Goal: Task Accomplishment & Management: Manage account settings

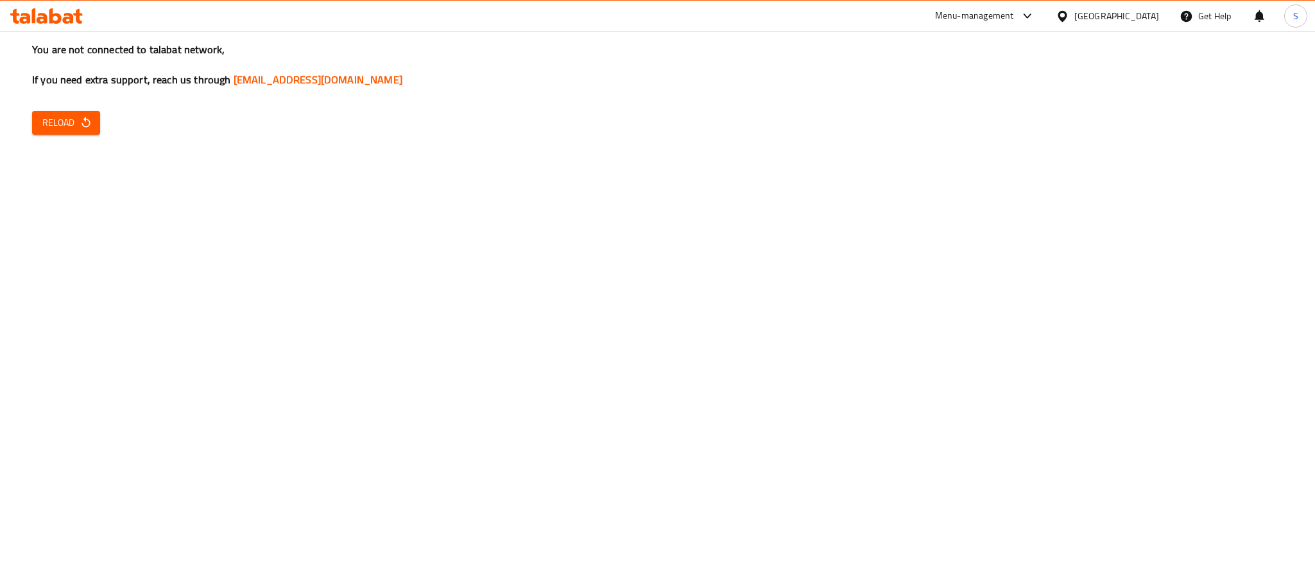
click at [1107, 12] on div "United Arab Emirates" at bounding box center [1116, 16] width 85 height 14
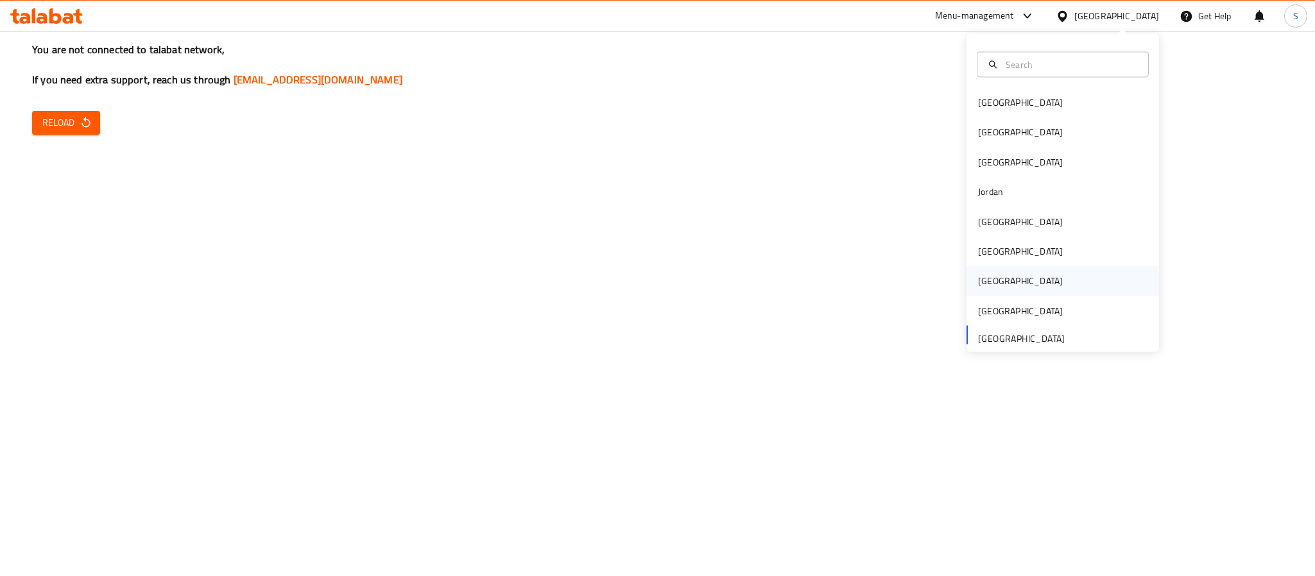
click at [1040, 289] on div "[GEOGRAPHIC_DATA]" at bounding box center [1063, 281] width 193 height 30
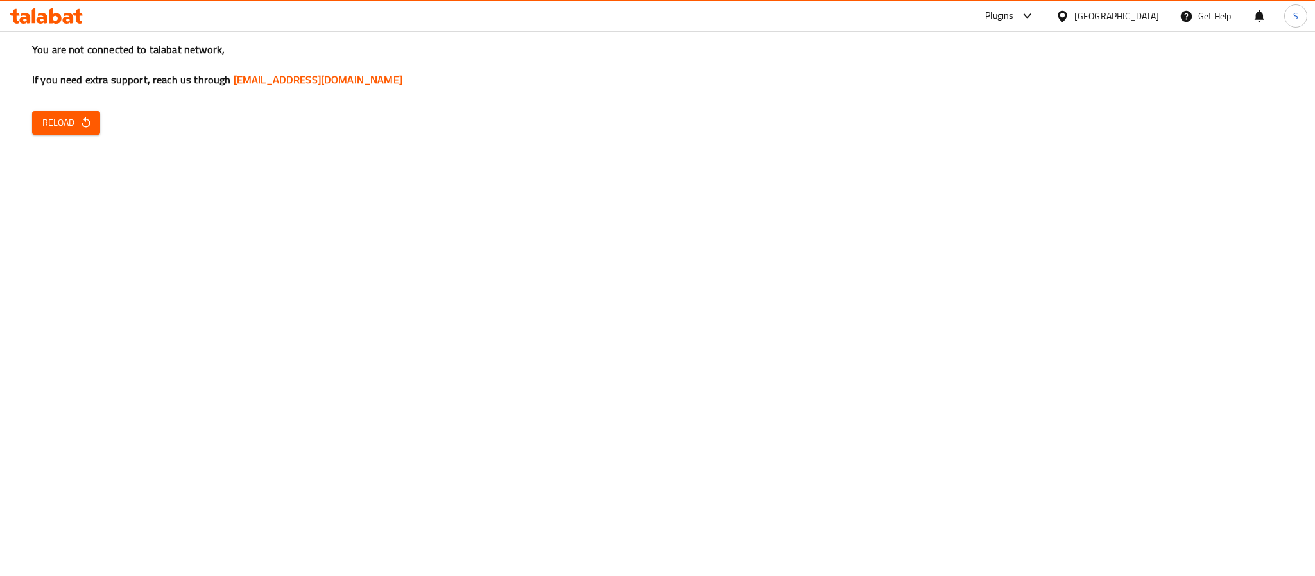
click at [630, 85] on h3 "You are not connected to talabat network, If you need extra support, reach us t…" at bounding box center [657, 64] width 1251 height 45
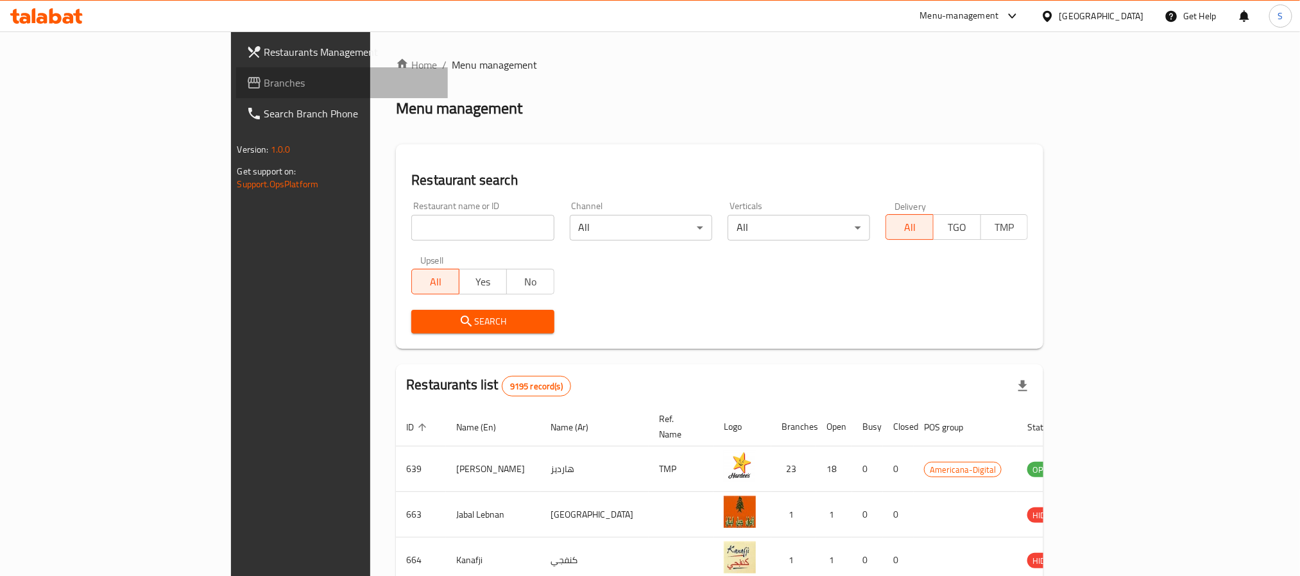
click at [264, 85] on span "Branches" at bounding box center [350, 82] width 173 height 15
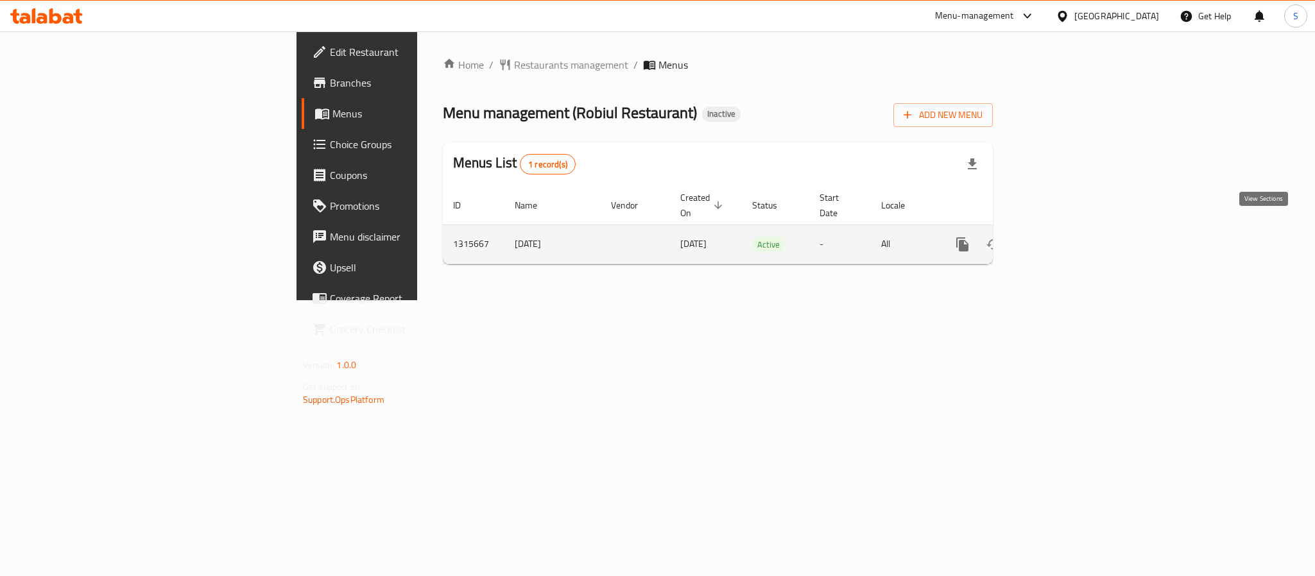
click at [1071, 229] on link "enhanced table" at bounding box center [1055, 244] width 31 height 31
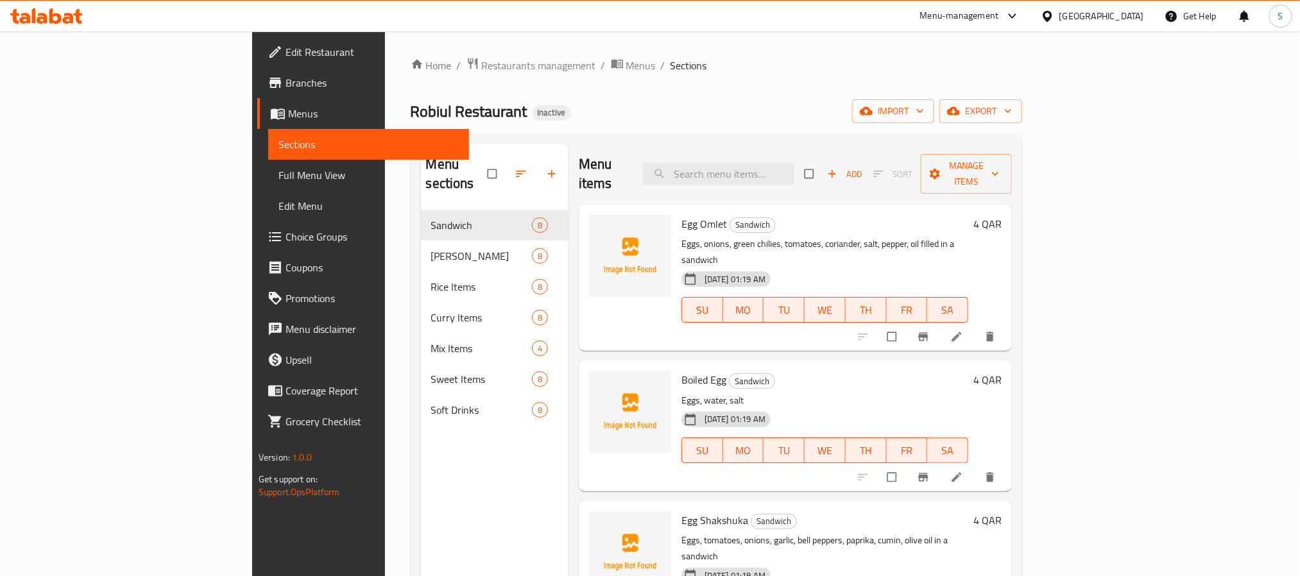
click at [279, 174] on span "Full Menu View" at bounding box center [369, 175] width 180 height 15
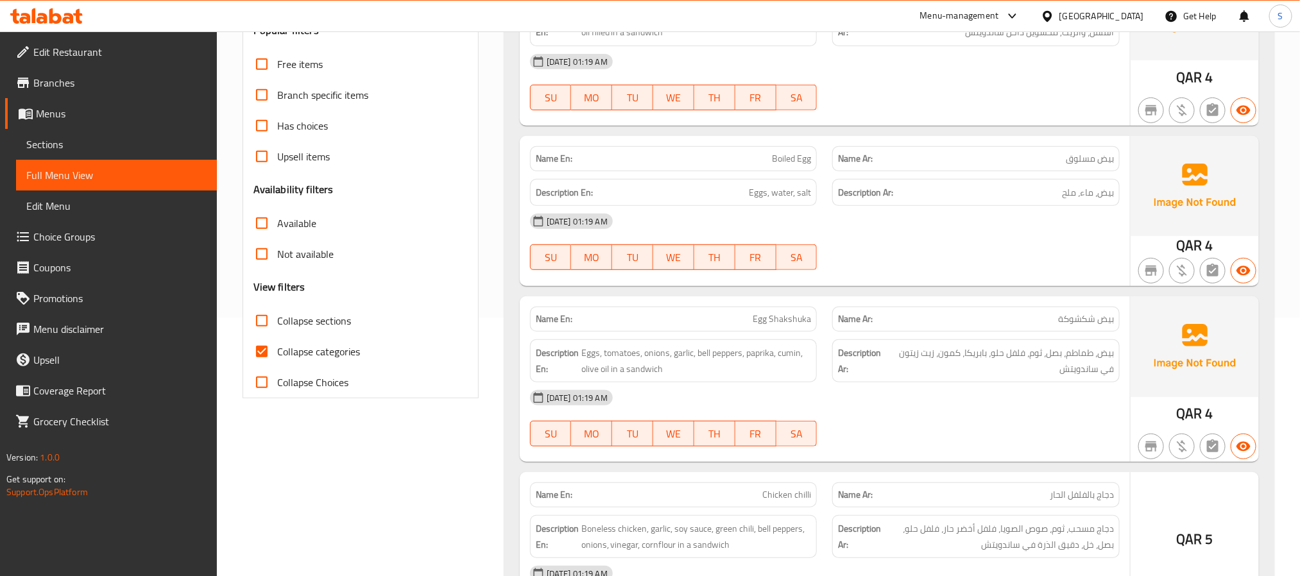
scroll to position [305, 0]
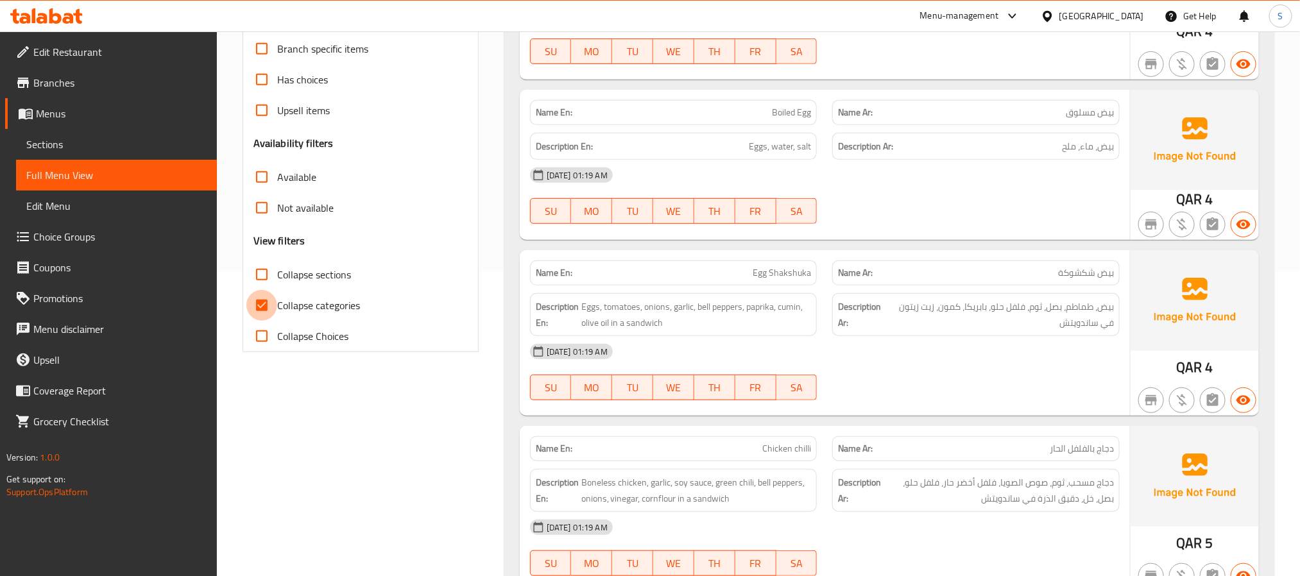
click at [264, 304] on input "Collapse categories" at bounding box center [261, 305] width 31 height 31
checkbox input "false"
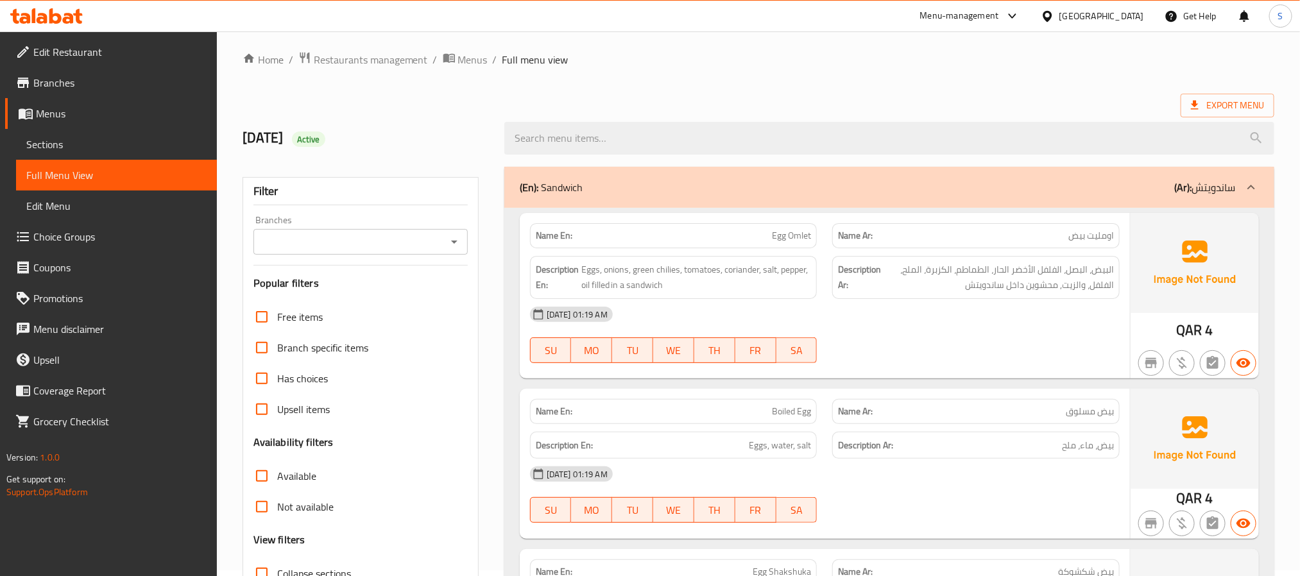
scroll to position [0, 0]
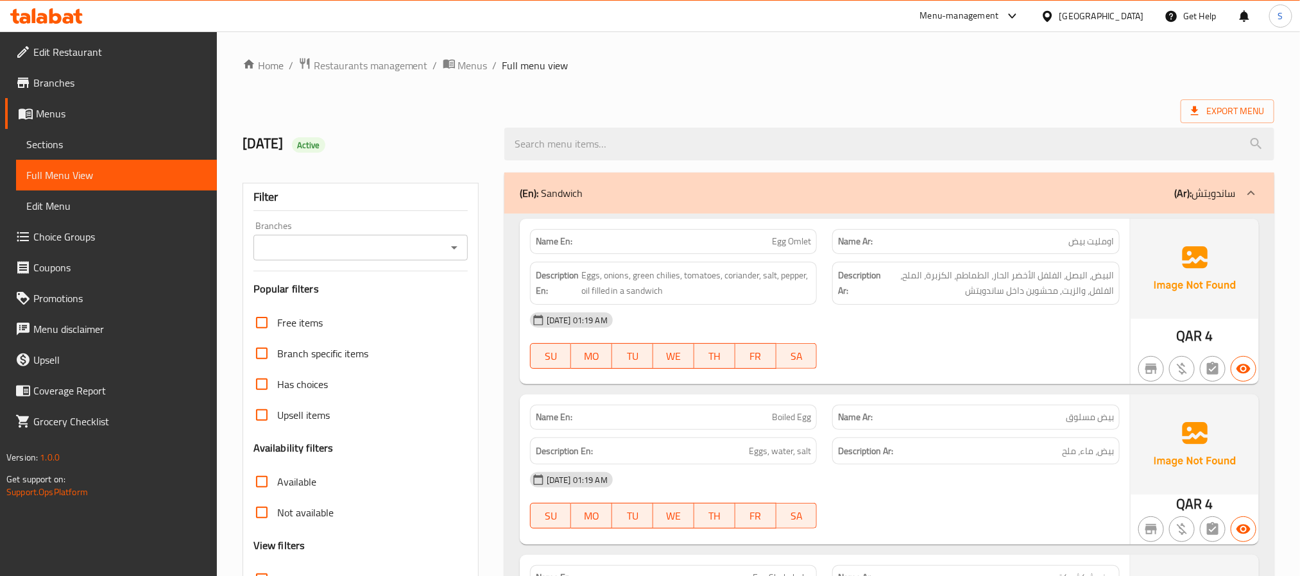
click at [555, 243] on strong "Name En:" at bounding box center [554, 241] width 37 height 13
copy strong "Name En:"
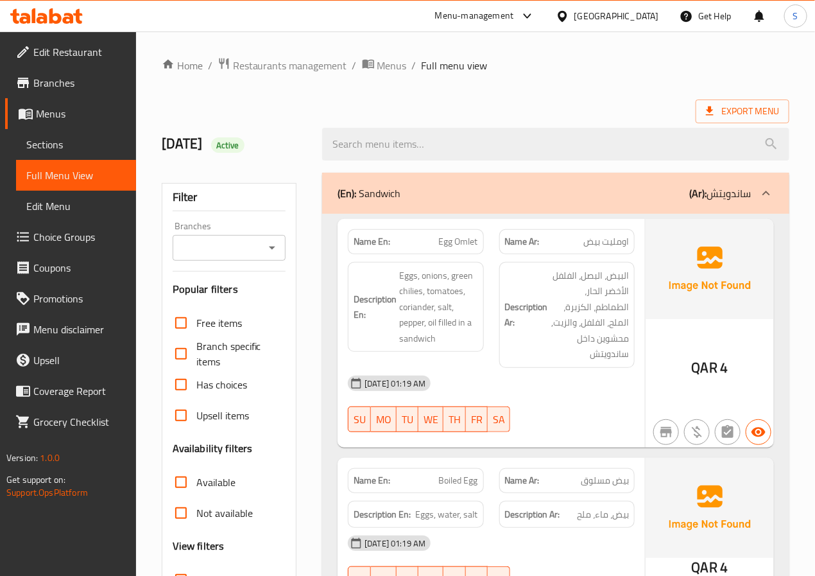
click at [259, 101] on div "Export Menu" at bounding box center [476, 111] width 628 height 24
click at [289, 142] on h2 "4/10/2025 Active" at bounding box center [235, 143] width 146 height 19
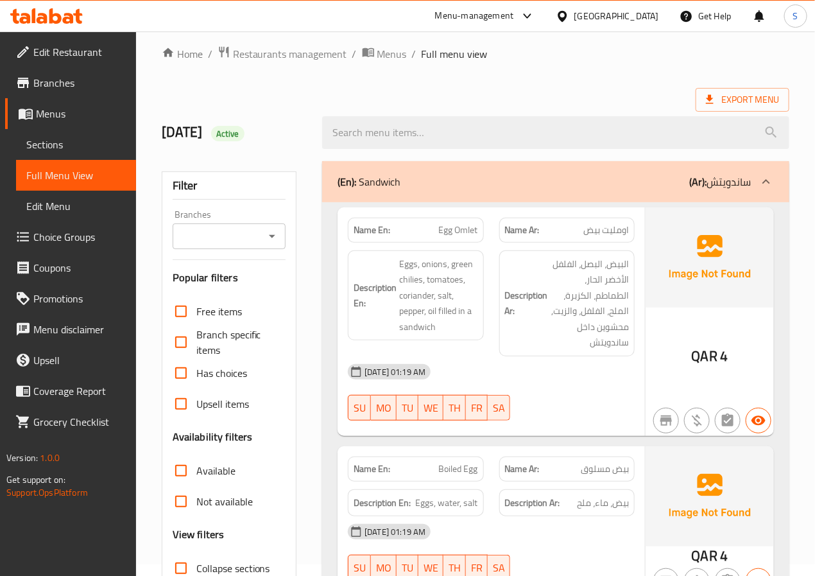
scroll to position [18, 0]
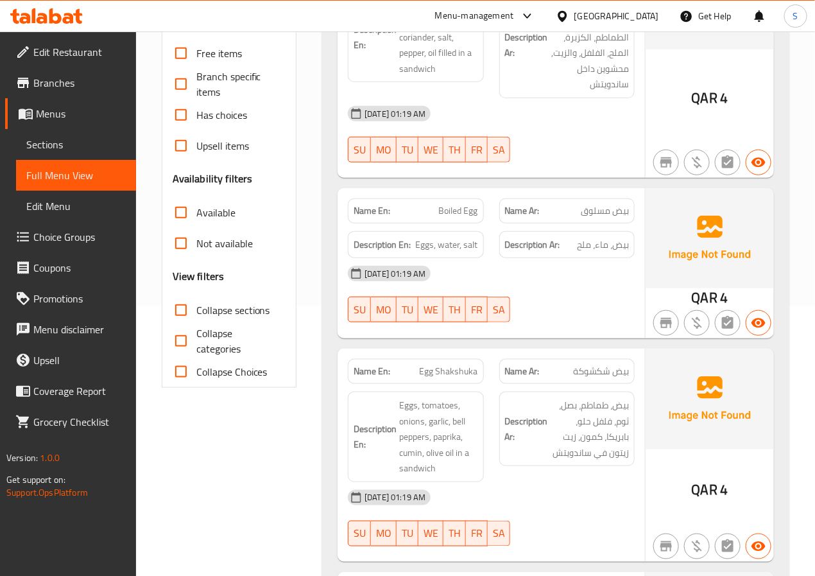
scroll to position [0, 0]
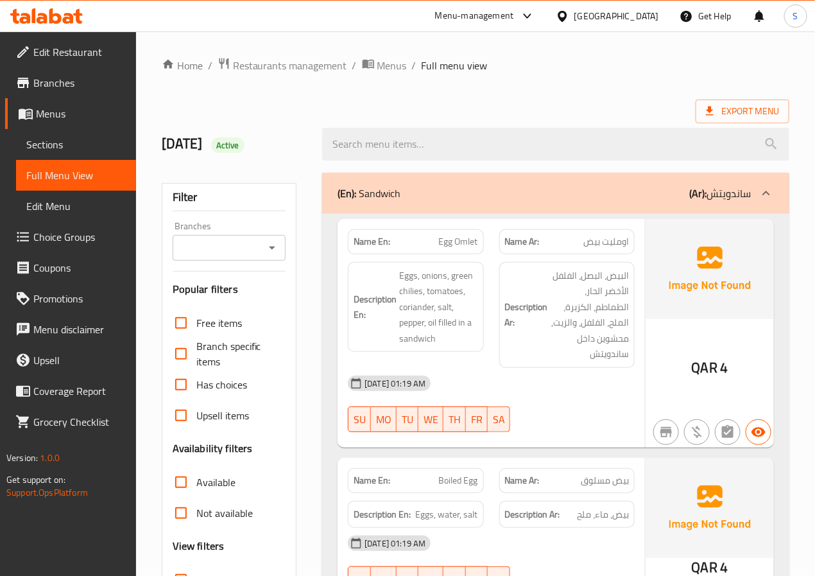
click at [305, 123] on div "4/10/2025 Active" at bounding box center [234, 144] width 161 height 57
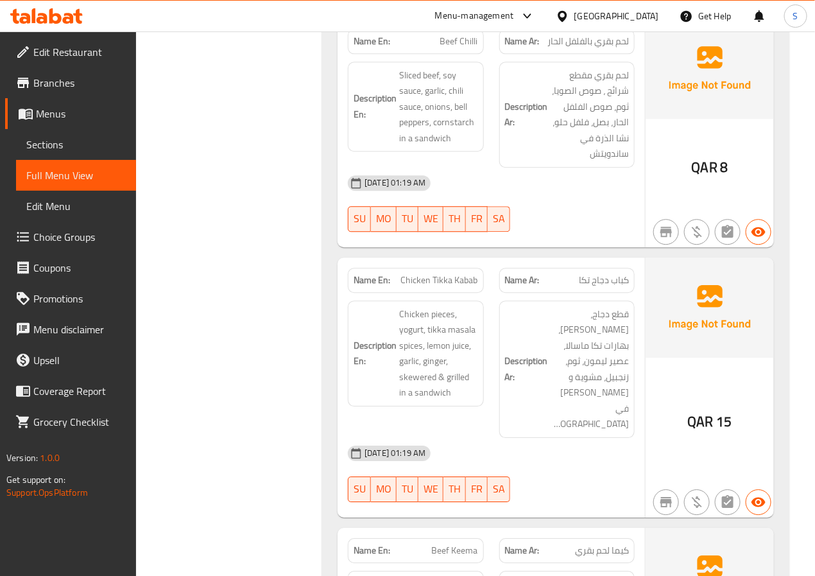
scroll to position [1067, 0]
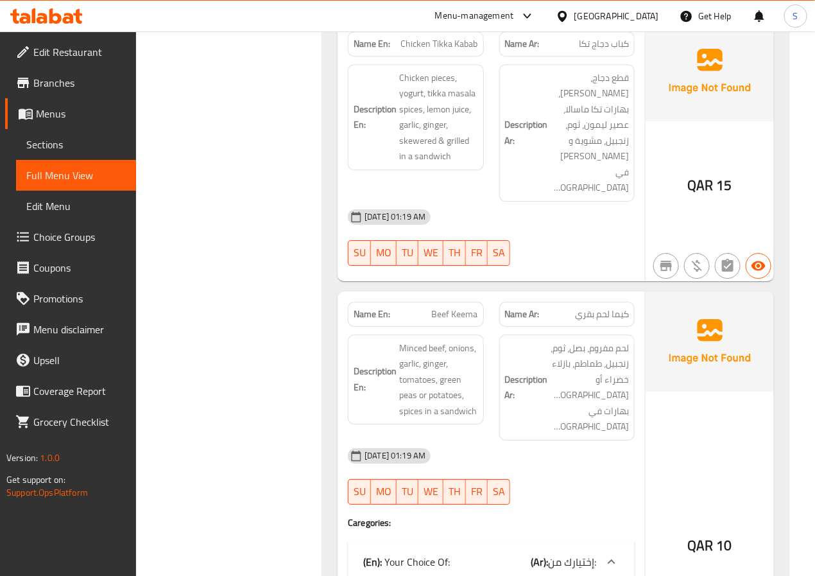
scroll to position [1298, 0]
click at [434, 50] on span "Chicken Tikka Kabab" at bounding box center [439, 43] width 77 height 13
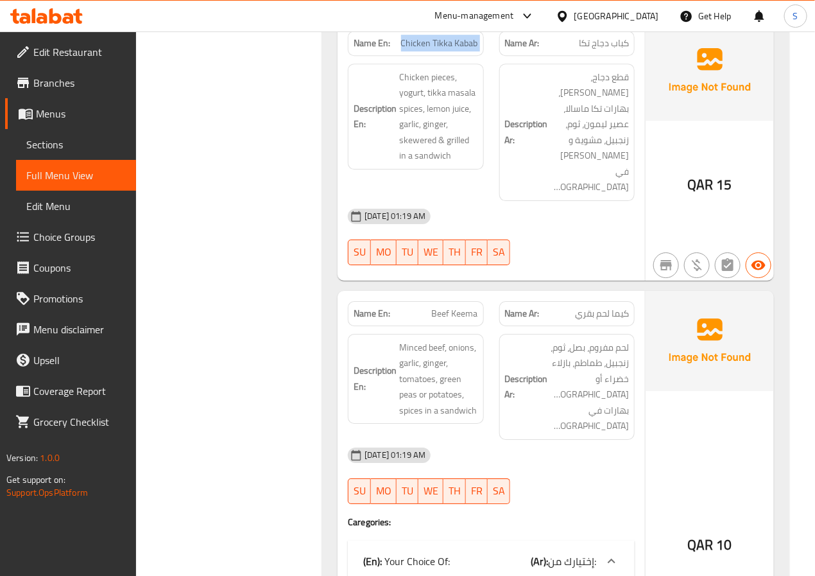
copy span "Chicken Tikka Kabab"
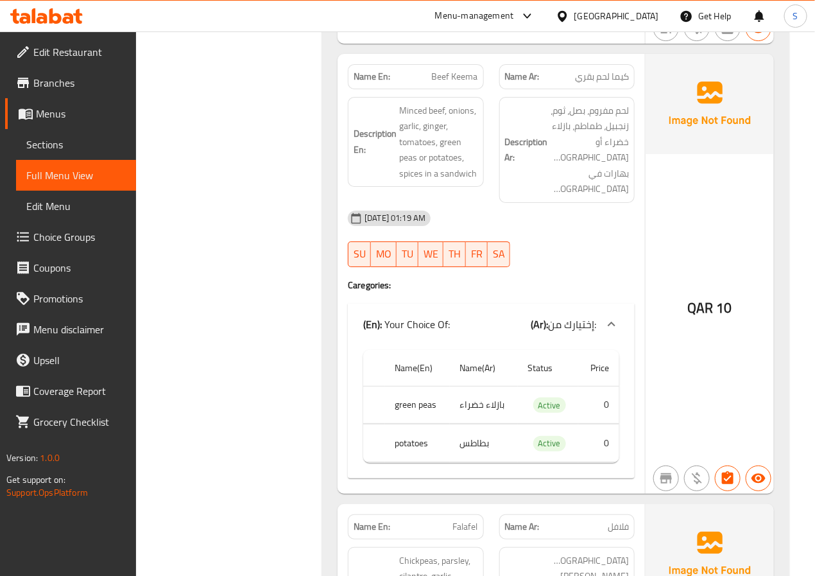
scroll to position [1537, 0]
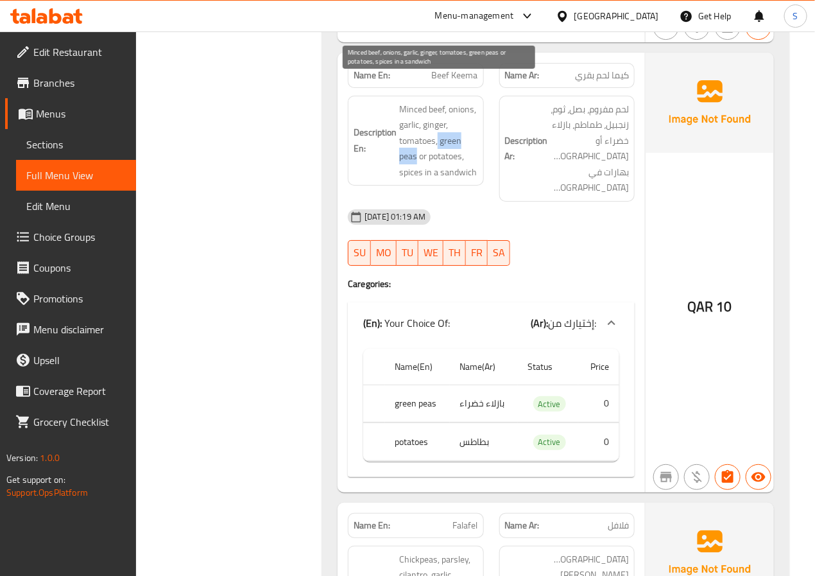
drag, startPoint x: 439, startPoint y: 114, endPoint x: 417, endPoint y: 137, distance: 32.2
click at [417, 137] on span "Minced beef, onions, garlic, ginger, tomatoes, green peas or potatoes, spices i…" at bounding box center [438, 140] width 78 height 79
copy span "green peas"
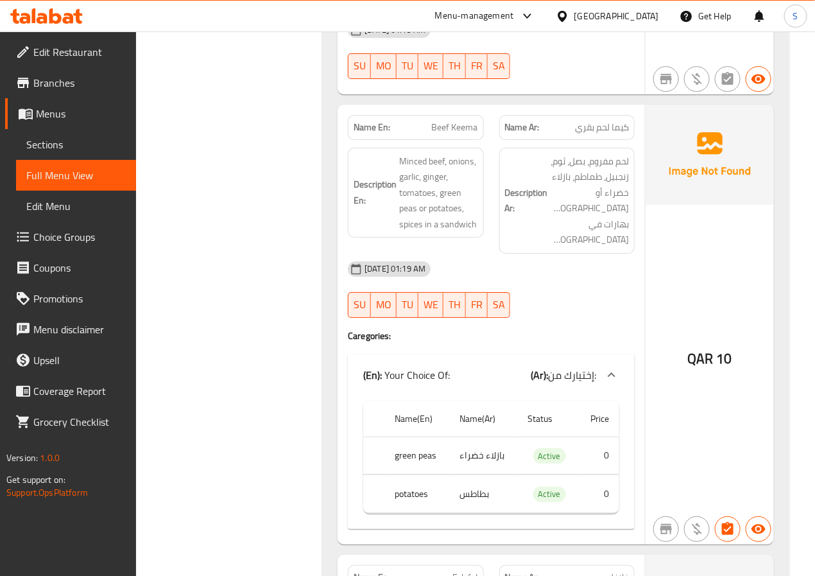
scroll to position [1504, 0]
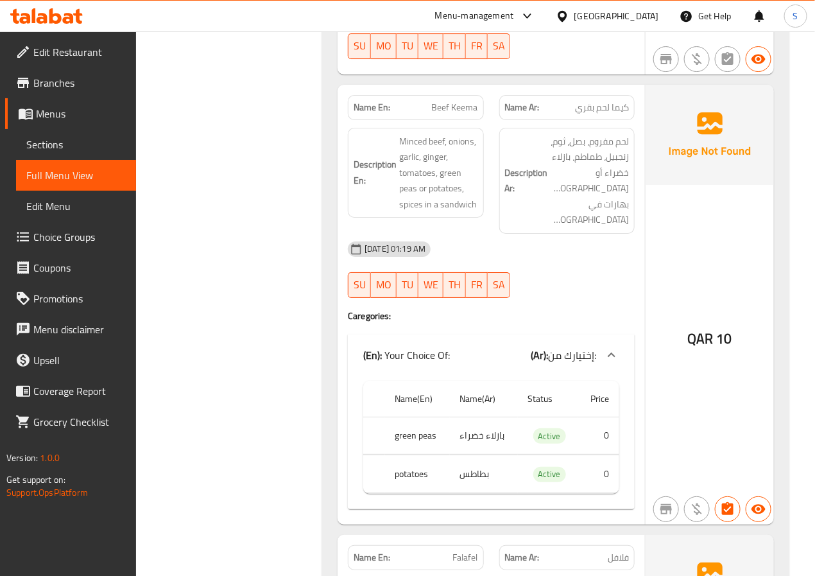
click at [432, 101] on span "Beef Keema" at bounding box center [455, 107] width 46 height 13
copy span "Beef Keema"
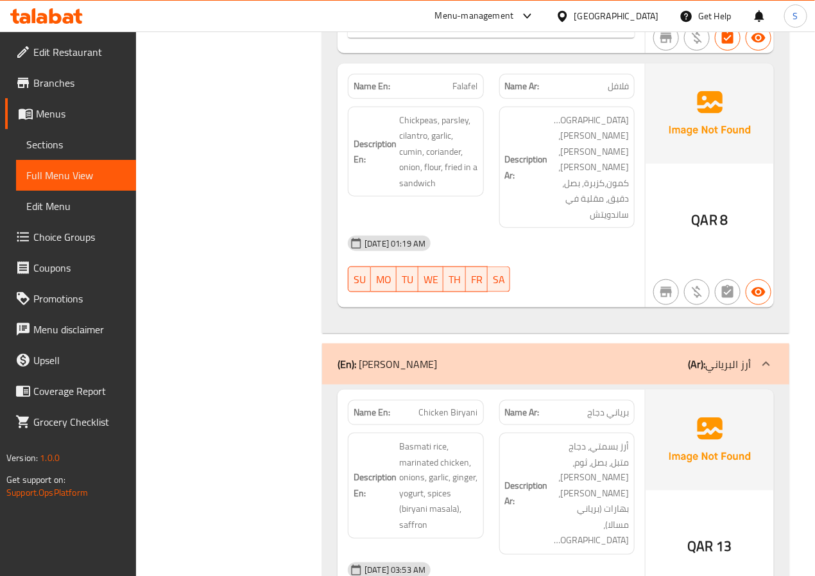
scroll to position [1976, 0]
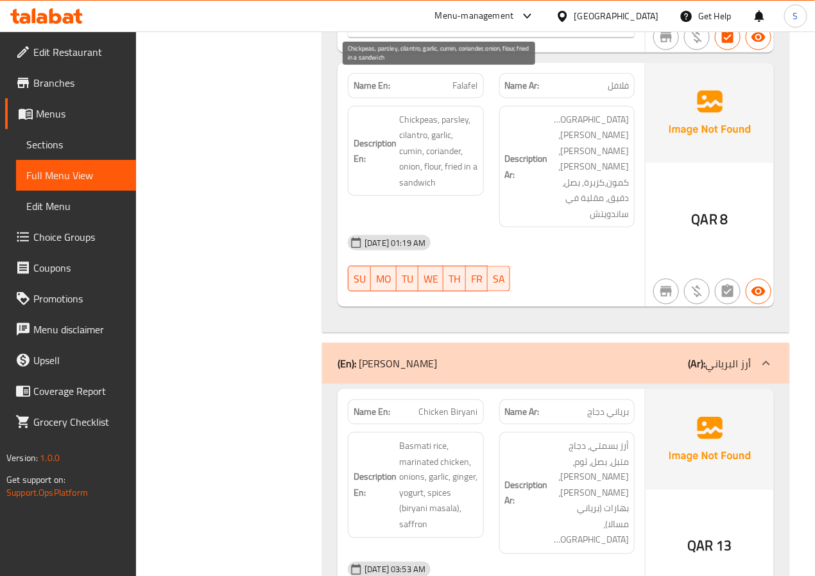
click at [408, 112] on span "Chickpeas, parsley, cilantro, garlic, cumin, coriander, onion, flour, fried in …" at bounding box center [438, 151] width 78 height 79
copy span "cilantro"
click at [451, 112] on span "Chickpeas, parsley, cilantro, garlic, cumin, coriander, onion, flour, fried in …" at bounding box center [438, 151] width 78 height 79
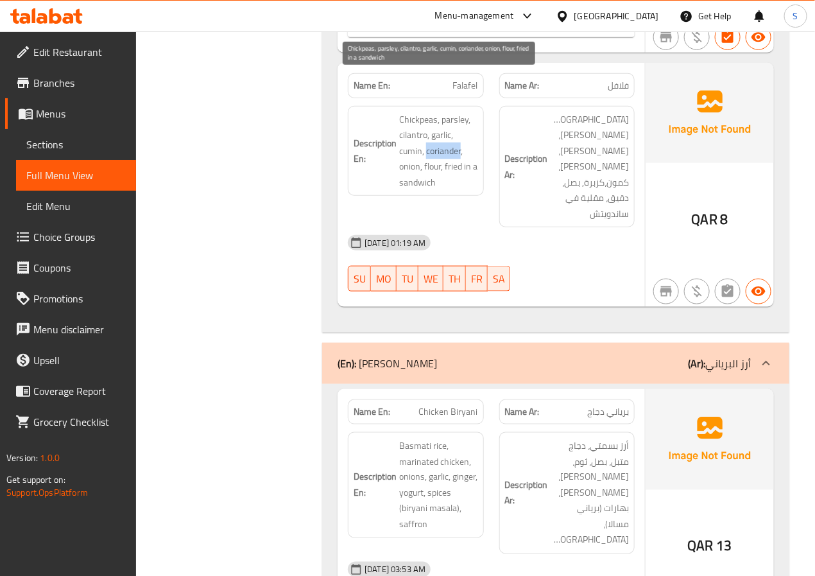
click at [451, 112] on span "Chickpeas, parsley, cilantro, garlic, cumin, coriander, onion, flour, fried in …" at bounding box center [438, 151] width 78 height 79
copy span "coriander"
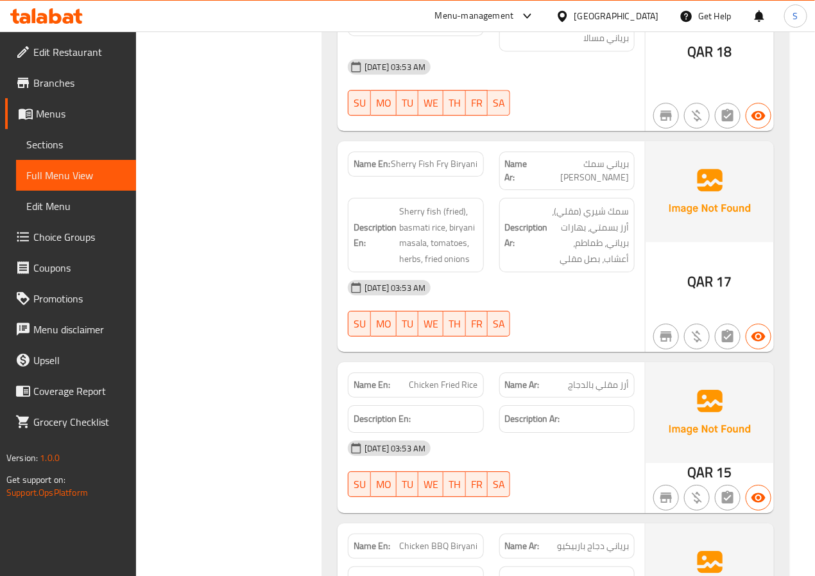
scroll to position [2941, 0]
click at [432, 157] on span "Sherry Fish Fry Biryani" at bounding box center [435, 163] width 87 height 13
copy span "Sherry Fish Fry Biryani"
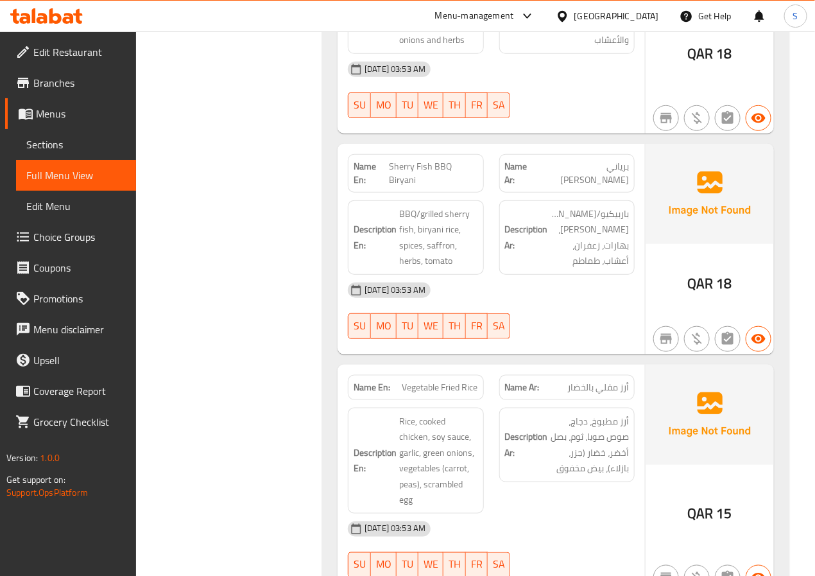
scroll to position [3560, 0]
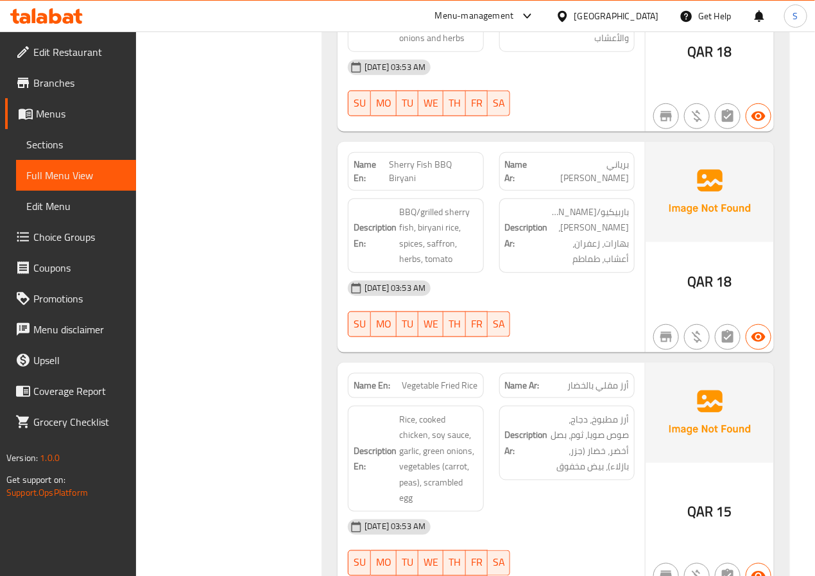
click at [407, 158] on span "Sherry Fish BBQ Biryani" at bounding box center [433, 171] width 89 height 27
copy span "Sherry Fish BBQ Biryani"
click at [341, 191] on div "Description En: BBQ/grilled sherry fish, biryani rice, spices, saffron, herbs, …" at bounding box center [415, 236] width 151 height 90
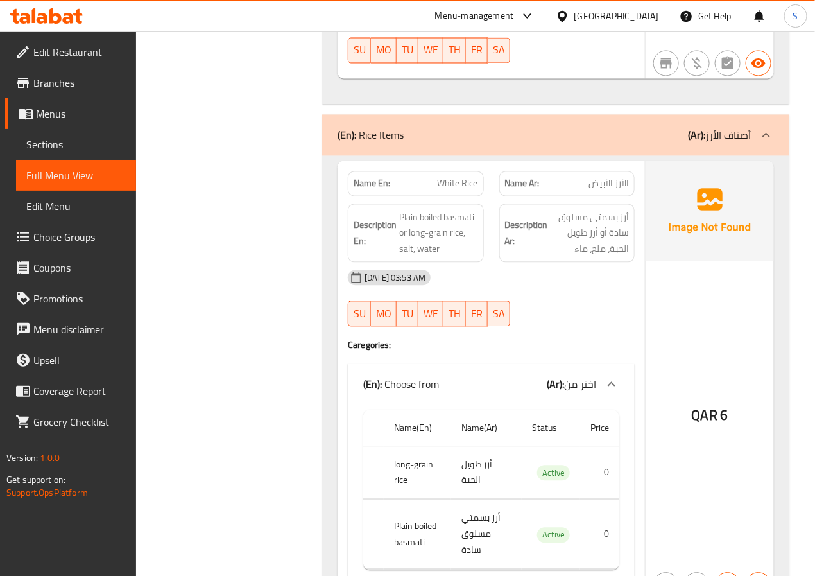
scroll to position [4073, 0]
click at [447, 177] on span "White Rice" at bounding box center [458, 183] width 40 height 13
copy span "White Rice"
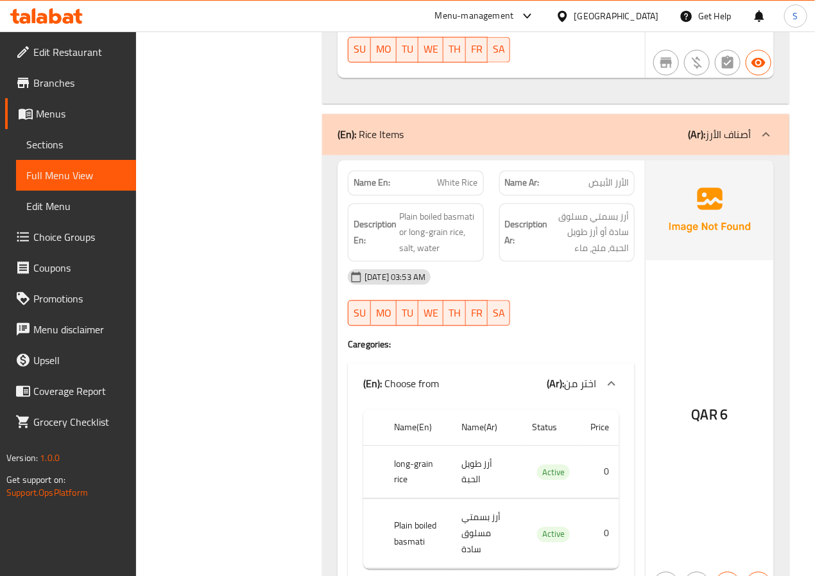
click at [465, 177] on span "White Rice" at bounding box center [458, 183] width 40 height 13
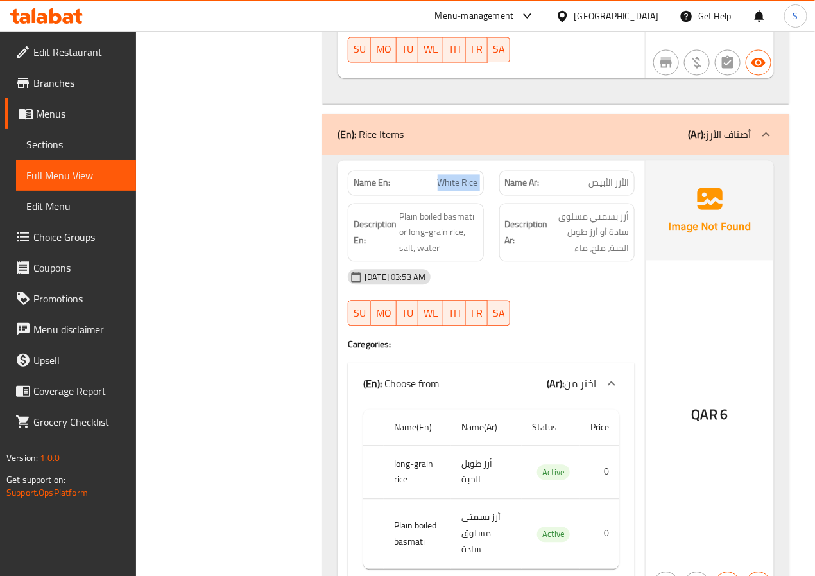
copy span "White Rice"
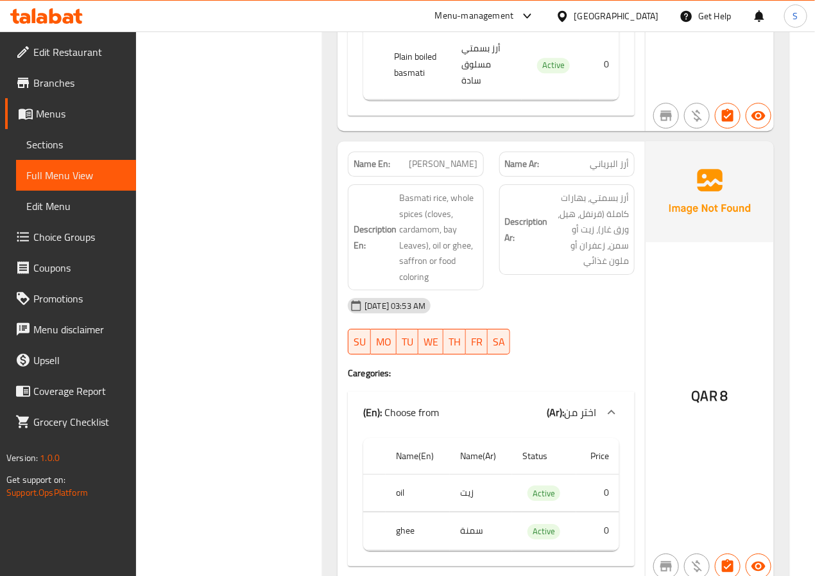
scroll to position [4546, 0]
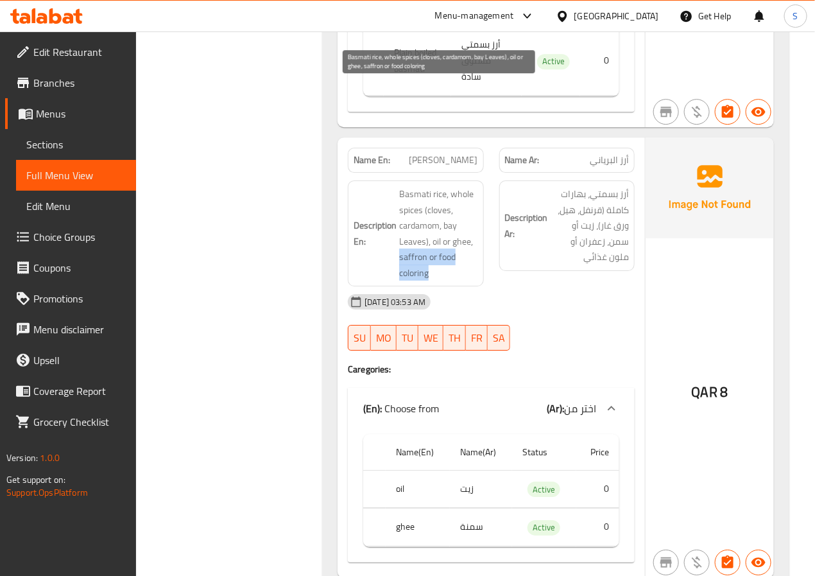
drag, startPoint x: 393, startPoint y: 151, endPoint x: 441, endPoint y: 173, distance: 52.5
click at [441, 186] on h6 "Description En: Basmati rice, whole spices (cloves, cardamom, bay Leaves), oil …" at bounding box center [416, 233] width 124 height 94
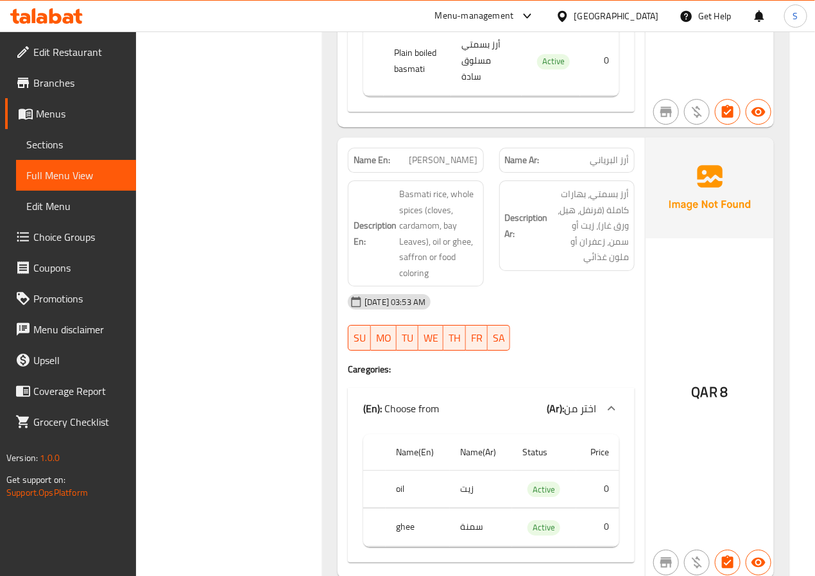
click at [449, 148] on div "Name En: Biryani Rice" at bounding box center [415, 160] width 135 height 25
click at [449, 153] on span "[PERSON_NAME]" at bounding box center [443, 159] width 69 height 13
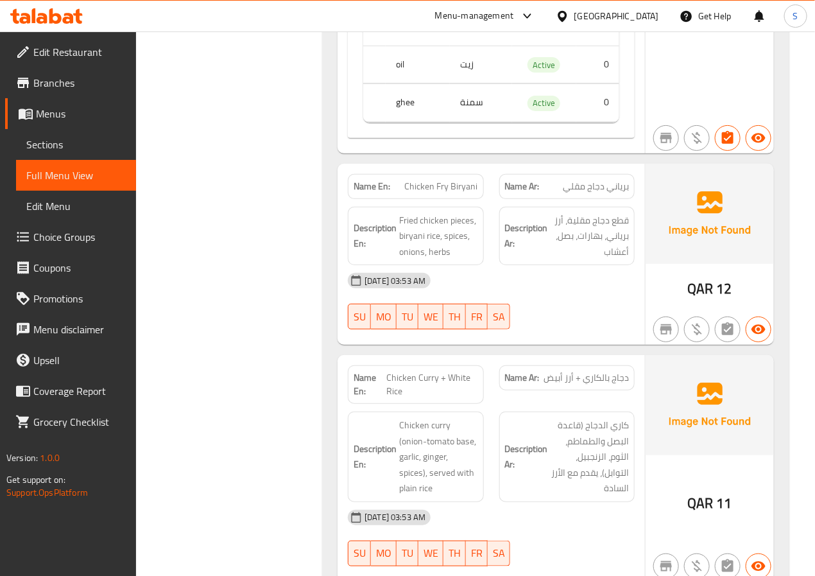
scroll to position [4972, 0]
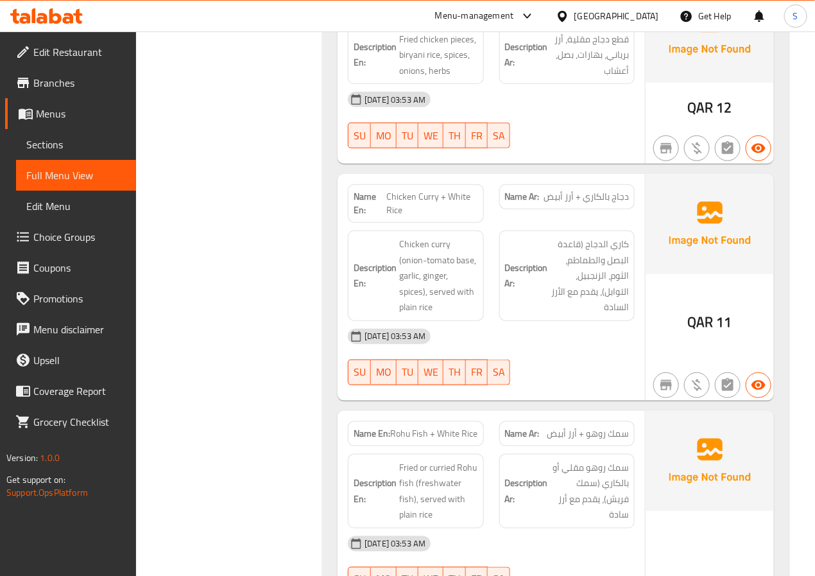
scroll to position [5153, 0]
click at [408, 189] on span "Chicken Curry + White Rice" at bounding box center [431, 202] width 91 height 27
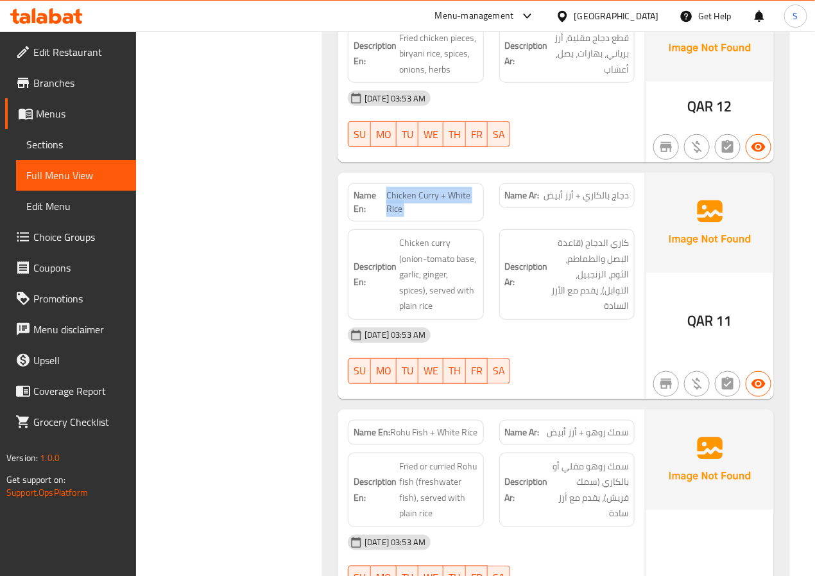
click at [408, 189] on span "Chicken Curry + White Rice" at bounding box center [431, 202] width 91 height 27
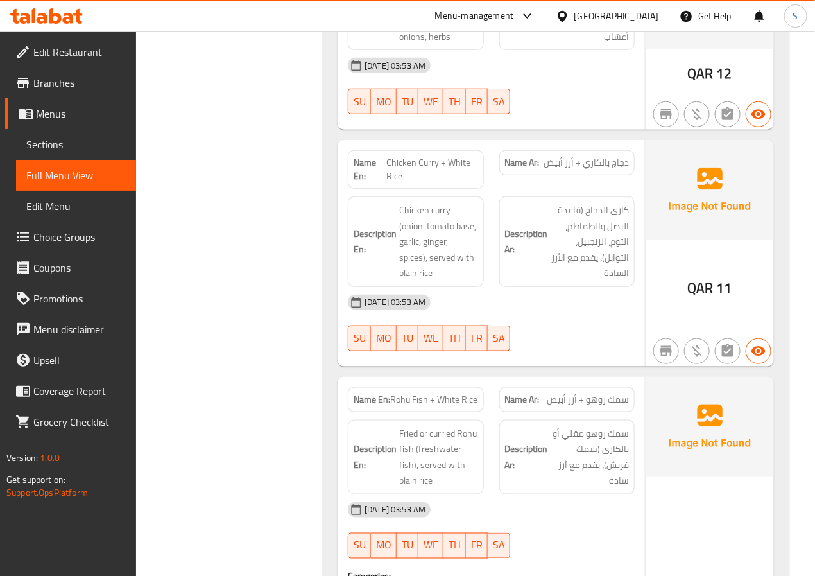
scroll to position [5250, 0]
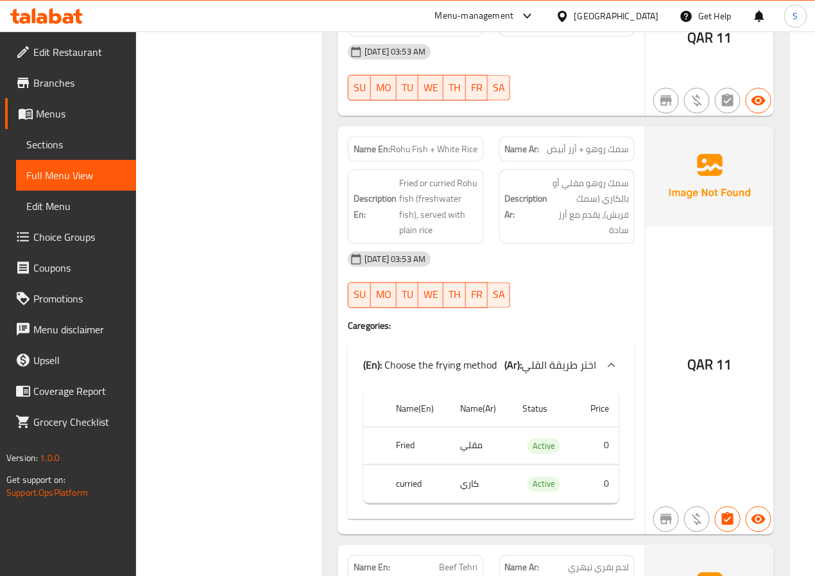
scroll to position [5432, 0]
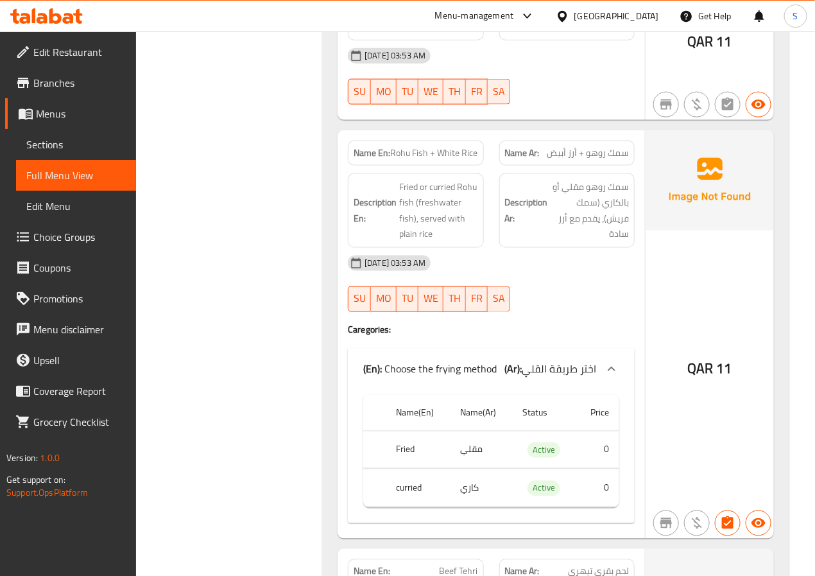
drag, startPoint x: 401, startPoint y: 117, endPoint x: 458, endPoint y: 116, distance: 57.2
click at [458, 179] on span "Fried or curried Rohu fish (freshwater fish), served with plain rice" at bounding box center [438, 210] width 78 height 63
click at [420, 146] on span "Rohu Fish + White Rice" at bounding box center [434, 152] width 87 height 13
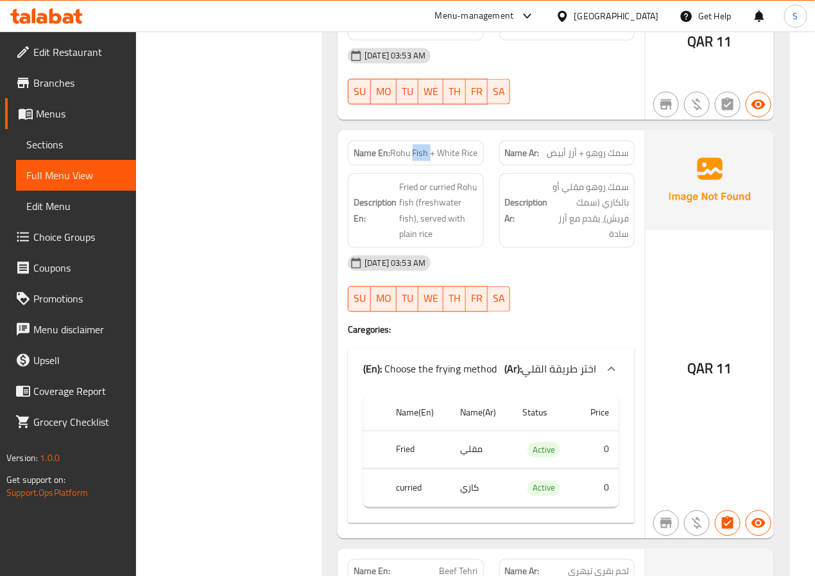
click at [420, 146] on span "Rohu Fish + White Rice" at bounding box center [434, 152] width 87 height 13
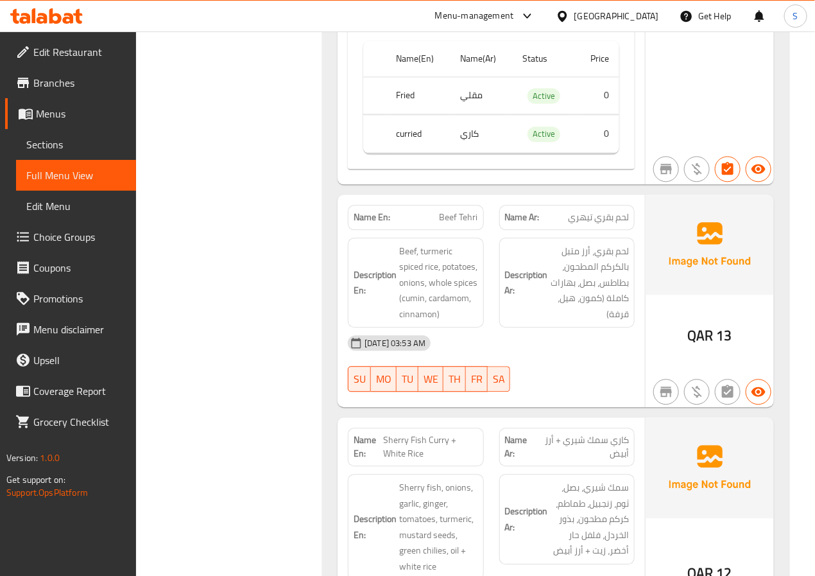
scroll to position [5789, 0]
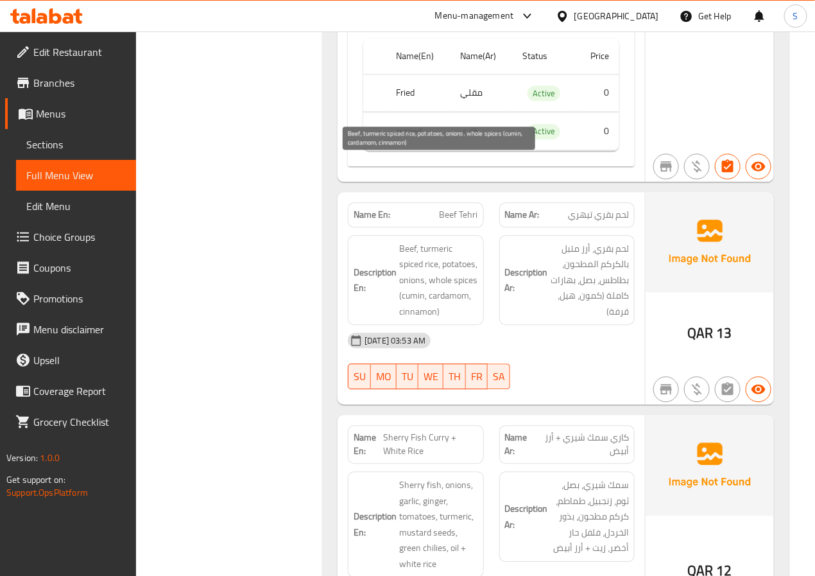
click at [441, 241] on span "Beef, turmeric spiced rice, potatoes, onions, whole spices (cumin, cardamom, ci…" at bounding box center [438, 280] width 78 height 79
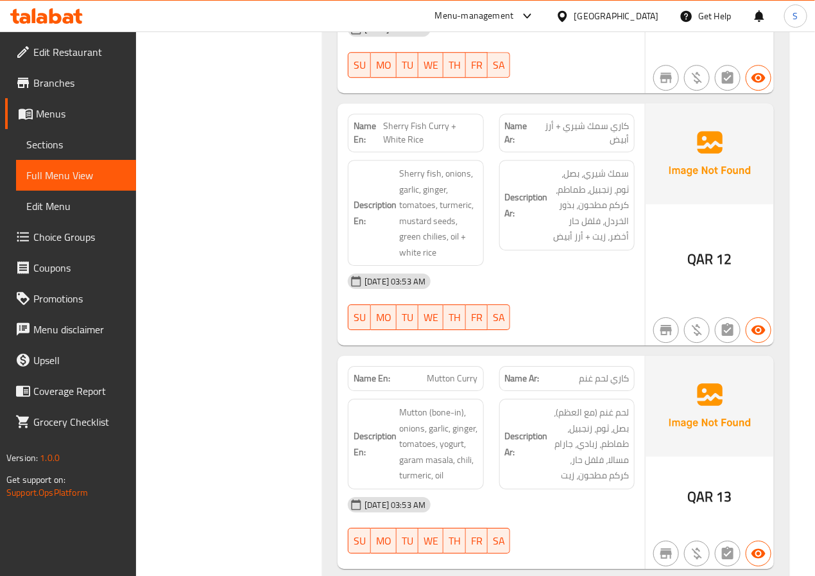
scroll to position [6102, 0]
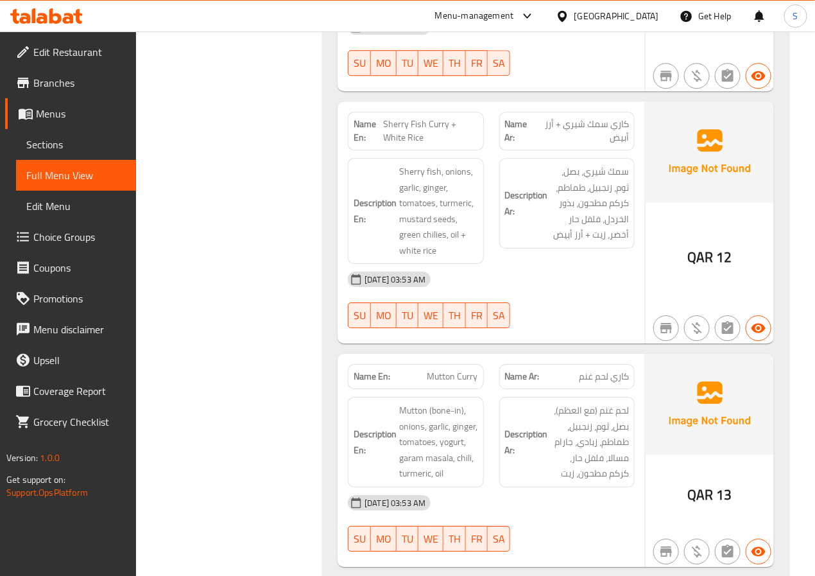
click at [424, 117] on span "Sherry Fish Curry + White Rice" at bounding box center [431, 130] width 94 height 27
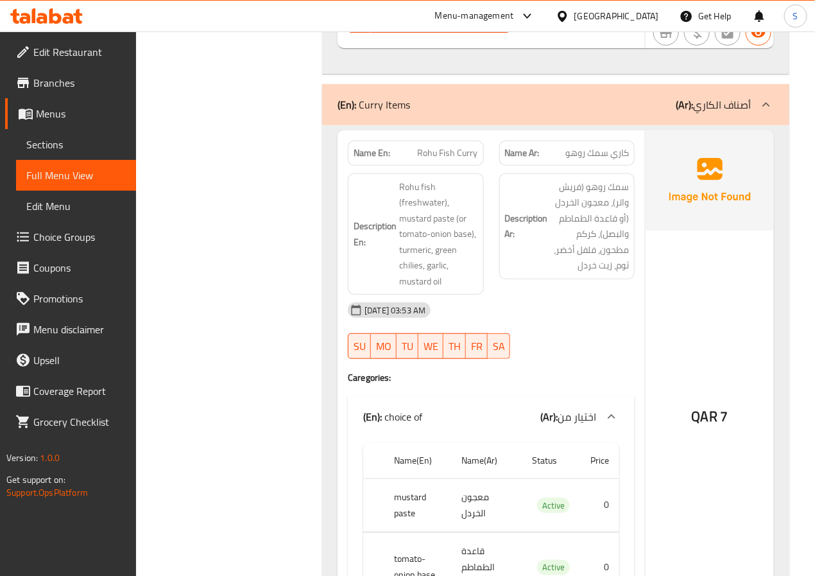
scroll to position [6622, 0]
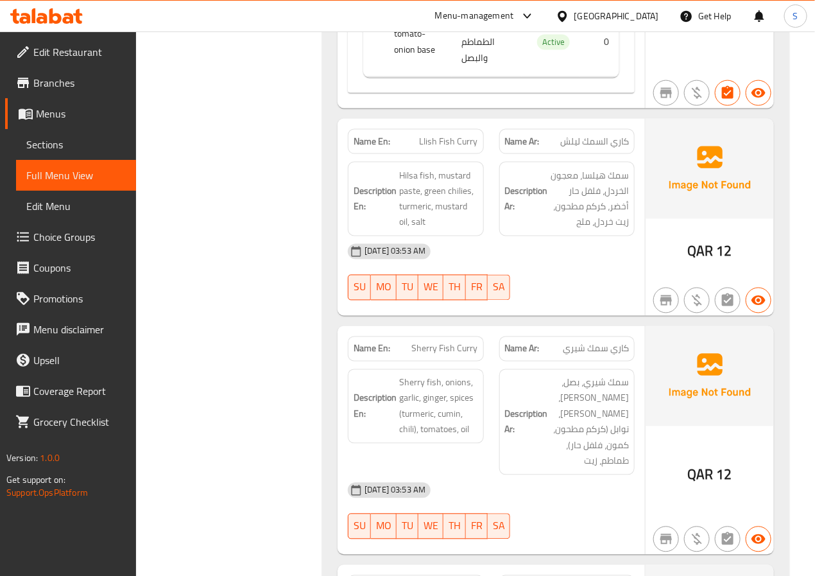
scroll to position [7146, 0]
click at [443, 134] on span "Llish Fish Curry" at bounding box center [449, 140] width 58 height 13
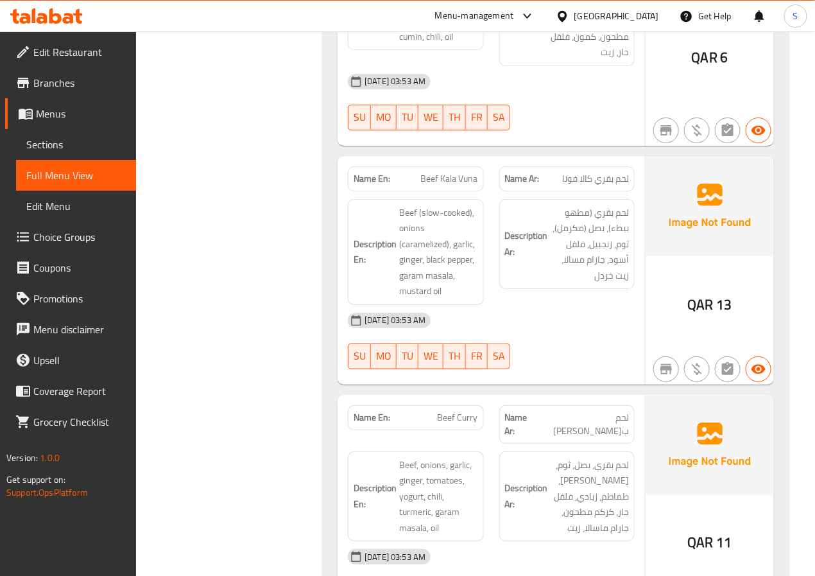
scroll to position [8039, 0]
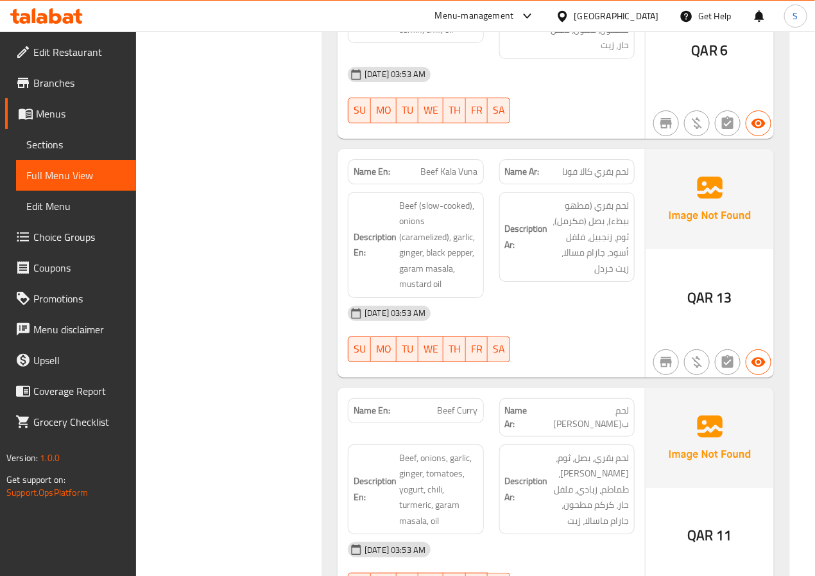
click at [444, 165] on span "Beef Kala Vuna" at bounding box center [449, 171] width 57 height 13
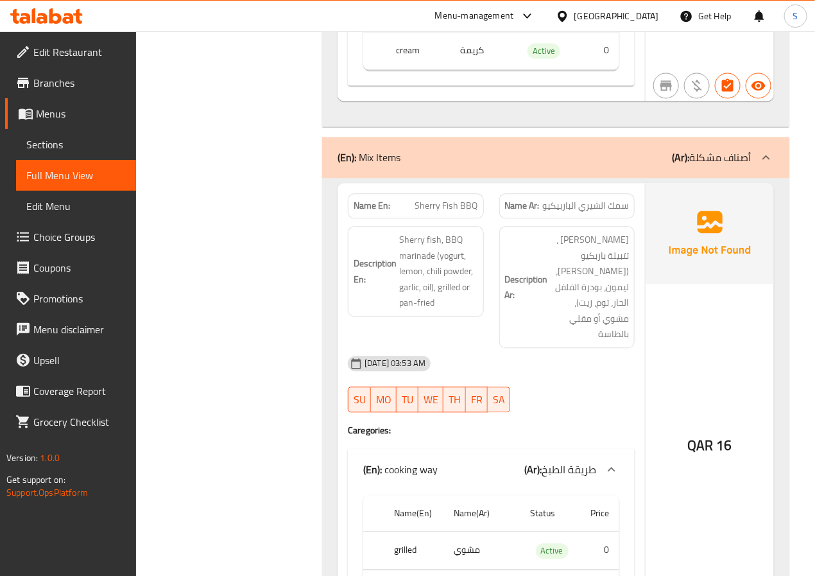
scroll to position [9026, 0]
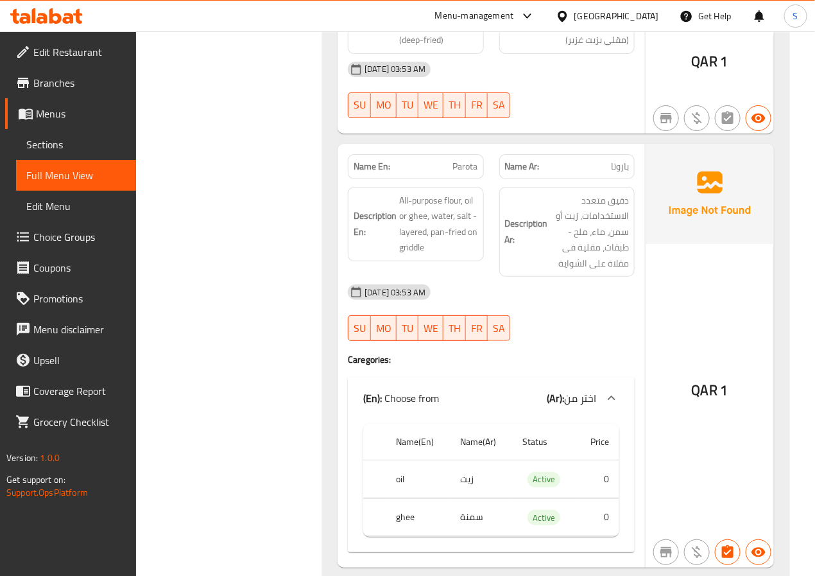
scroll to position [9732, 0]
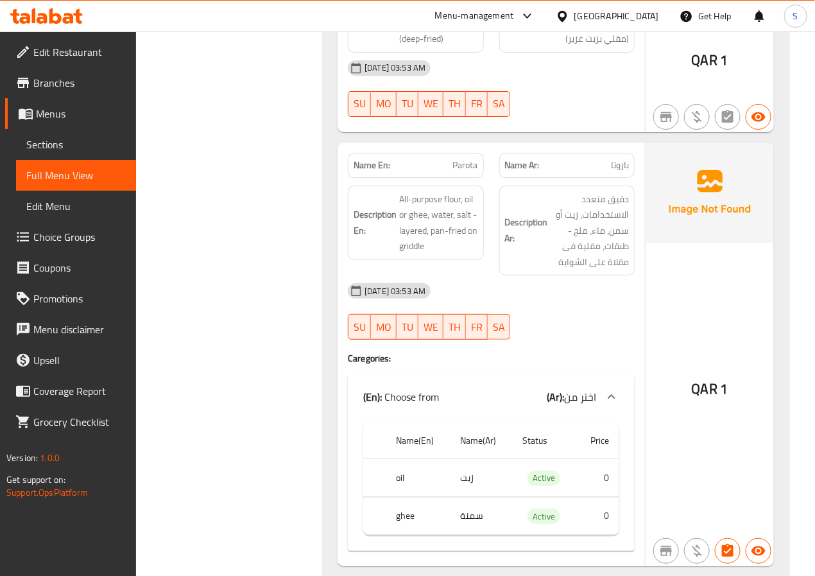
click at [460, 159] on span "Parota" at bounding box center [465, 165] width 25 height 13
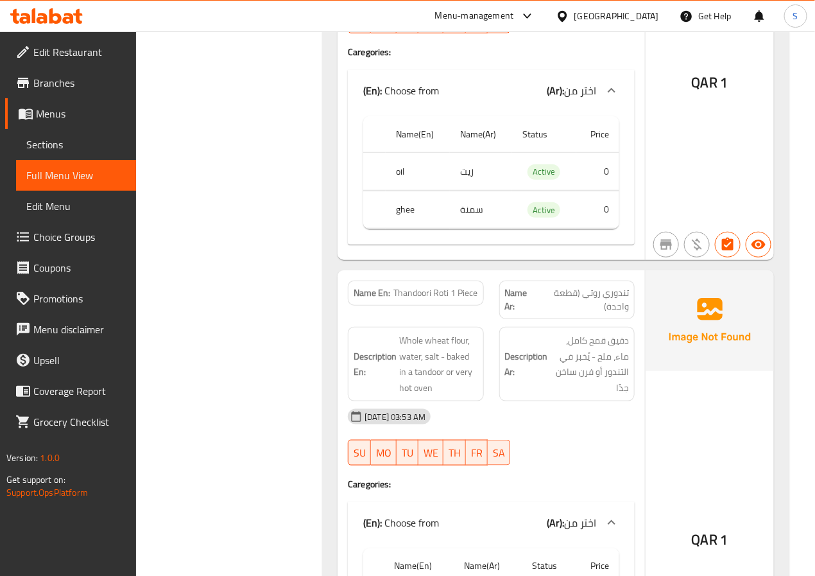
scroll to position [10142, 0]
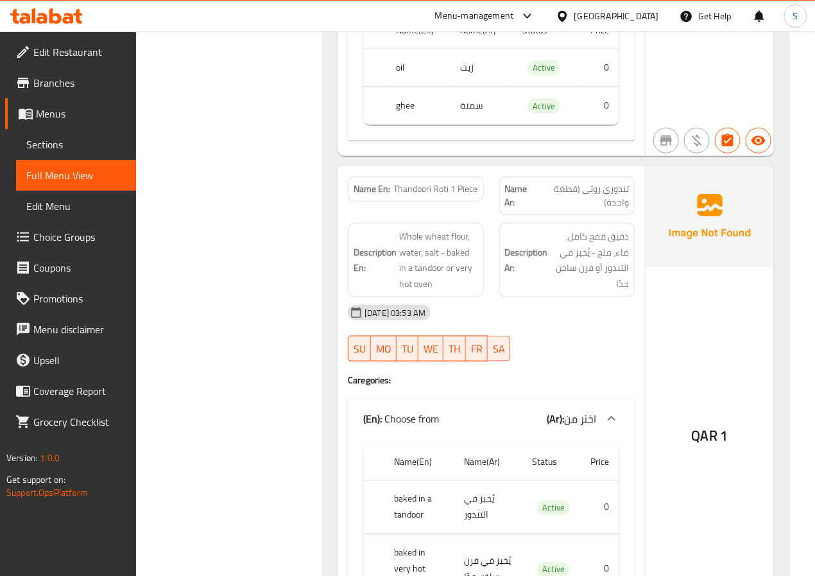
click at [417, 182] on span "Thandoori Roti 1 Piece" at bounding box center [436, 188] width 84 height 13
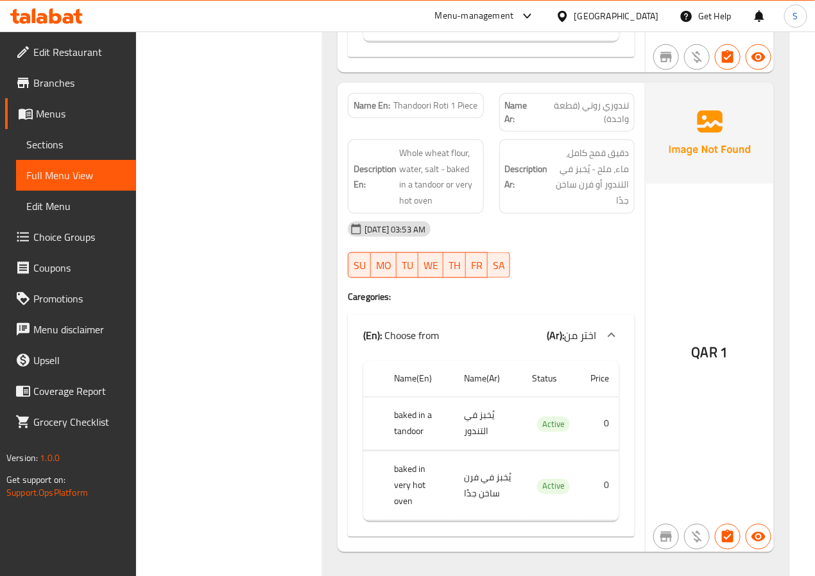
scroll to position [10241, 0]
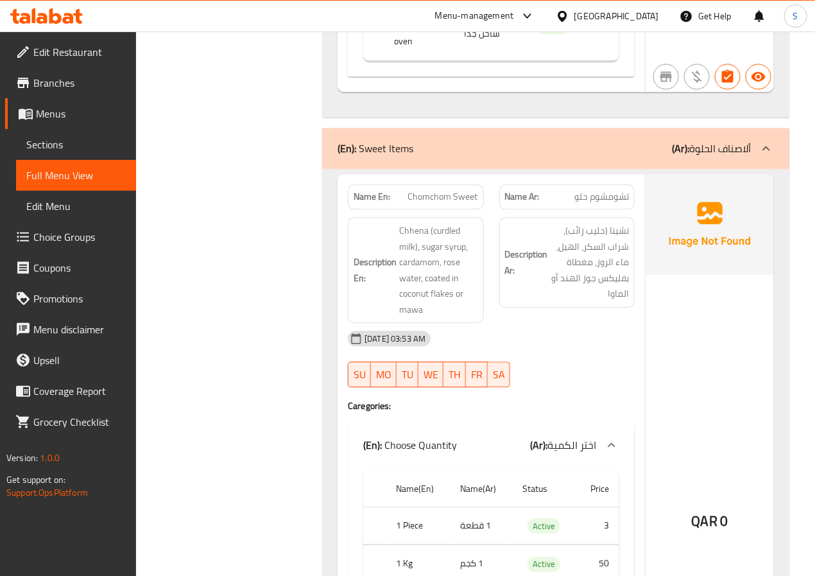
scroll to position [10695, 0]
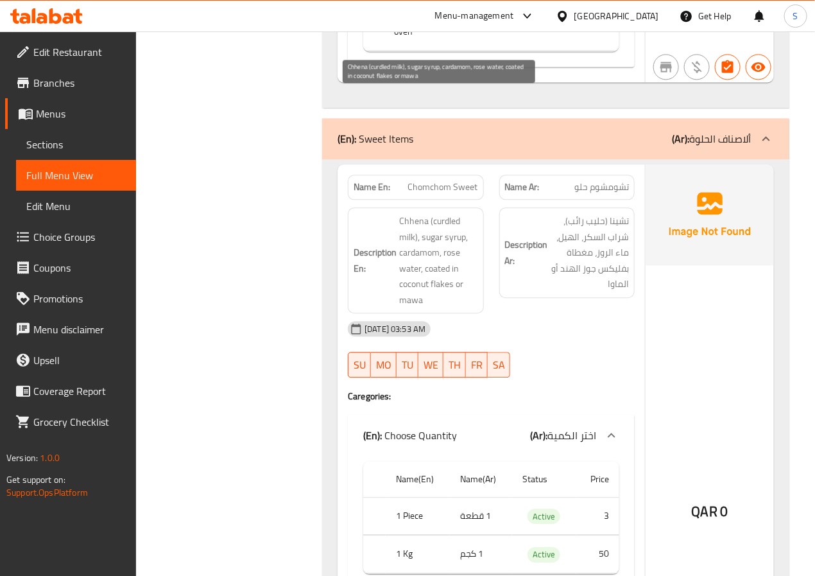
click at [447, 213] on span "Chhena (curdled milk), sugar syrup, cardamom, rose water, coated in coconut fla…" at bounding box center [438, 260] width 78 height 94
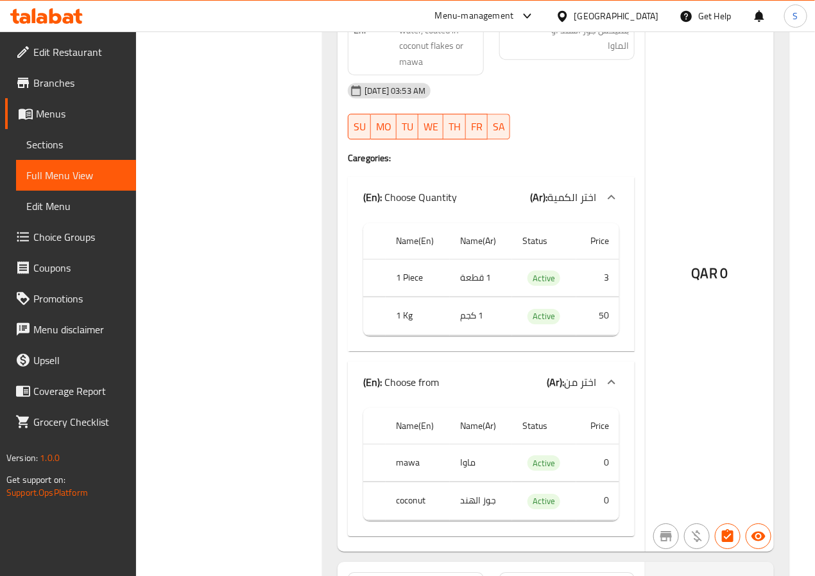
scroll to position [10945, 0]
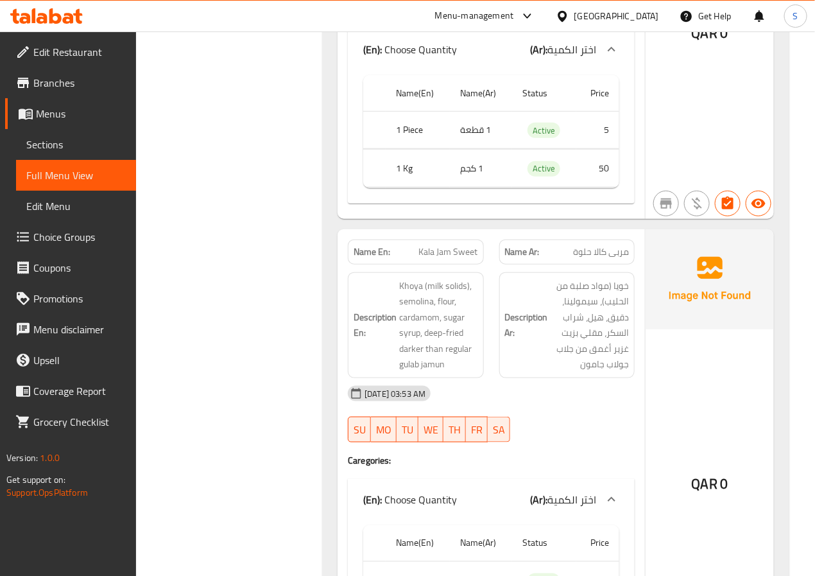
scroll to position [11713, 0]
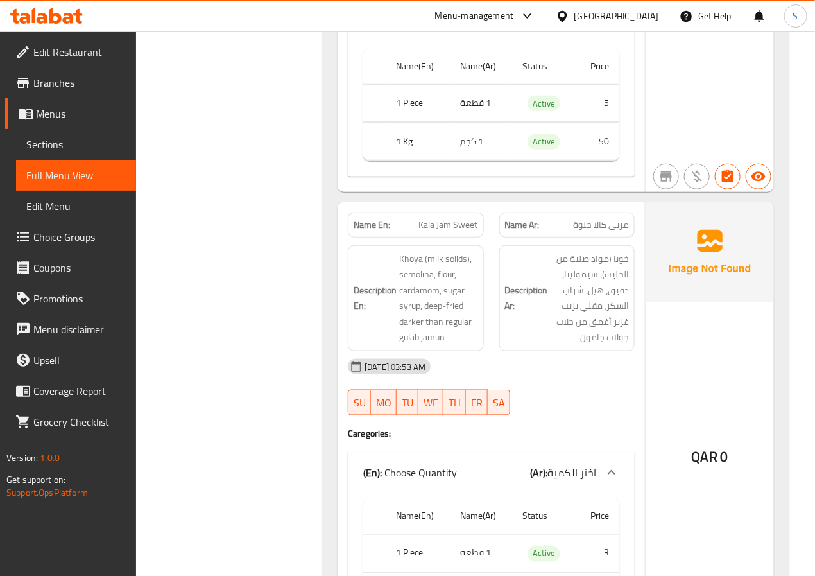
scroll to position [11757, 0]
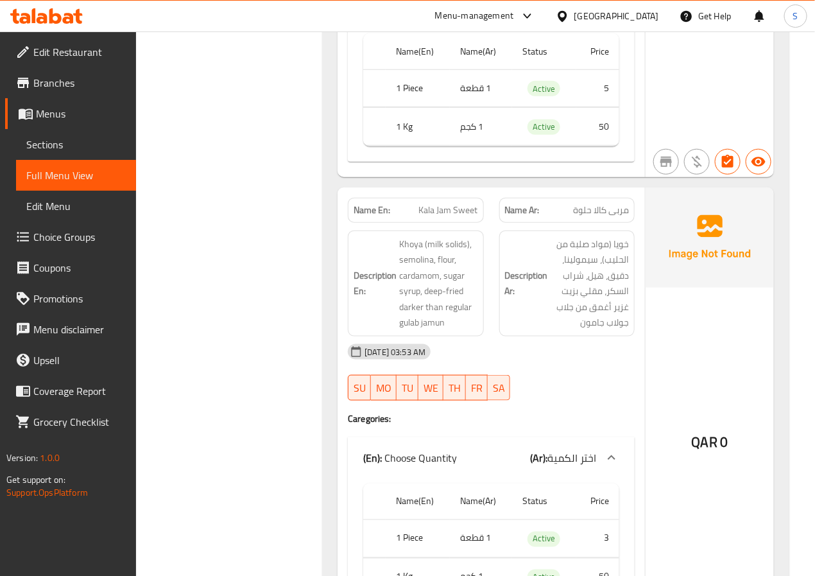
click at [442, 203] on span "Kala Jam Sweet" at bounding box center [448, 209] width 59 height 13
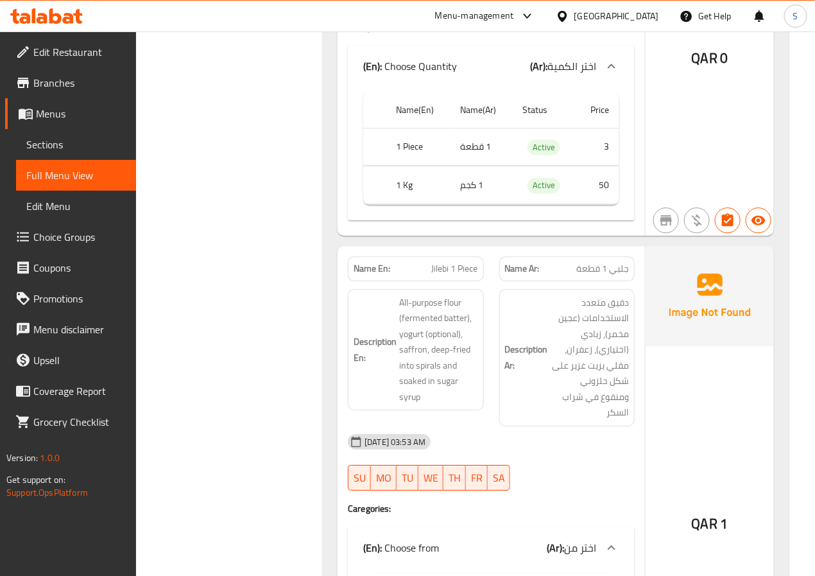
scroll to position [12648, 0]
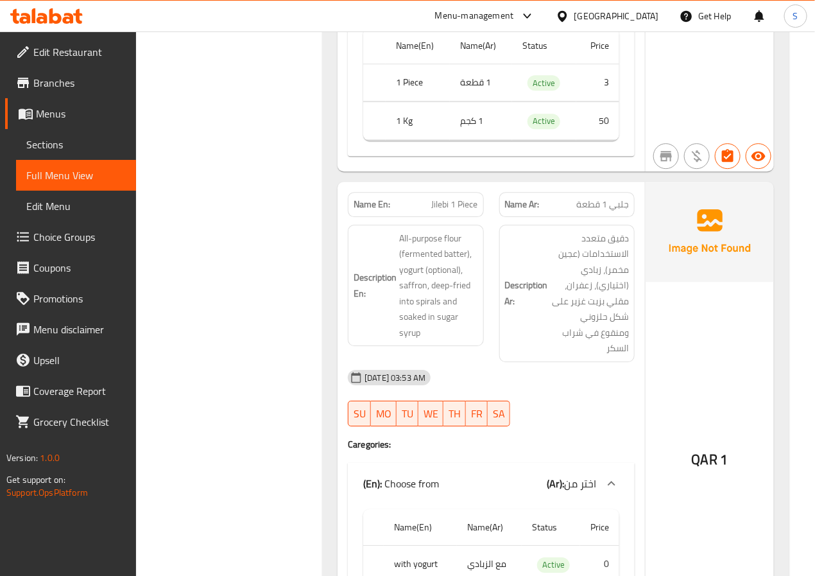
click at [449, 198] on span "Jilebi 1 Piece" at bounding box center [455, 204] width 46 height 13
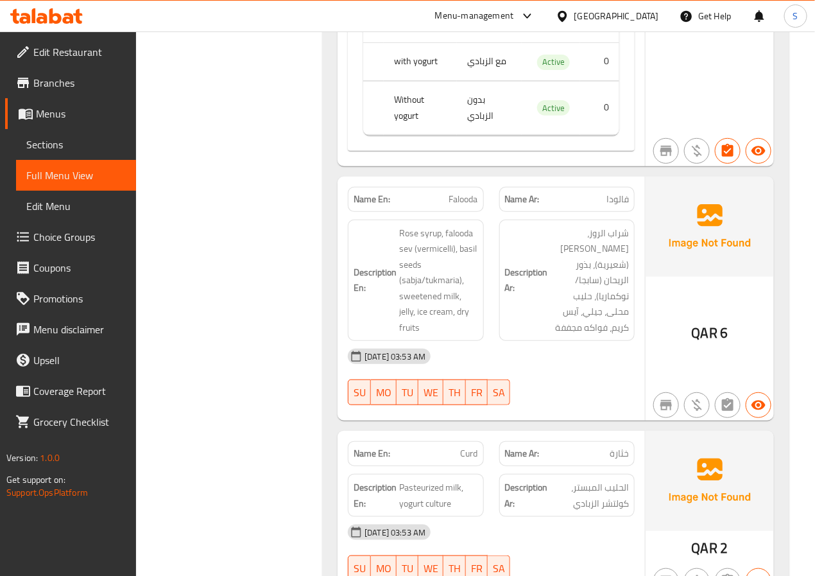
scroll to position [13151, 0]
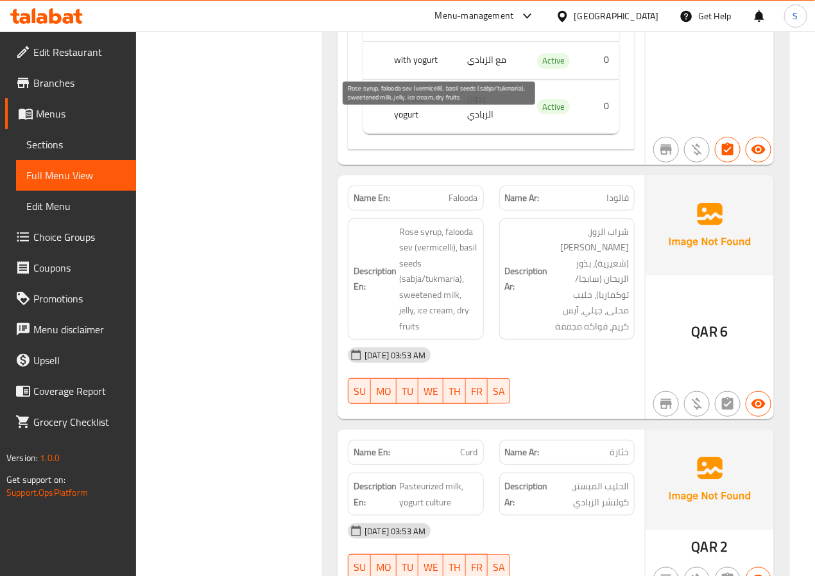
click at [407, 224] on span "Rose syrup, falooda sev (vermicelli), basil seeds (sabja/tukmaria), sweetened m…" at bounding box center [438, 279] width 78 height 110
click at [455, 191] on span "Falooda" at bounding box center [463, 197] width 29 height 13
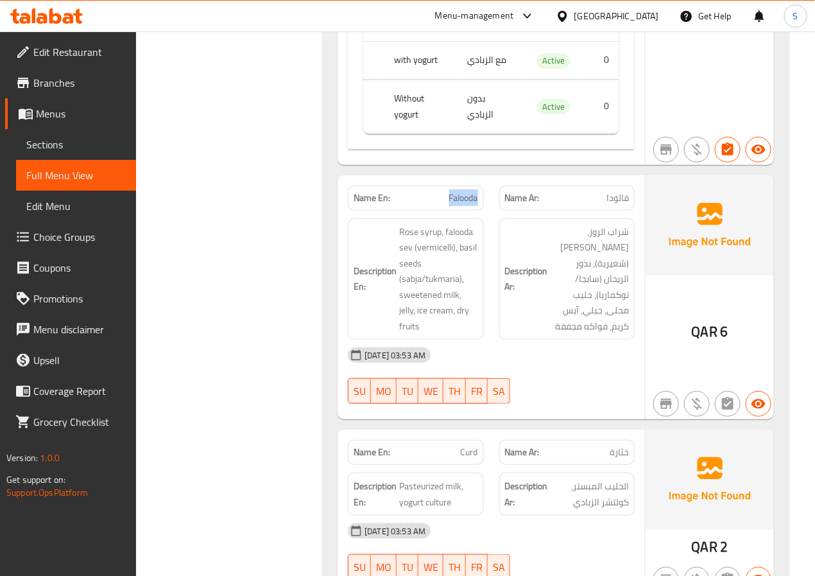
click at [455, 191] on span "Falooda" at bounding box center [463, 197] width 29 height 13
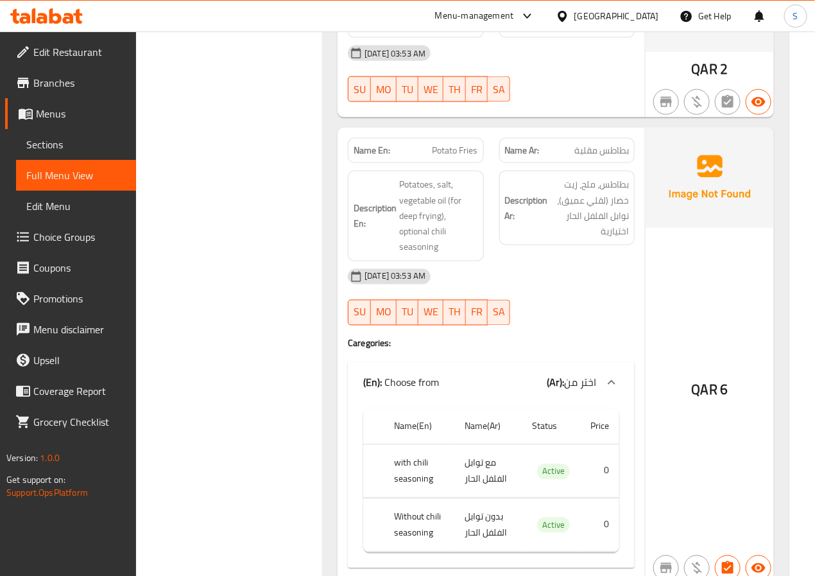
scroll to position [13625, 0]
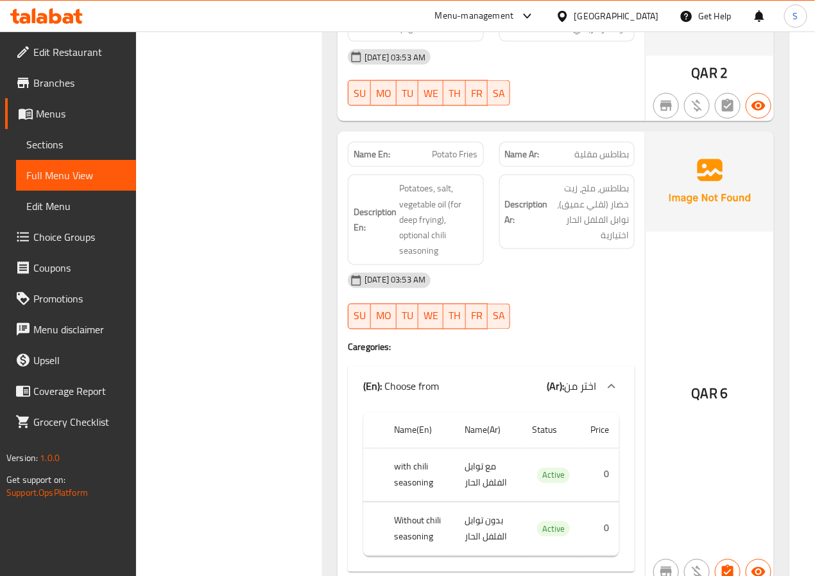
click at [455, 148] on span "Potato Fries" at bounding box center [456, 154] width 46 height 13
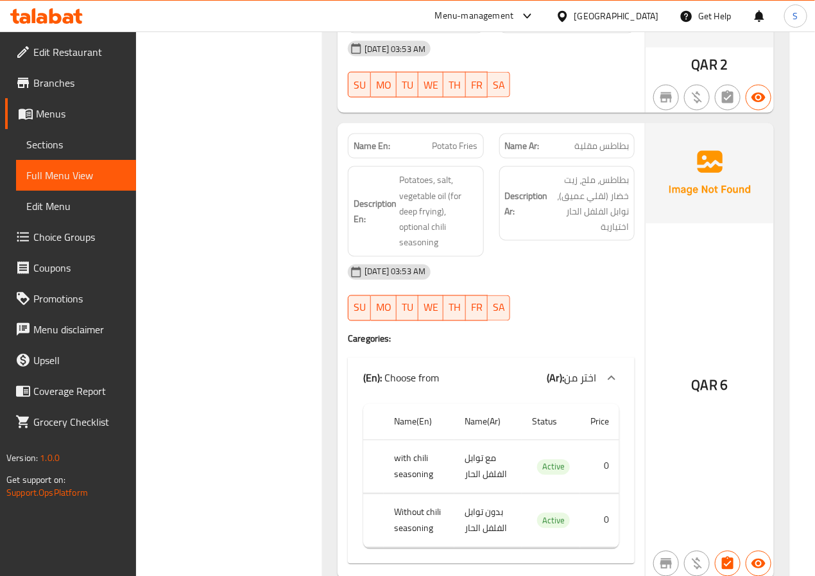
scroll to position [13635, 0]
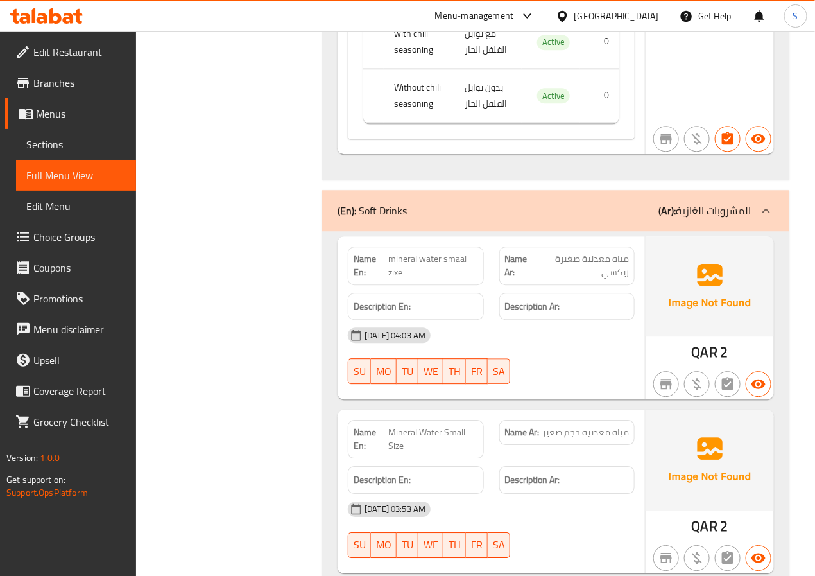
scroll to position [14059, 0]
click at [393, 252] on span "mineral water smaal zixe" at bounding box center [432, 265] width 89 height 27
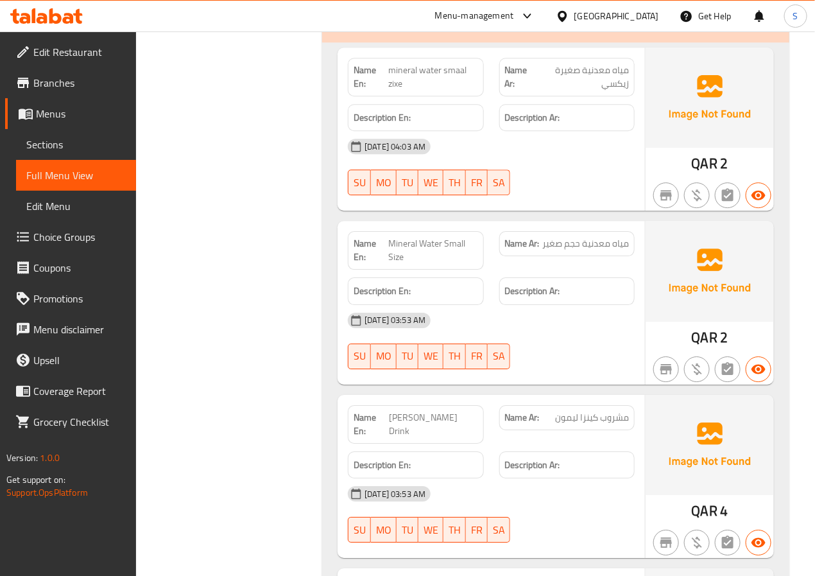
scroll to position [14279, 0]
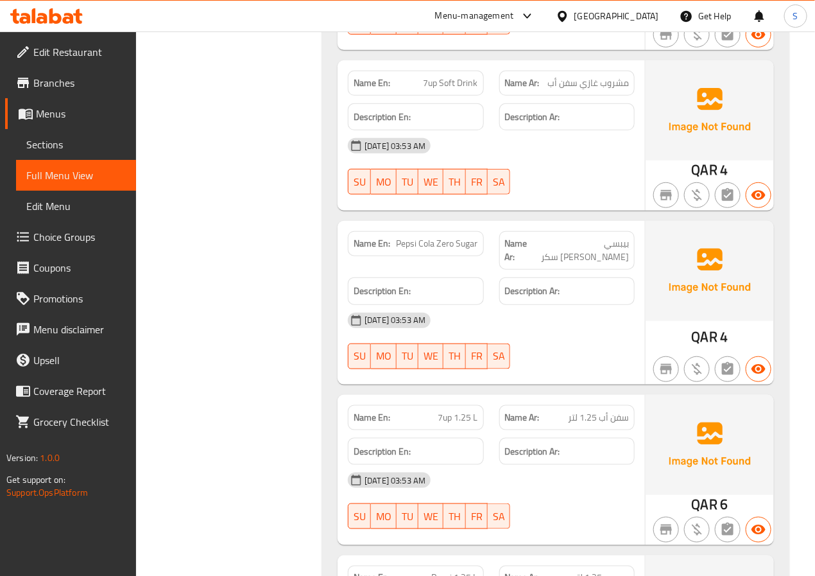
scroll to position [14971, 0]
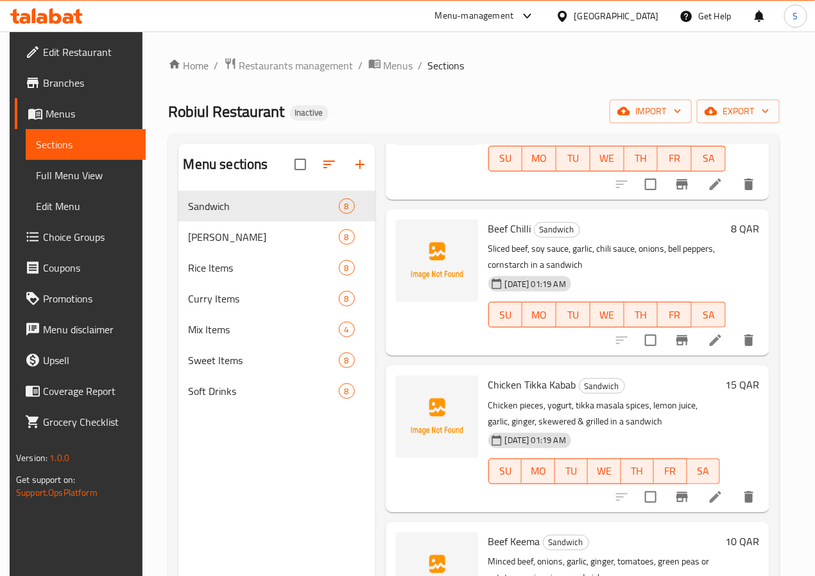
scroll to position [609, 0]
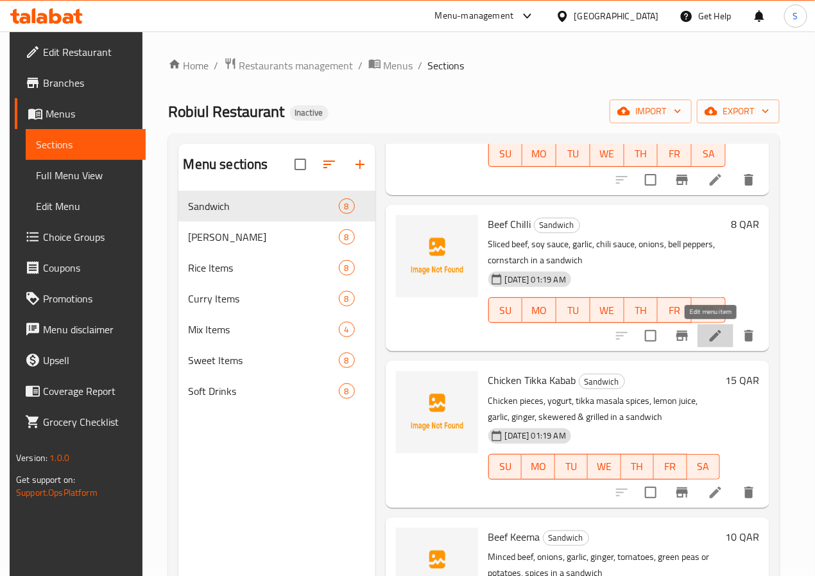
click at [710, 339] on icon at bounding box center [716, 336] width 12 height 12
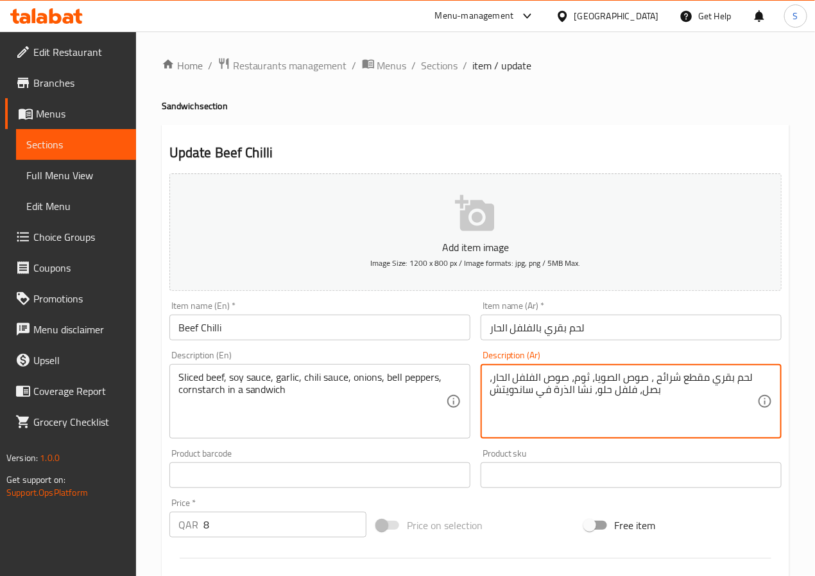
click at [671, 375] on textarea "لحم بقري مقطع شرائح ، صوص الصويا، ثوم، صوص الفلفل الحار، بصل، فلفل حلو، نشا الذ…" at bounding box center [624, 401] width 268 height 61
type textarea "لحم بقري مقطع، صوص الصويا، ثوم، صوص الفلفل الحار، بصل، فلفل حلو، نشا الذرة في س…"
click at [609, 333] on input "لحم بقري بالفلفل الحار" at bounding box center [631, 328] width 301 height 26
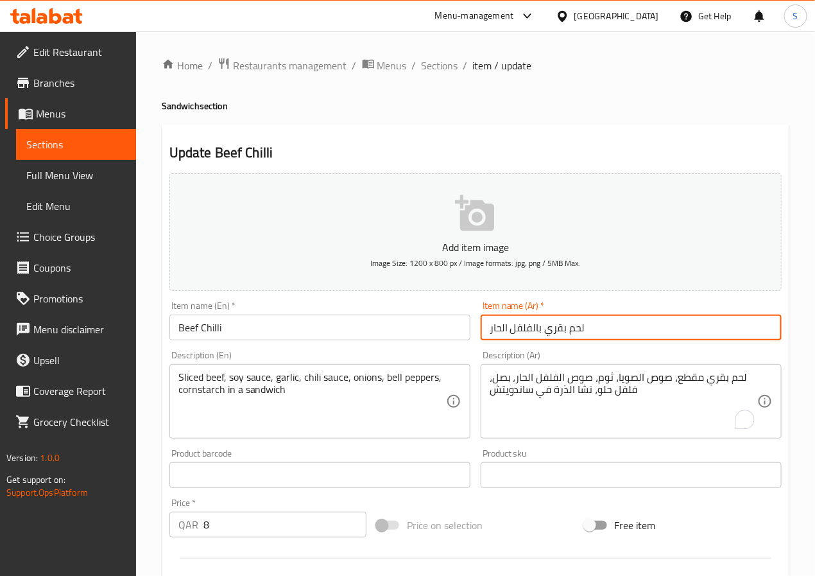
click at [609, 333] on input "لحم بقري بالفلفل الحار" at bounding box center [631, 328] width 301 height 26
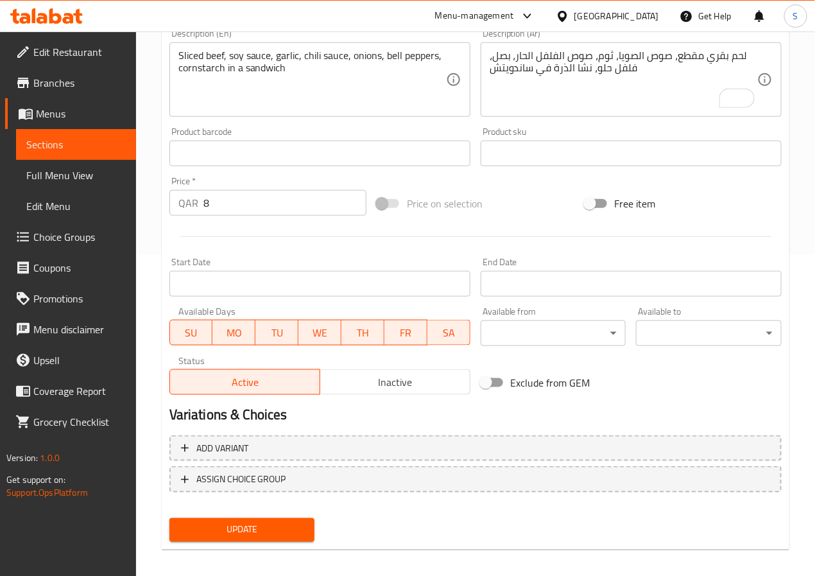
scroll to position [330, 0]
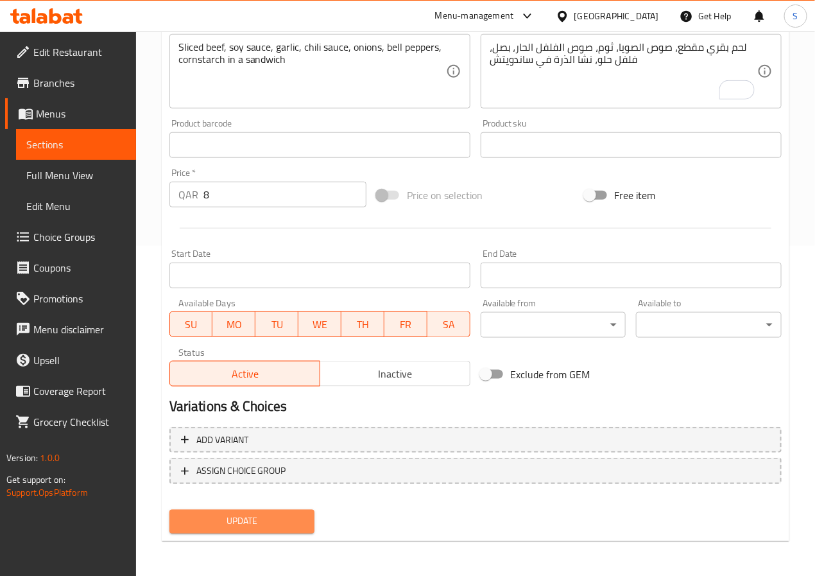
click at [262, 526] on span "Update" at bounding box center [242, 521] width 125 height 16
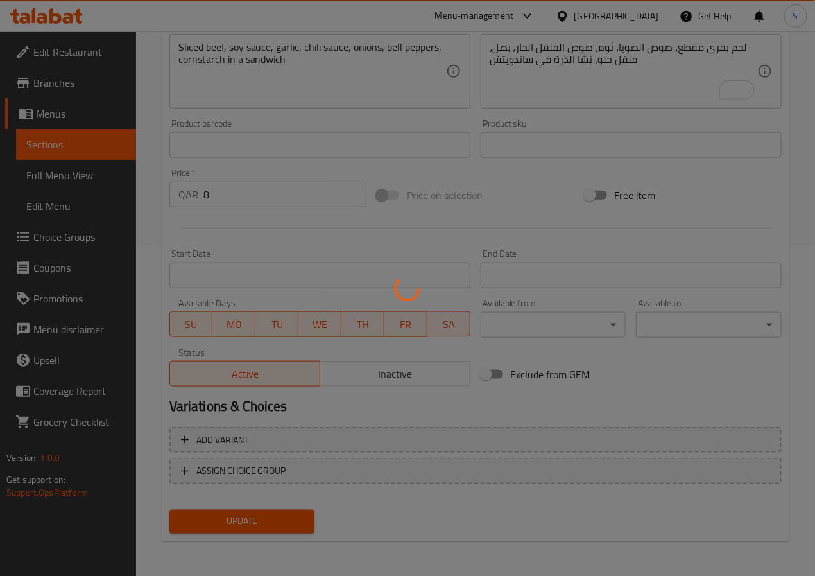
scroll to position [0, 0]
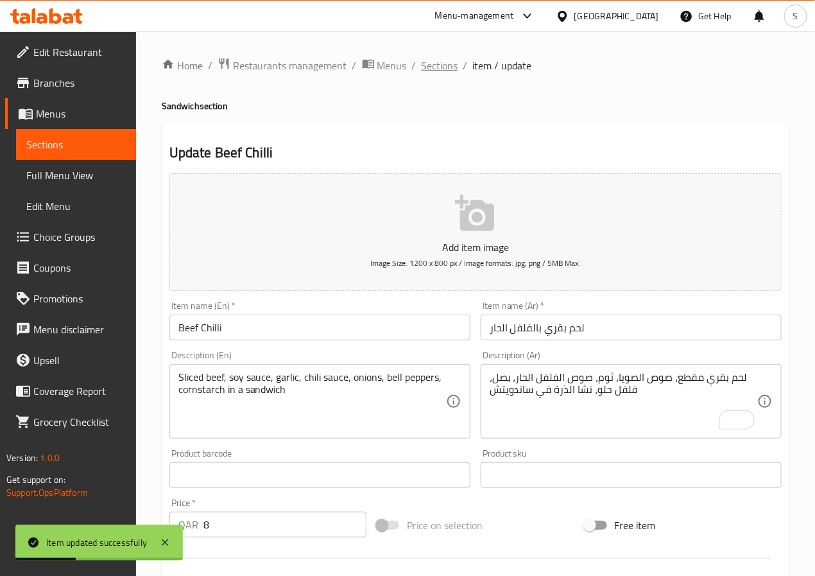
click at [436, 67] on span "Sections" at bounding box center [440, 65] width 37 height 15
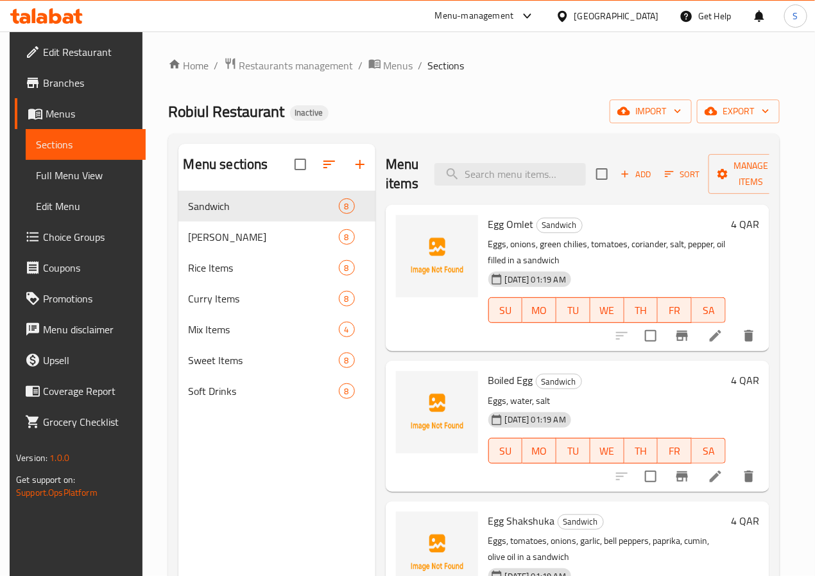
click at [515, 187] on div "Menu items Add Sort Manage items" at bounding box center [578, 174] width 384 height 61
click at [515, 178] on input "search" at bounding box center [510, 174] width 151 height 22
paste input "Chicken Tikka Kabab"
type input "Chicken Tikka Kabab"
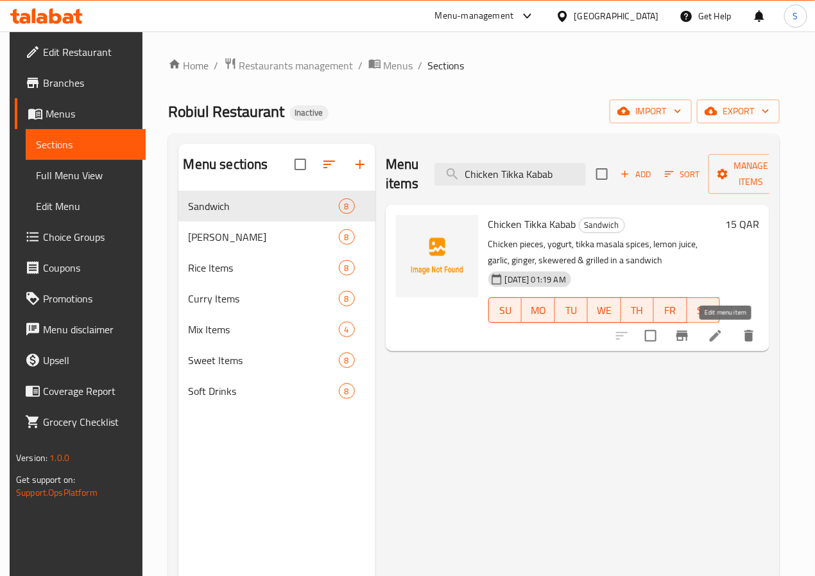
click at [721, 345] on li at bounding box center [716, 335] width 36 height 23
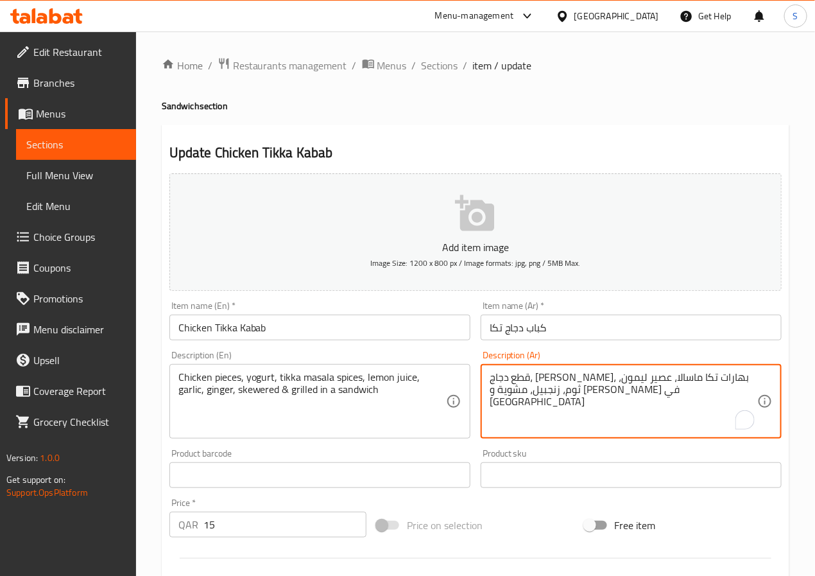
click at [620, 395] on textarea "قطع دجاج، زبادي، بهارات تكا ماسالا، عصير ليمون، ثوم، زنجبيل، مشوية و علي أسياخ …" at bounding box center [624, 401] width 268 height 61
click at [584, 397] on textarea "قطع دجاج، زبادي، بهارات تكا ماسالا، عصير ليمون، ثوم، زنجبيل، مشوية و علي أسياخ …" at bounding box center [624, 401] width 268 height 61
click at [586, 397] on textarea "قطع دجاج، زبادي، بهارات تكا ماسالا، عصير ليمون، ثوم، زنجبيل، مشوية و علي أسياخ …" at bounding box center [624, 401] width 268 height 61
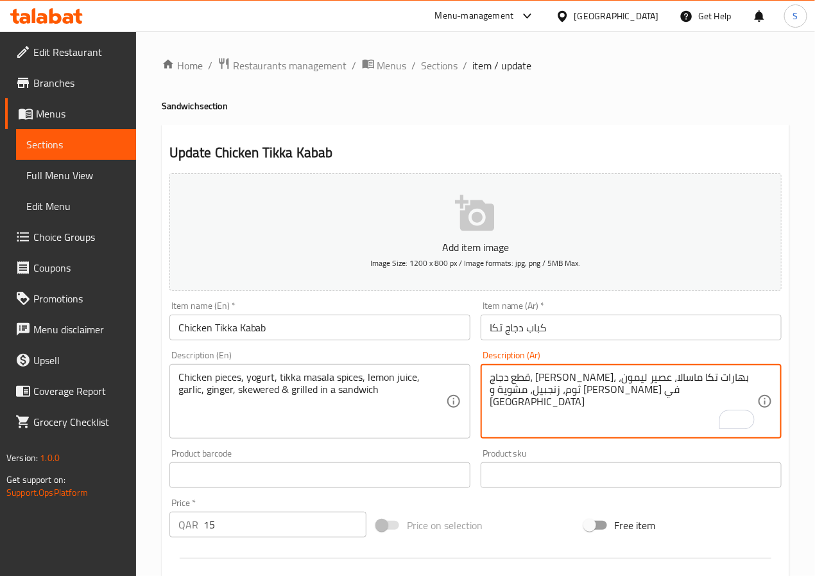
click at [586, 397] on textarea "قطع دجاج، زبادي، بهارات تكا ماسالا، عصير ليمون، ثوم، زنجبيل، مشوية و علي أسياخ …" at bounding box center [624, 401] width 268 height 61
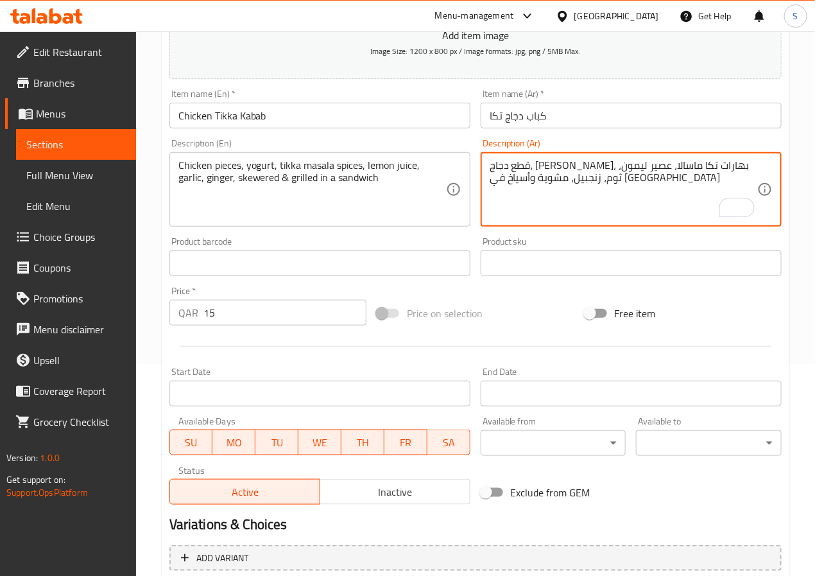
scroll to position [330, 0]
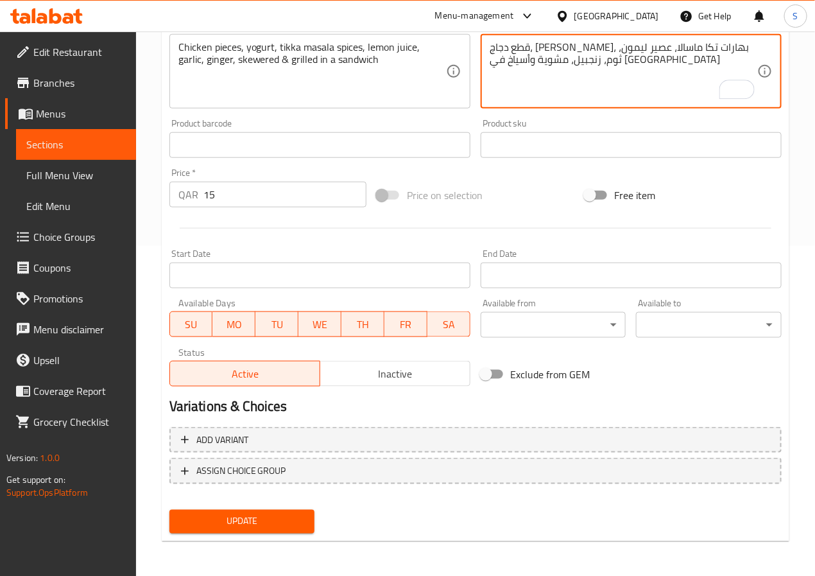
type textarea "قطع دجاج، زبادي، بهارات تكا ماسالا، عصير ليمون، ثوم، زنجبيل، مشوية وأسياخ في سا…"
click at [283, 520] on span "Update" at bounding box center [242, 521] width 125 height 16
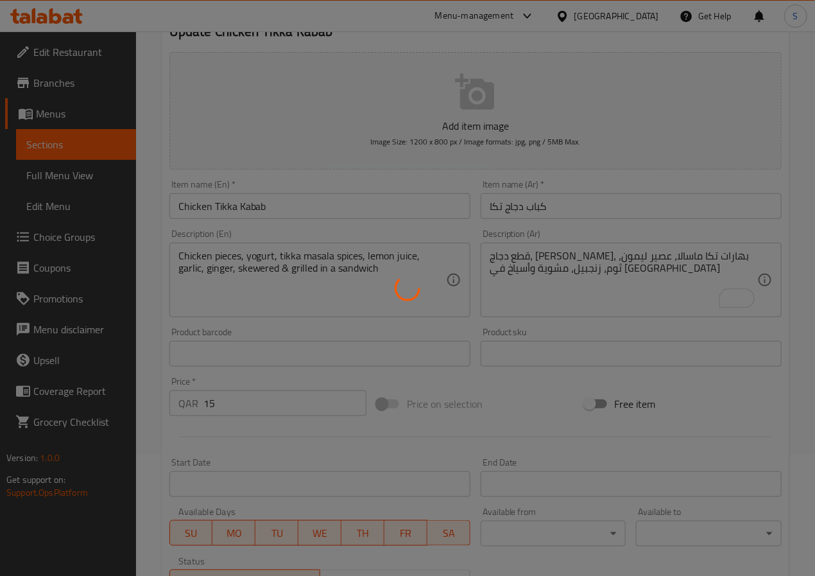
scroll to position [0, 0]
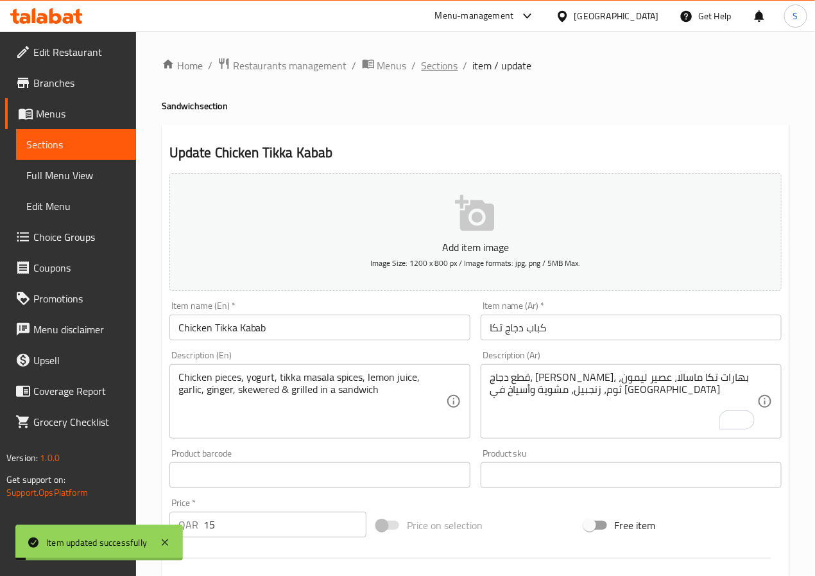
click at [440, 69] on span "Sections" at bounding box center [440, 65] width 37 height 15
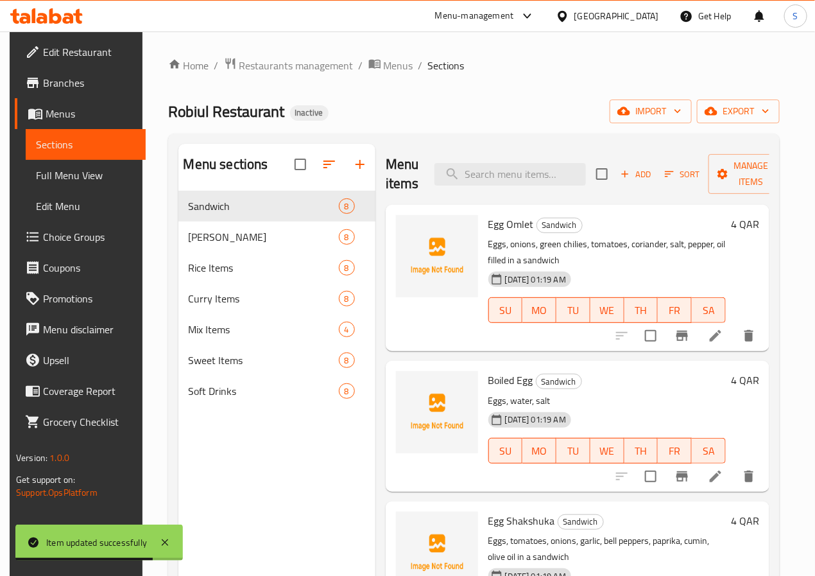
click at [465, 193] on div "Menu items Add Sort Manage items" at bounding box center [578, 174] width 384 height 61
click at [465, 182] on input "search" at bounding box center [510, 174] width 151 height 22
paste input "Beef Keema"
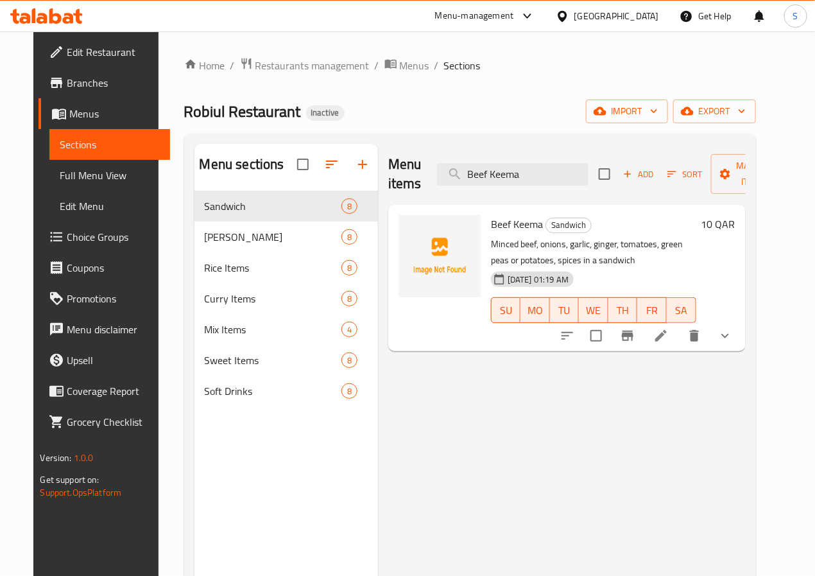
type input "Beef Keema"
click at [669, 339] on icon at bounding box center [660, 335] width 15 height 15
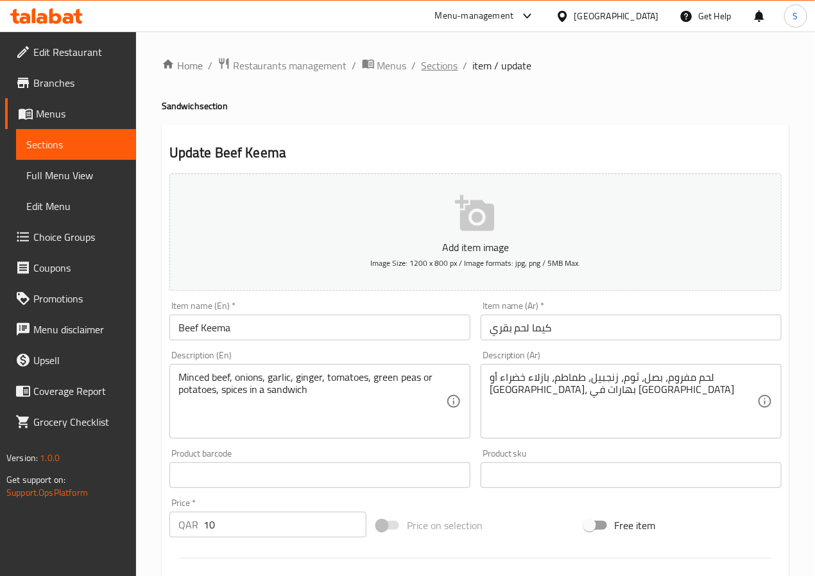
click at [436, 73] on span "Sections" at bounding box center [440, 65] width 37 height 15
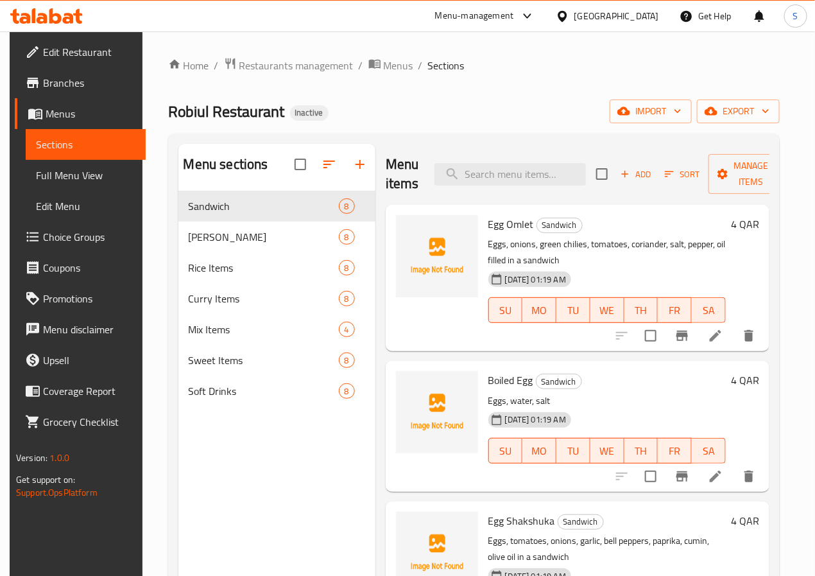
drag, startPoint x: 486, startPoint y: 82, endPoint x: 469, endPoint y: 131, distance: 52.4
click at [469, 131] on div "Home / Restaurants management / Menus / Sections Robiul Restaurant Inactive imp…" at bounding box center [474, 393] width 612 height 673
click at [505, 177] on input "search" at bounding box center [510, 174] width 151 height 22
paste input "Sherry Fish Fry Biryani"
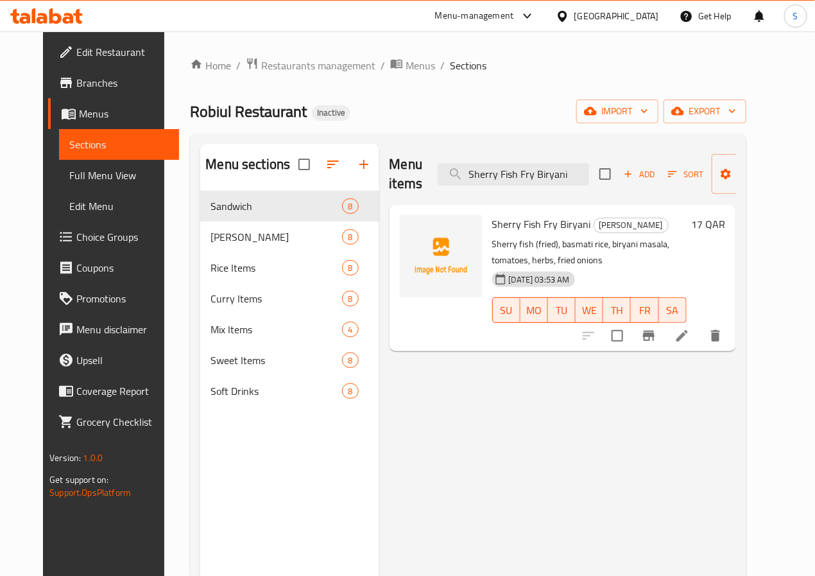
type input "Sherry Fish Fry Biryani"
click at [700, 331] on li at bounding box center [682, 335] width 36 height 23
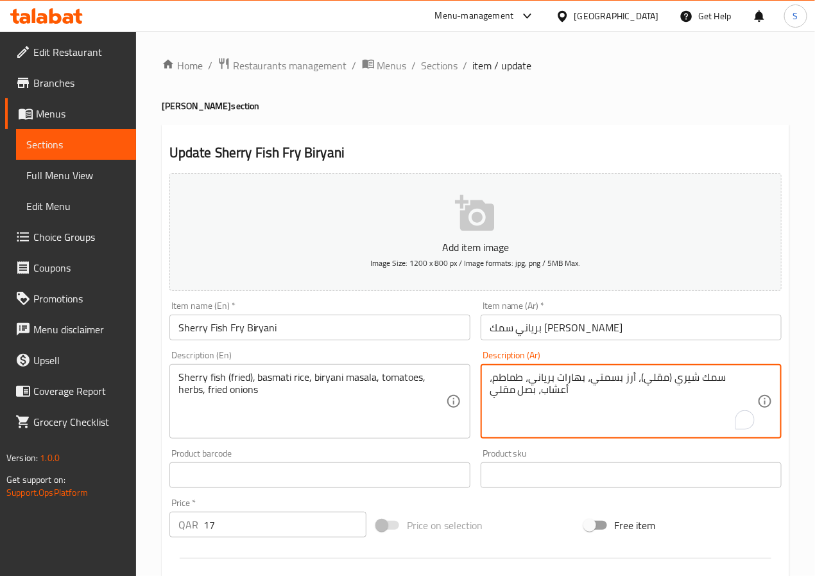
click at [603, 384] on textarea "سمك شيري (مقلي)، أرز بسمتي، بهارات برياني، طماطم، أعشاب، بصل مقلي" at bounding box center [624, 401] width 268 height 61
type textarea "سمك شيري (مقلي)، أرز بسمتي، ماسالا برياني، طماطم، أعشاب، بصل مقلي"
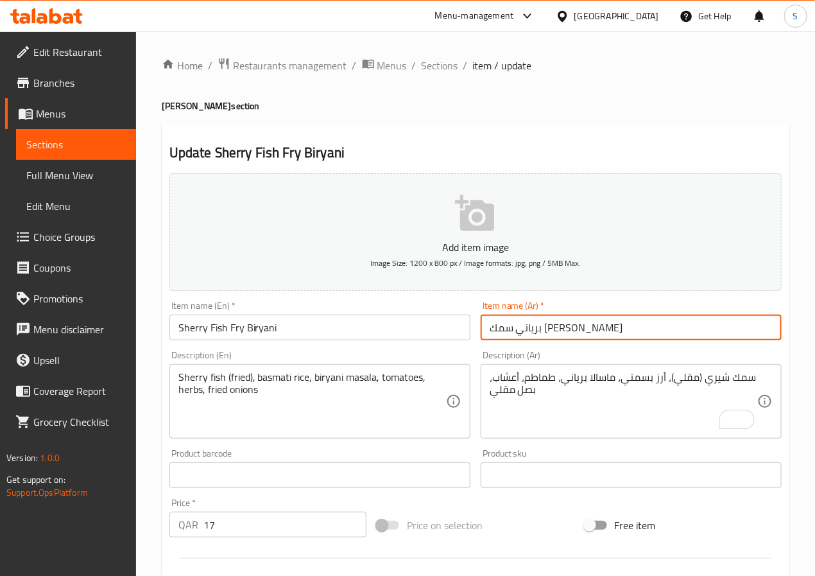
click at [609, 322] on input "برياني سمك شيري مقلي" at bounding box center [631, 328] width 301 height 26
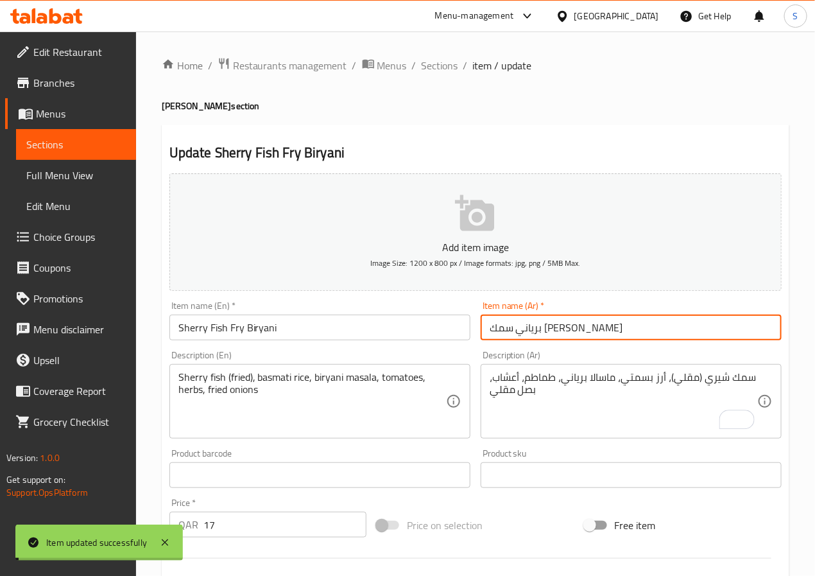
drag, startPoint x: 433, startPoint y: 67, endPoint x: 393, endPoint y: 8, distance: 72.1
click at [433, 67] on span "Sections" at bounding box center [440, 65] width 37 height 15
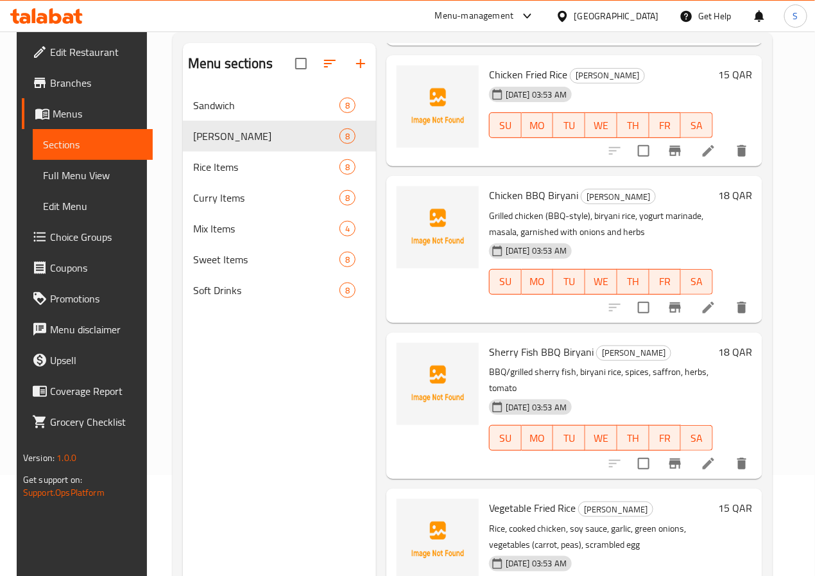
scroll to position [180, 0]
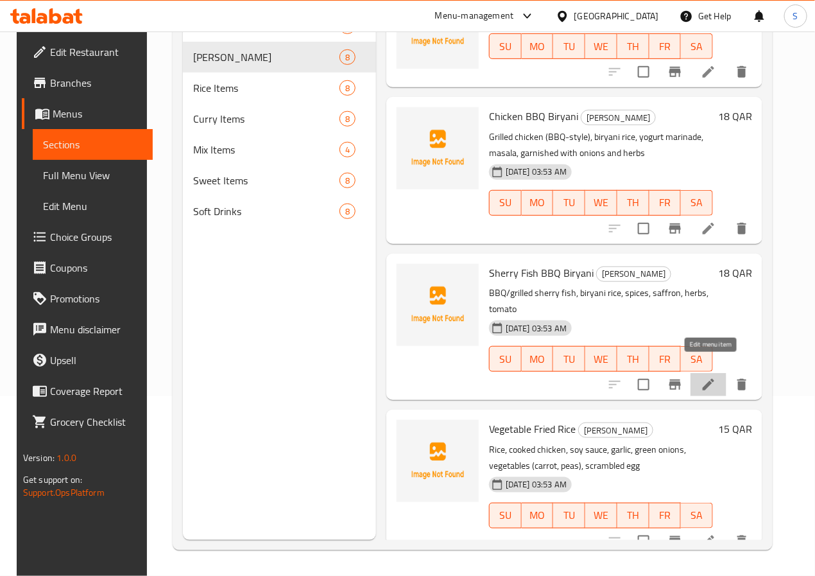
click at [705, 379] on icon at bounding box center [709, 385] width 12 height 12
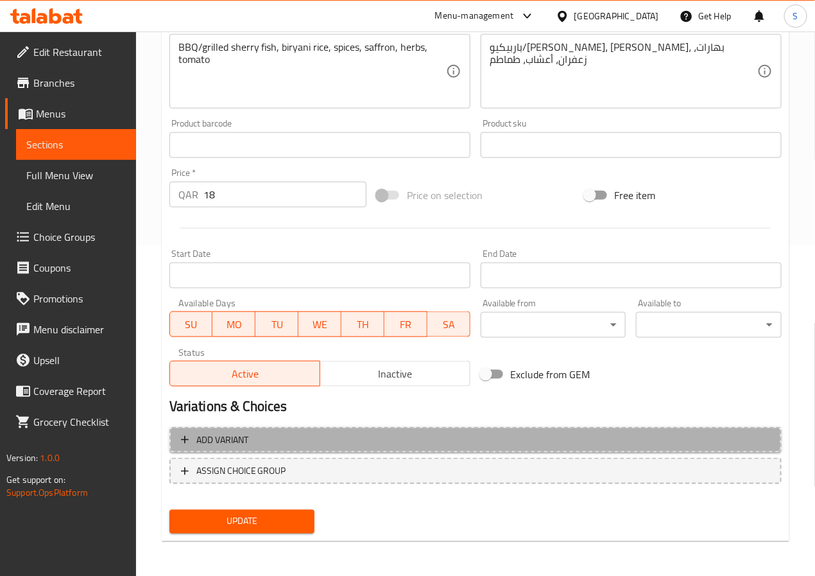
click at [322, 435] on span "Add variant" at bounding box center [475, 440] width 589 height 16
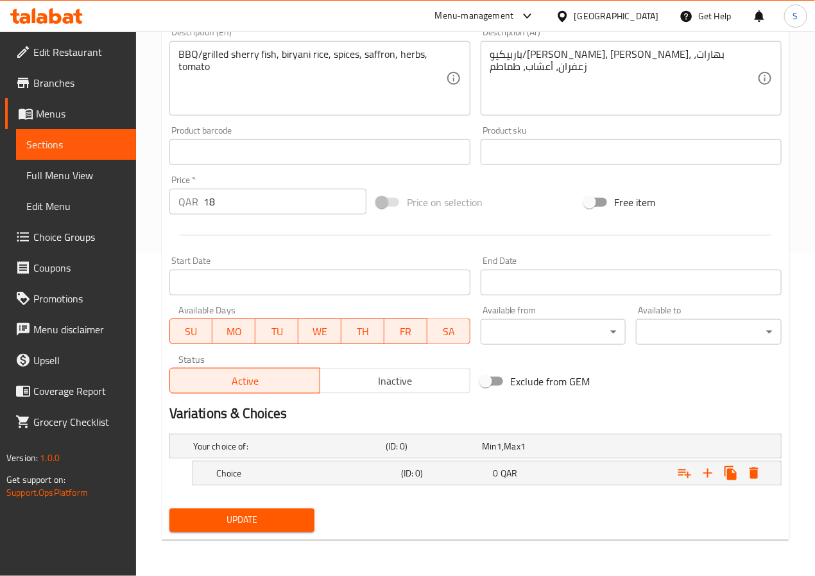
scroll to position [324, 0]
click at [711, 474] on icon "Expand" at bounding box center [707, 472] width 15 height 15
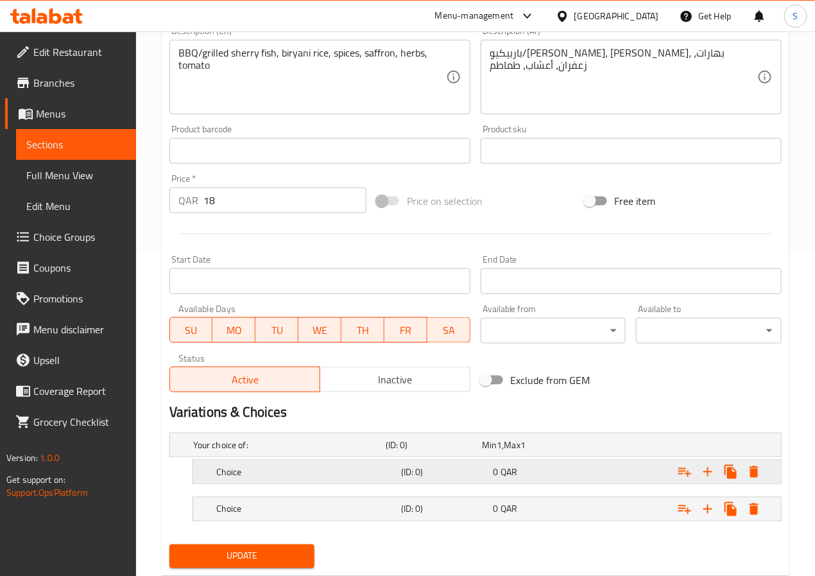
drag, startPoint x: 311, startPoint y: 504, endPoint x: 308, endPoint y: 478, distance: 26.4
click at [308, 478] on div "Your choice of: (ID: 0) Min 1 , Max 1 Name (En) Your choice of: Name (En) Name …" at bounding box center [475, 483] width 623 height 112
click at [308, 478] on h5 "Choice" at bounding box center [306, 471] width 180 height 13
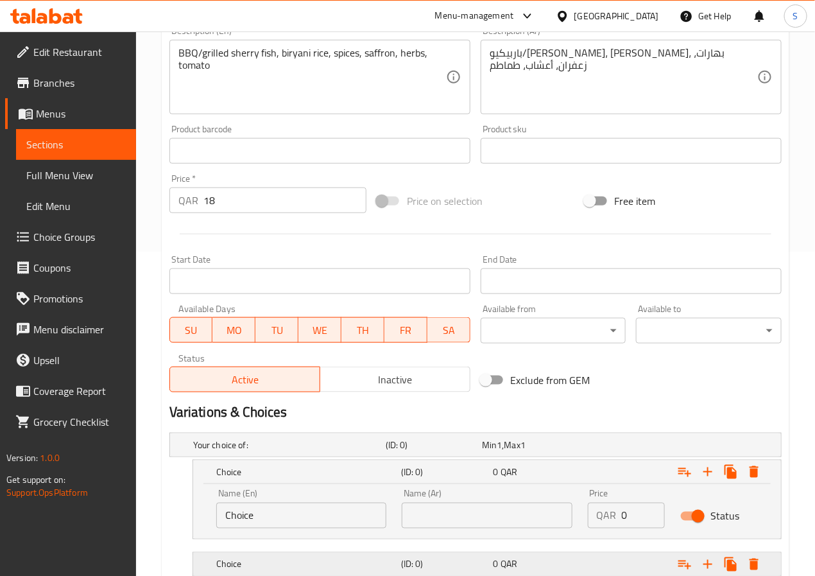
click at [388, 570] on h5 "Choice" at bounding box center [306, 564] width 180 height 13
click at [314, 519] on input "Choice" at bounding box center [301, 516] width 170 height 26
type input "Bbq"
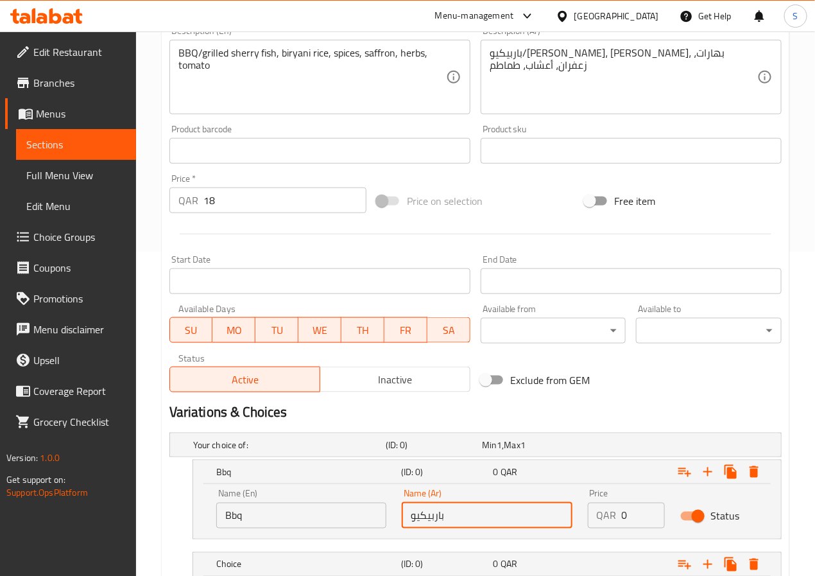
type input "باربيكيو"
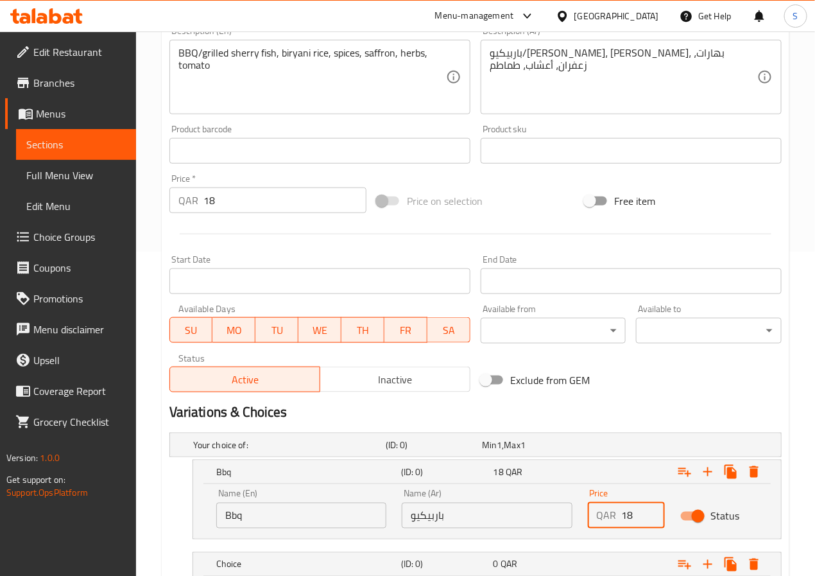
type input "18"
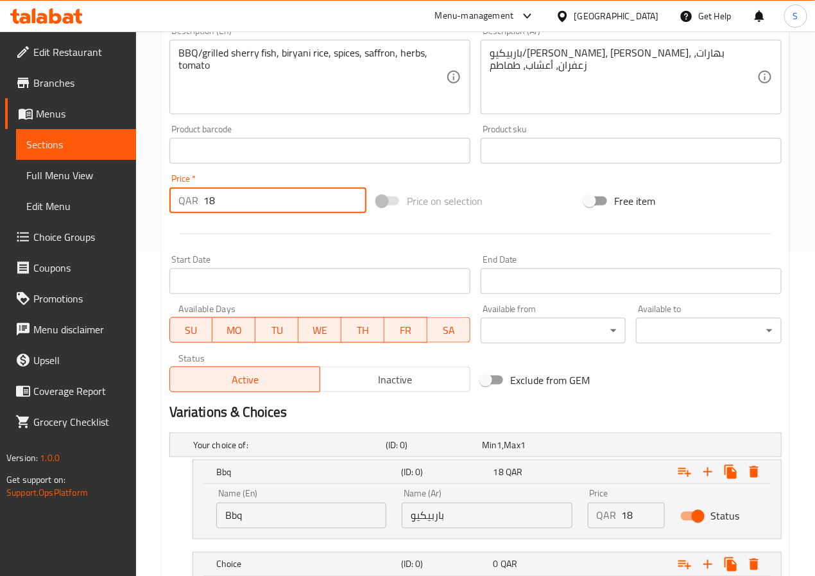
click at [262, 202] on input "18" at bounding box center [284, 200] width 163 height 26
type input "1"
type input "0"
click at [490, 212] on div "Price on selection" at bounding box center [475, 201] width 207 height 35
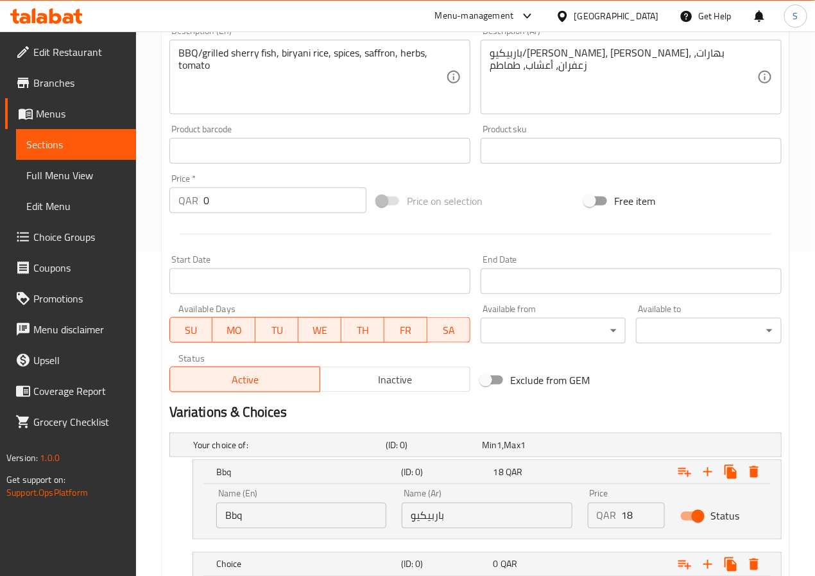
scroll to position [472, 0]
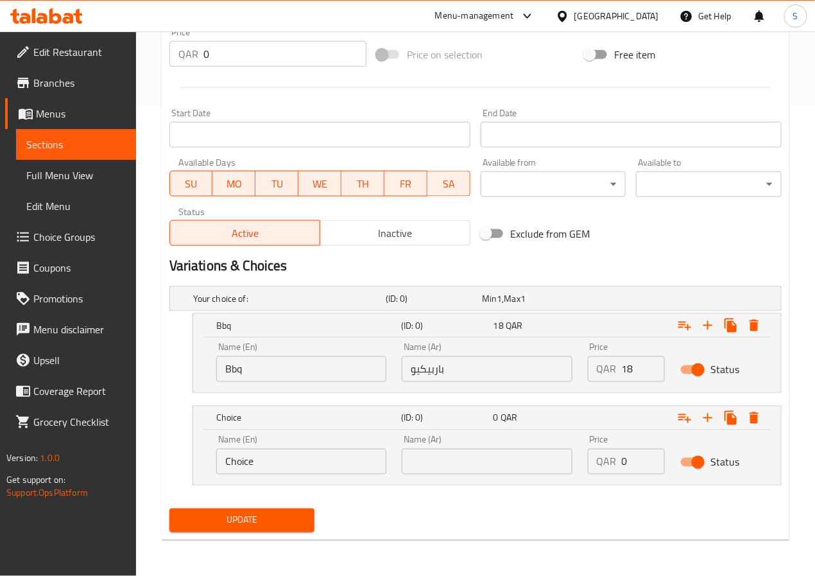
click at [227, 460] on input "Choice" at bounding box center [301, 462] width 170 height 26
type input "Grilled"
type input "مشوي"
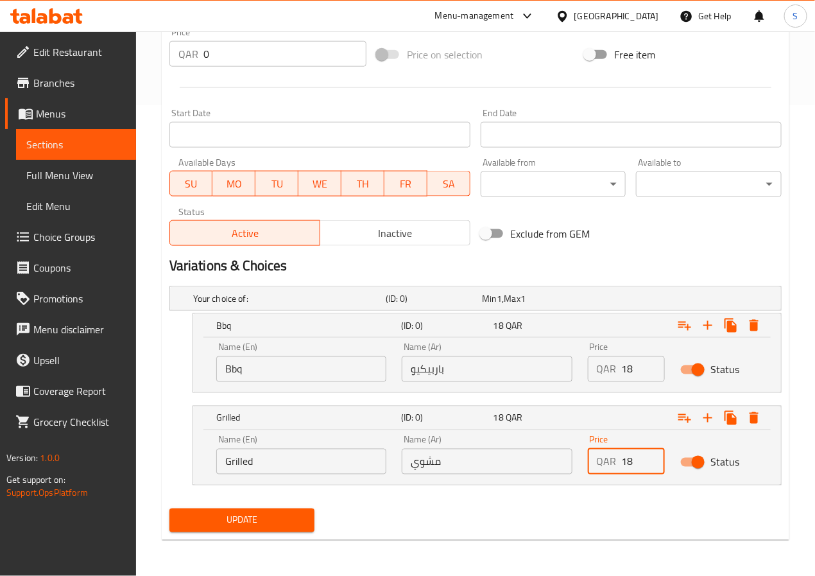
type input "18"
click at [182, 352] on div "Bbq (ID: 0) 18 QAR Name (En) Bbq Name (En) Name (Ar) باربيكيو Name (Ar) Price Q…" at bounding box center [475, 353] width 612 height 80
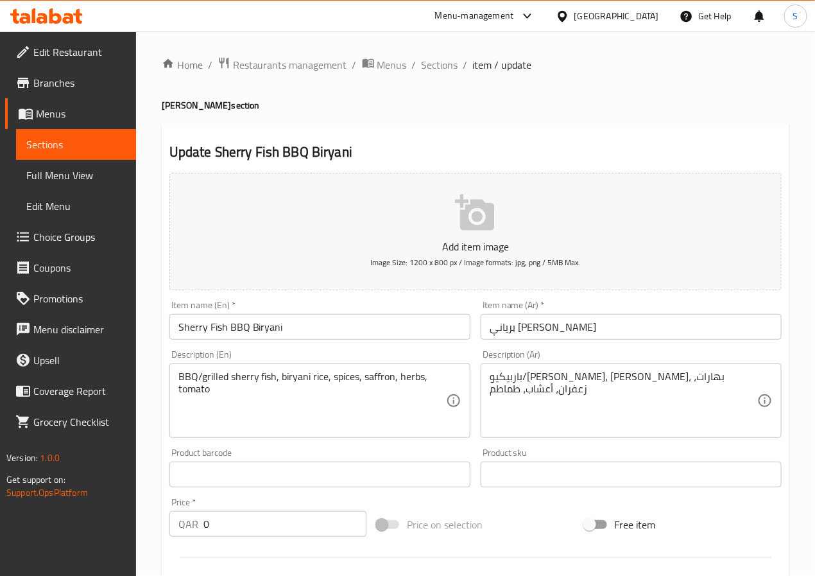
scroll to position [0, 0]
drag, startPoint x: 668, startPoint y: 384, endPoint x: 685, endPoint y: 414, distance: 34.8
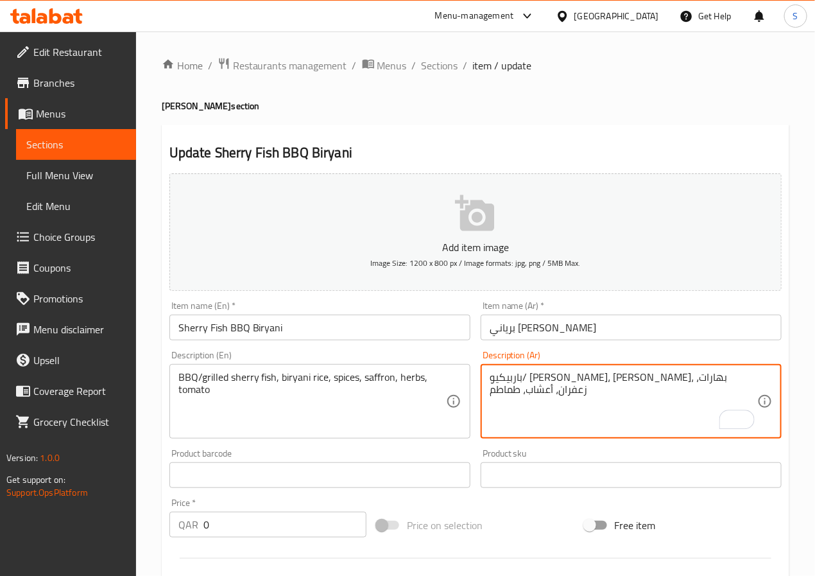
paste textarea "سمك شيري"
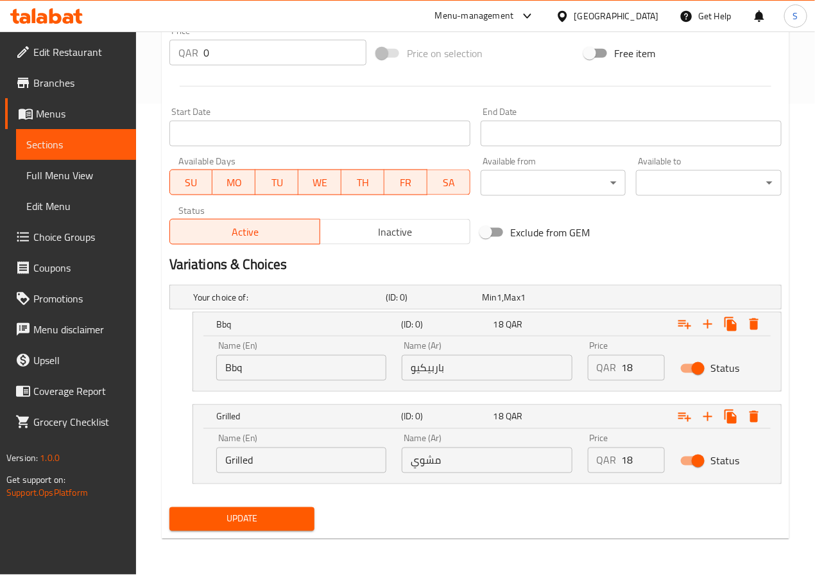
type textarea "سمك شيري باربيكيو/ مشوي، أرز برياني، بهارات، زعفران، أعشاب، طماطم"
click at [243, 526] on span "Update" at bounding box center [242, 519] width 125 height 16
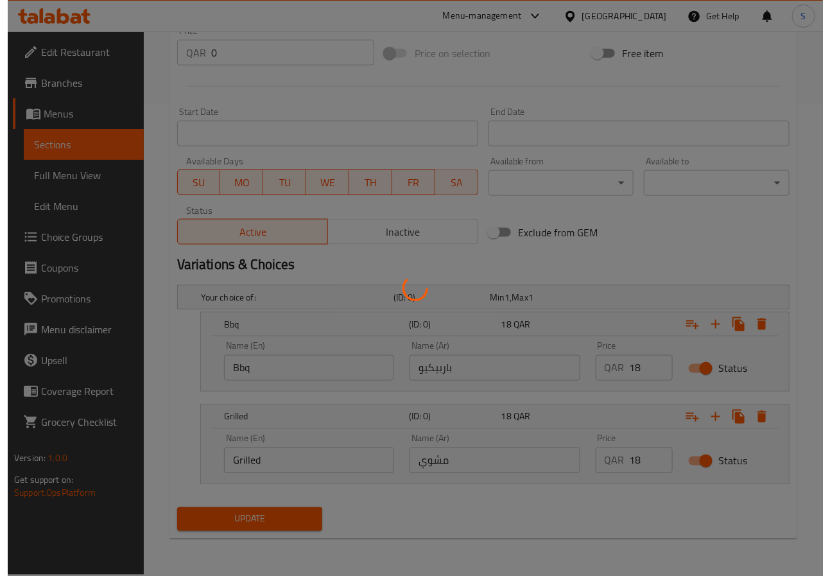
scroll to position [0, 0]
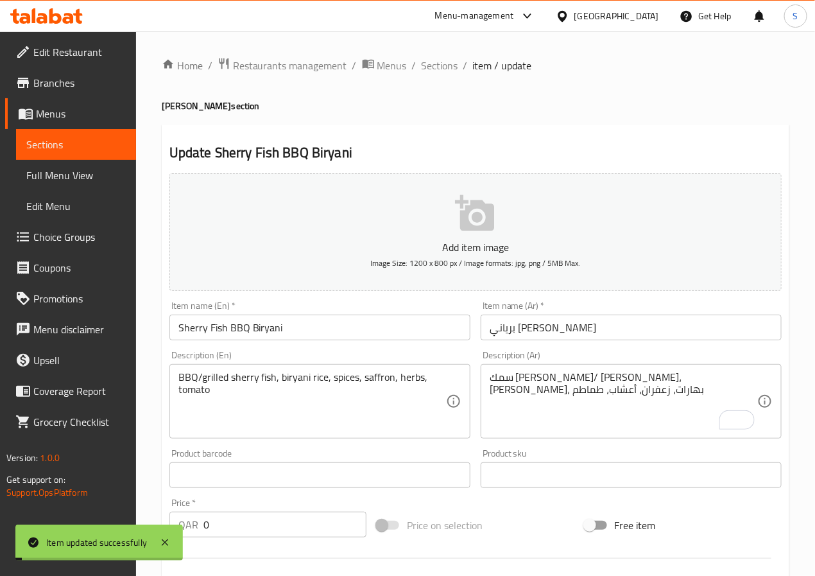
drag, startPoint x: 434, startPoint y: 64, endPoint x: 325, endPoint y: 19, distance: 117.2
click at [434, 64] on span "Sections" at bounding box center [440, 65] width 37 height 15
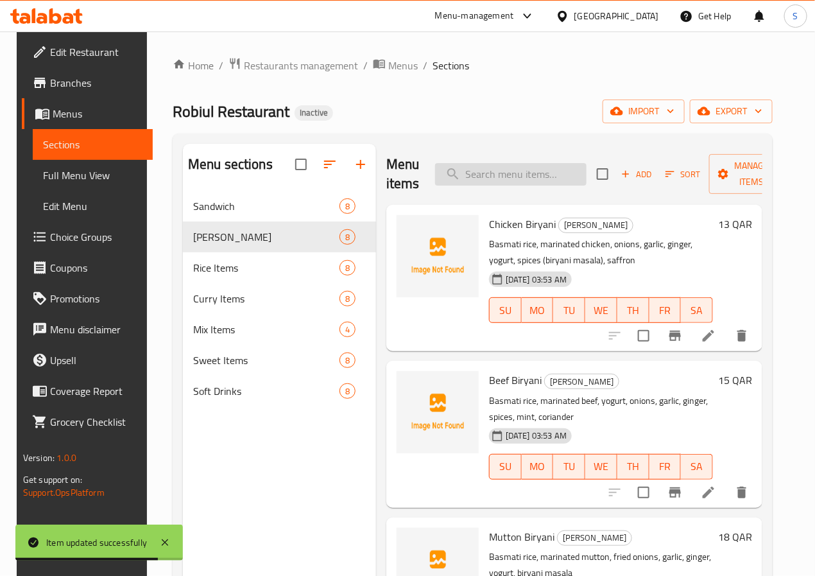
click at [456, 166] on input "search" at bounding box center [510, 174] width 151 height 22
paste input "White Rice"
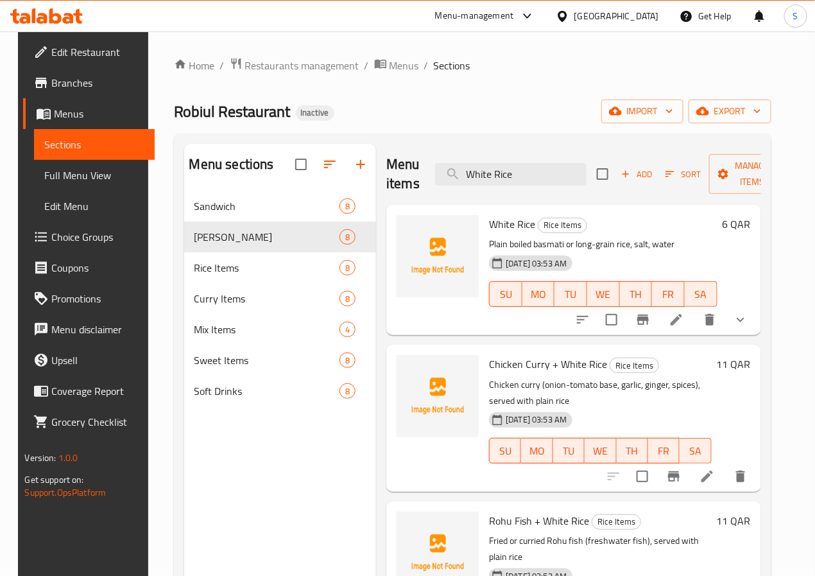
type input "White Rice"
click at [666, 312] on li at bounding box center [677, 319] width 36 height 23
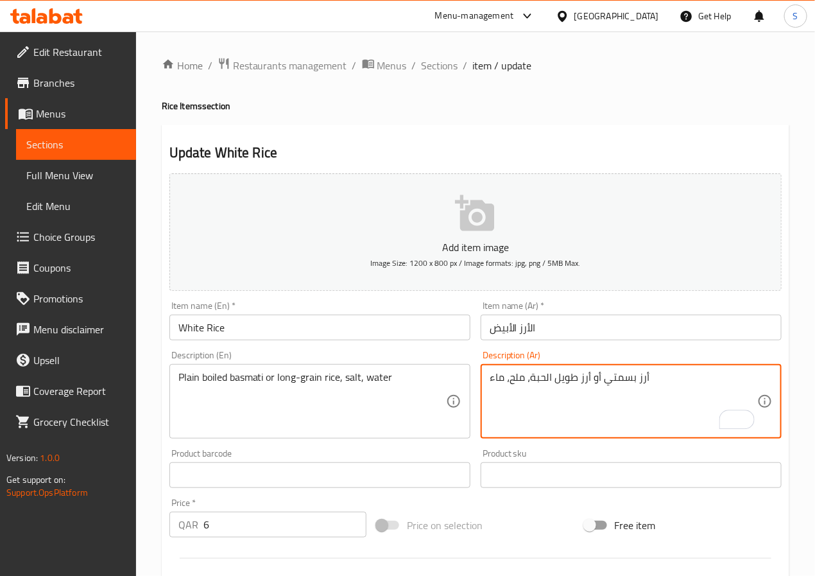
paste textarea "مسلوق سادة"
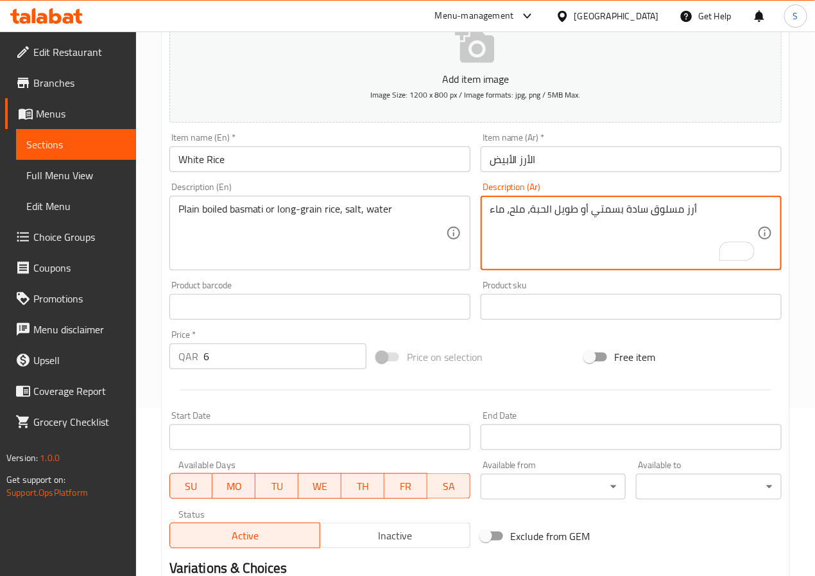
scroll to position [353, 0]
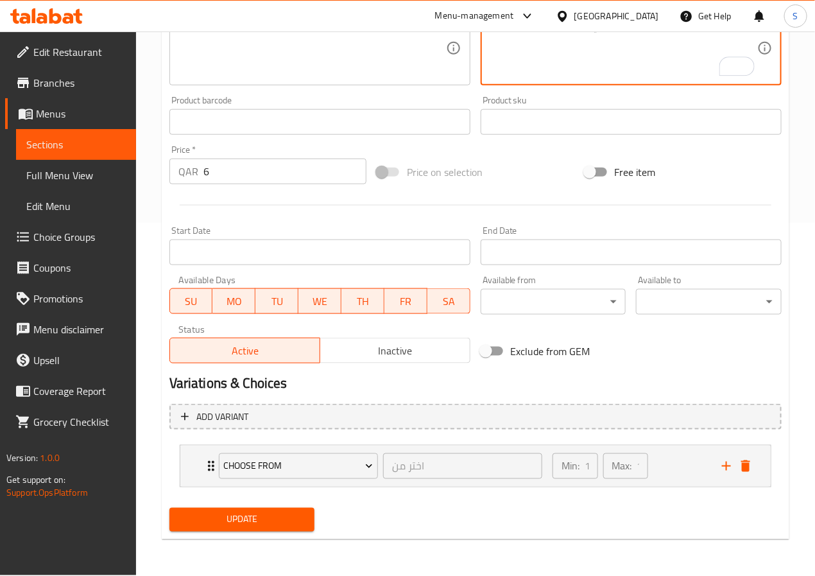
type textarea "أرز مسلوق سادة بسمتي أو طويل الحبة، ملح، ماء"
click at [276, 513] on span "Update" at bounding box center [242, 520] width 125 height 16
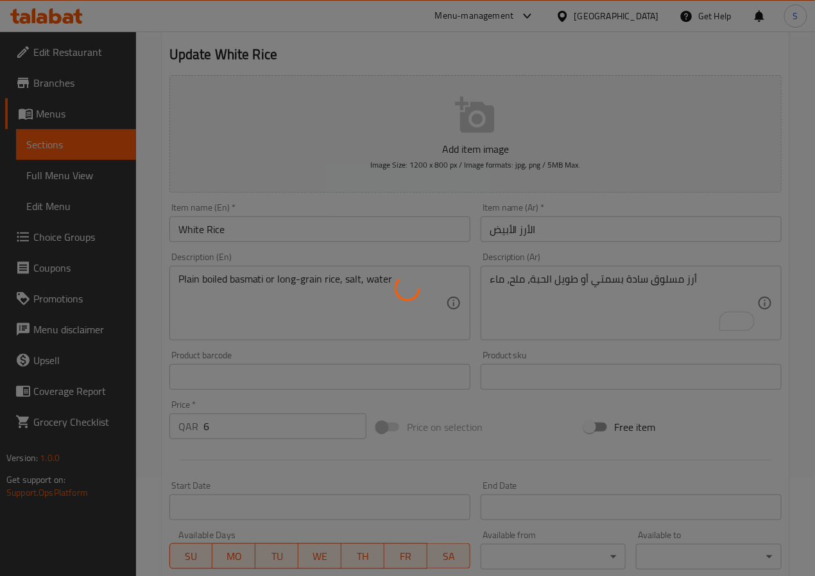
scroll to position [0, 0]
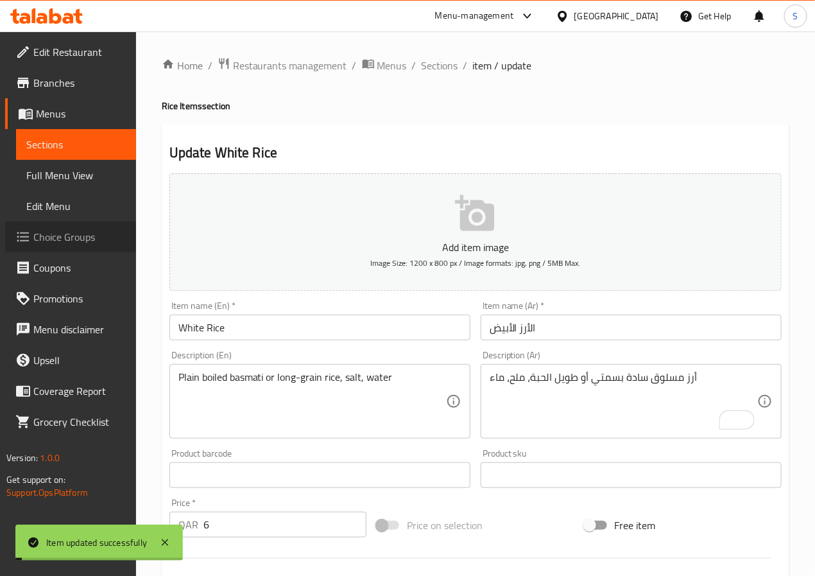
click at [79, 243] on span "Choice Groups" at bounding box center [79, 236] width 92 height 15
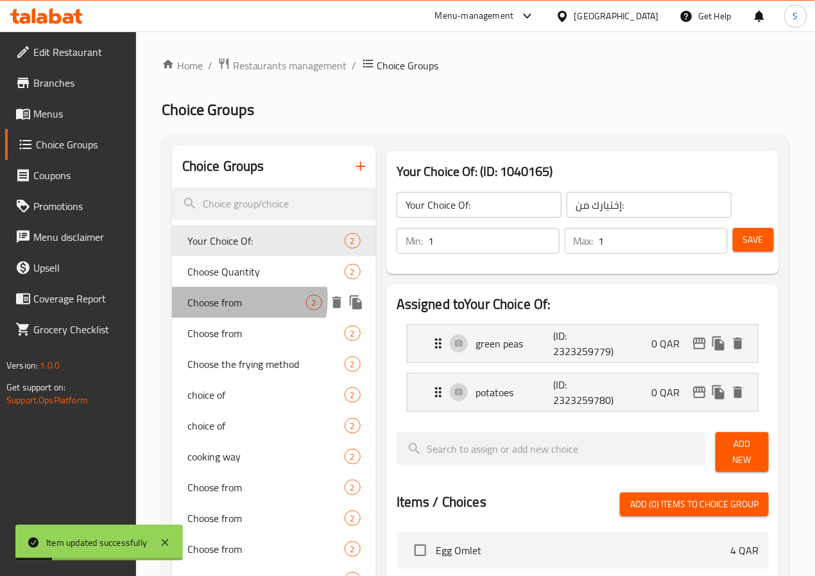
click at [233, 298] on span "Choose from" at bounding box center [246, 302] width 119 height 15
type input "Choose from"
type input "اختر من"
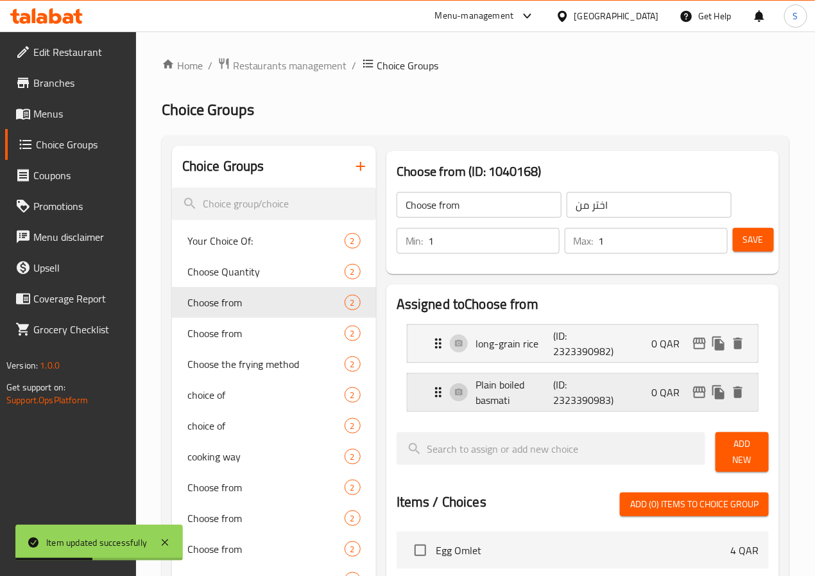
click at [431, 400] on icon "Expand" at bounding box center [438, 391] width 15 height 15
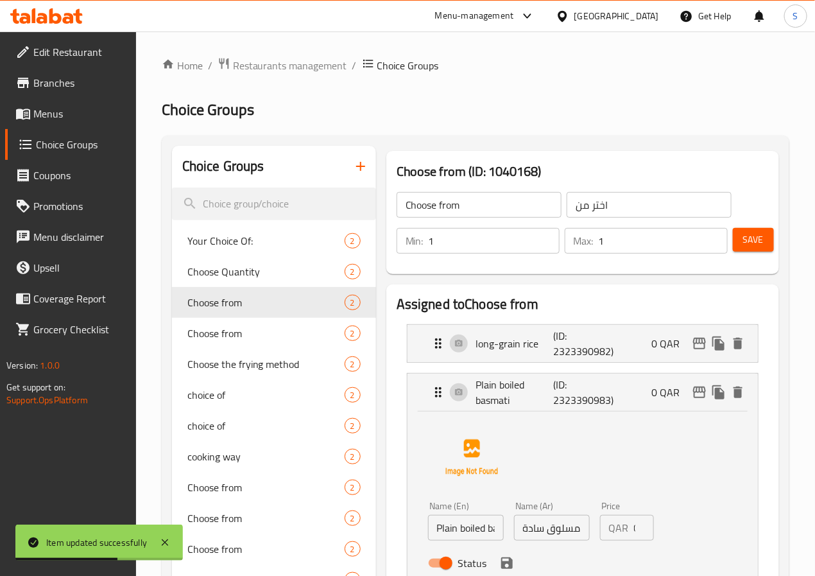
click at [434, 530] on input "Plain boiled basmati" at bounding box center [466, 528] width 76 height 26
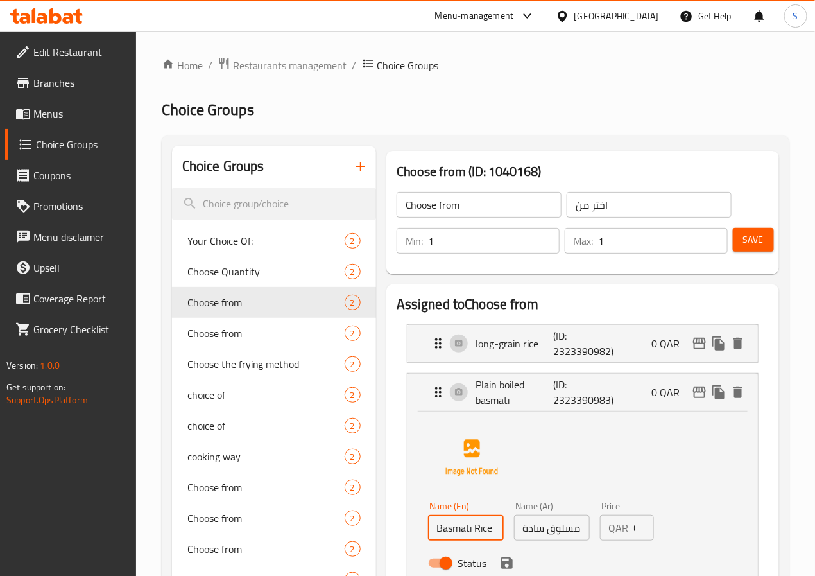
type input "Basmati Rice"
click at [526, 532] on input "أرز بسمتي مسلوق سادة" at bounding box center [552, 528] width 76 height 26
click at [453, 331] on div "long-grain rice (ID: 2323390982) 0 QAR" at bounding box center [587, 343] width 312 height 37
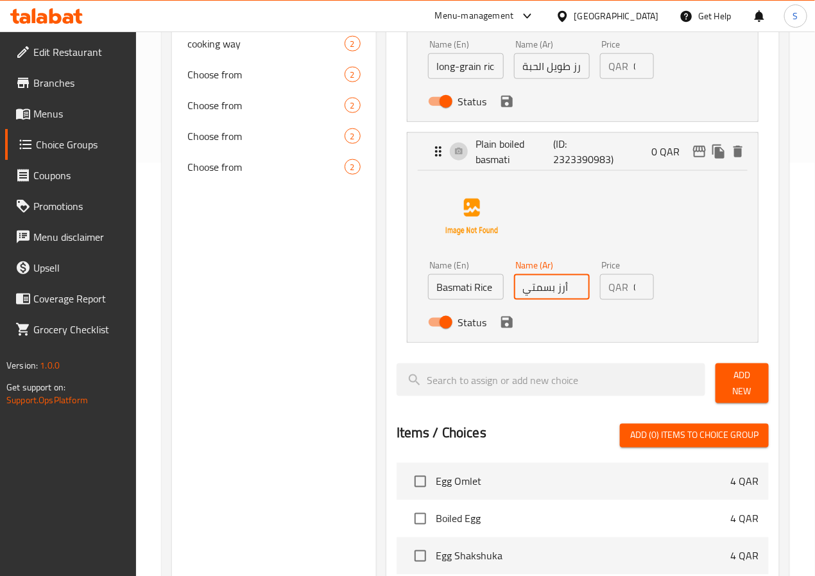
scroll to position [417, 0]
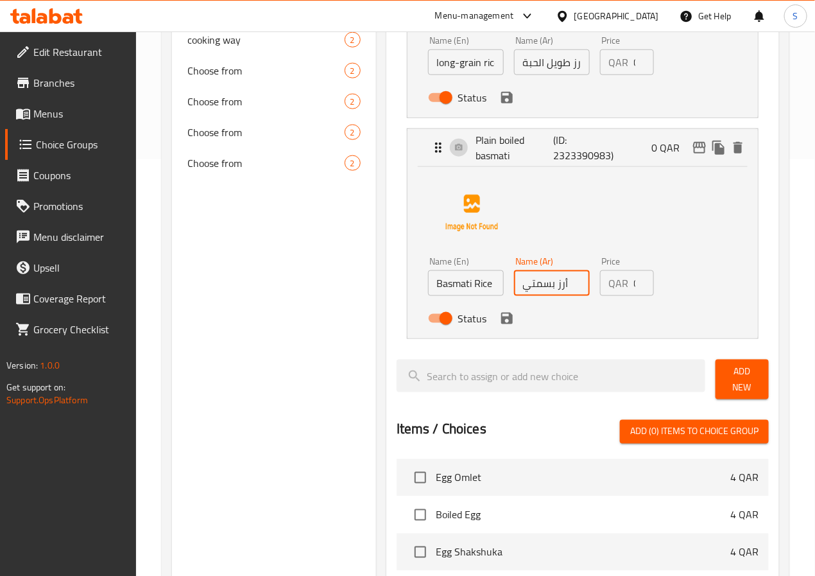
type input "أرز بسمتي"
click at [428, 55] on input "long-grain rice" at bounding box center [466, 62] width 76 height 26
click at [501, 100] on icon "save" at bounding box center [507, 98] width 12 height 12
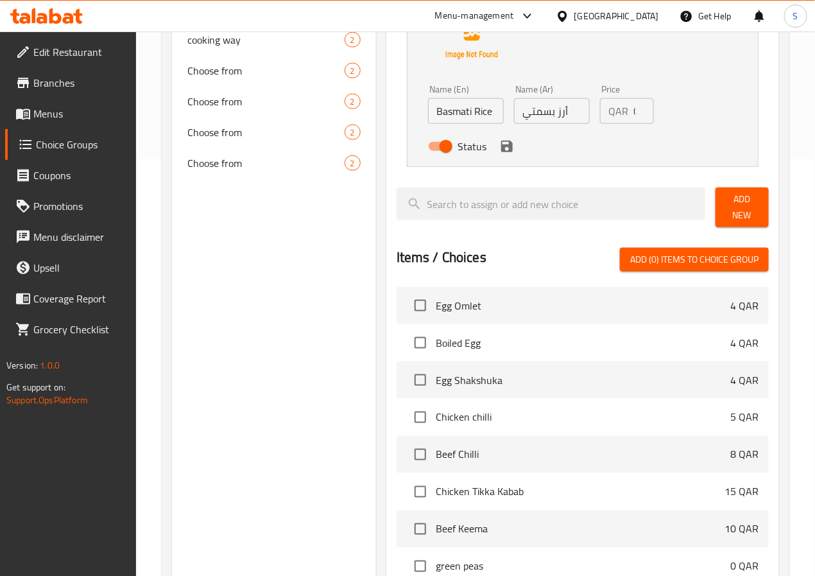
type input "Long Grain Rice"
click at [501, 146] on icon "save" at bounding box center [507, 147] width 12 height 12
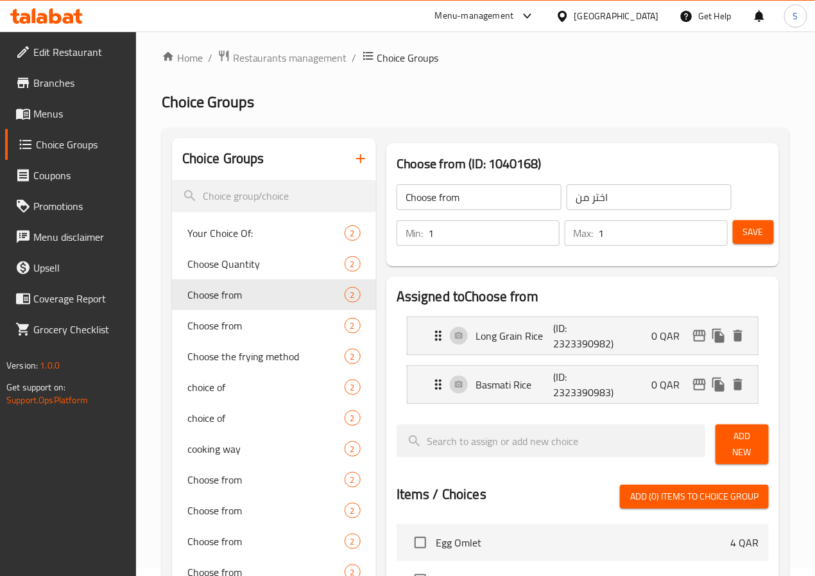
scroll to position [0, 0]
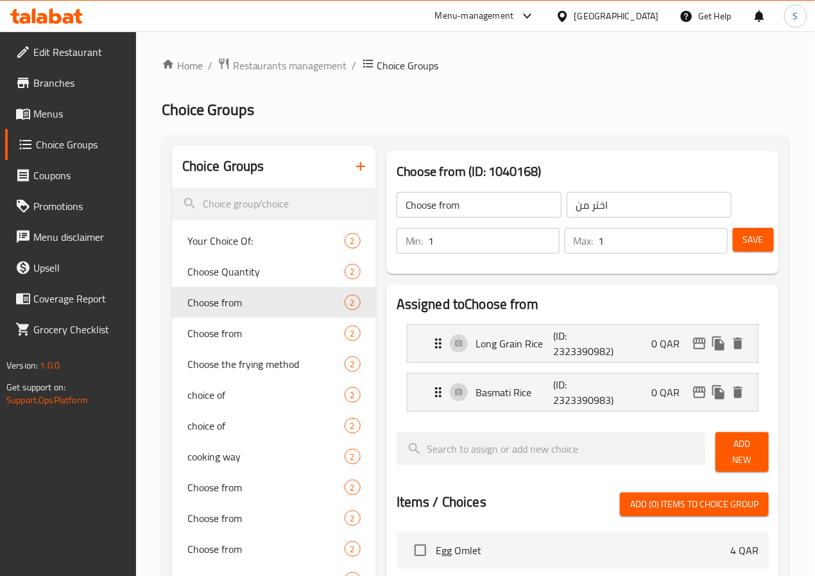
click at [757, 245] on span "Save" at bounding box center [753, 240] width 21 height 16
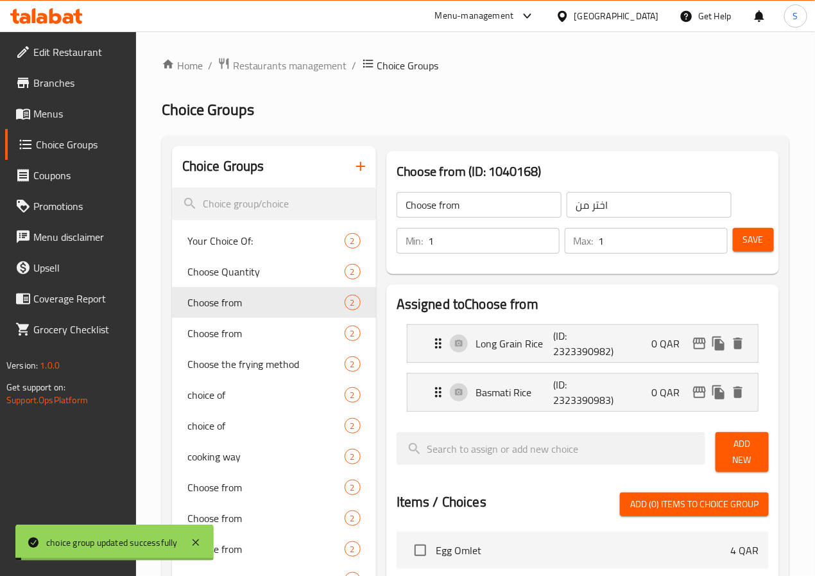
click at [47, 112] on span "Menus" at bounding box center [79, 113] width 92 height 15
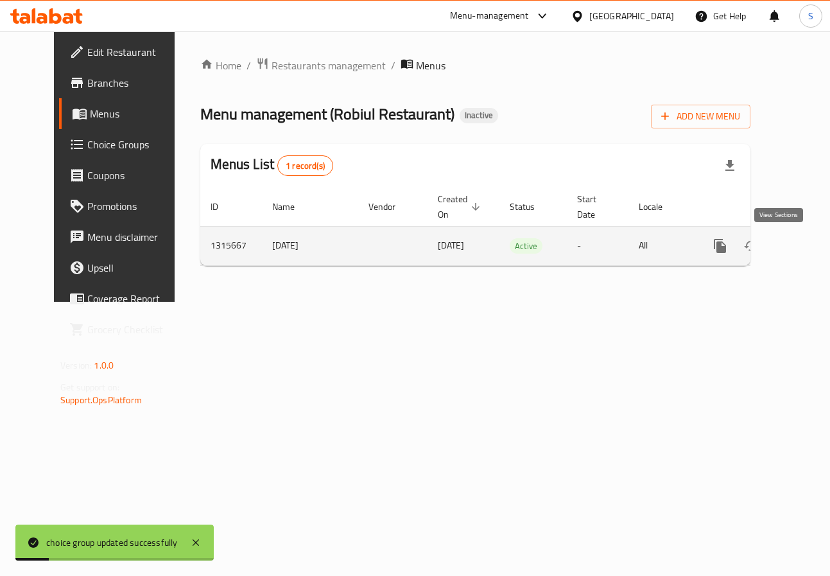
click at [805, 247] on icon "enhanced table" at bounding box center [812, 245] width 15 height 15
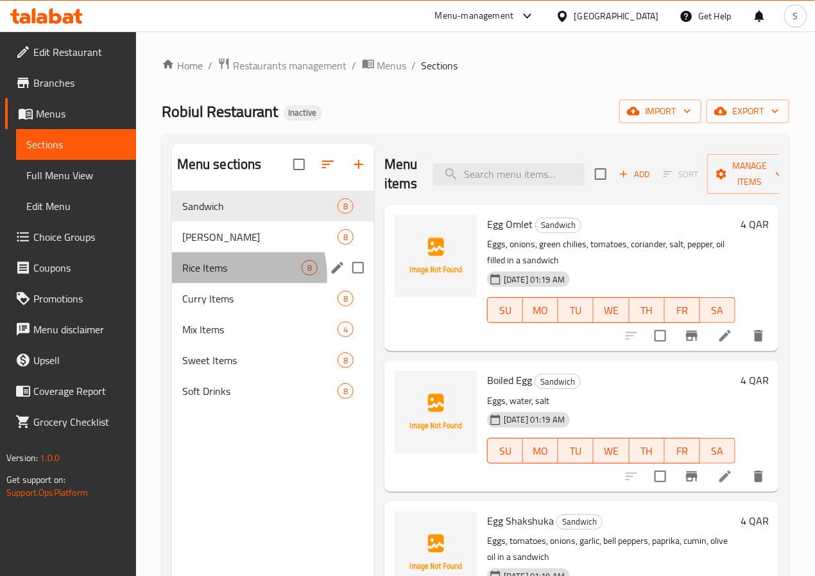
click at [212, 283] on div "Rice Items 8" at bounding box center [273, 267] width 202 height 31
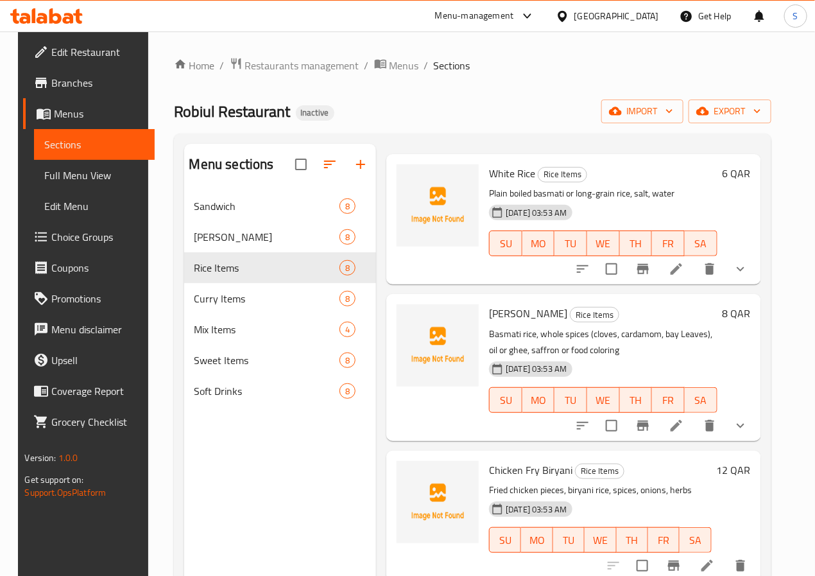
scroll to position [52, 0]
click at [684, 424] on icon at bounding box center [676, 424] width 15 height 15
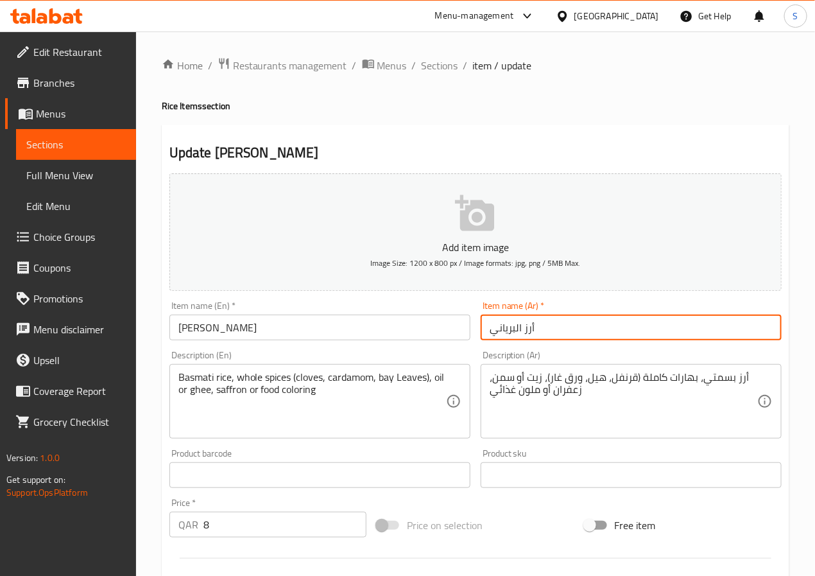
click at [518, 332] on input "أرز البرياني" at bounding box center [631, 328] width 301 height 26
type input "أرز برياني"
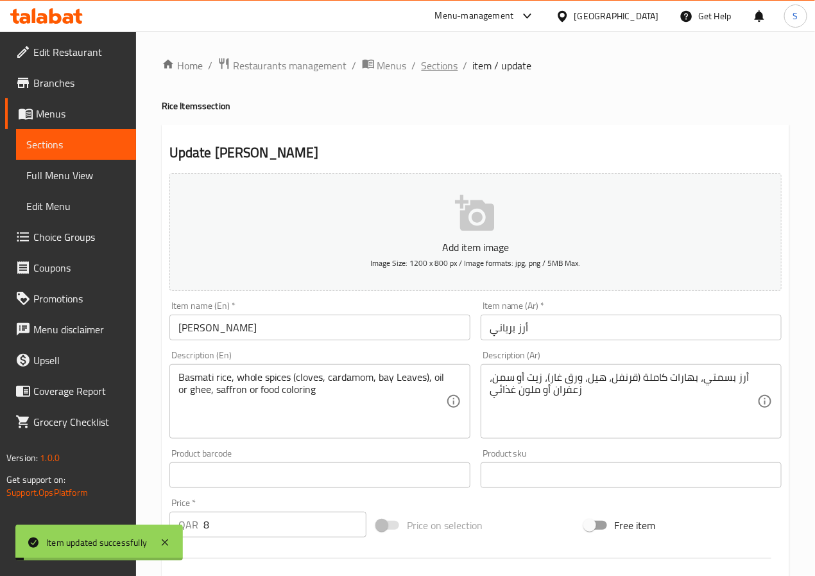
click at [439, 60] on span "Sections" at bounding box center [440, 65] width 37 height 15
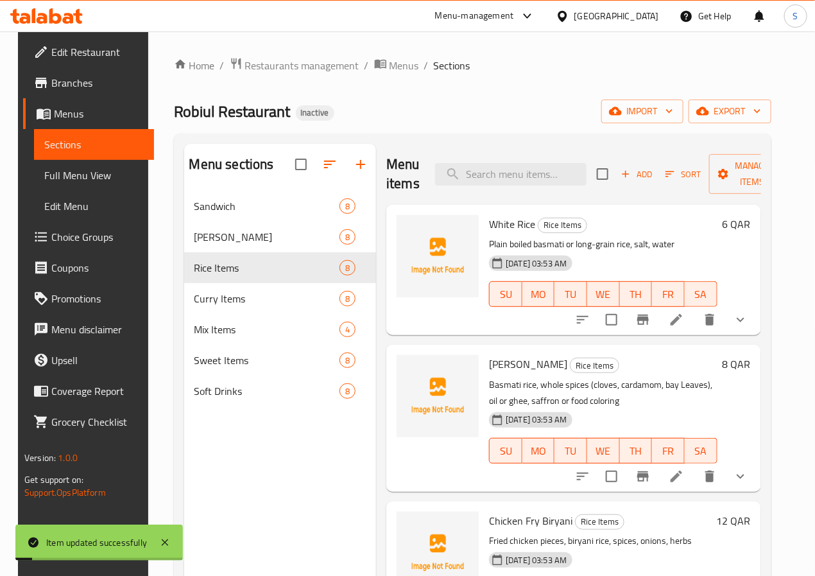
click at [56, 229] on span "Choice Groups" at bounding box center [97, 236] width 92 height 15
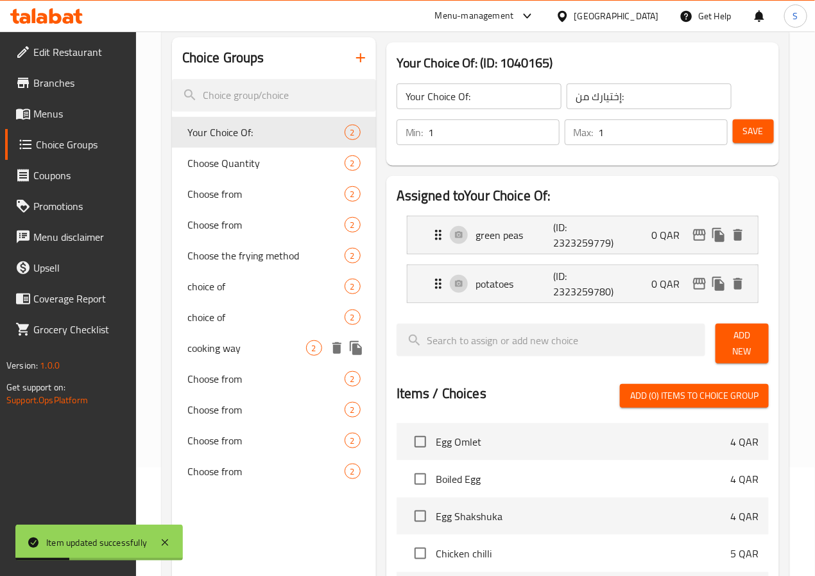
scroll to position [187, 0]
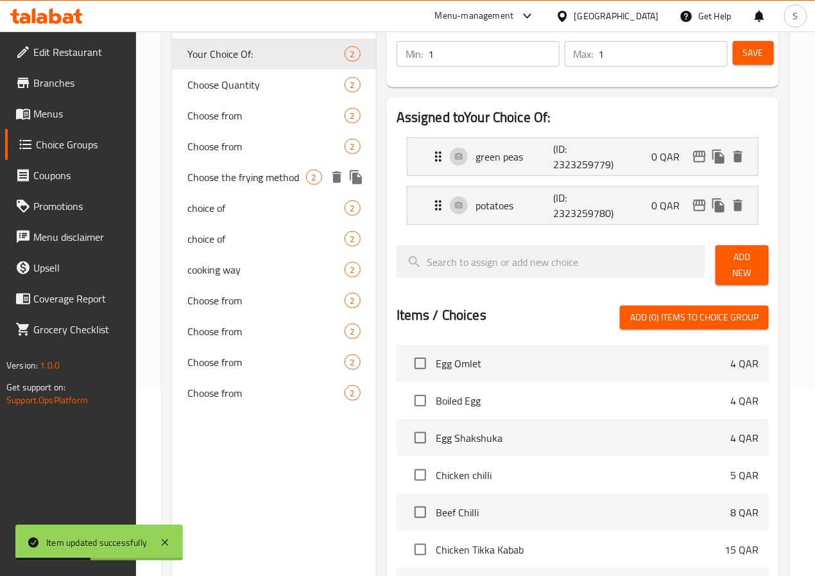
click at [216, 181] on span "Choose the frying method" at bounding box center [246, 176] width 119 height 15
type input "Choose the frying method"
type input "اختر طريقة القلي"
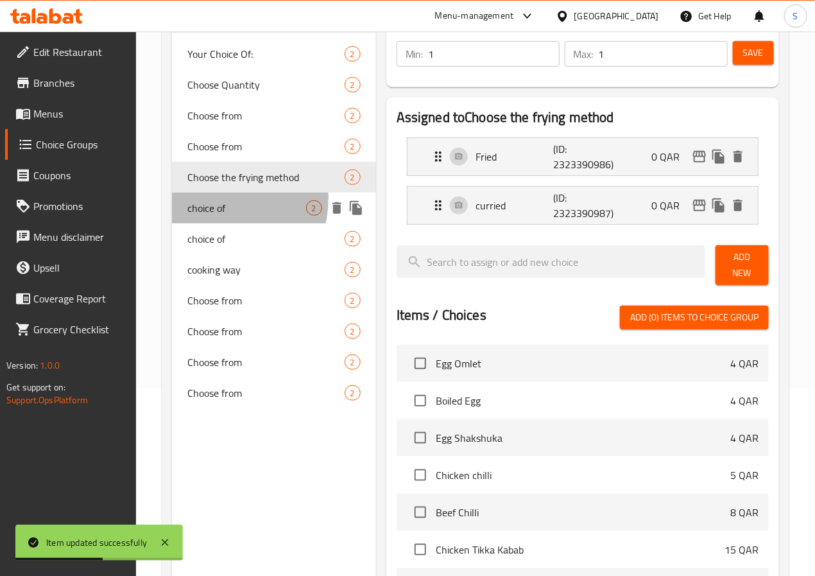
click at [216, 214] on span "choice of" at bounding box center [246, 207] width 119 height 15
type input "choice of"
type input "اختيار من"
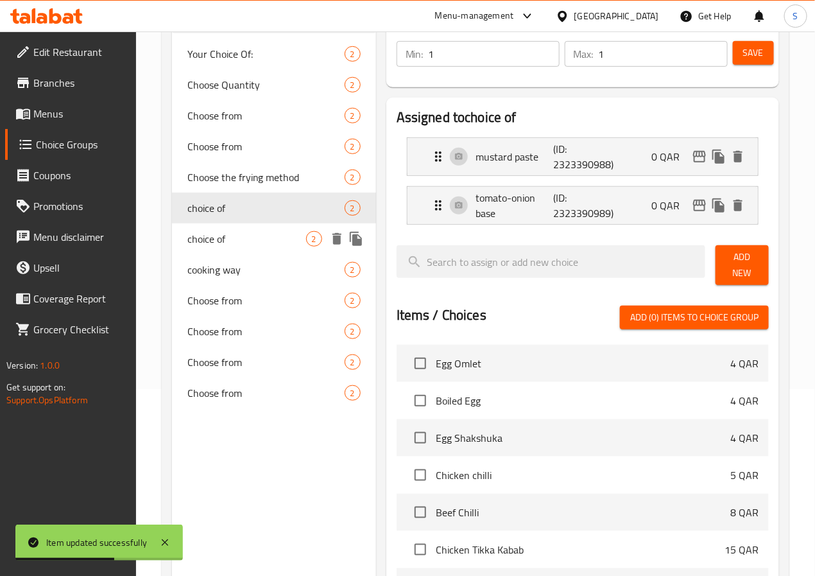
click at [212, 246] on span "choice of" at bounding box center [246, 238] width 119 height 15
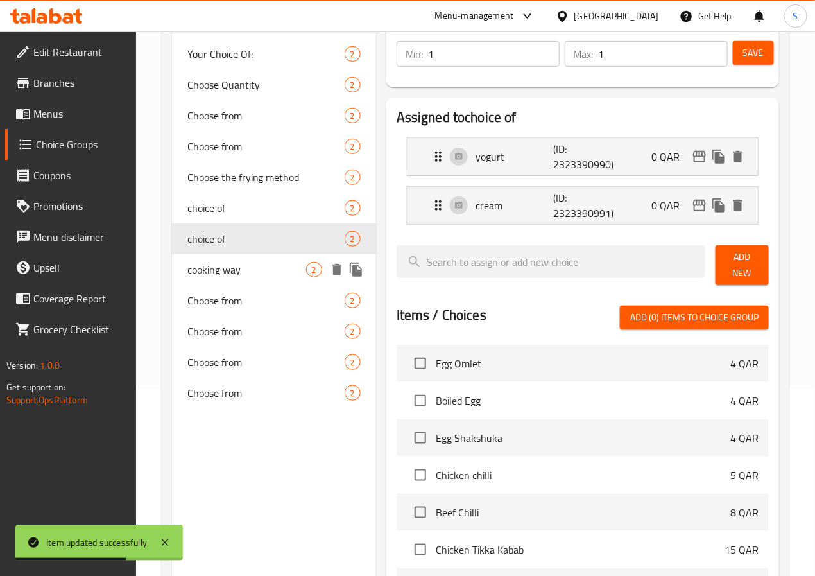
click at [212, 285] on div "cooking way 2" at bounding box center [274, 269] width 204 height 31
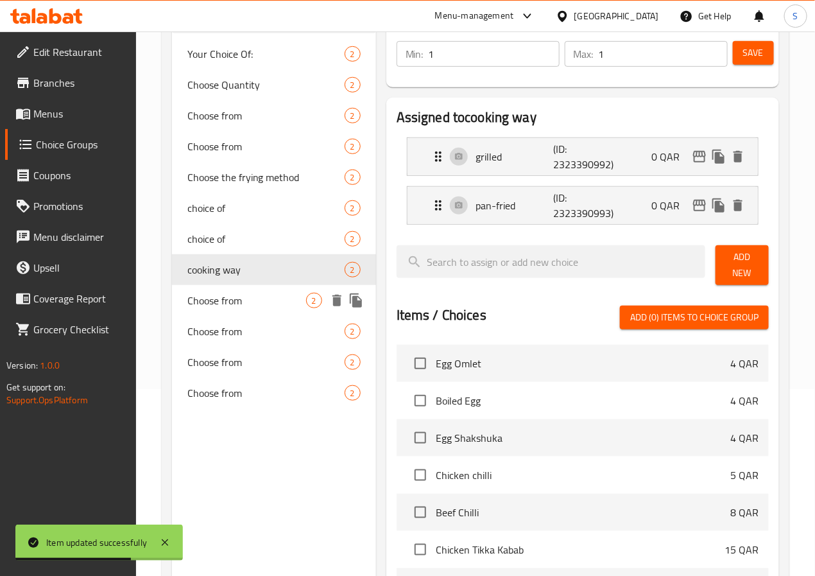
type input "cooking way"
type input "طريقة الطبخ"
click at [212, 339] on span "Choose from" at bounding box center [246, 330] width 119 height 15
type input "Choose from"
type input "اختر من"
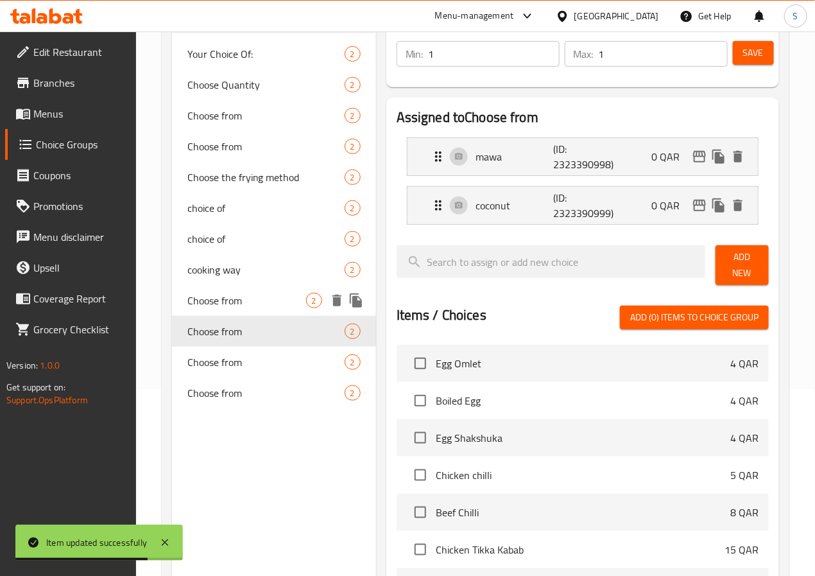
click at [221, 308] on span "Choose from" at bounding box center [246, 300] width 119 height 15
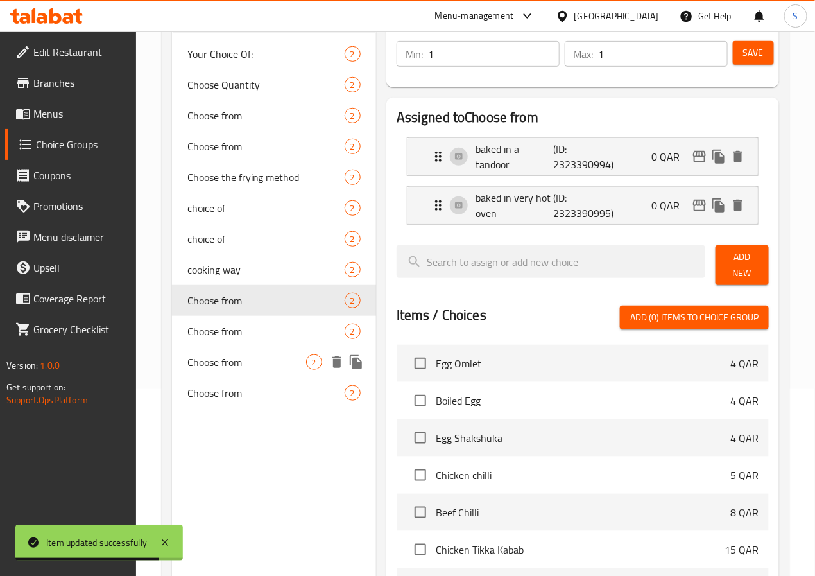
click at [210, 377] on div "Choose from 2" at bounding box center [274, 362] width 204 height 31
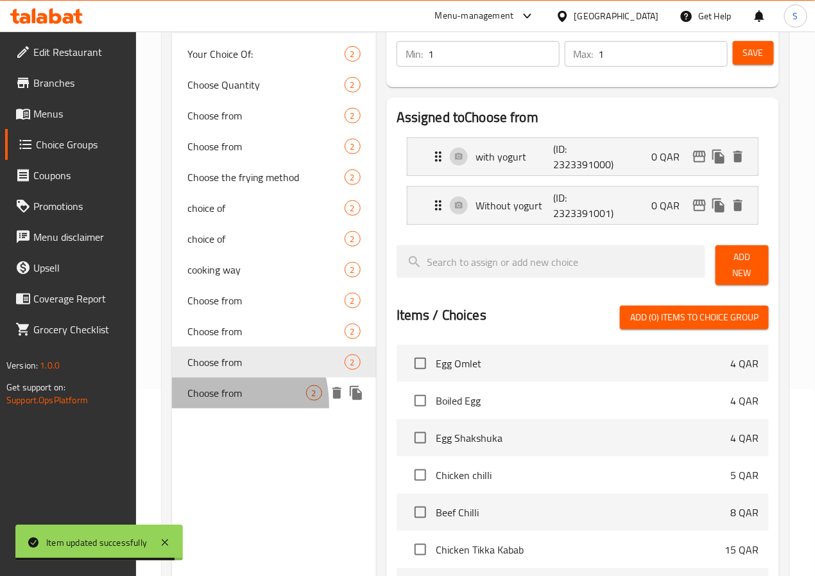
click at [209, 408] on div "Choose from 2" at bounding box center [274, 392] width 204 height 31
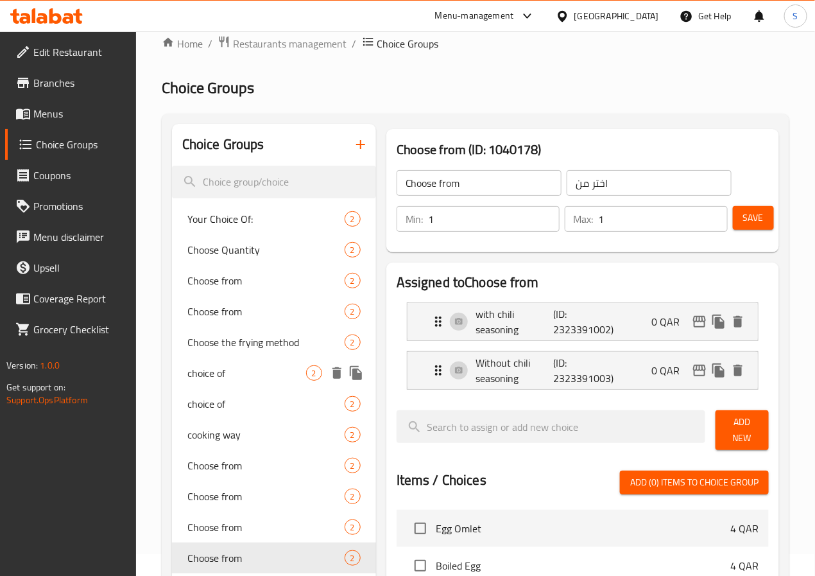
scroll to position [0, 0]
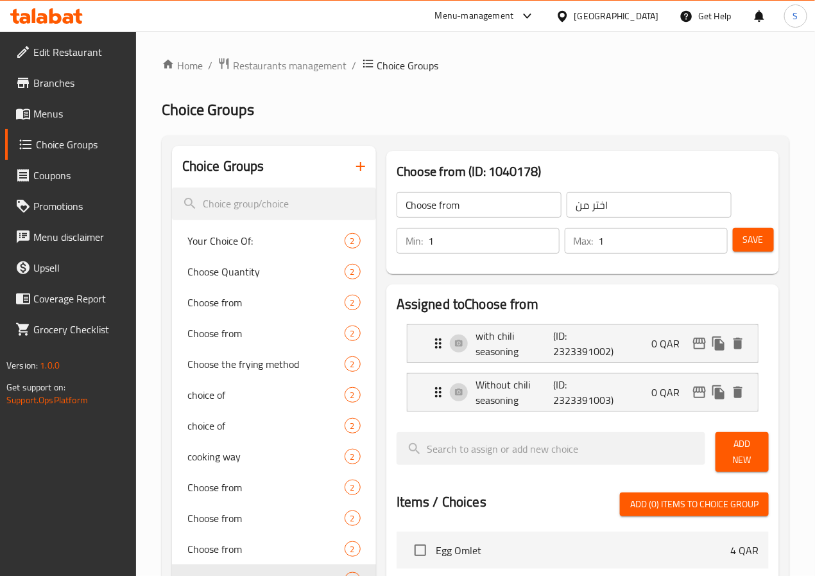
click at [345, 164] on button "button" at bounding box center [360, 166] width 31 height 31
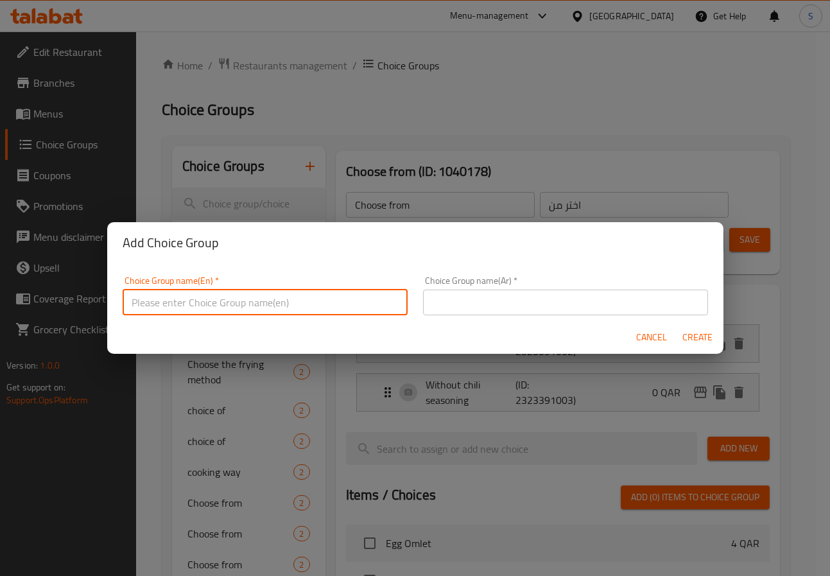
click at [343, 308] on input "text" at bounding box center [265, 302] width 285 height 26
type input "Your Choice Of:"
click at [468, 303] on input "text" at bounding box center [565, 302] width 285 height 26
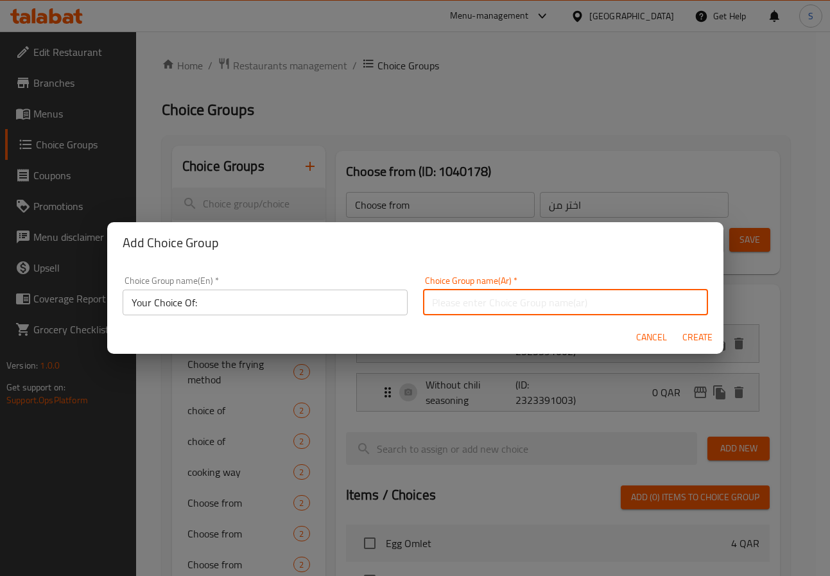
type input "إختيارك من:"
click at [703, 336] on span "Create" at bounding box center [697, 337] width 31 height 16
type input "Your Choice Of:"
type input "إختيارك من:"
type input "0"
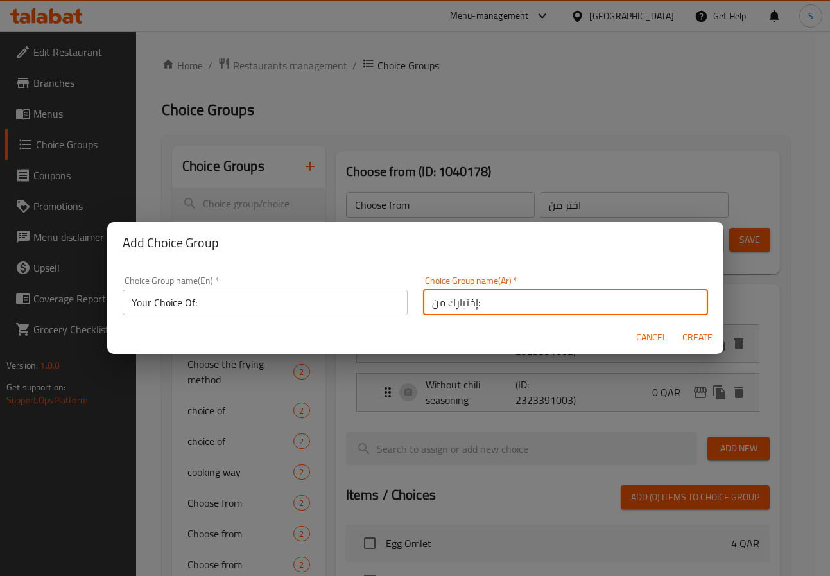
type input "0"
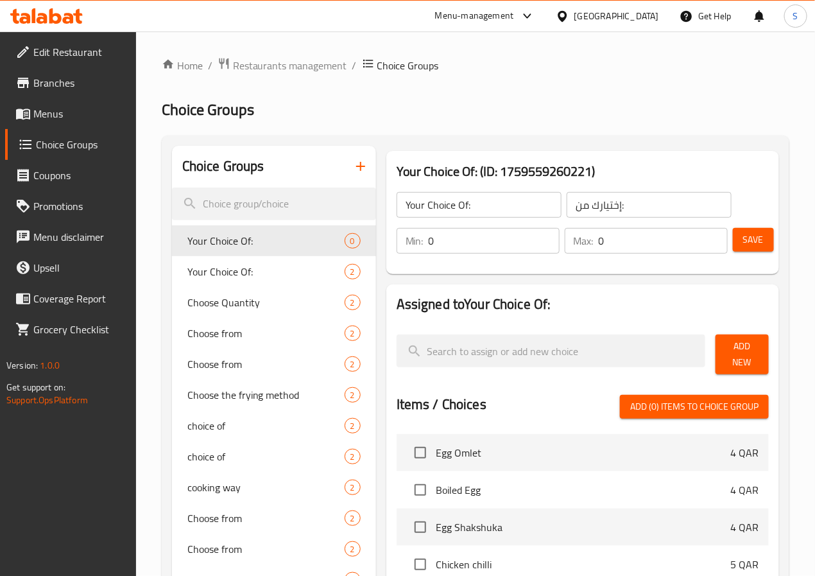
click at [739, 355] on span "Add New" at bounding box center [742, 354] width 33 height 32
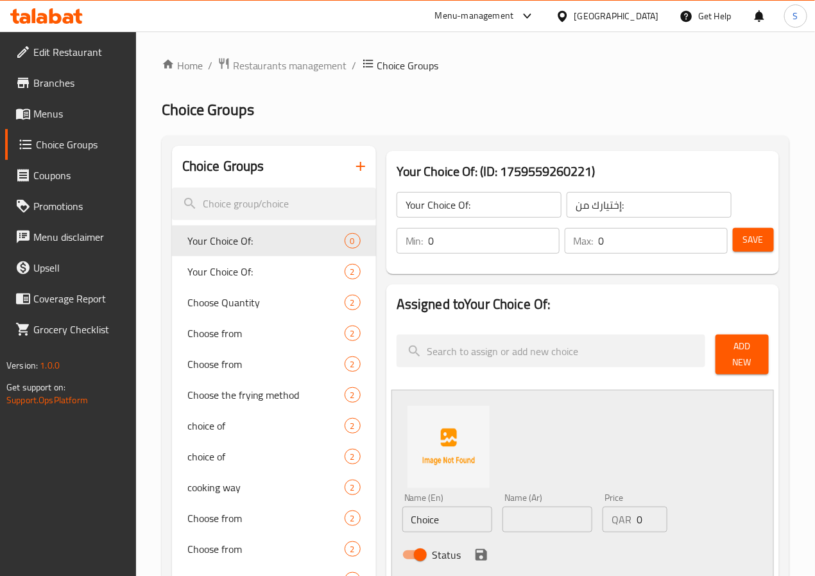
click at [409, 537] on div "Status" at bounding box center [547, 554] width 301 height 35
click at [417, 510] on input "Choice" at bounding box center [447, 519] width 90 height 26
type input "Saffron"
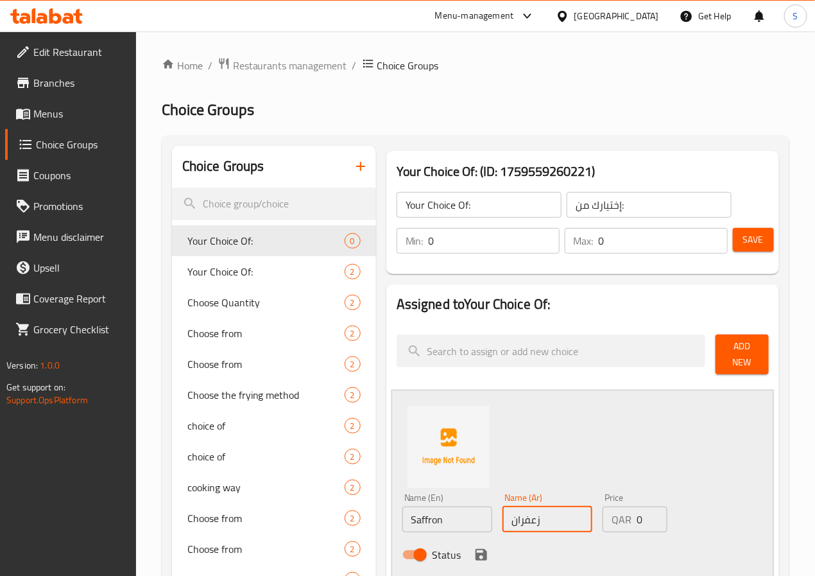
type input "زعفران"
click at [424, 557] on div "Status" at bounding box center [547, 554] width 301 height 35
click at [474, 547] on icon "save" at bounding box center [481, 554] width 15 height 15
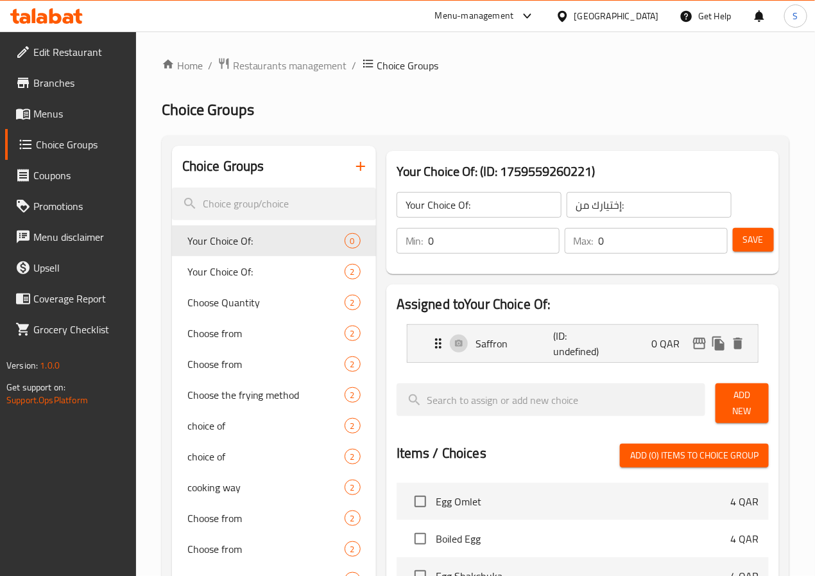
click at [755, 401] on span "Add New" at bounding box center [742, 403] width 33 height 32
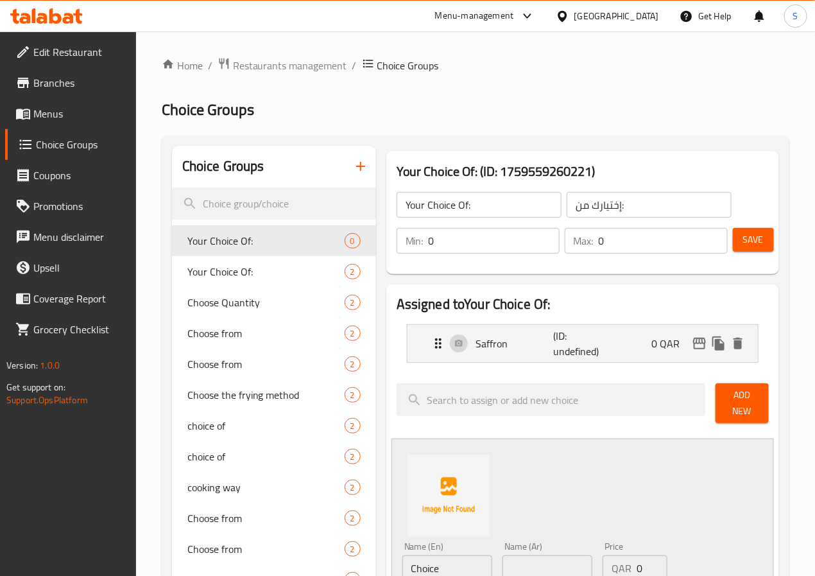
click at [429, 555] on input "Choice" at bounding box center [447, 568] width 90 height 26
type input "Food Coloring"
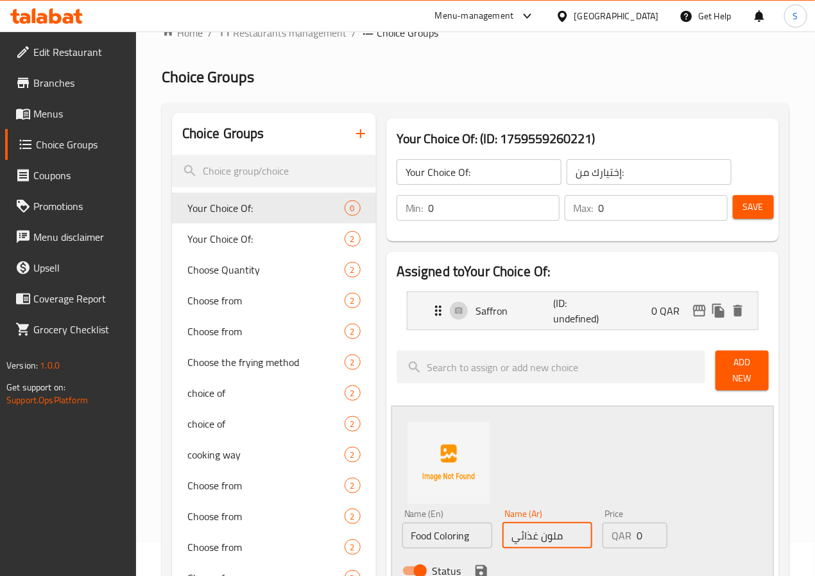
scroll to position [239, 0]
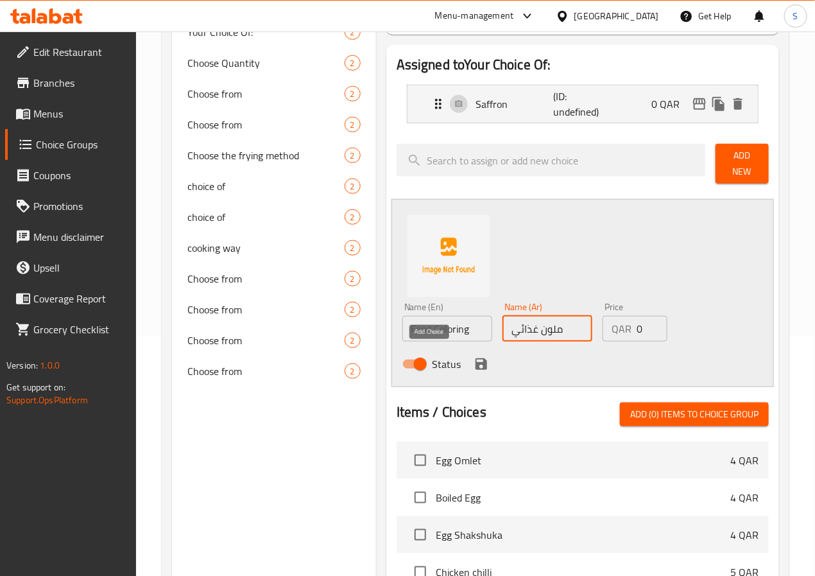
type input "ملون غذائي"
click at [474, 360] on icon "save" at bounding box center [481, 363] width 15 height 15
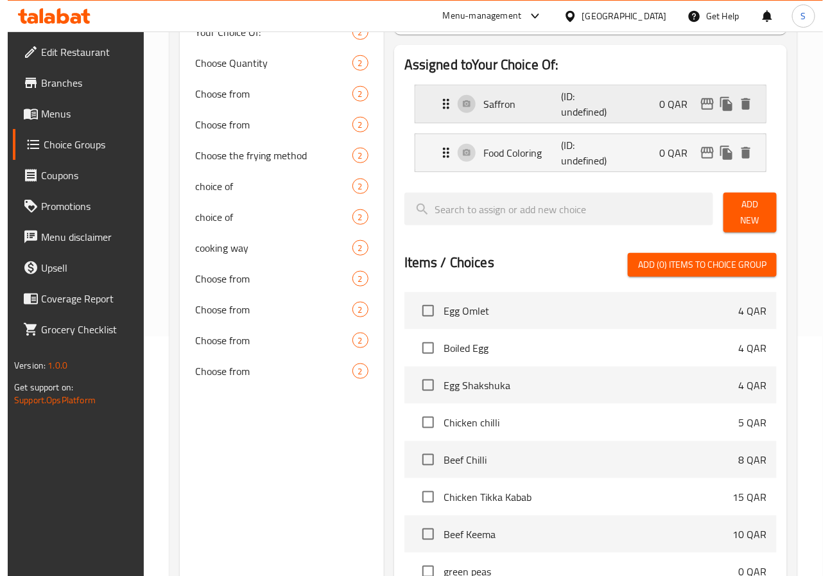
scroll to position [0, 0]
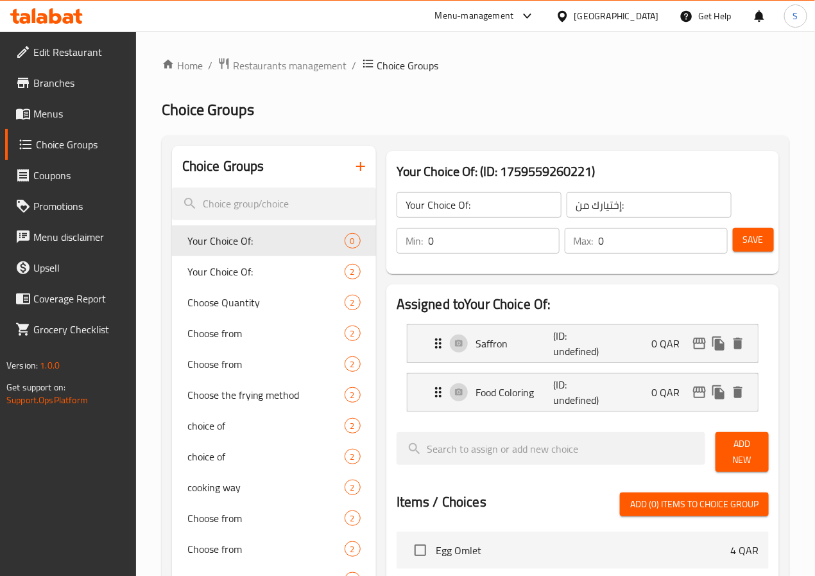
click at [429, 245] on input "0" at bounding box center [494, 241] width 131 height 26
type input "1"
click at [755, 237] on span "Save" at bounding box center [753, 240] width 21 height 16
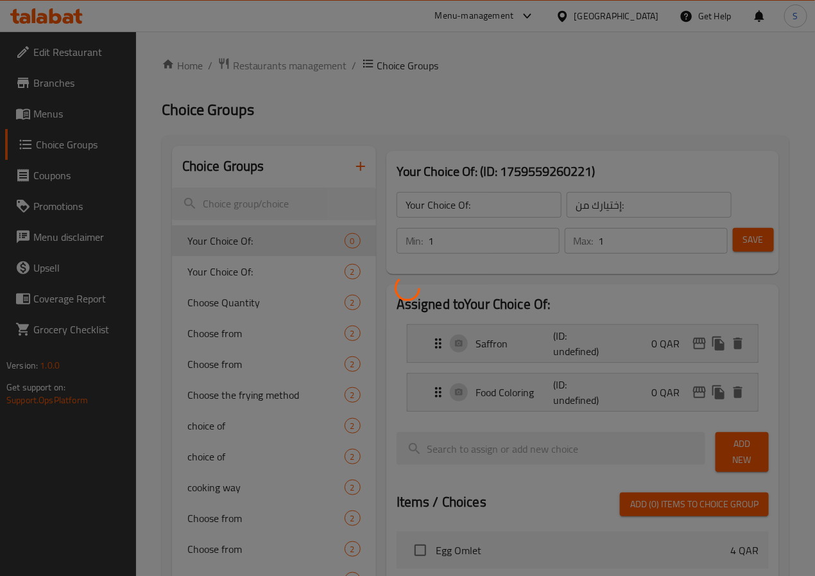
click at [755, 237] on div at bounding box center [407, 288] width 815 height 576
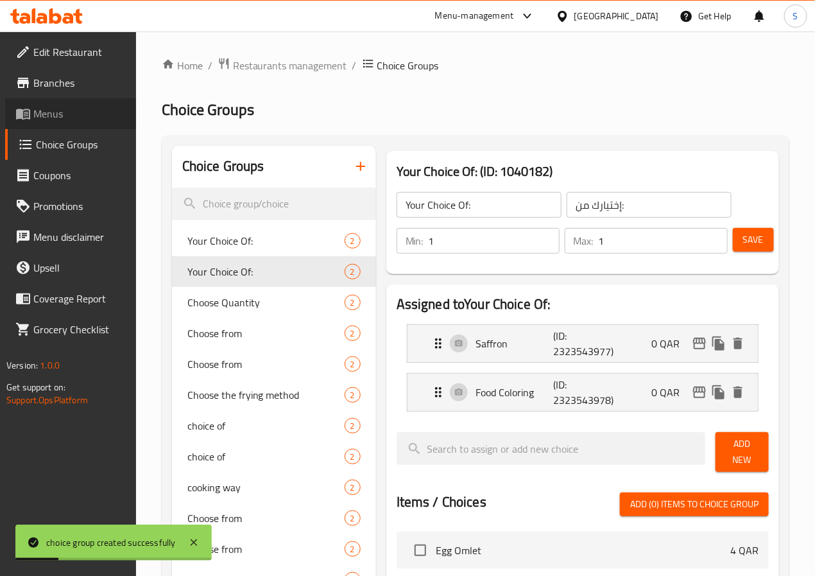
click at [62, 114] on span "Menus" at bounding box center [79, 113] width 92 height 15
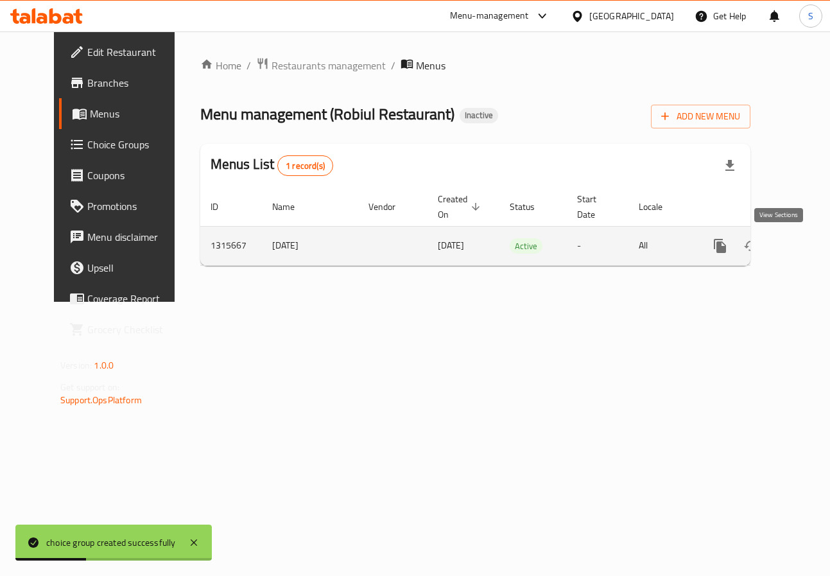
click at [805, 253] on icon "enhanced table" at bounding box center [812, 245] width 15 height 15
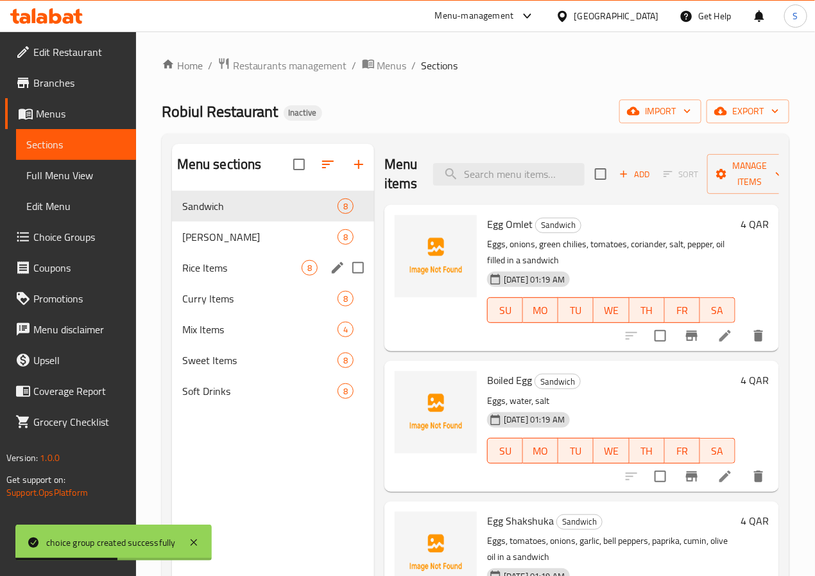
click at [228, 283] on div "Rice Items 8" at bounding box center [273, 267] width 202 height 31
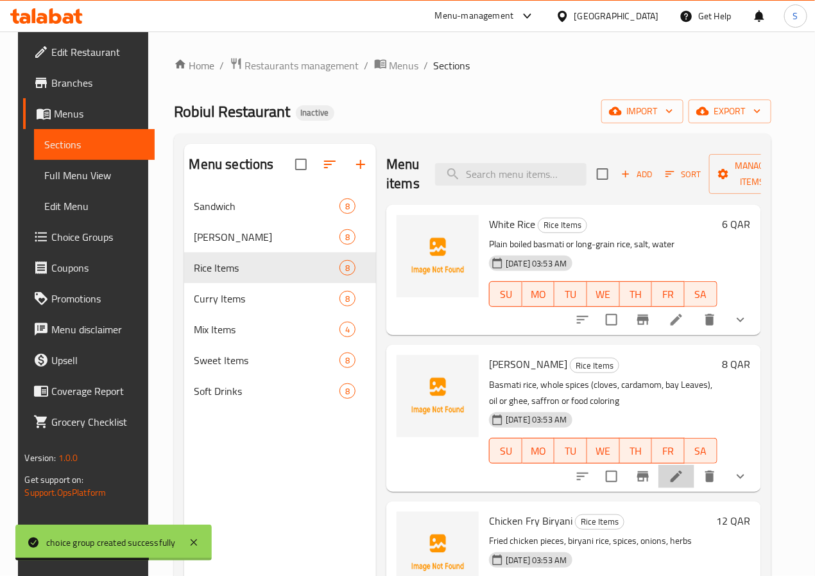
click at [667, 478] on li at bounding box center [677, 476] width 36 height 23
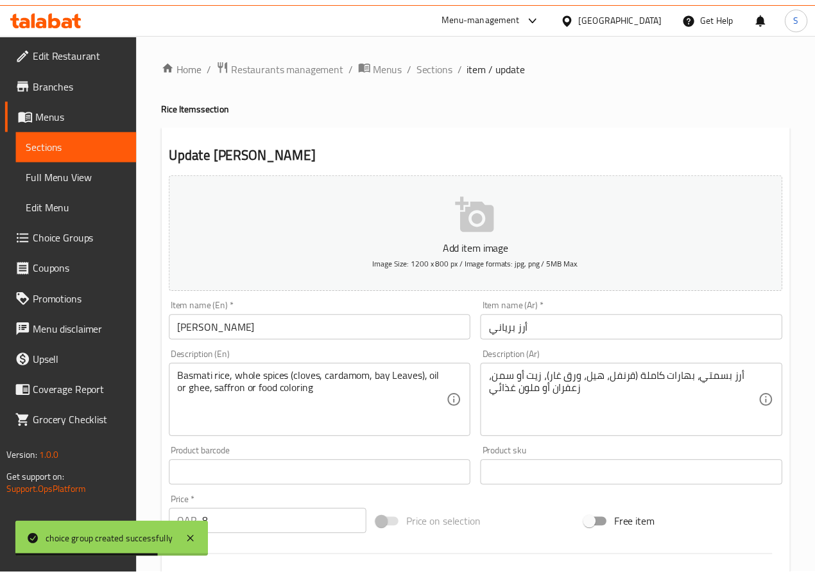
scroll to position [353, 0]
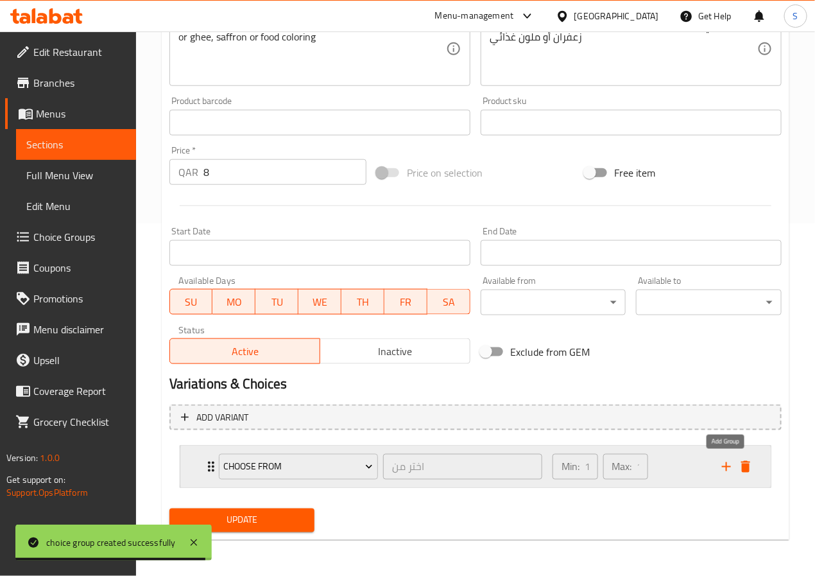
click at [721, 465] on icon "add" at bounding box center [726, 466] width 15 height 15
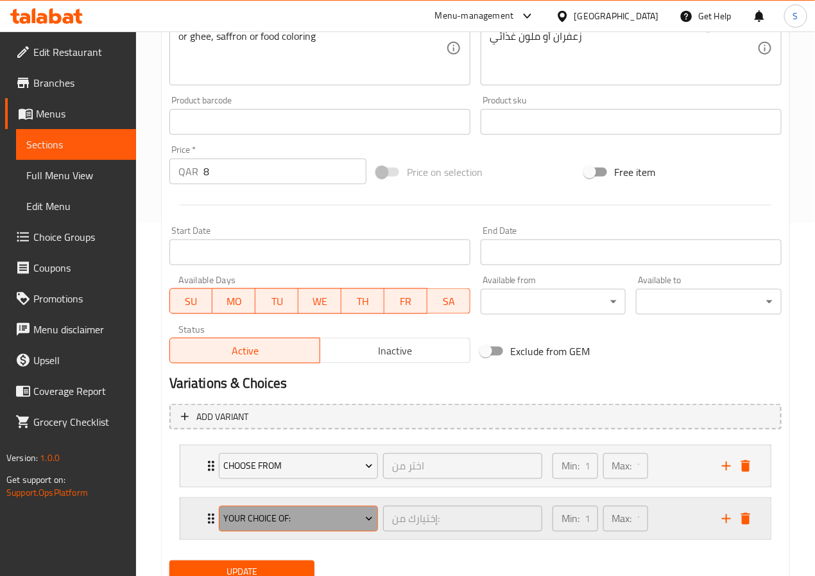
click at [331, 516] on span "Your Choice Of:" at bounding box center [298, 519] width 150 height 16
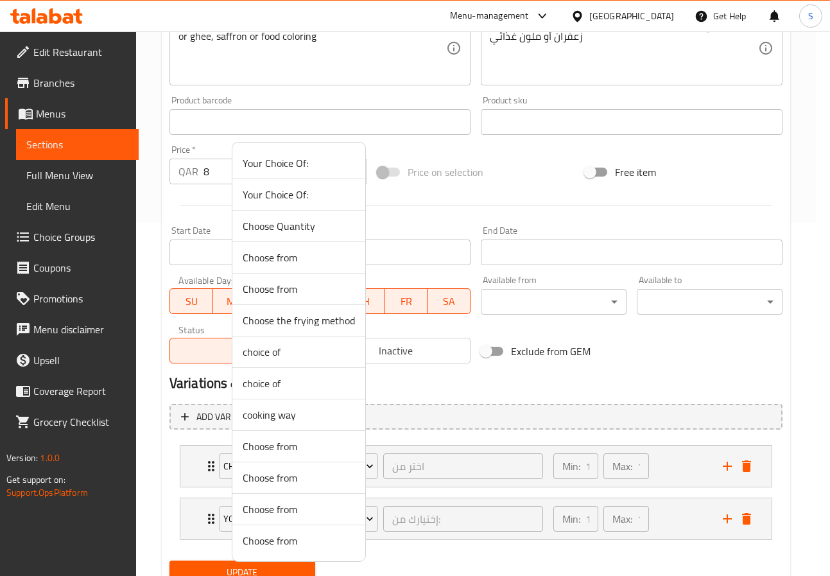
click at [323, 164] on span "Your Choice Of:" at bounding box center [299, 162] width 112 height 15
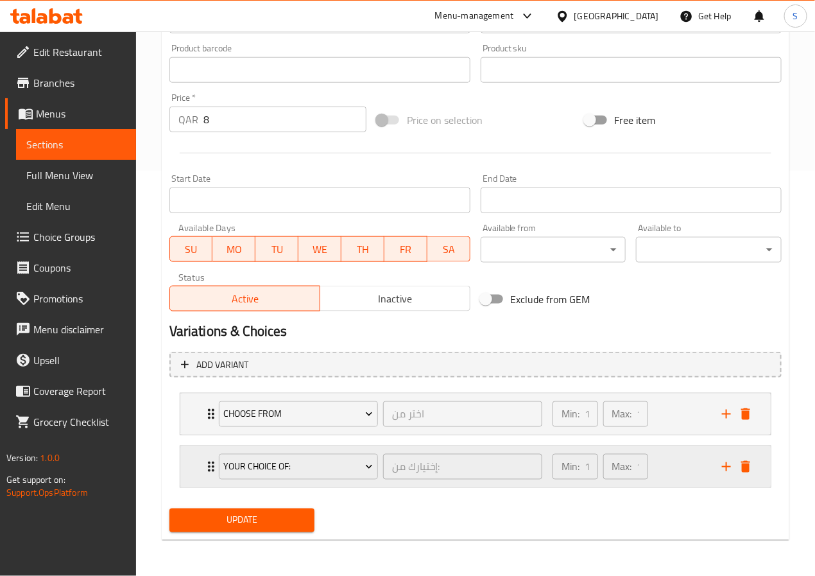
click at [196, 469] on div "Your Choice Of: إختيارك من: ​ Min: 1 ​ Max: 1 ​" at bounding box center [475, 466] width 590 height 41
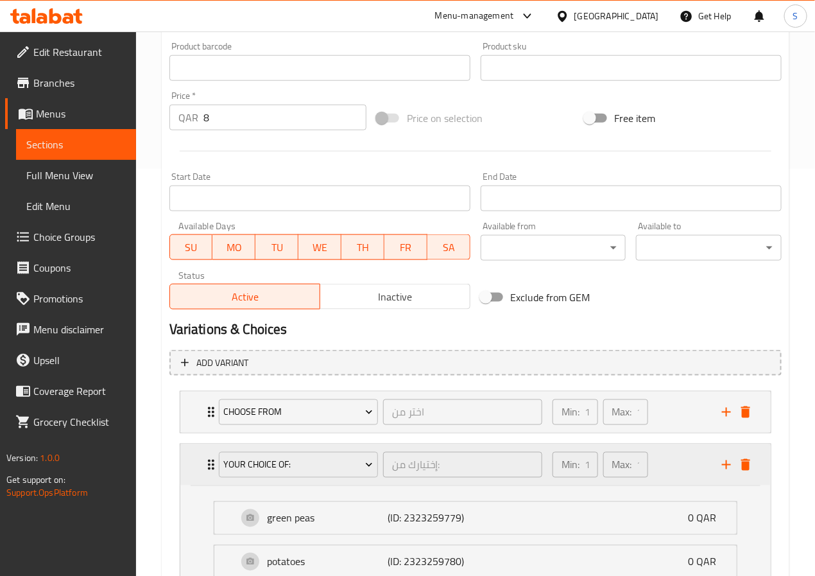
scroll to position [522, 0]
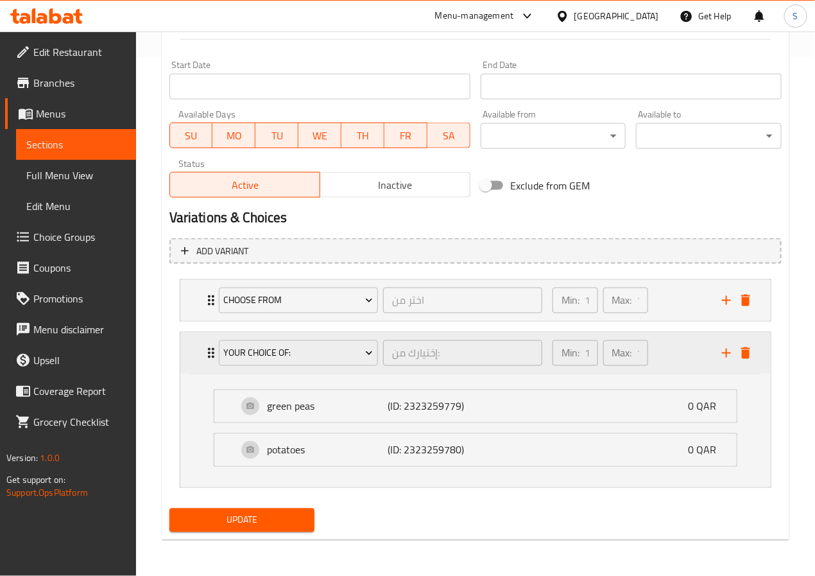
click at [278, 366] on div "Your Choice Of:" at bounding box center [298, 353] width 164 height 31
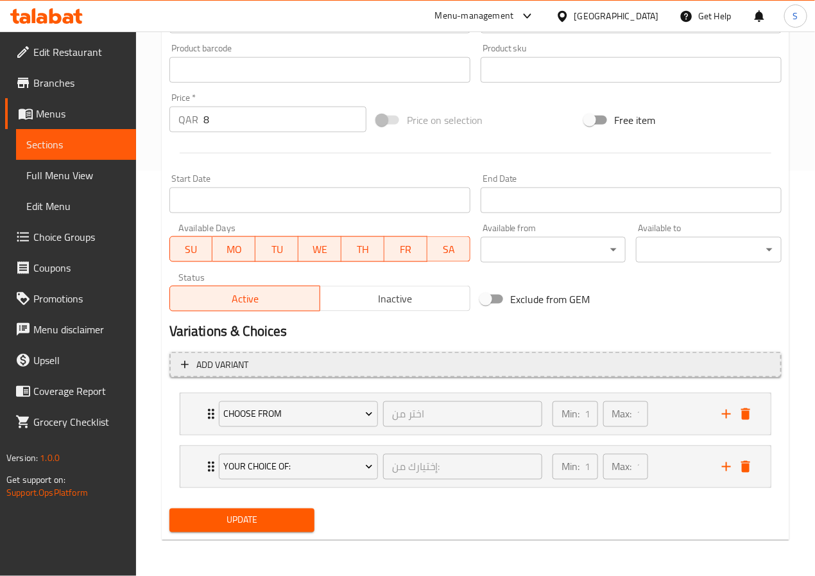
scroll to position [407, 0]
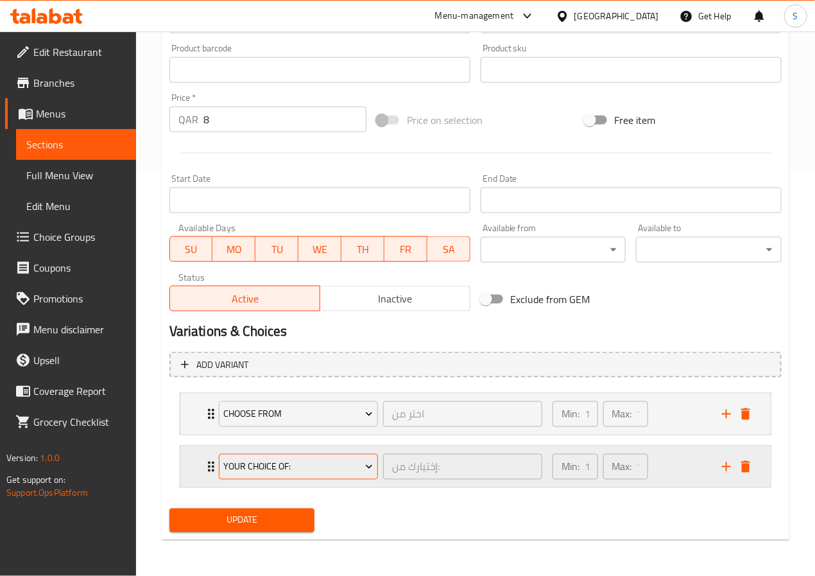
click at [281, 470] on span "Your Choice Of:" at bounding box center [298, 467] width 150 height 16
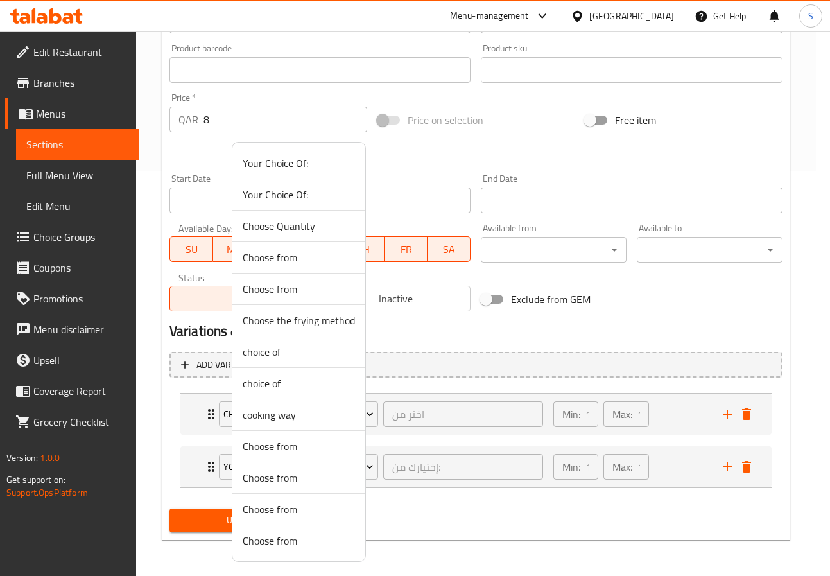
click at [332, 200] on span "Your Choice Of:" at bounding box center [299, 194] width 112 height 15
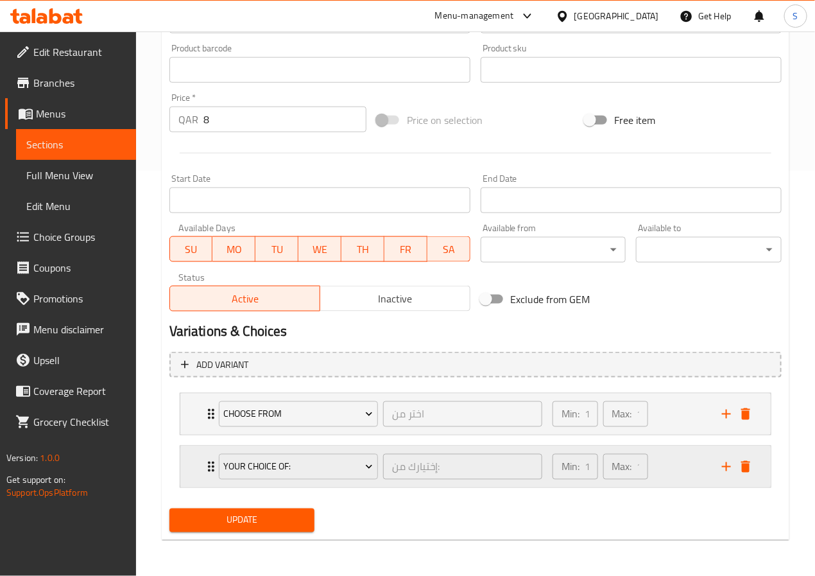
click at [210, 476] on div "Your Choice Of: إختيارك من: ​ Min: 1 ​ Max: 1 ​" at bounding box center [479, 466] width 552 height 41
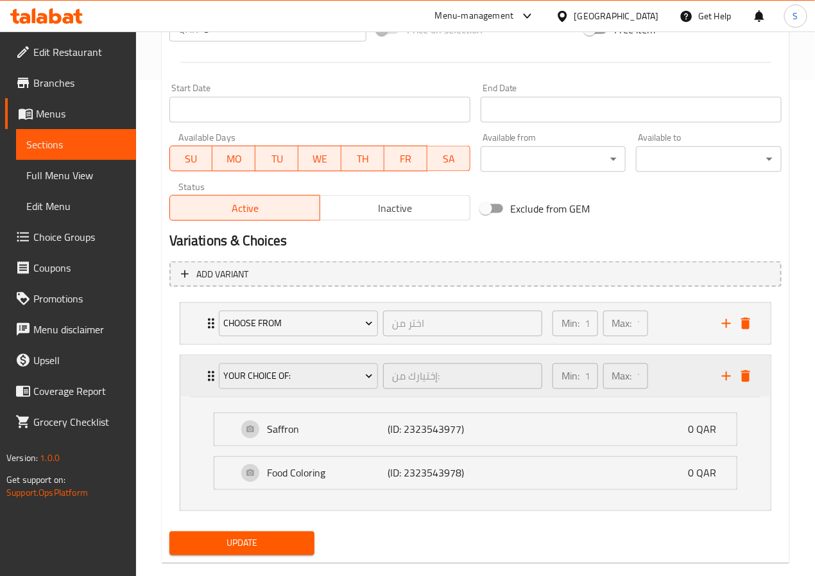
scroll to position [522, 0]
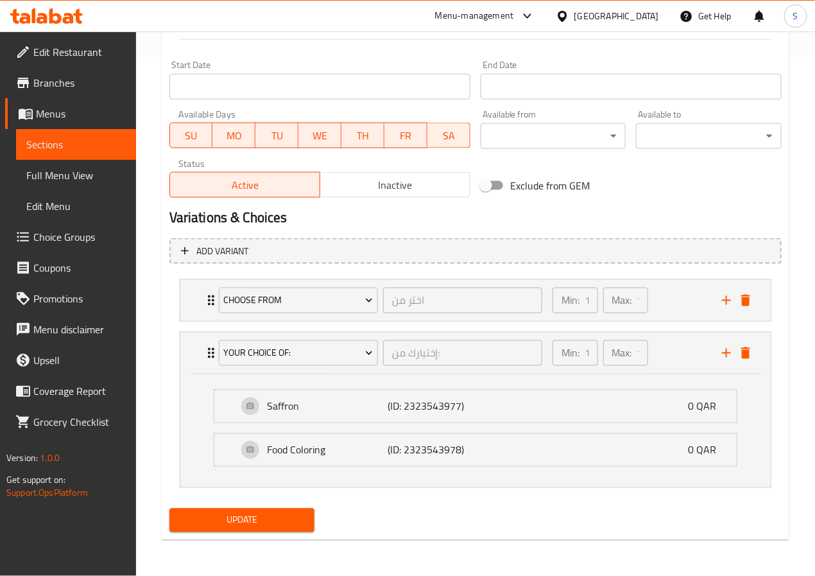
click at [241, 512] on span "Update" at bounding box center [242, 520] width 125 height 16
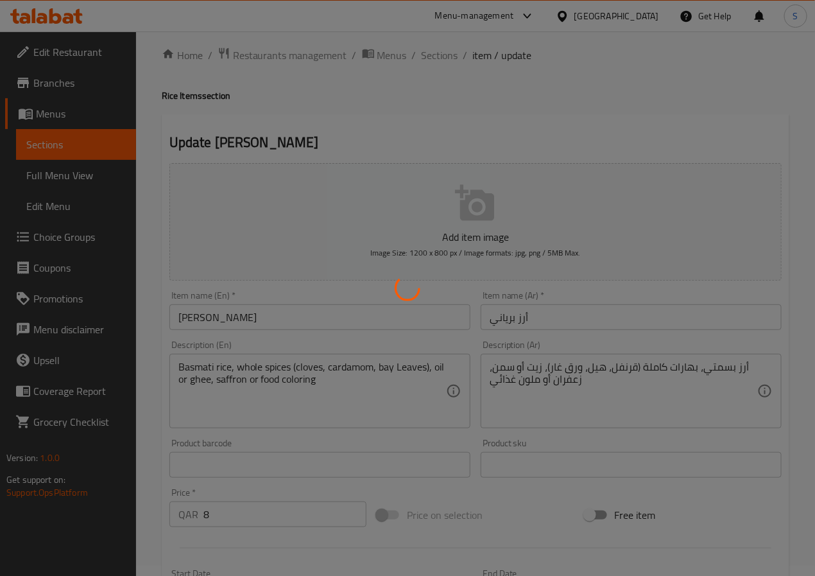
scroll to position [0, 0]
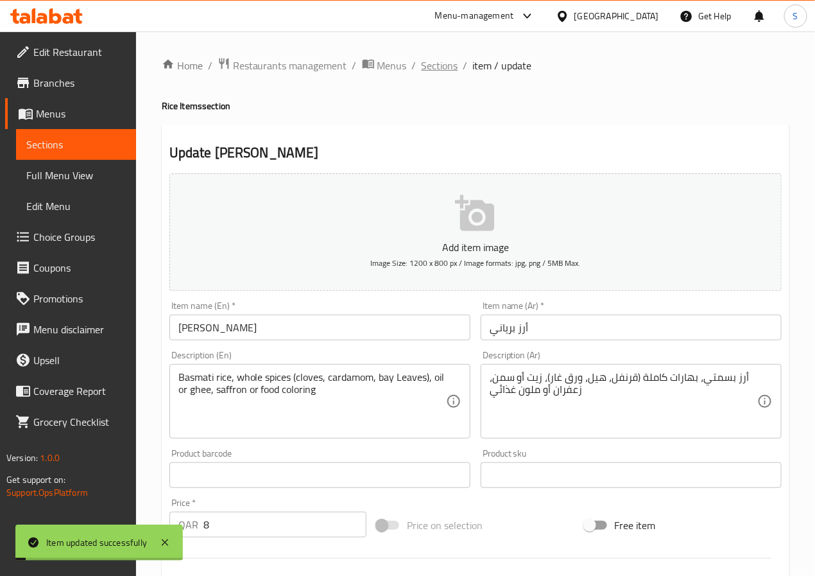
click at [430, 65] on span "Sections" at bounding box center [440, 65] width 37 height 15
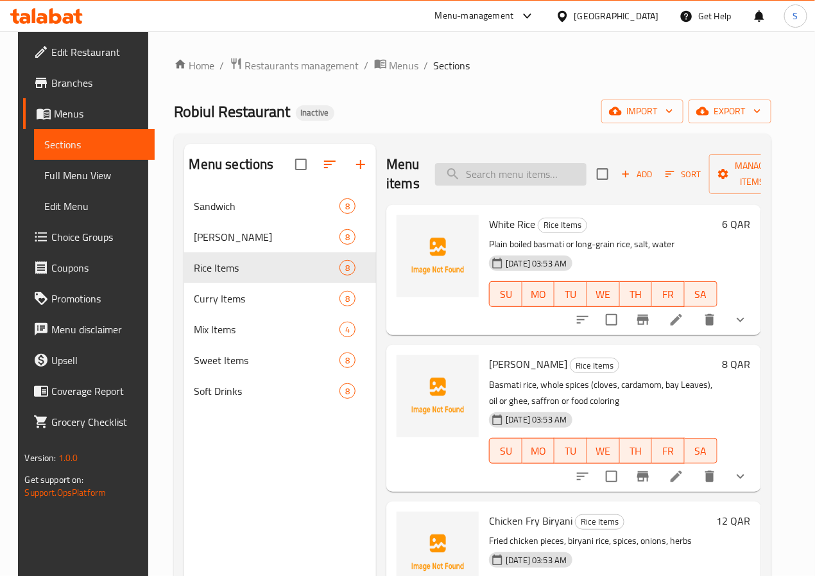
click at [493, 168] on input "search" at bounding box center [510, 174] width 151 height 22
paste input "Chicken Curry + White Rice"
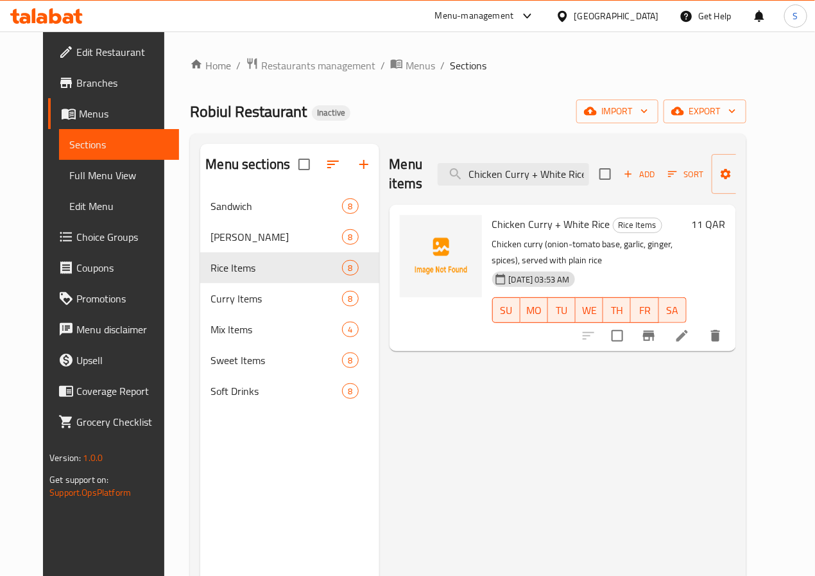
type input "Chicken Curry + White Rice"
click at [700, 328] on li at bounding box center [682, 335] width 36 height 23
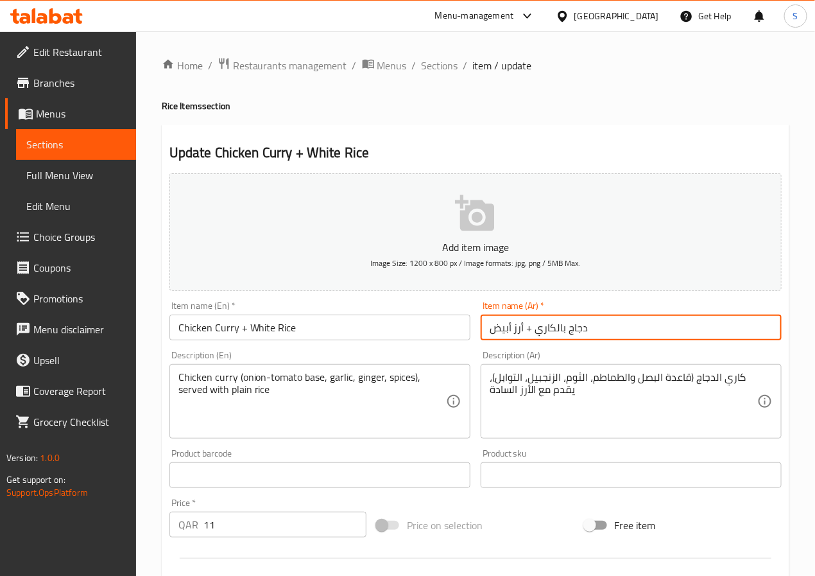
click at [555, 334] on input "دجاج بالكاري + أرز أبيض" at bounding box center [631, 328] width 301 height 26
paste input "كاري"
type input "كاري دجاج + أرز أبيض"
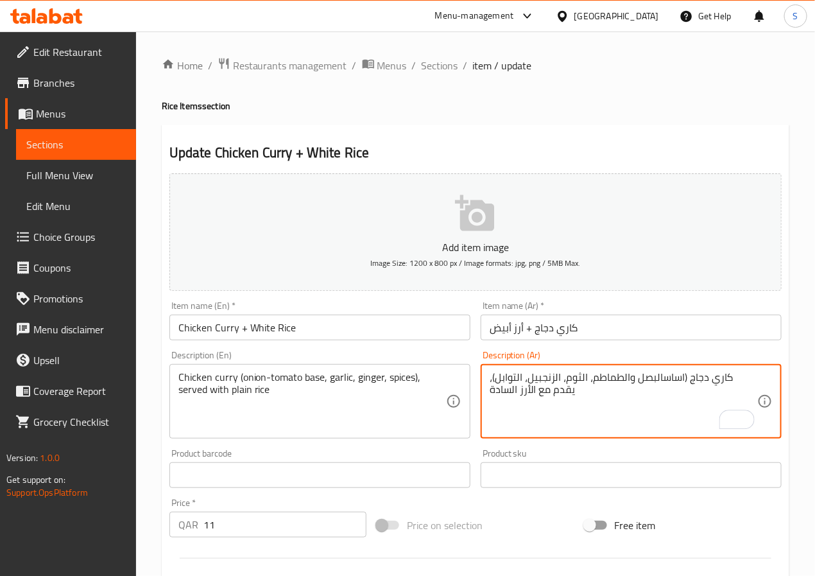
type textarea "كاري دجاج (اساس البصل والطماطم، الثوم، الزنجبيل، التوابل)، يقدم مع الأرز السادة"
click at [530, 393] on textarea "كاري دجاج (اساس البصل والطماطم، الثوم، الزنجبيل، التوابل)، يقدم مع الأرز السادة" at bounding box center [624, 401] width 268 height 61
type textarea "كاري دجاج (اساس البصل والطماطم، الثوم، الزنجبيل، التوابل)، يقدم مع أرز سادة"
click at [610, 326] on input "كاري دجاج + أرز أبيض" at bounding box center [631, 328] width 301 height 26
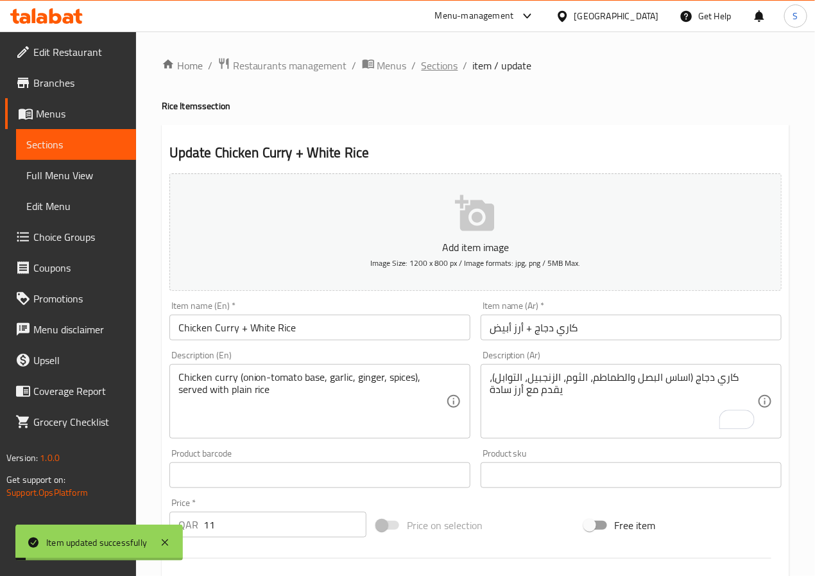
click at [447, 72] on span "Sections" at bounding box center [440, 65] width 37 height 15
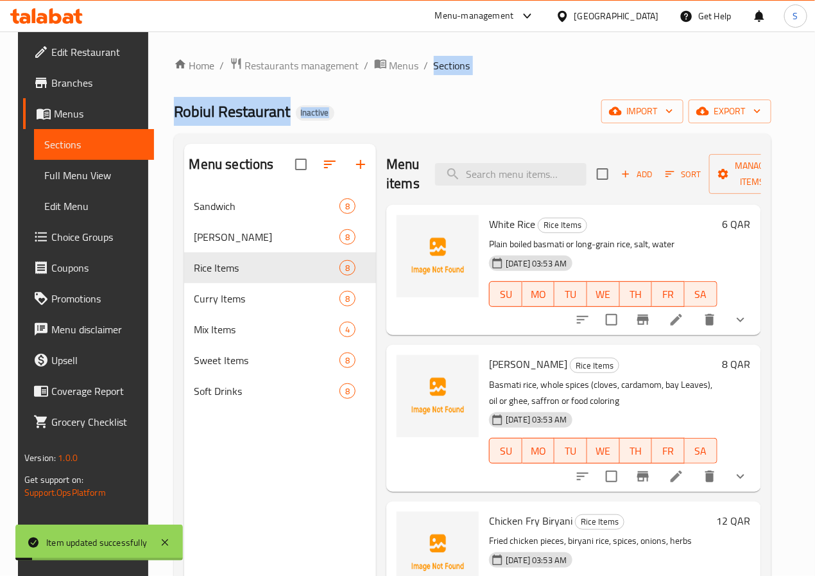
click at [489, 117] on div "Home / Restaurants management / Menus / Sections Robiul Restaurant Inactive imp…" at bounding box center [473, 393] width 598 height 673
click at [489, 117] on div "Robiul Restaurant Inactive import export" at bounding box center [473, 111] width 598 height 24
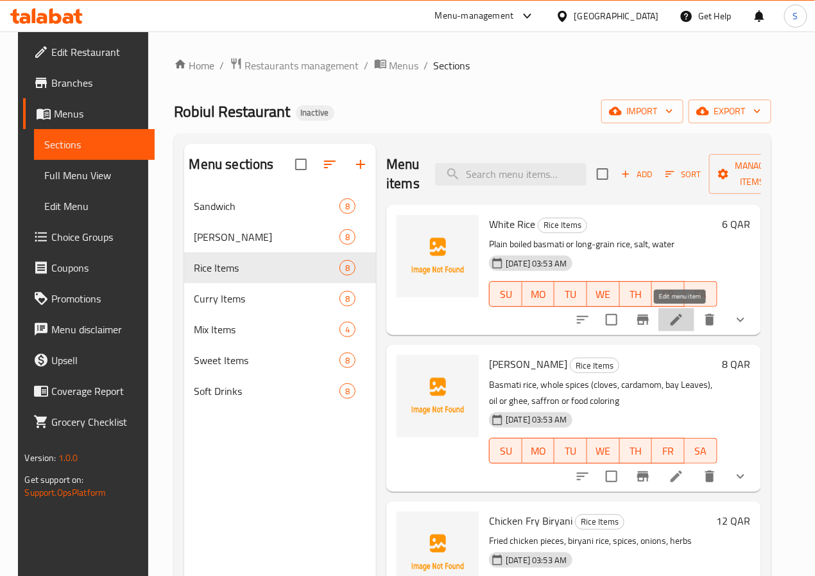
click at [680, 318] on icon at bounding box center [677, 320] width 12 height 12
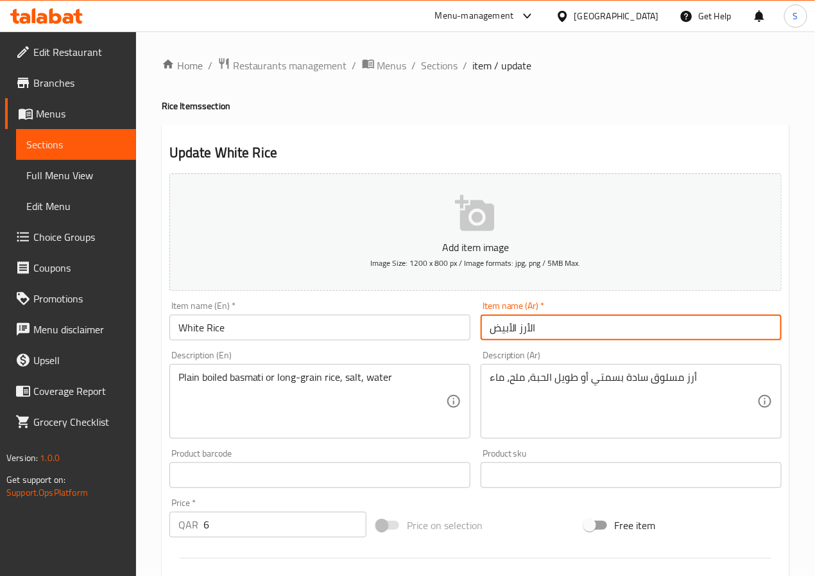
click at [530, 329] on input "الأرز الأبيض" at bounding box center [631, 328] width 301 height 26
type input "أرز أبيض"
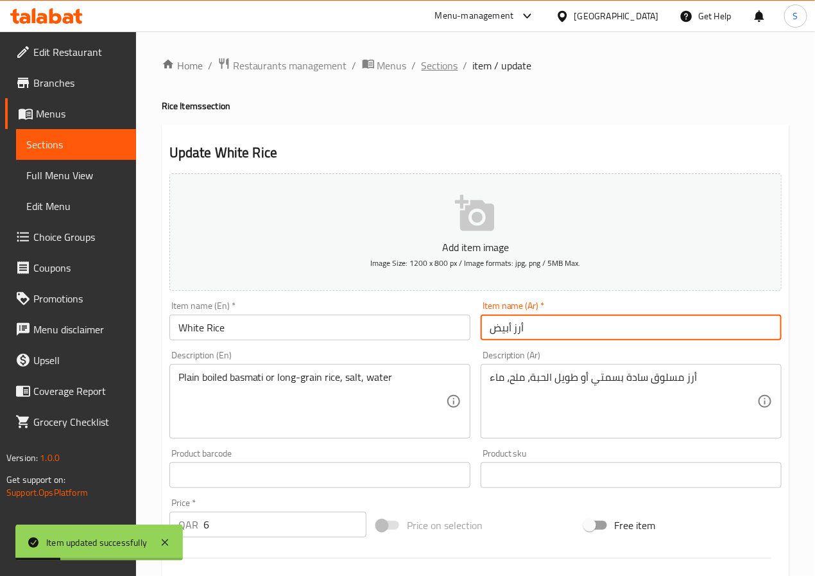
click at [422, 68] on span "Sections" at bounding box center [440, 65] width 37 height 15
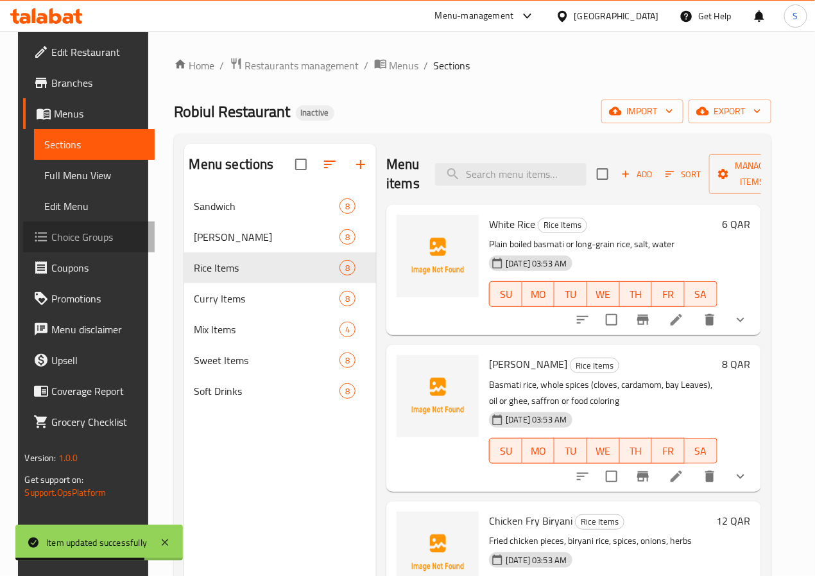
click at [89, 236] on span "Choice Groups" at bounding box center [97, 236] width 92 height 15
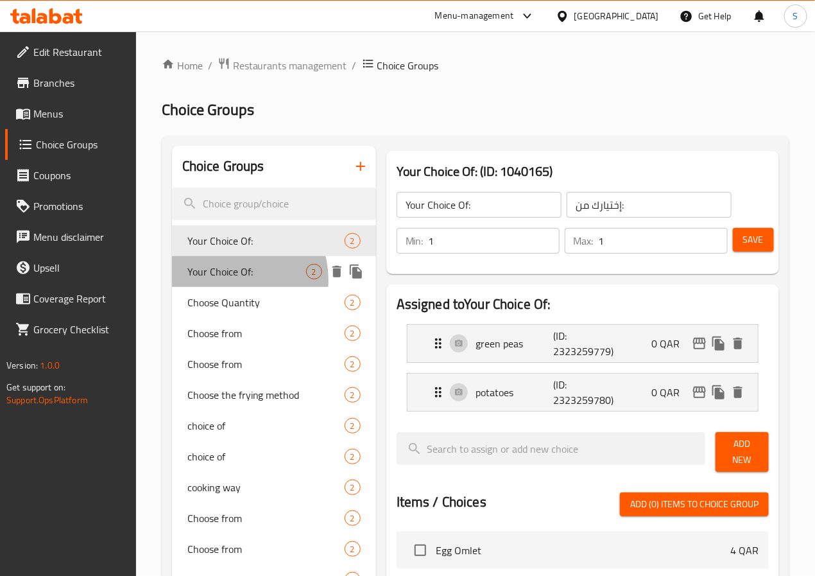
click at [231, 279] on span "Your Choice Of:" at bounding box center [246, 271] width 119 height 15
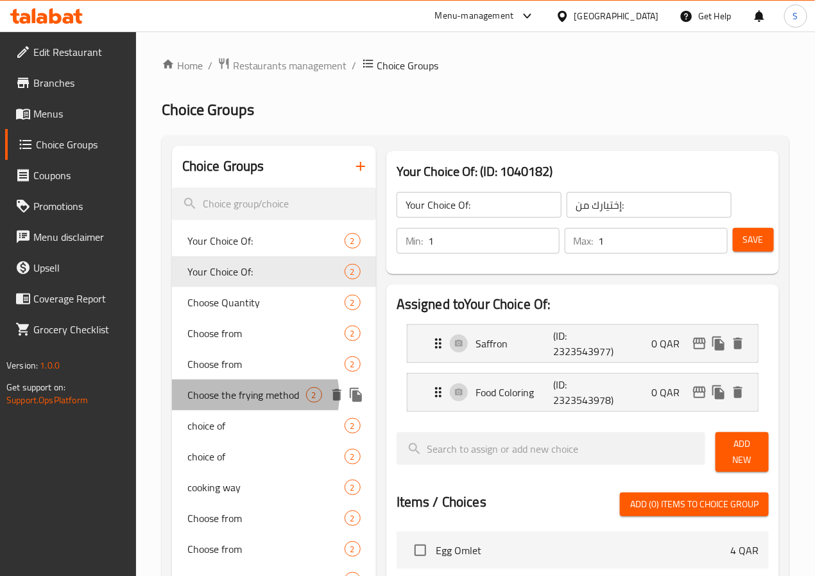
click at [252, 395] on span "Choose the frying method" at bounding box center [246, 394] width 119 height 15
type input "Choose the frying method"
type input "اختر طريقة القلي"
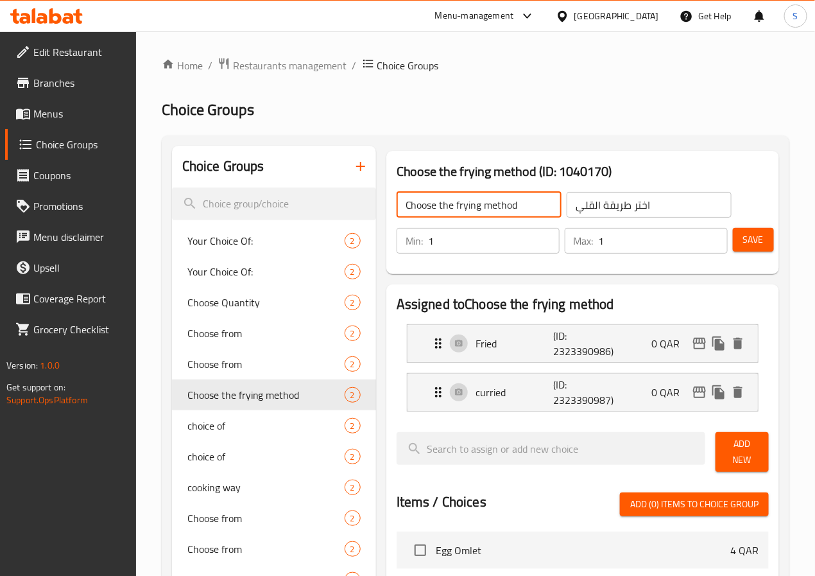
click at [499, 209] on input "Choose the frying method" at bounding box center [479, 205] width 165 height 26
click at [459, 403] on div "curried (ID: 2323390987) 0 QAR" at bounding box center [587, 392] width 312 height 37
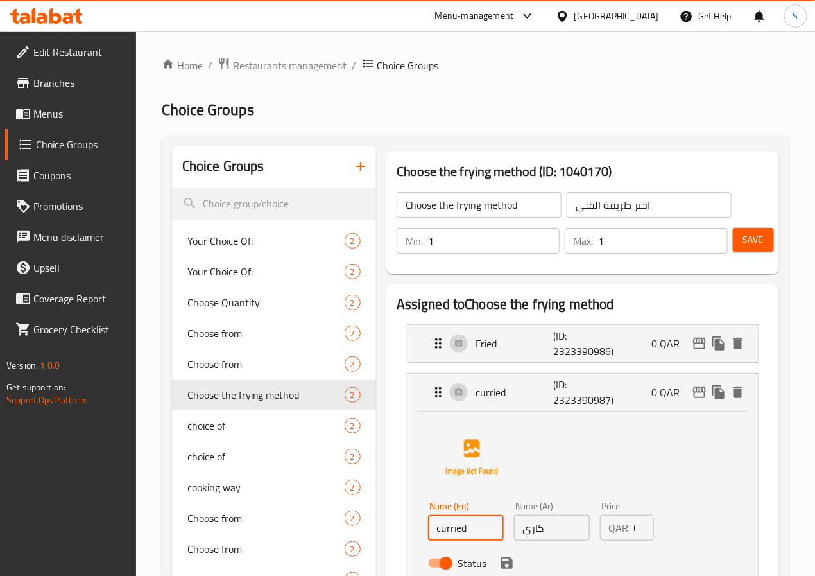
click at [428, 530] on input "curried" at bounding box center [466, 528] width 76 height 26
type input "Curried"
click at [484, 212] on input "Choose the frying method" at bounding box center [479, 205] width 165 height 26
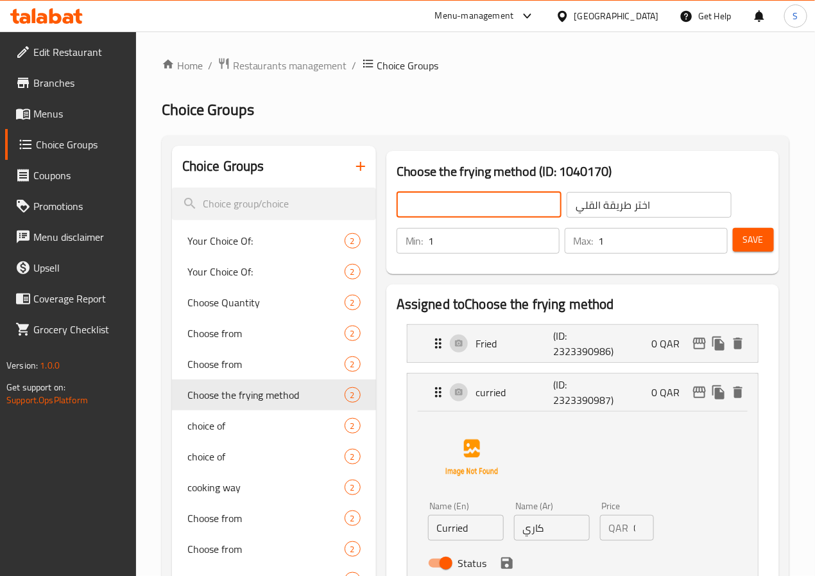
click at [484, 212] on input "text" at bounding box center [479, 205] width 165 height 26
type input "Your Choice of:"
click at [570, 221] on div "Min: 1 ​ Max: 1 ​ Save" at bounding box center [580, 240] width 383 height 41
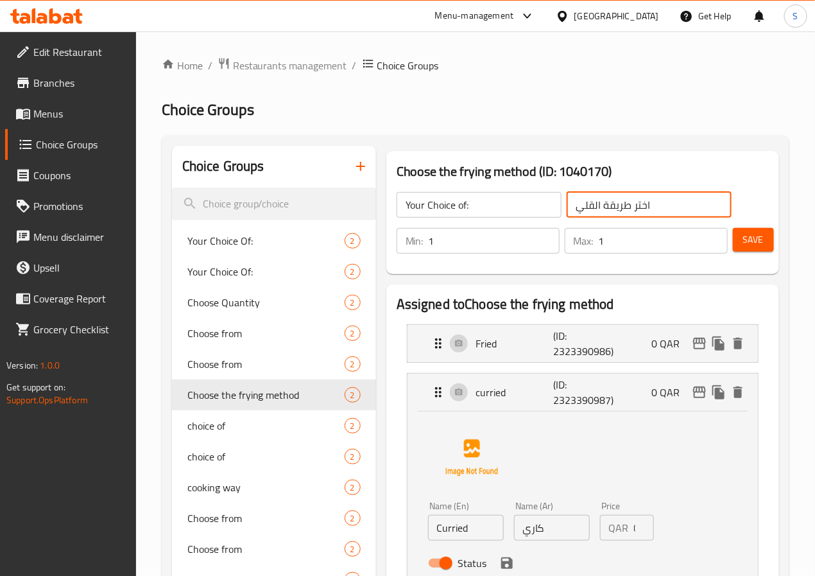
click at [570, 208] on input "اختر طريقة القلي" at bounding box center [649, 205] width 165 height 26
click at [570, 208] on input "text" at bounding box center [649, 205] width 165 height 26
type input "إختيارك من:"
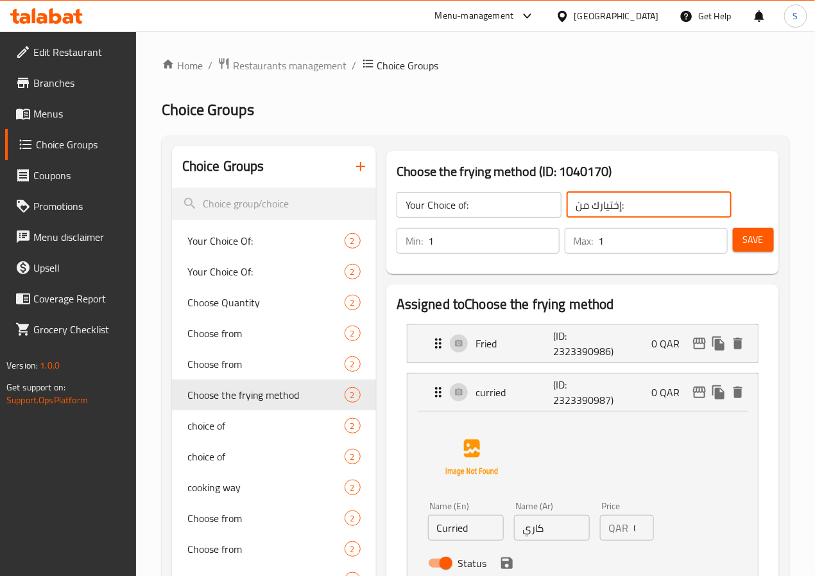
click at [769, 239] on button "Save" at bounding box center [753, 240] width 41 height 24
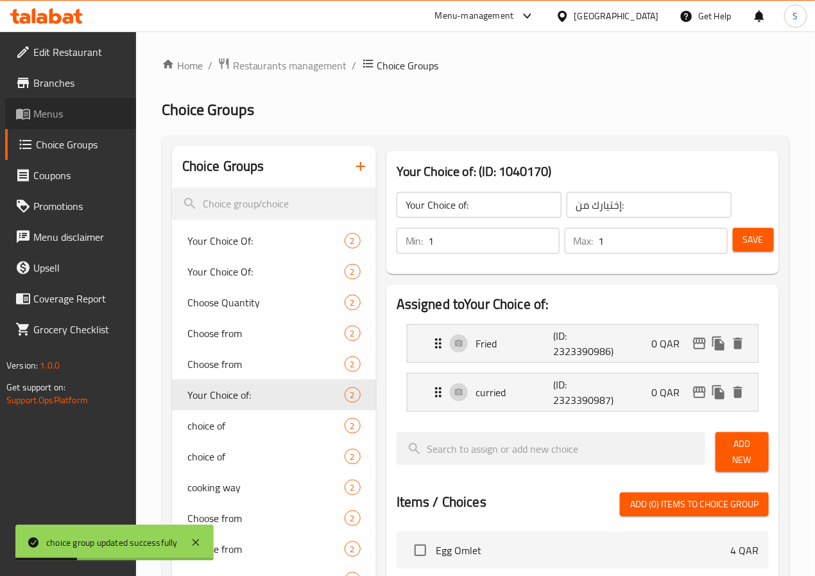
click at [74, 108] on span "Menus" at bounding box center [79, 113] width 92 height 15
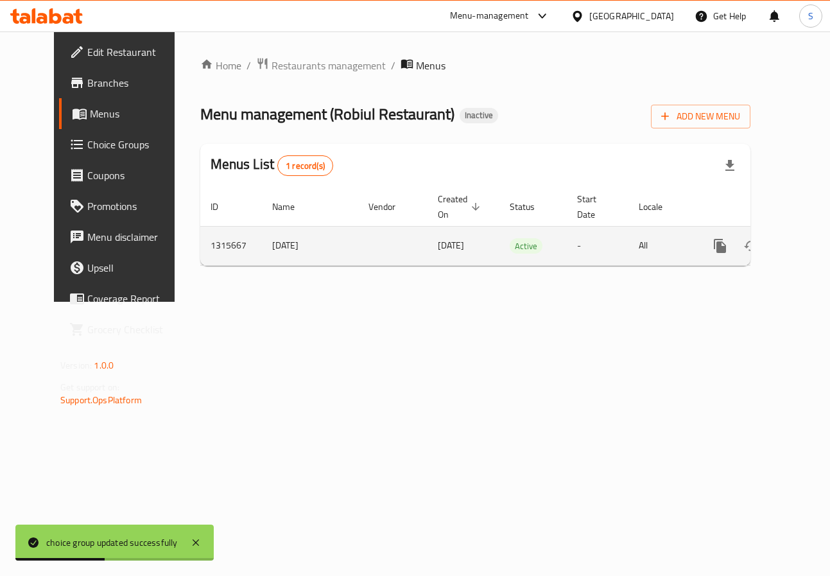
click at [805, 250] on icon "enhanced table" at bounding box center [812, 245] width 15 height 15
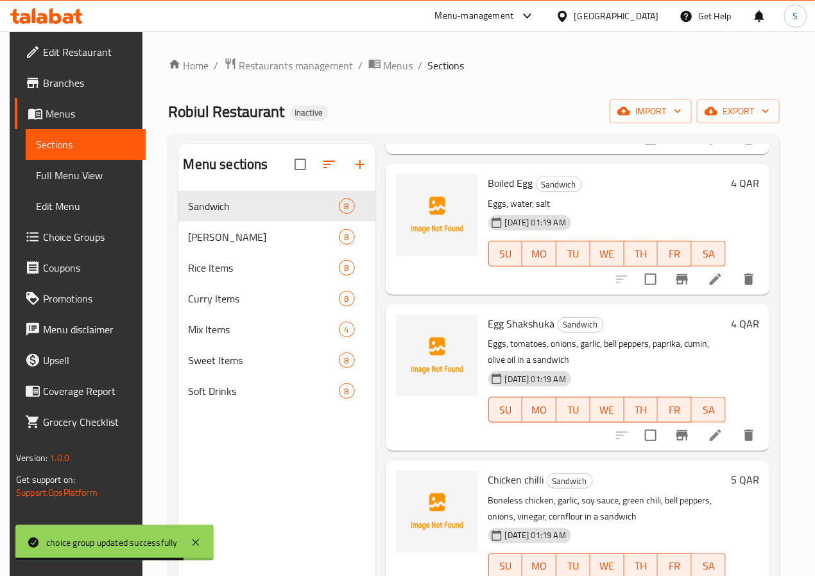
scroll to position [248, 0]
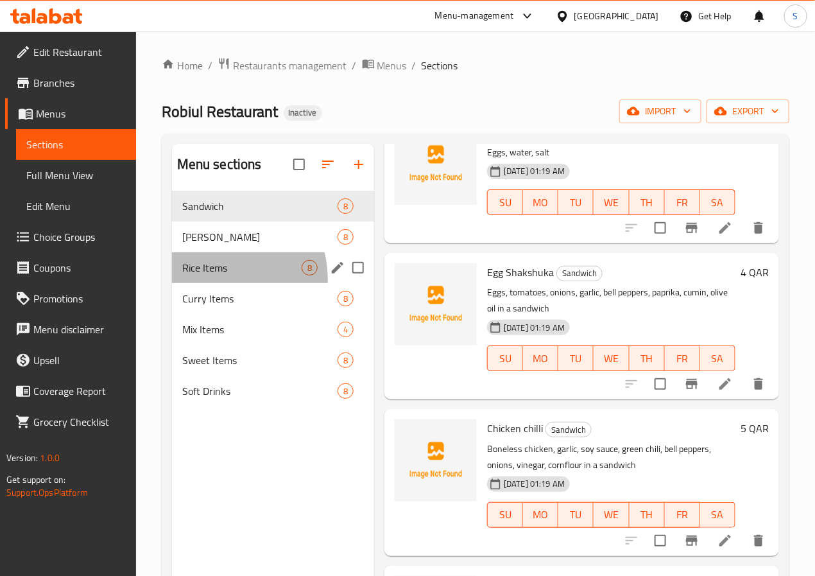
click at [214, 283] on div "Rice Items 8" at bounding box center [273, 267] width 202 height 31
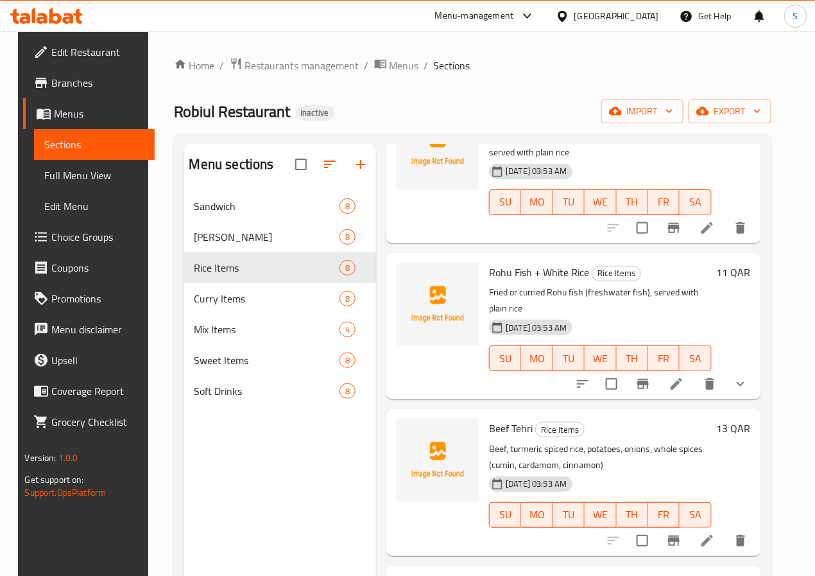
scroll to position [544, 0]
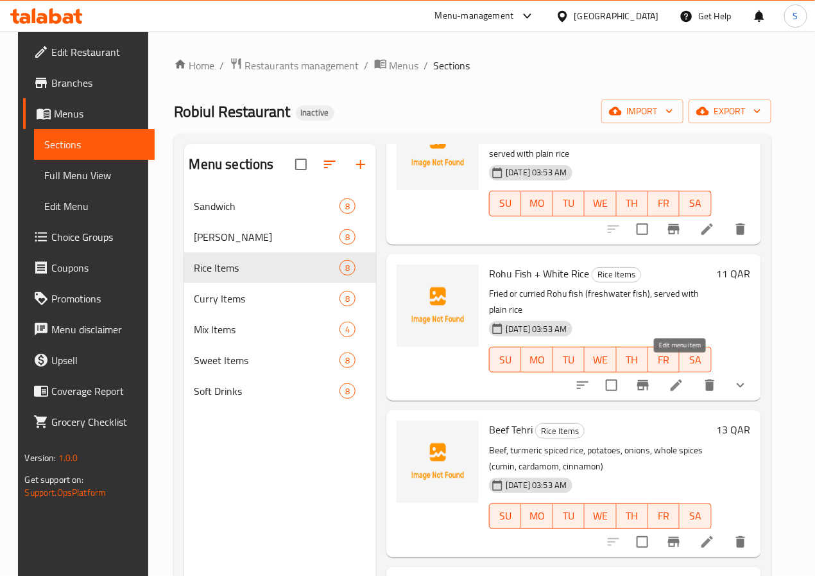
click at [684, 377] on icon at bounding box center [676, 384] width 15 height 15
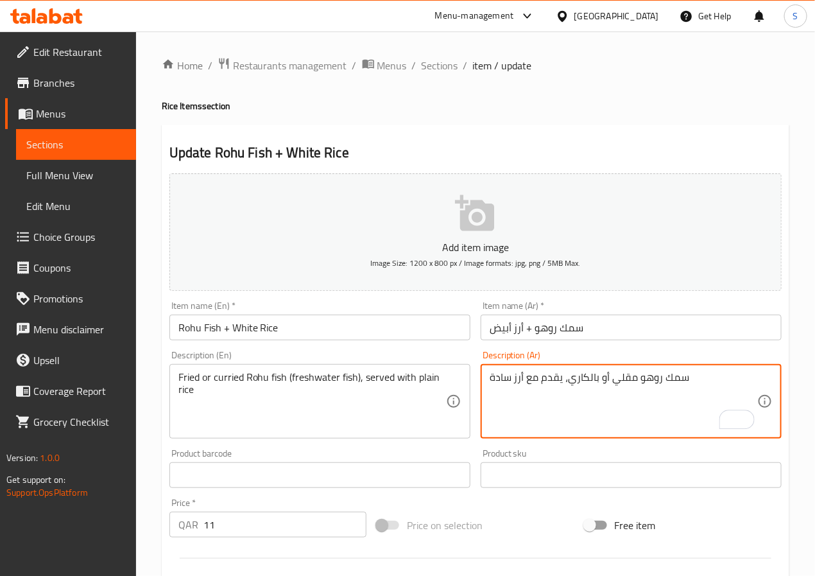
paste textarea "(سمك مياه عذبة)"
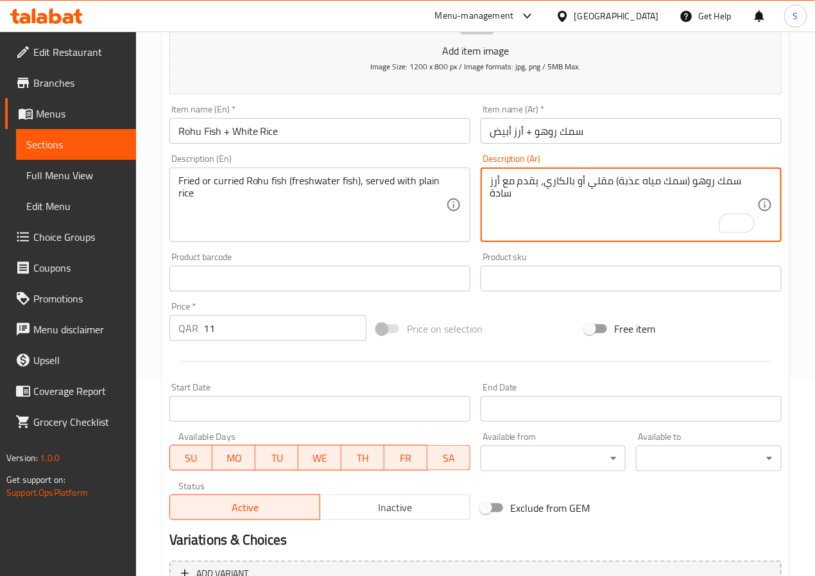
scroll to position [353, 0]
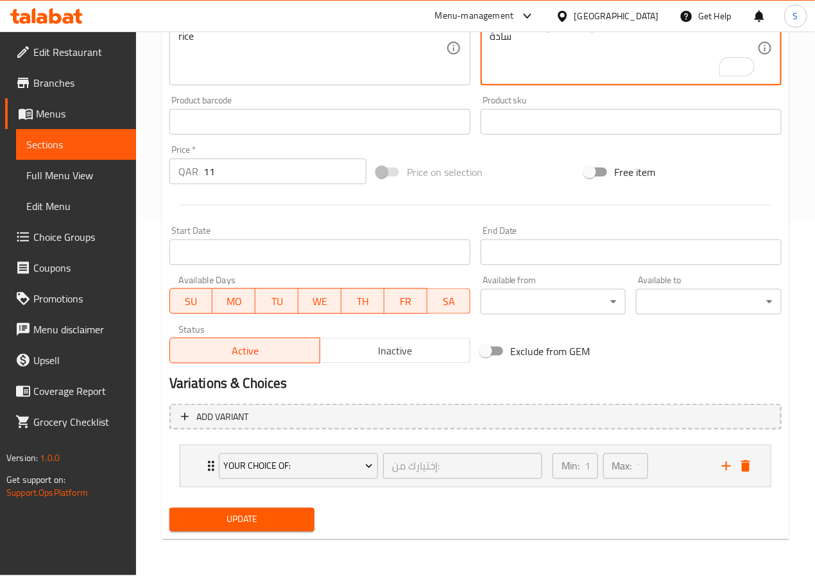
type textarea "سمك روهو (سمك مياه عذبة) مقلي أو بالكاري، يقدم مع أرز سادة"
click at [218, 506] on div "Update" at bounding box center [242, 520] width 156 height 34
click at [220, 511] on button "Update" at bounding box center [242, 520] width 146 height 24
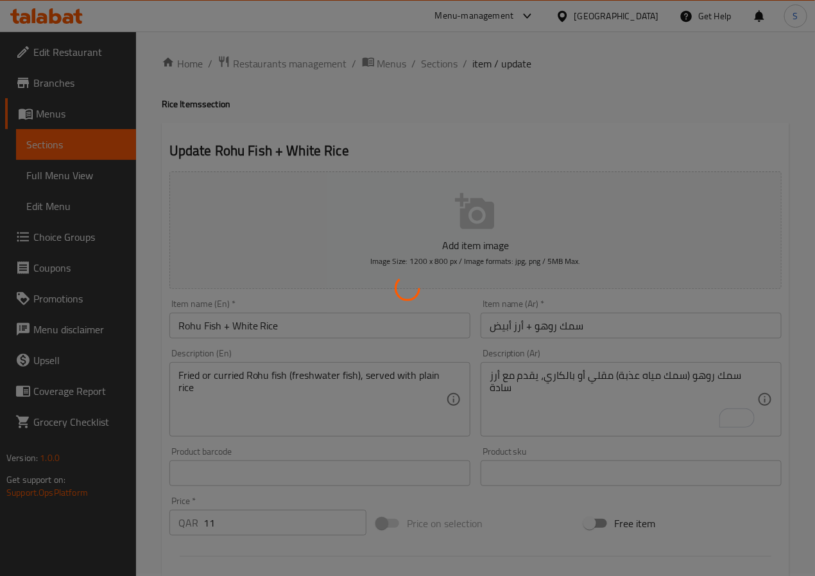
scroll to position [0, 0]
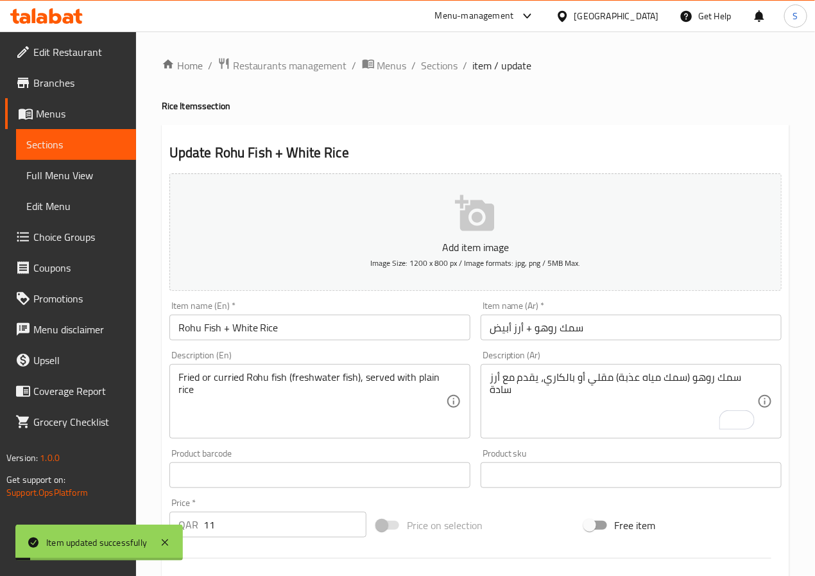
drag, startPoint x: 433, startPoint y: 65, endPoint x: 418, endPoint y: 13, distance: 54.0
click at [433, 65] on span "Sections" at bounding box center [440, 65] width 37 height 15
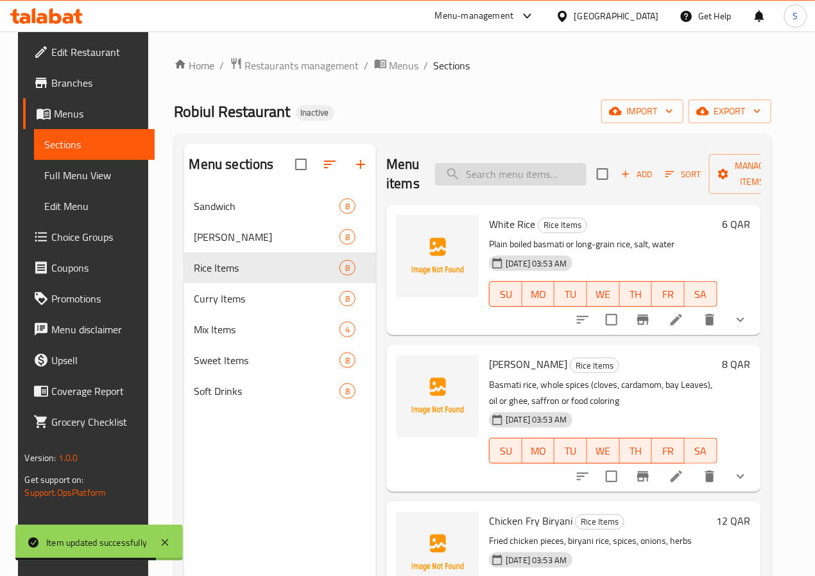
click at [503, 177] on input "search" at bounding box center [510, 174] width 151 height 22
paste input "Sherry Fish Curry + White Rice"
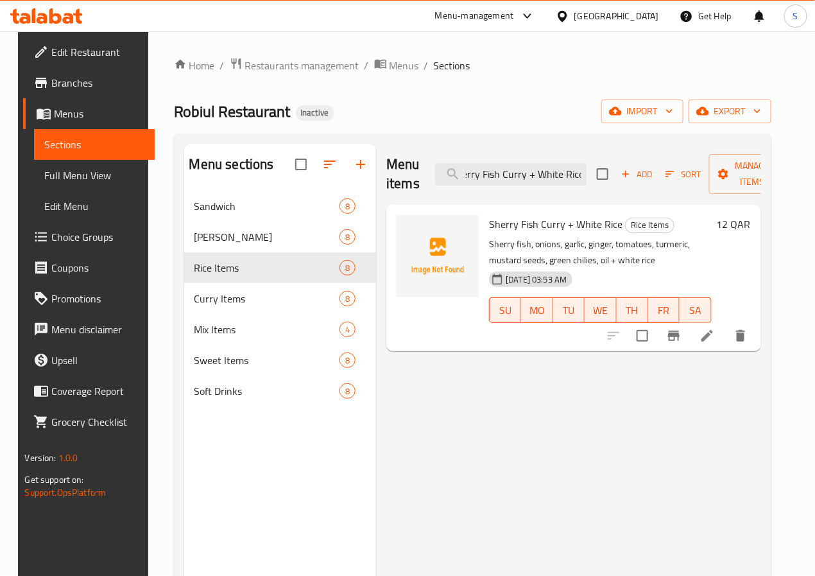
type input "Sherry Fish Curry + White Rice"
click at [725, 340] on li at bounding box center [707, 335] width 36 height 23
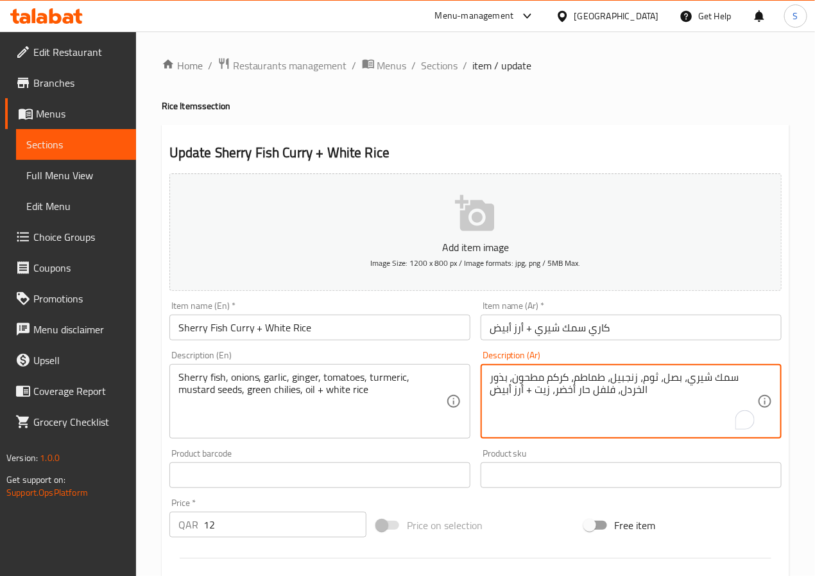
click at [632, 397] on textarea "سمك شيري، بصل، ثوم، زنجبيل، طماطم، كركم مطحون، بذور الخردل، فلفل حار أخضر، زيت …" at bounding box center [624, 401] width 268 height 61
type textarea "سمك شيري، بصل، ثوم، زنجبيل، طماطم، كركم مطحون، بذور مستردة، فلفل حار أخضر، زيت …"
click at [623, 332] on input "كاري سمك شيري + أرز أبيض" at bounding box center [631, 328] width 301 height 26
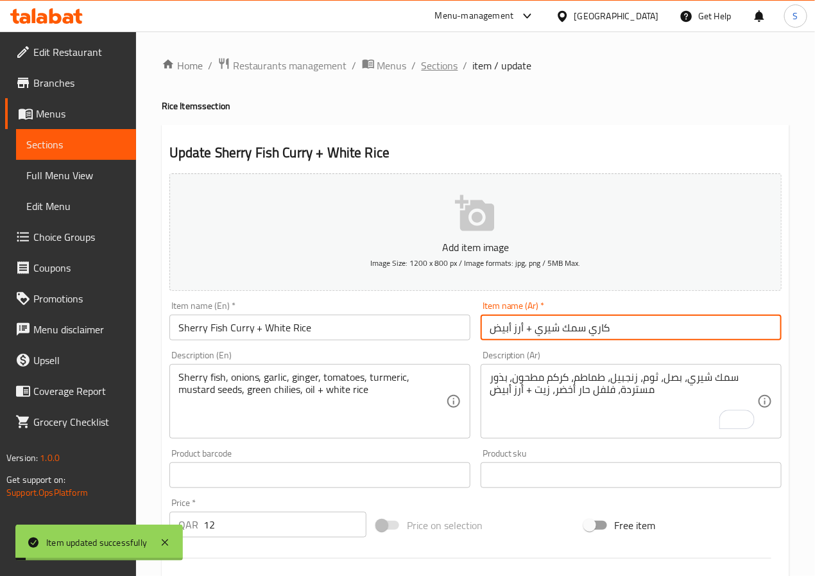
click at [424, 67] on span "Sections" at bounding box center [440, 65] width 37 height 15
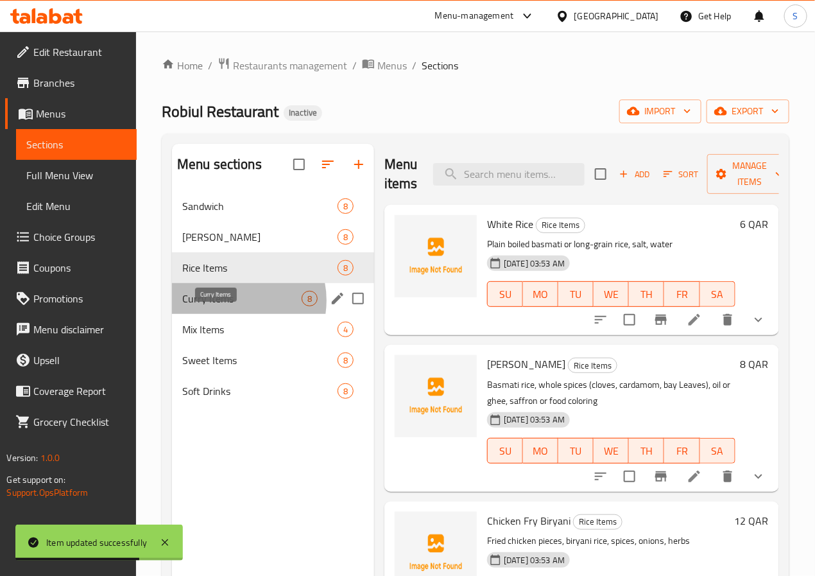
click at [233, 306] on span "Curry Items" at bounding box center [241, 298] width 119 height 15
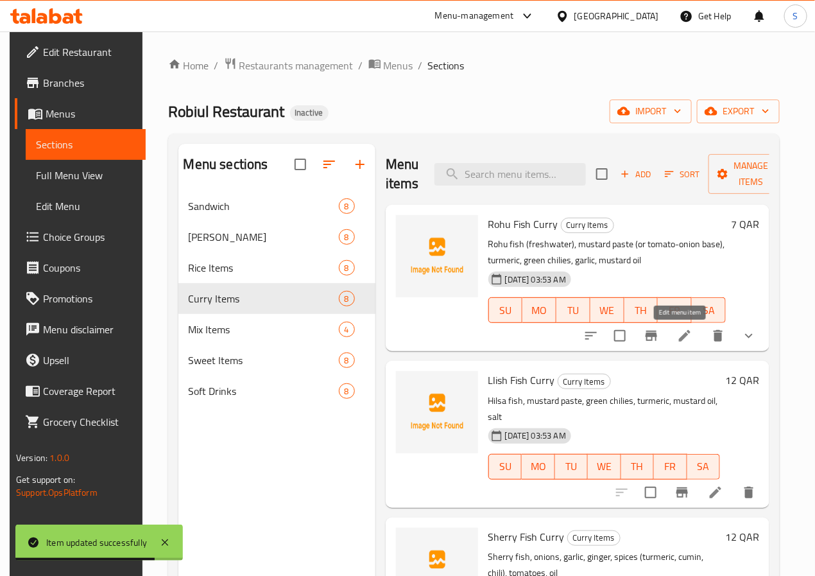
click at [677, 330] on icon at bounding box center [684, 335] width 15 height 15
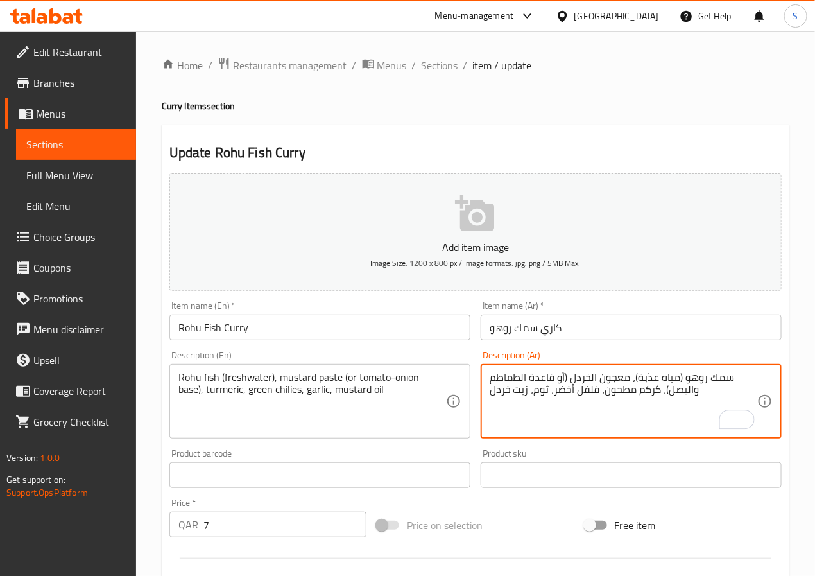
click at [586, 378] on textarea "سمك روهو (مياه عذبة)، معجون الخردل (أو قاعدة الطماطم والبصل)، كركم مطحون، فلفل …" at bounding box center [624, 401] width 268 height 61
click at [543, 377] on textarea "سمك روهو (مياه عذبة)، معجون مستردة (أو قاعدة الطماطم والبصل)، كركم مطحون، فلفل …" at bounding box center [624, 401] width 268 height 61
click at [501, 392] on textarea "سمك روهو (مياه عذبة)، معجون مستردة (أو اساس الطماطم والبصل)، كركم مطحون، فلفل أ…" at bounding box center [624, 401] width 268 height 61
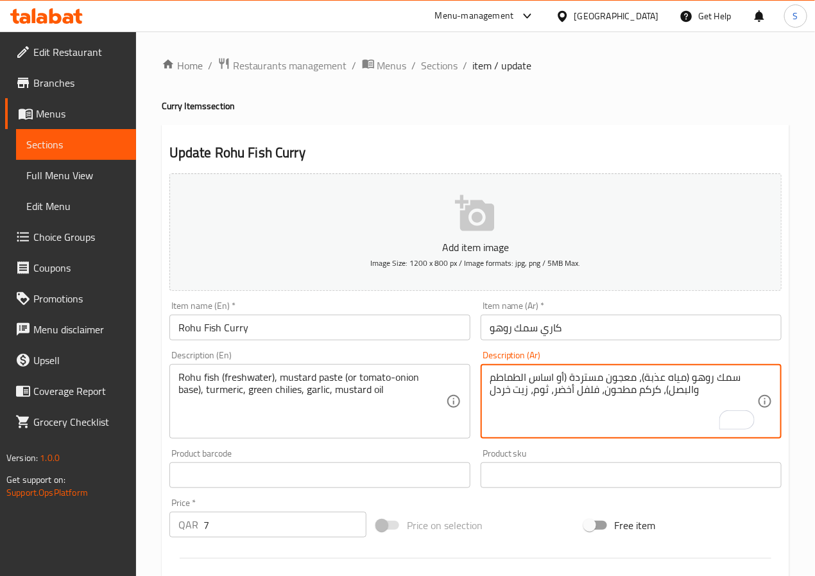
click at [501, 392] on textarea "سمك روهو (مياه عذبة)، معجون مستردة (أو اساس الطماطم والبصل)، كركم مطحون، فلفل أ…" at bounding box center [624, 401] width 268 height 61
click at [564, 390] on textarea "سمك روهو (مياه عذبة)، معجون مستردة (أو اساس الطماطم والبصل)، كركم مطحون، فلفل أ…" at bounding box center [624, 401] width 268 height 61
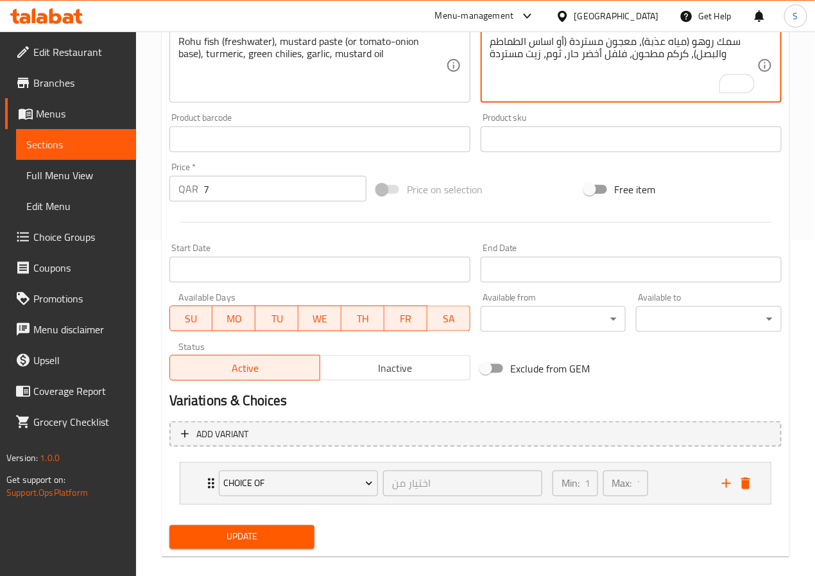
scroll to position [353, 0]
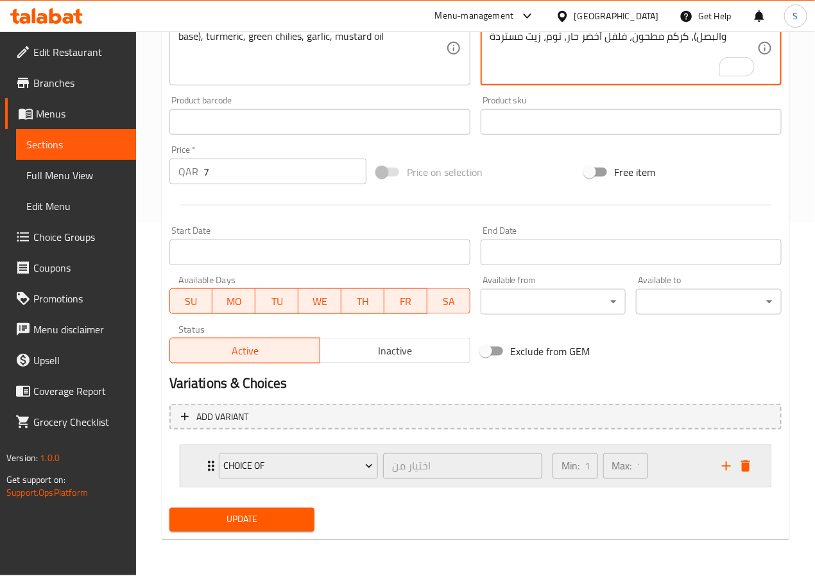
click at [201, 474] on div "choice of اختيار من ​ Min: 1 ​ Max: 1 ​" at bounding box center [475, 465] width 590 height 41
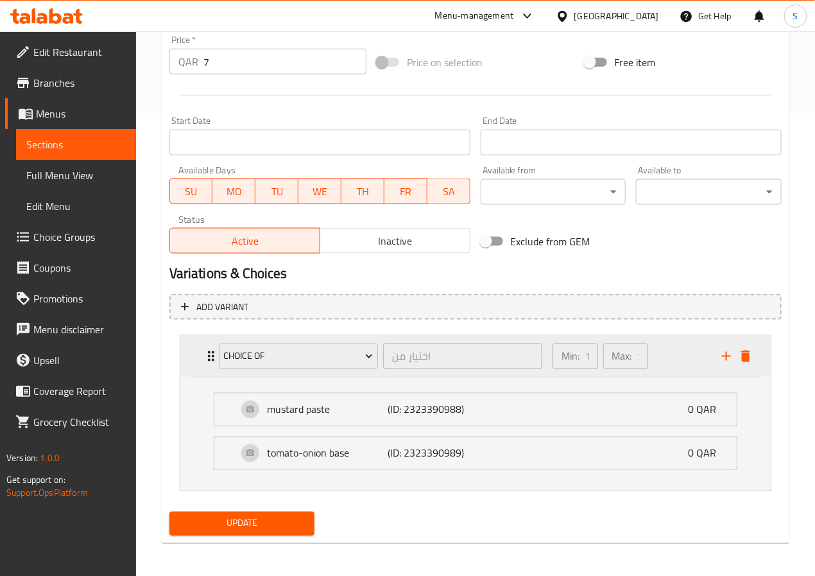
scroll to position [468, 0]
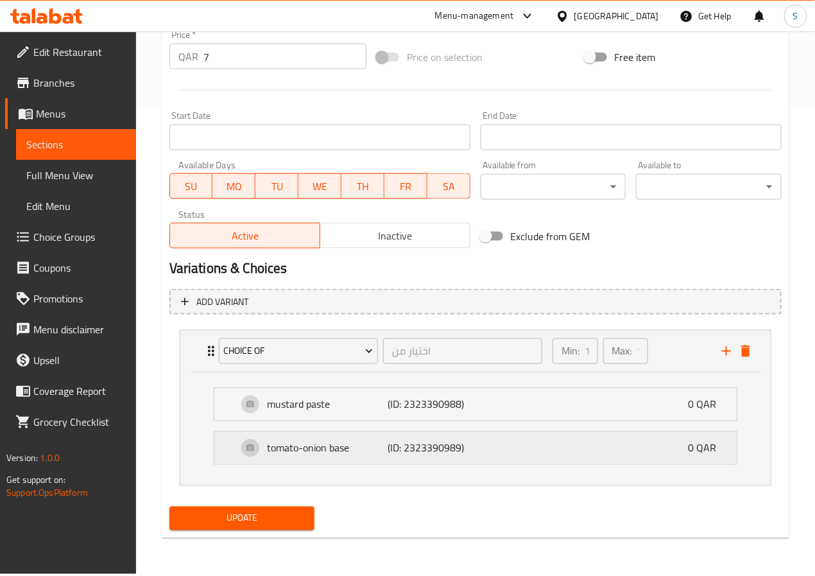
click at [237, 453] on div "tomato-onion base (ID: 2323390989) 0 QAR" at bounding box center [475, 448] width 522 height 32
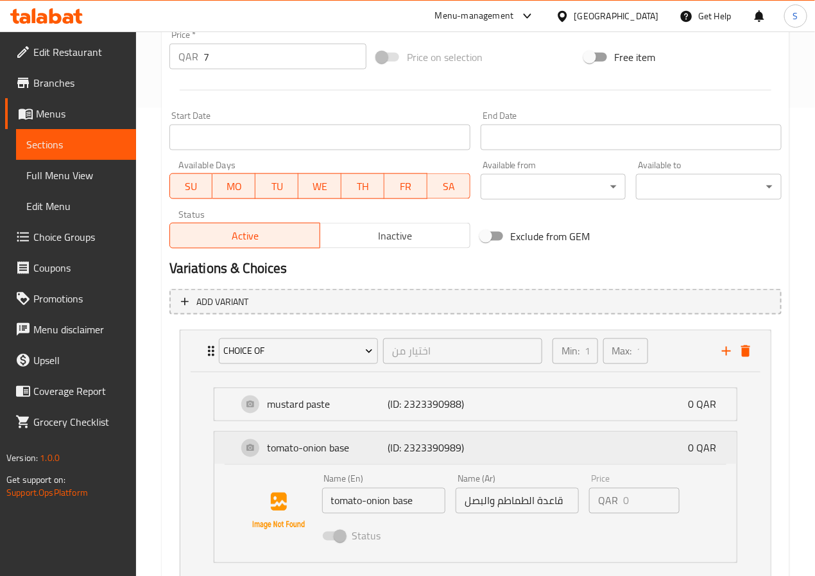
click at [237, 453] on div "tomato-onion base (ID: 2323390989) 0 QAR" at bounding box center [475, 448] width 522 height 32
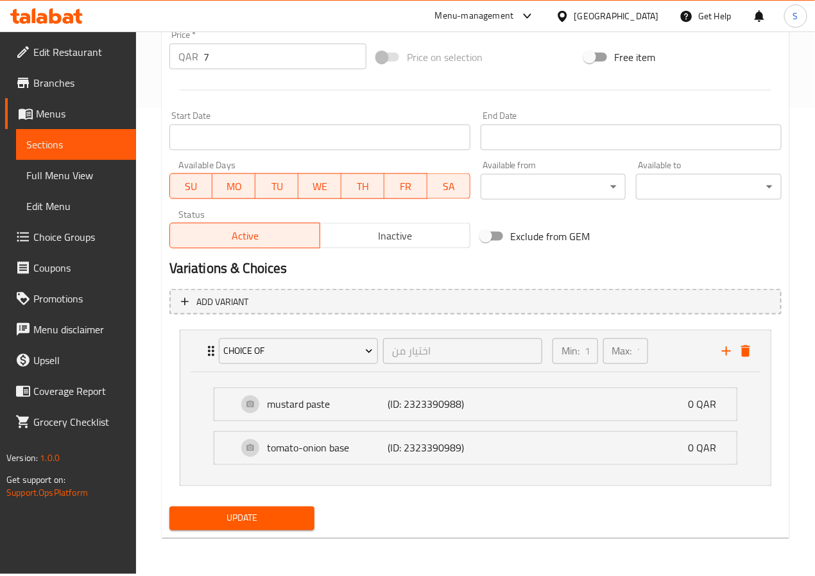
type textarea "سمك روهو (مياه عذبة)، معجون مستردة (أو اساس الطماطم والبصل)، كركم مطحون، فلفل أ…"
click at [241, 518] on span "Update" at bounding box center [242, 518] width 125 height 16
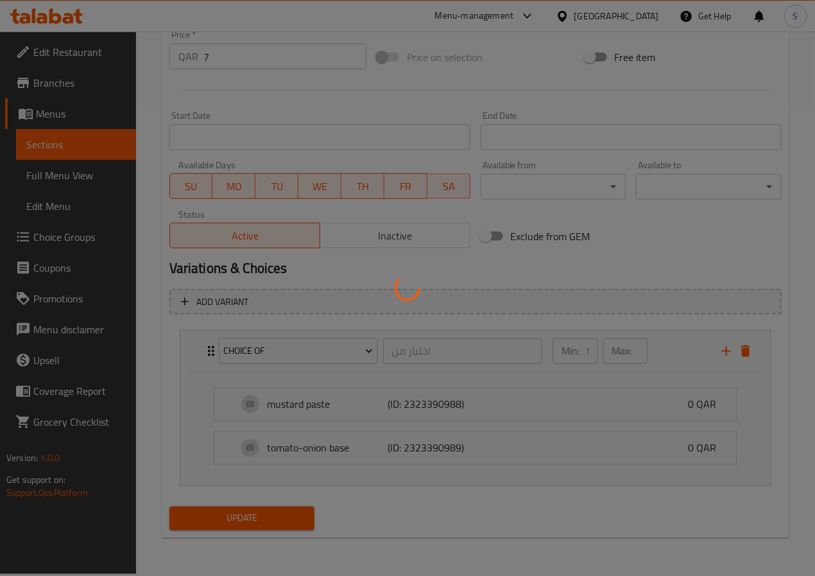
scroll to position [0, 0]
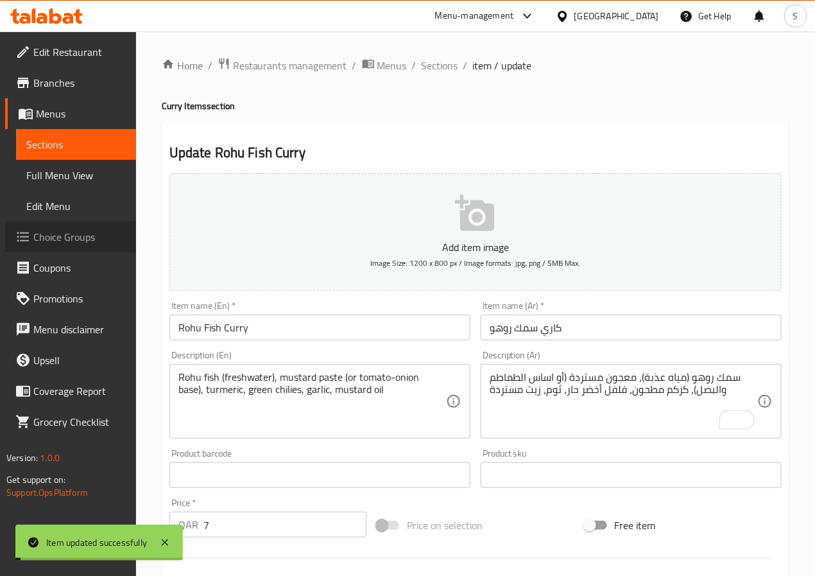
click at [55, 243] on span "Choice Groups" at bounding box center [79, 236] width 92 height 15
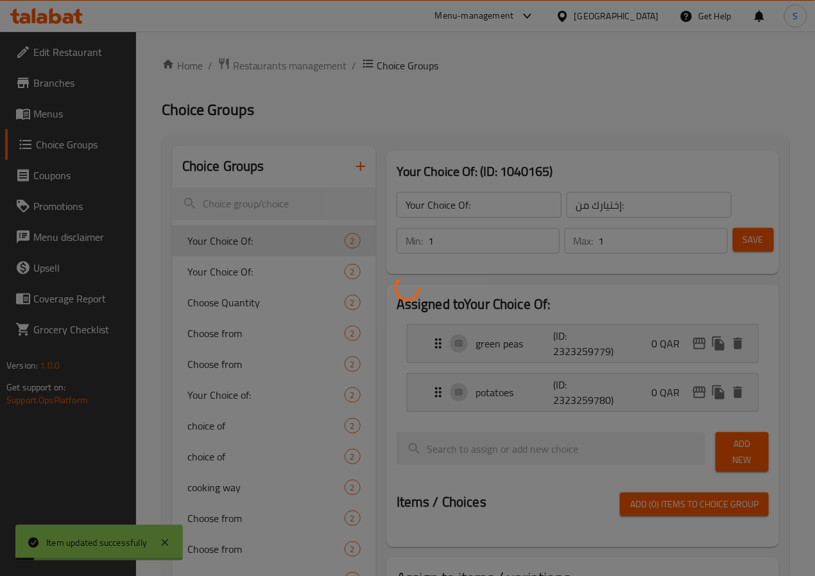
click at [231, 337] on div at bounding box center [407, 288] width 815 height 576
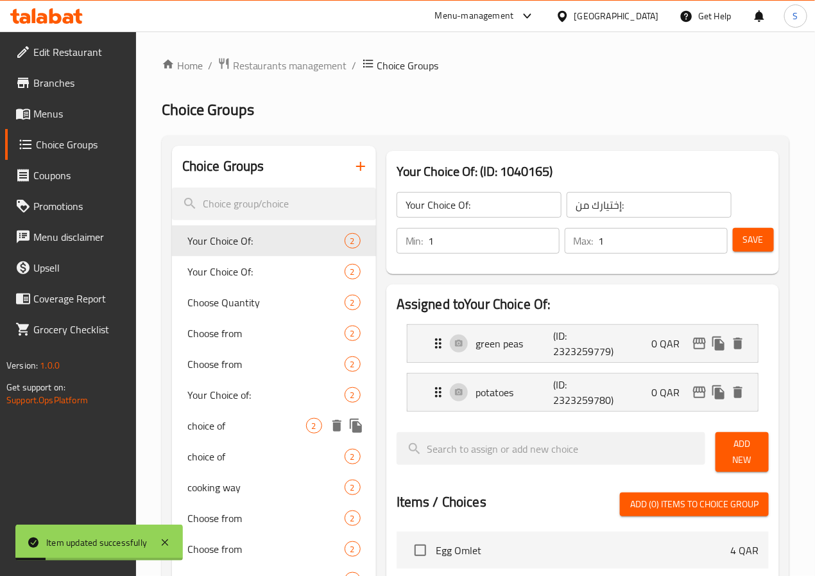
click at [226, 422] on span "choice of" at bounding box center [246, 425] width 119 height 15
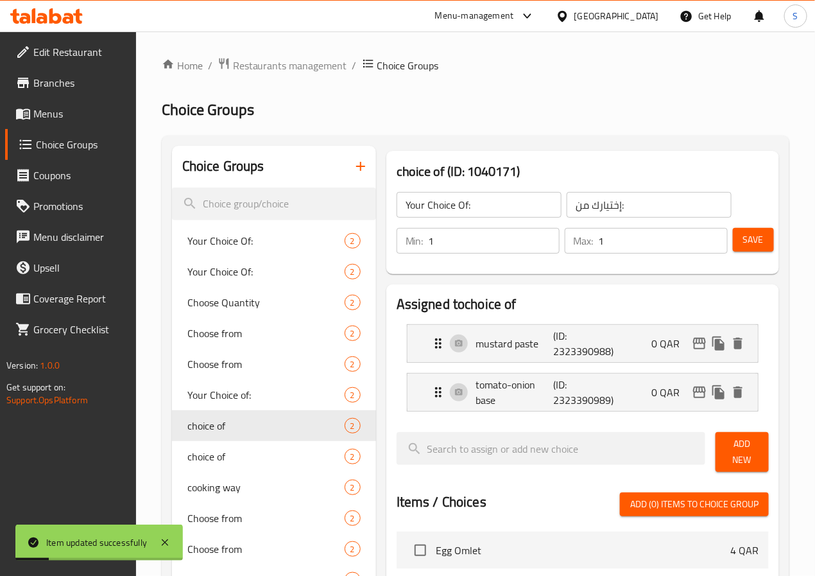
type input "choice of"
type input "اختيار من"
click at [435, 347] on icon "Expand" at bounding box center [438, 343] width 6 height 10
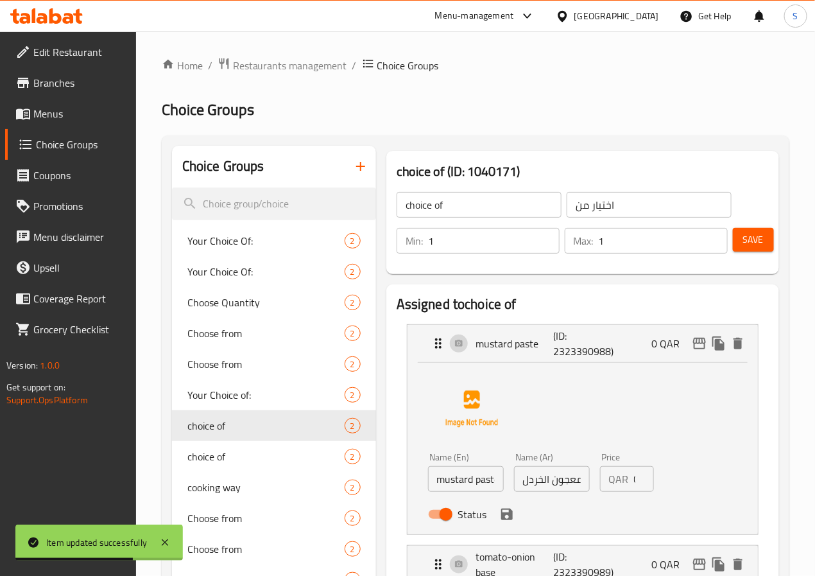
click at [514, 479] on input "معجون الخردل" at bounding box center [552, 479] width 76 height 26
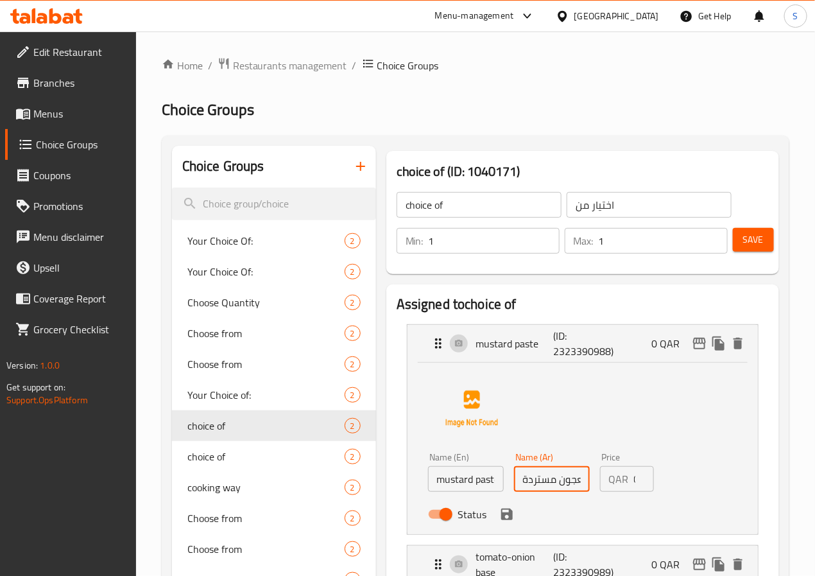
click at [499, 521] on icon "save" at bounding box center [506, 513] width 15 height 15
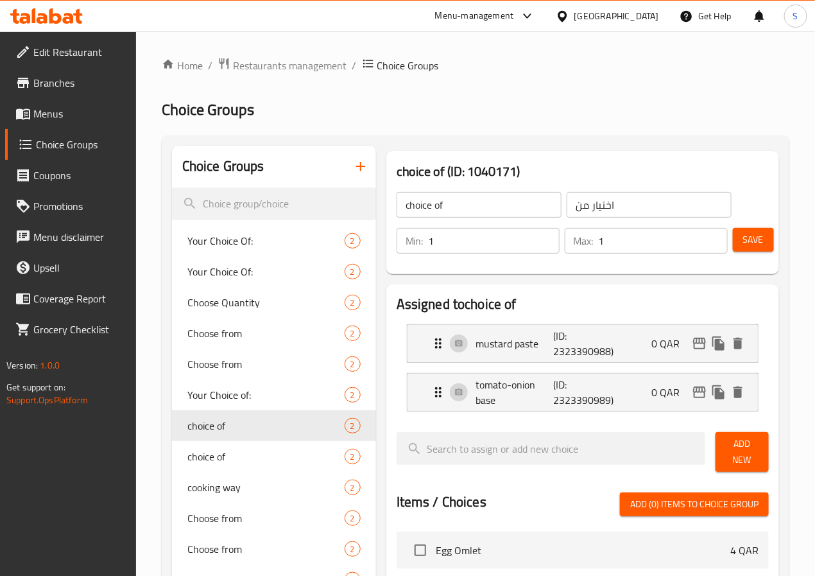
type input "معجون مستردة"
click at [431, 409] on div "tomato-onion base (ID: 2323390989) 0 QAR" at bounding box center [587, 392] width 312 height 37
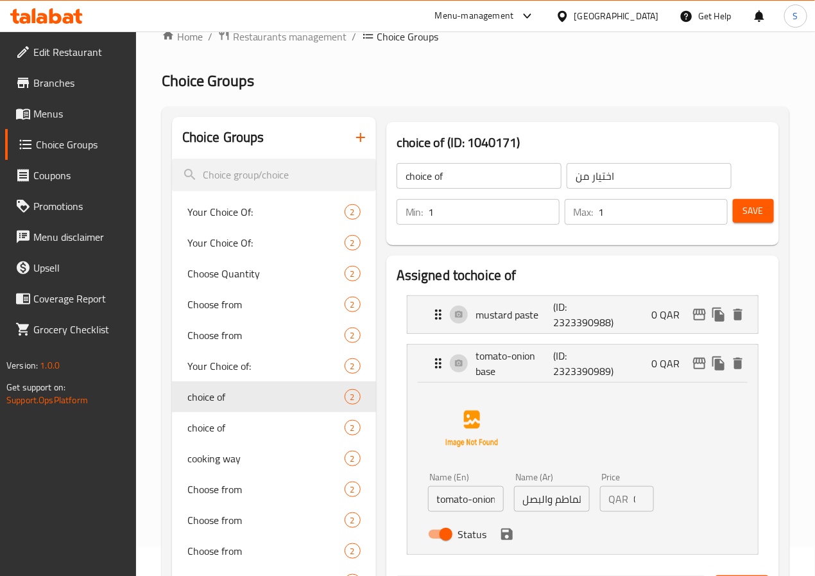
scroll to position [35, 0]
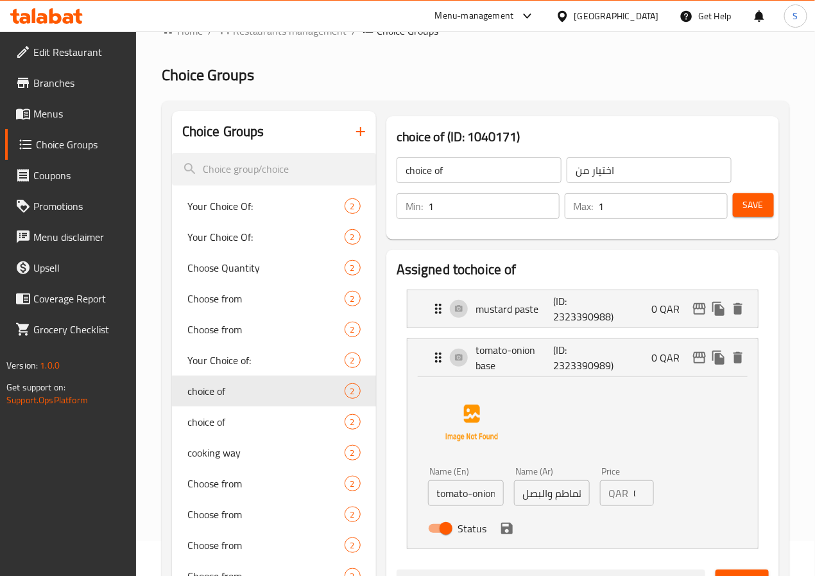
click at [514, 493] on input "قاعدة الطماطم والبصل" at bounding box center [552, 493] width 76 height 26
click at [501, 532] on icon "save" at bounding box center [507, 528] width 12 height 12
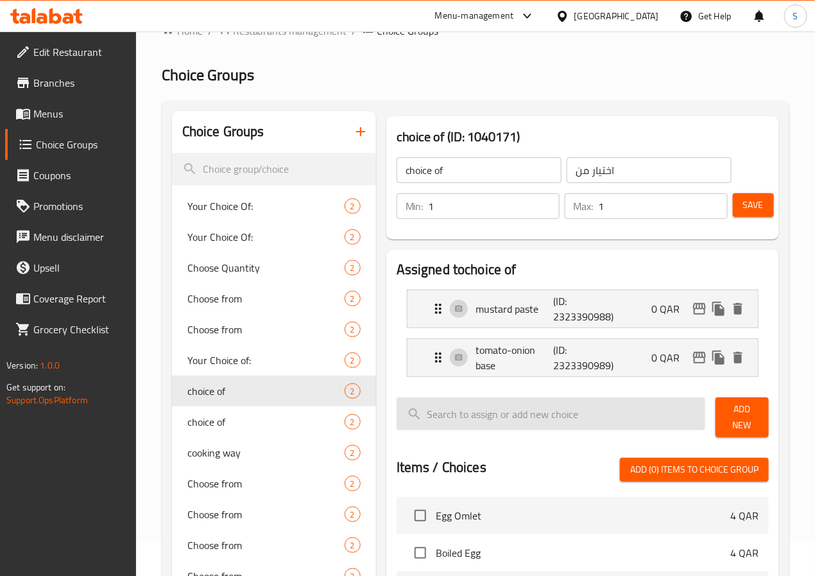
type input "اساس الطماطم والبصل"
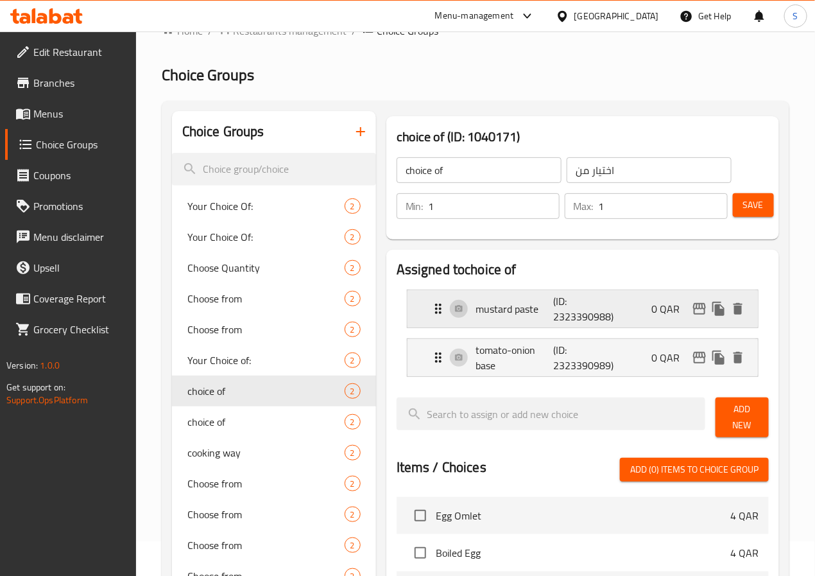
scroll to position [0, 0]
click at [748, 199] on span "Save" at bounding box center [753, 205] width 21 height 16
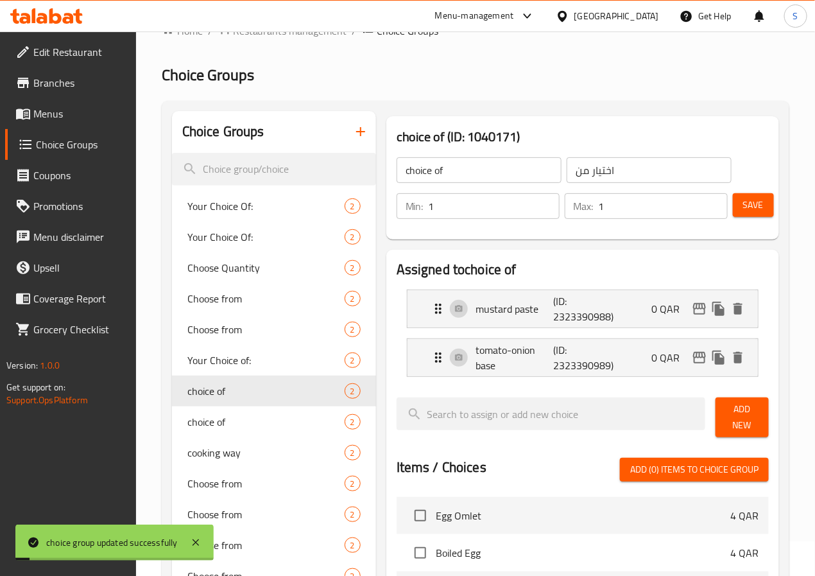
drag, startPoint x: 60, startPoint y: 116, endPoint x: 151, endPoint y: 129, distance: 92.0
click at [60, 116] on span "Menus" at bounding box center [79, 113] width 92 height 15
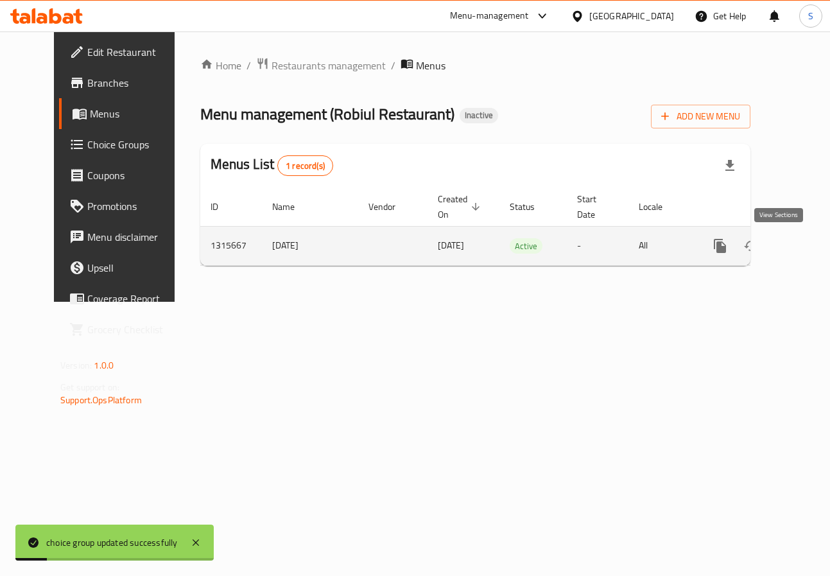
click at [805, 241] on icon "enhanced table" at bounding box center [812, 245] width 15 height 15
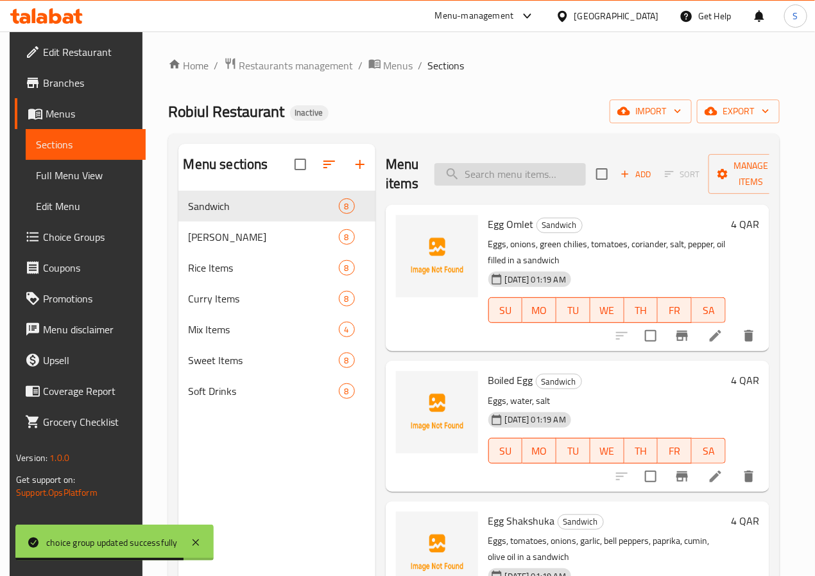
click at [494, 174] on input "search" at bounding box center [510, 174] width 151 height 22
paste input "Llish Fish Curry"
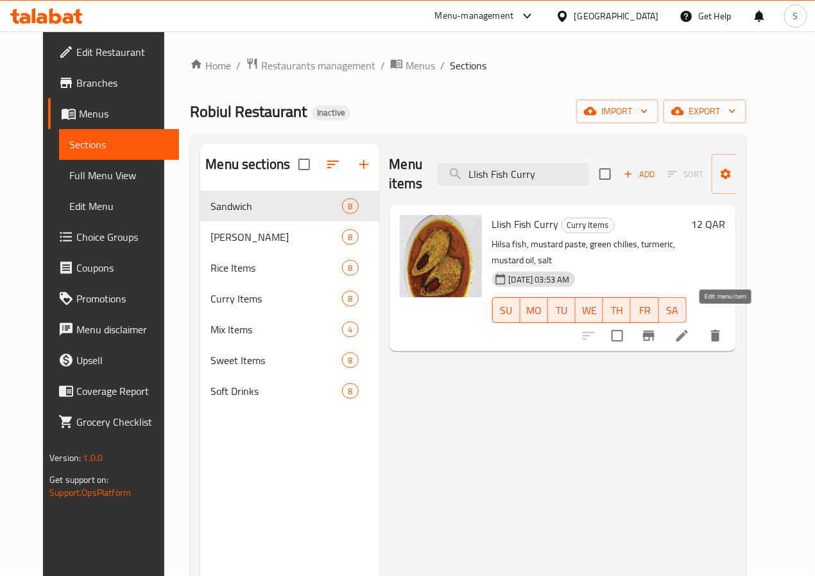
type input "Llish Fish Curry"
click at [690, 328] on icon at bounding box center [682, 335] width 15 height 15
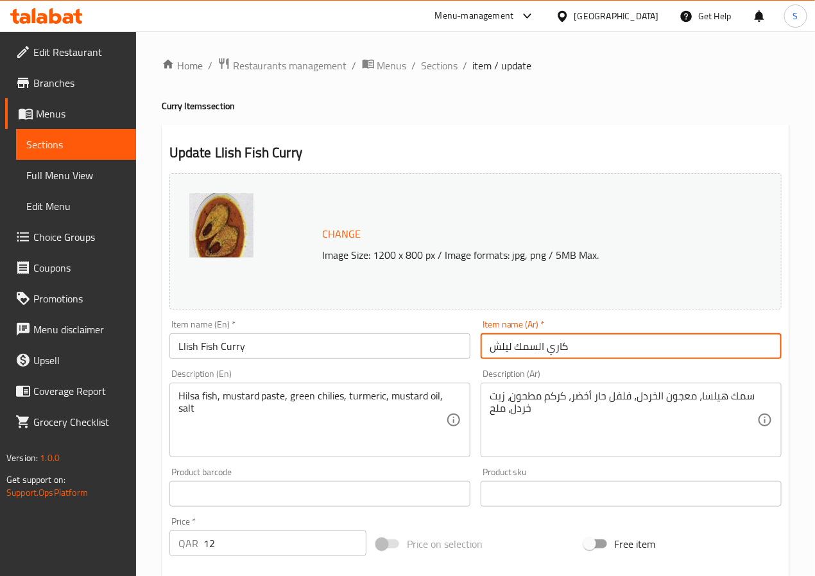
click at [538, 350] on input "كاري السمك ليلش" at bounding box center [631, 346] width 301 height 26
type input "كاري سمك ليلش"
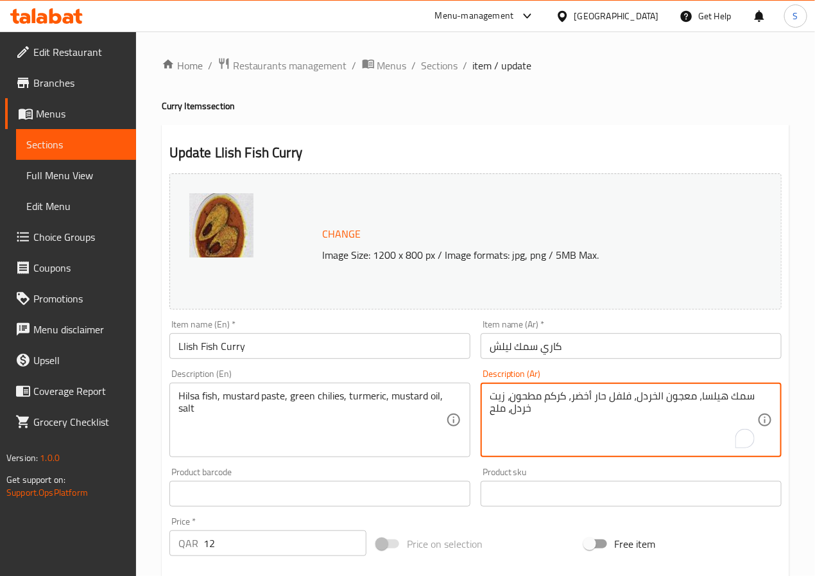
click at [653, 397] on textarea "سمك هيلسا، معجون الخردل، فلفل حار أخضر، كركم مطحون، زيت خردل، ملح" at bounding box center [624, 420] width 268 height 61
click at [519, 414] on textarea "سمك هيلسا، معجون مستردة، فلفل حار أخضر، كركم مطحون، زيت خردل، ملح" at bounding box center [624, 420] width 268 height 61
type textarea "سمك هيلسا، معجون مستردة، فلفل حار أخضر، كركم مطحون، زيت مستردة، ملح"
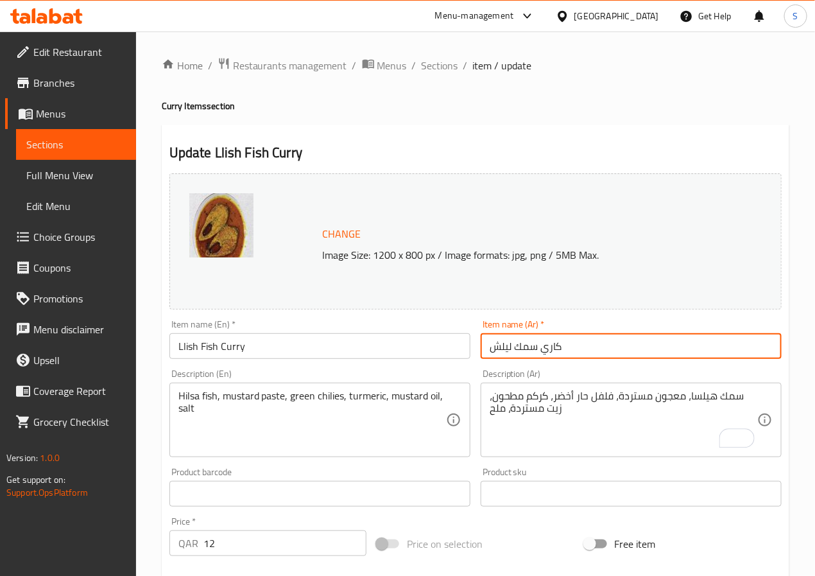
click at [549, 343] on input "كاري سمك ليلش" at bounding box center [631, 346] width 301 height 26
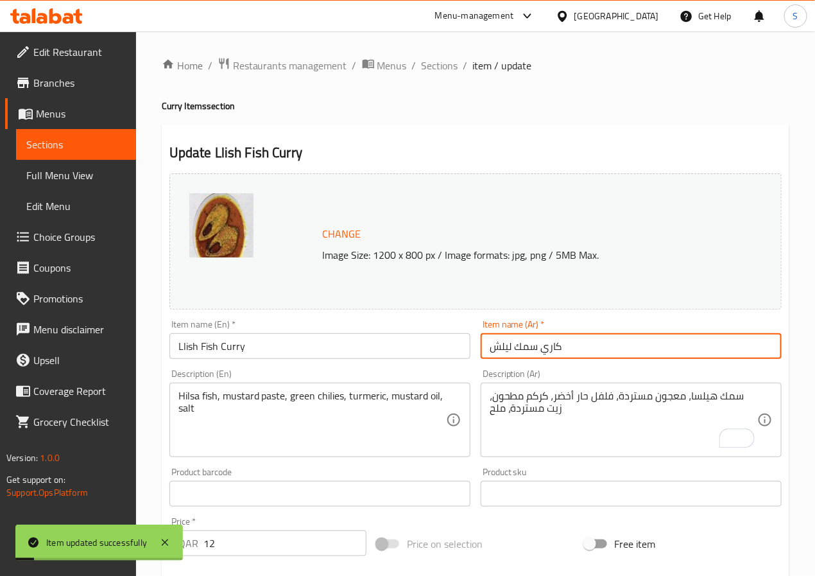
drag, startPoint x: 442, startPoint y: 64, endPoint x: 404, endPoint y: 20, distance: 57.9
click at [442, 64] on span "Sections" at bounding box center [440, 65] width 37 height 15
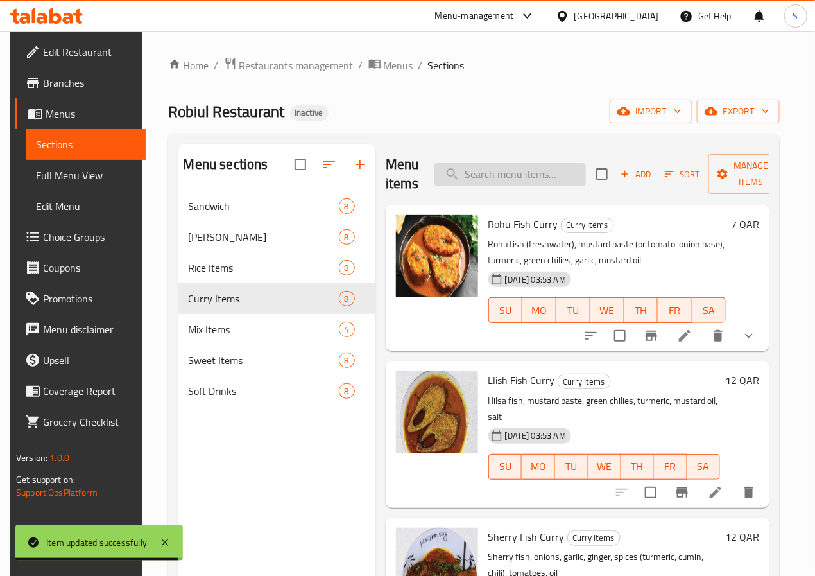
click at [504, 176] on input "search" at bounding box center [510, 174] width 151 height 22
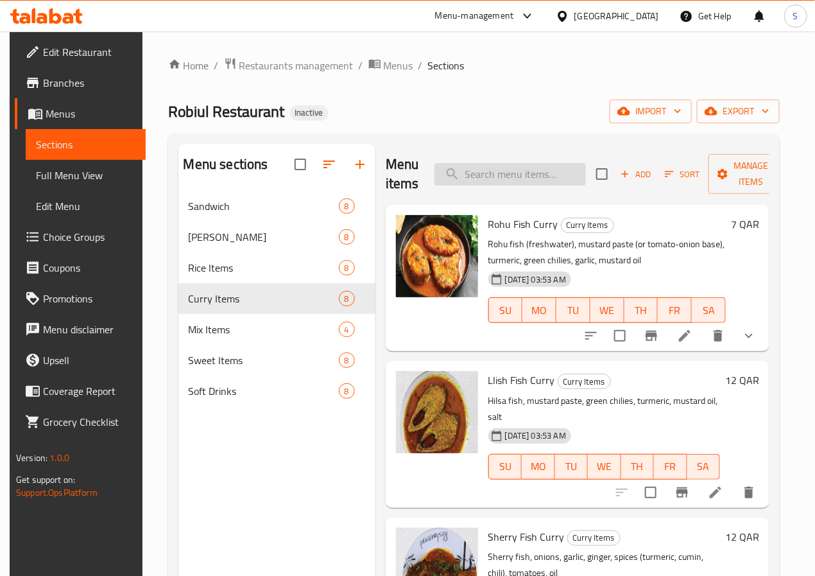
paste input "Beef Kala Vuna"
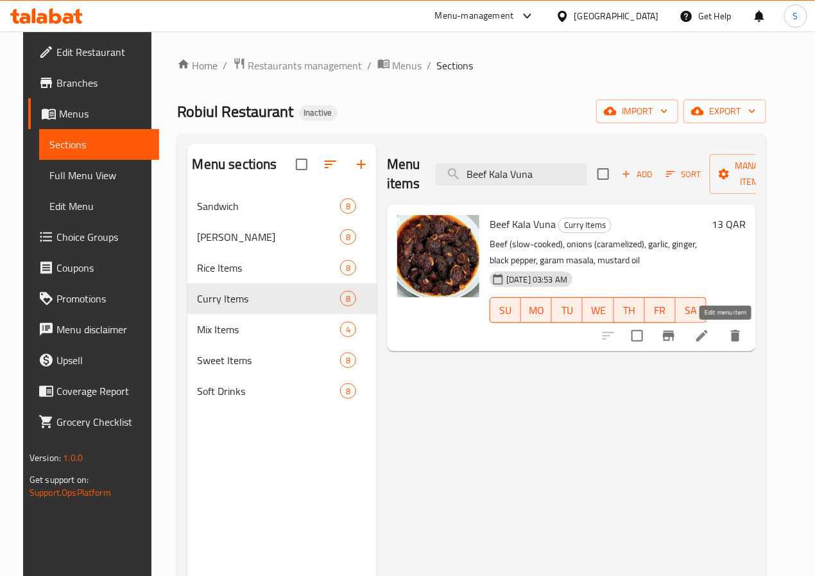
type input "Beef Kala Vuna"
click at [710, 340] on icon at bounding box center [701, 335] width 15 height 15
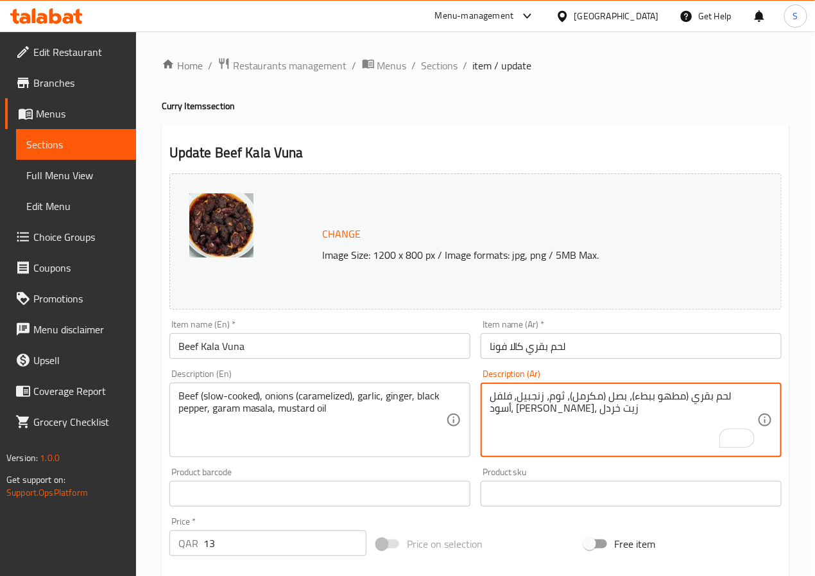
click at [499, 409] on textarea "لحم بقري (مطهو ببطء)، بصل (مكرمل)، ثوم، زنجبيل، فلفل أسود، جارام ماسالا، زيت خر…" at bounding box center [624, 420] width 268 height 61
type textarea "لحم بقري (مطهو ببطء)، بصل (مكرمل)، ثوم، زنجبيل، فلفل أسود، جارام ماسالا، زيت مس…"
click at [564, 343] on input "لحم بقري كالا فونا" at bounding box center [631, 346] width 301 height 26
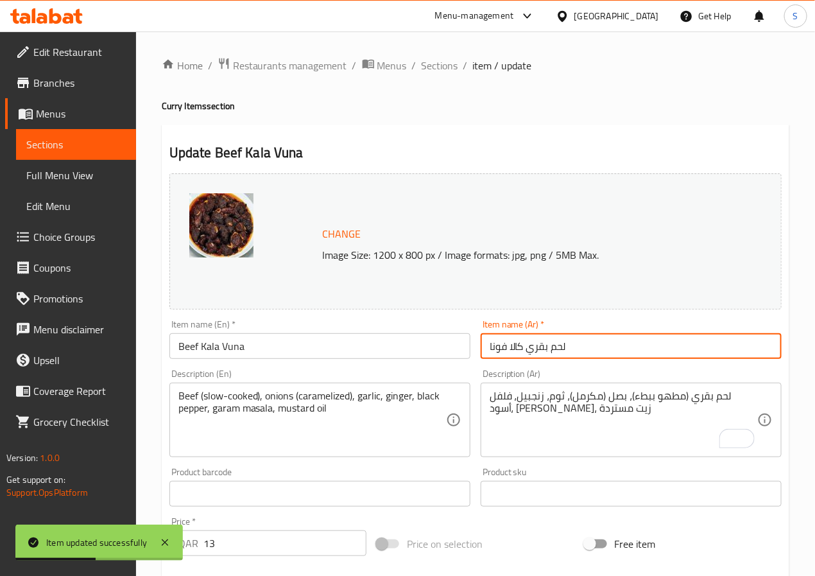
drag, startPoint x: 426, startPoint y: 69, endPoint x: 424, endPoint y: 13, distance: 55.9
click at [426, 69] on span "Sections" at bounding box center [440, 65] width 37 height 15
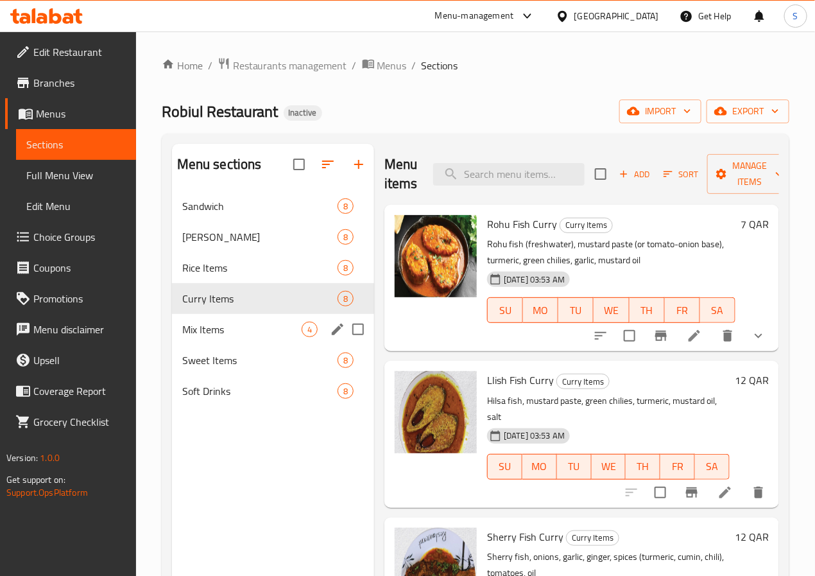
click at [330, 337] on icon "edit" at bounding box center [337, 329] width 15 height 15
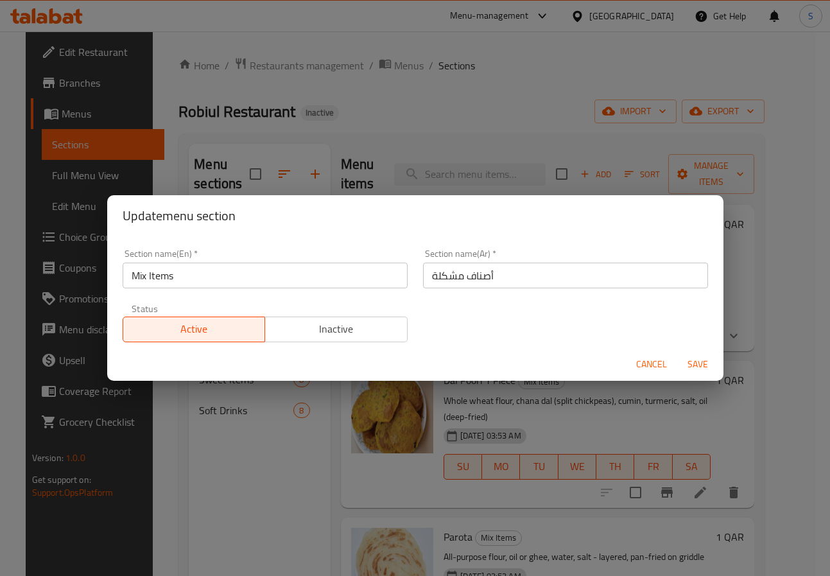
click at [436, 276] on input "أصناف مشكلة" at bounding box center [565, 276] width 285 height 26
type input "أصناف ميكس"
click at [677, 352] on button "Save" at bounding box center [697, 364] width 41 height 24
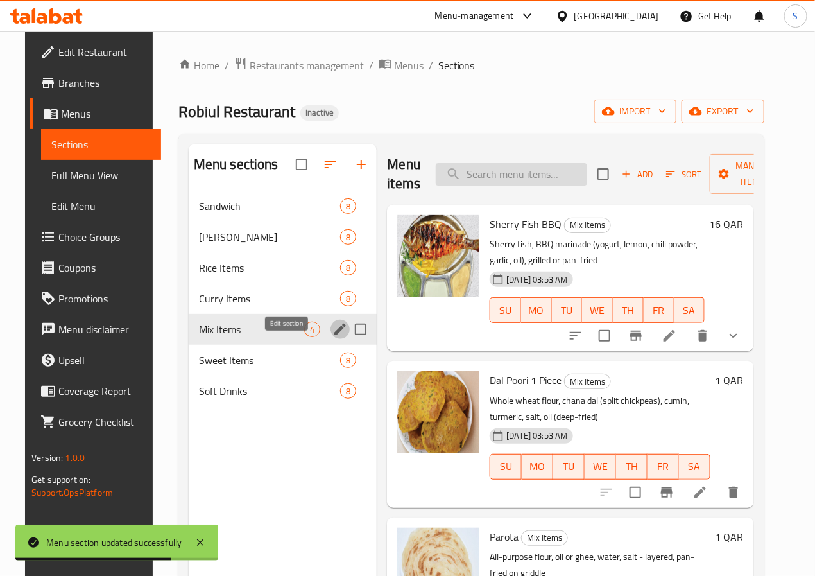
click at [494, 166] on input "search" at bounding box center [511, 174] width 151 height 22
paste input "Parota"
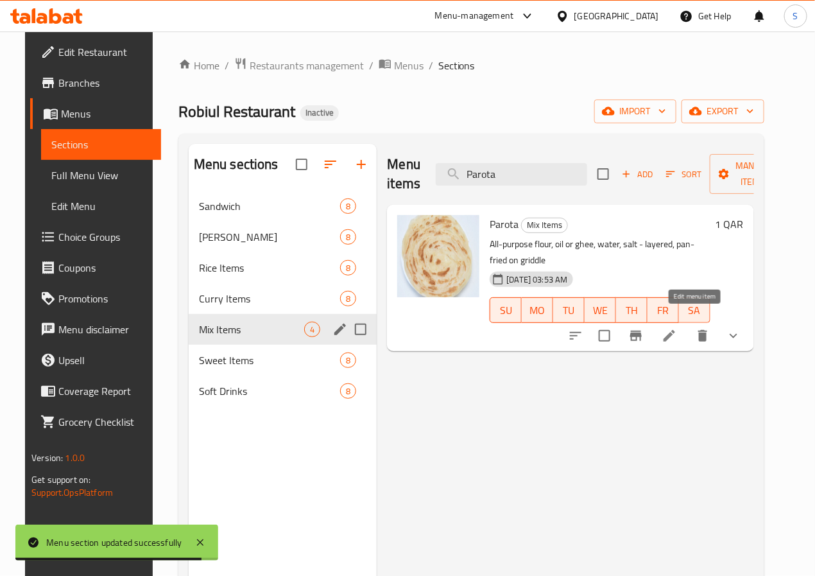
type input "Parota"
click at [677, 328] on icon at bounding box center [669, 335] width 15 height 15
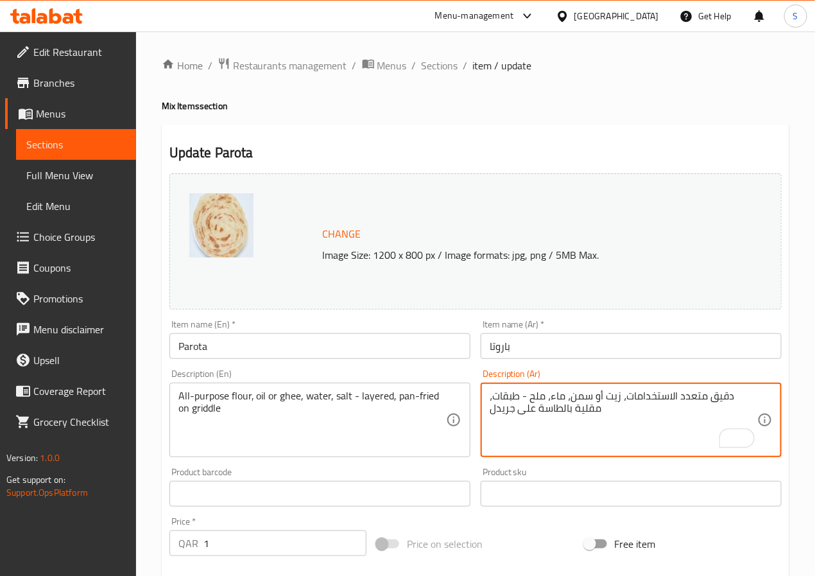
type textarea "دقيق متعدد الاستخدامات، زيت أو سمن، ماء، ملح - طبقات، مقلية بالطاسة على جريدل"
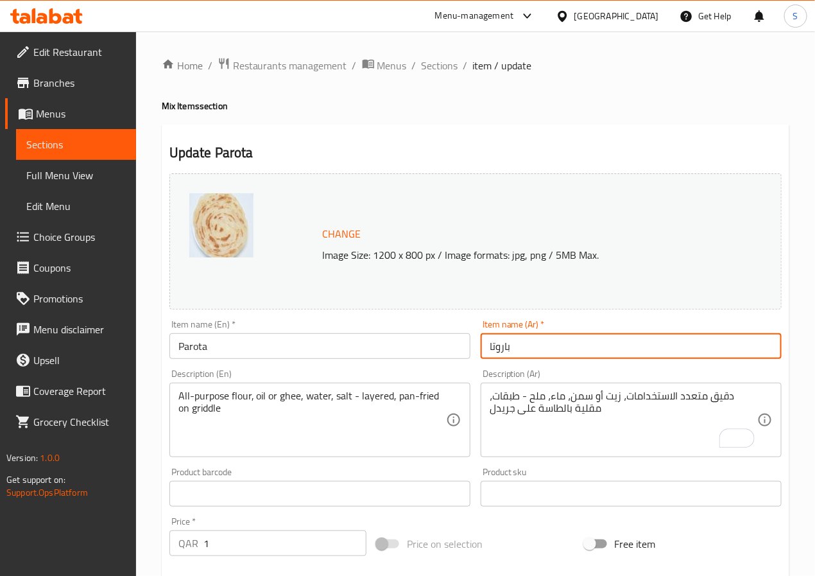
click at [568, 341] on input "باروتا" at bounding box center [631, 346] width 301 height 26
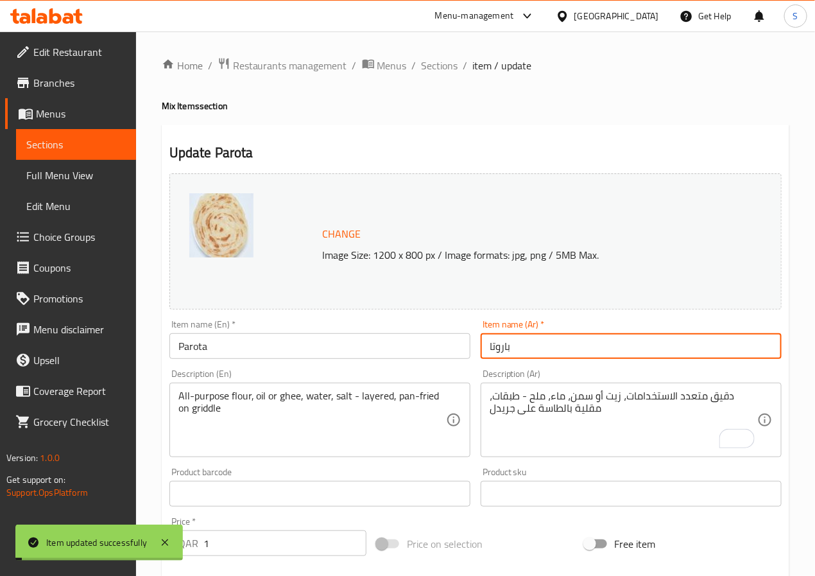
drag, startPoint x: 441, startPoint y: 58, endPoint x: 418, endPoint y: 4, distance: 58.4
click at [441, 58] on span "Sections" at bounding box center [440, 65] width 37 height 15
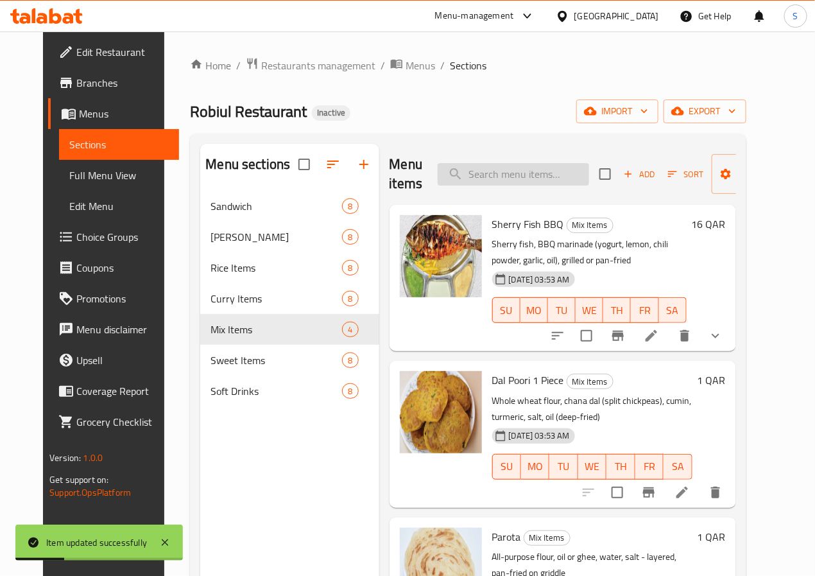
click at [481, 181] on input "search" at bounding box center [513, 174] width 151 height 22
paste input "Thandoori Roti 1 Piece"
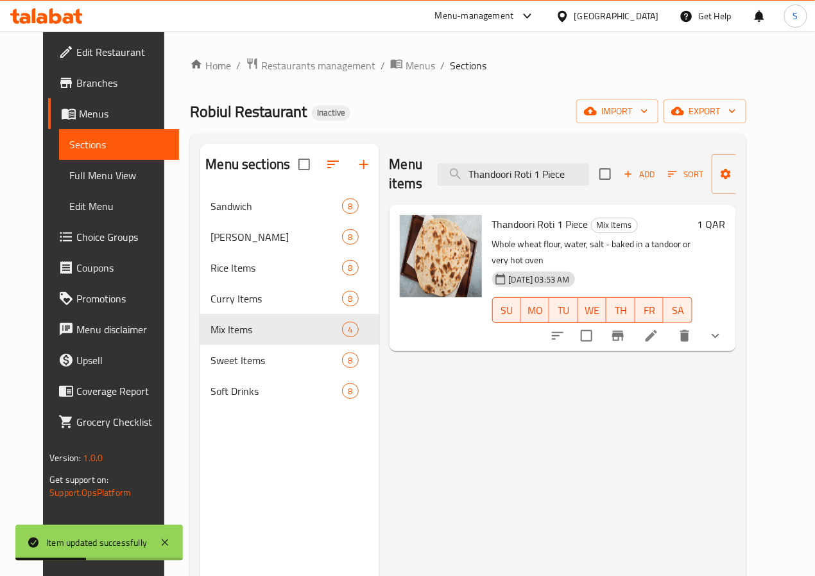
type input "Thandoori Roti 1 Piece"
click at [669, 328] on li at bounding box center [652, 335] width 36 height 23
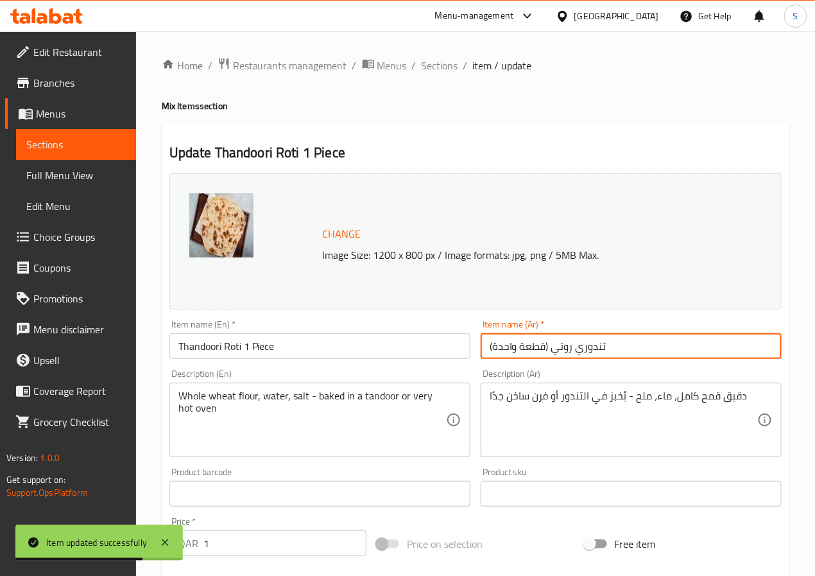
click at [543, 347] on input "تندوري روتي (قطعة واحدة)" at bounding box center [631, 346] width 301 height 26
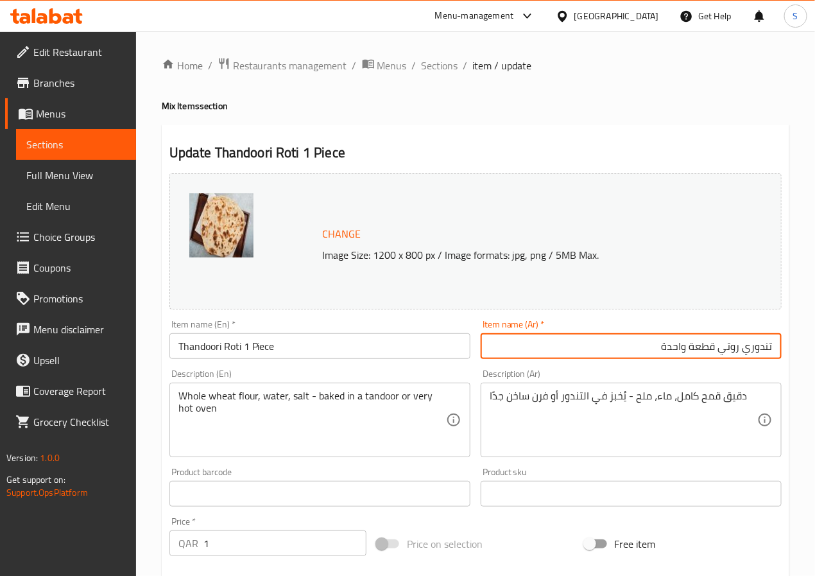
type input "تندوري روتي قطعة واحدة"
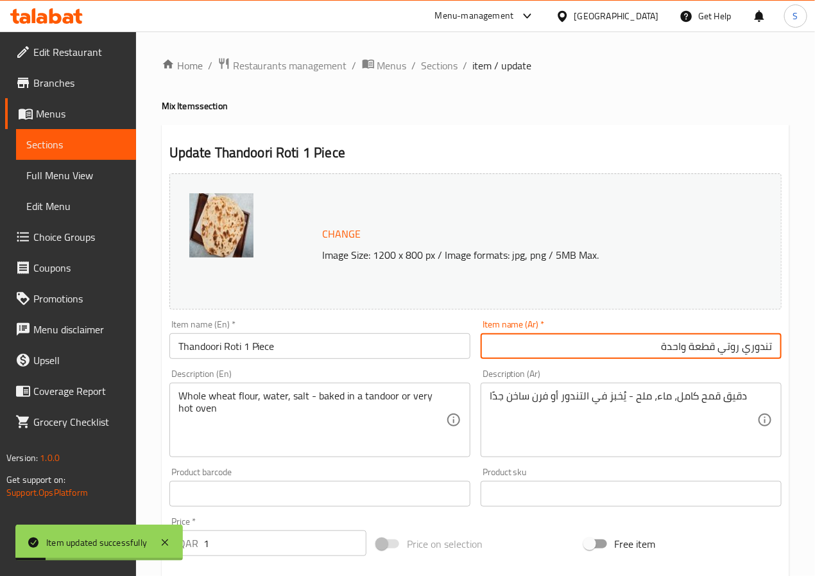
drag, startPoint x: 429, startPoint y: 62, endPoint x: 406, endPoint y: 4, distance: 62.2
click at [429, 62] on span "Sections" at bounding box center [440, 65] width 37 height 15
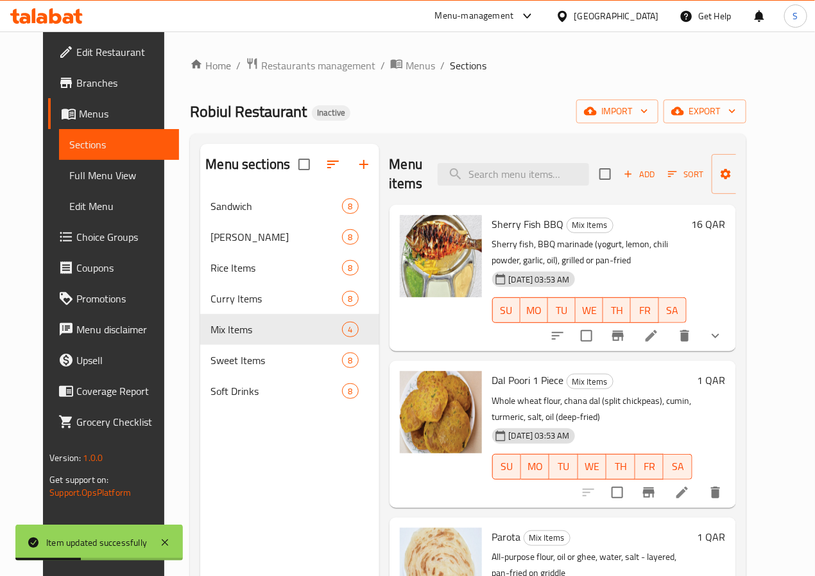
click at [96, 241] on span "Choice Groups" at bounding box center [122, 236] width 92 height 15
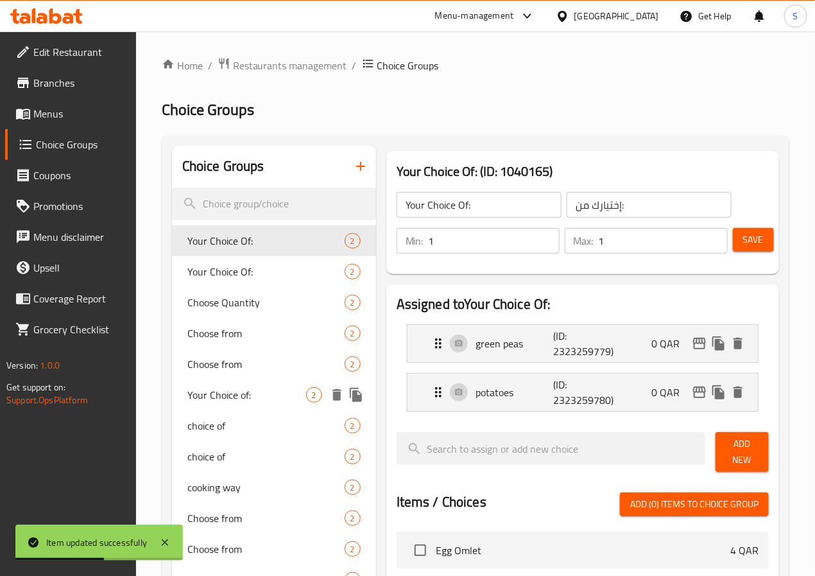
click at [236, 397] on span "Your Choice of:" at bounding box center [246, 394] width 119 height 15
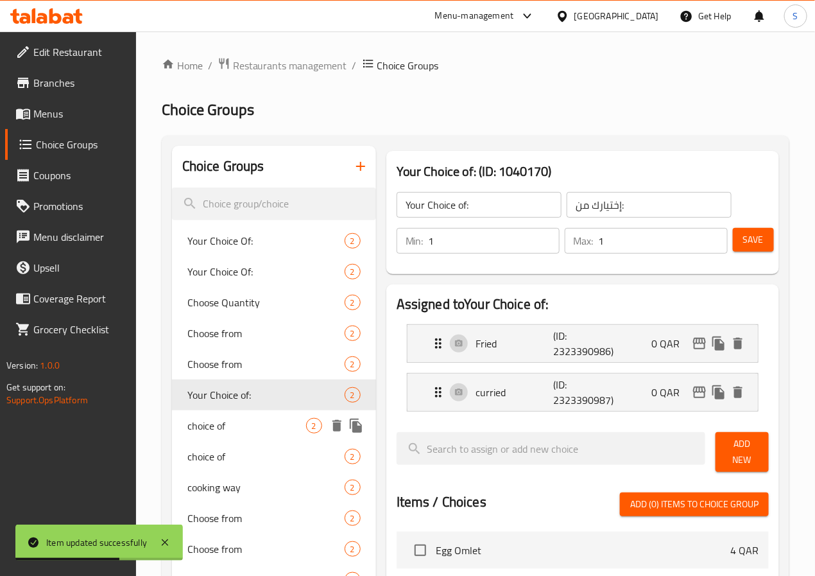
click at [234, 428] on span "choice of" at bounding box center [246, 425] width 119 height 15
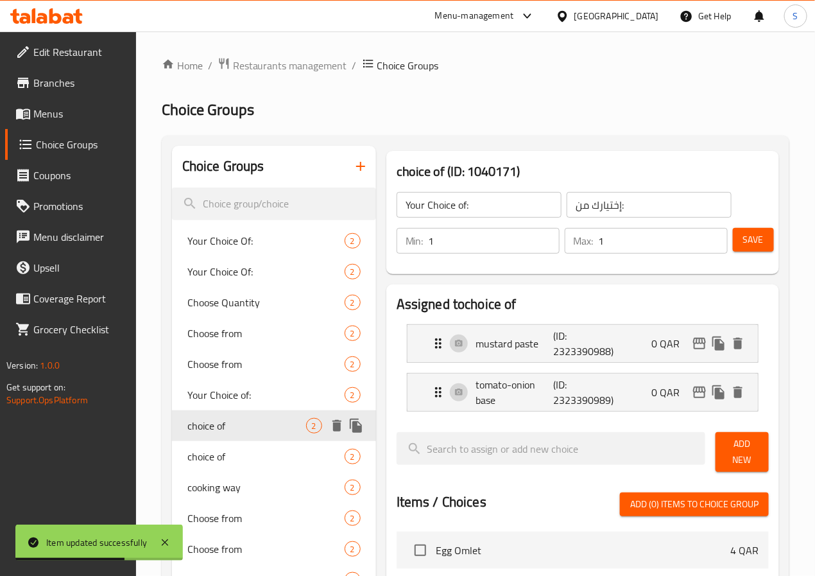
type input "choice of"
type input "اختيار من"
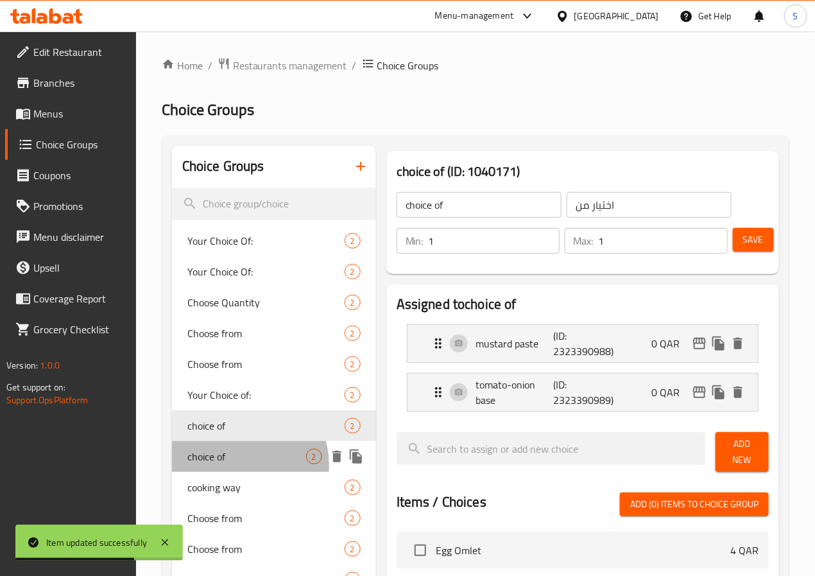
click at [231, 465] on div "choice of 2" at bounding box center [274, 456] width 204 height 31
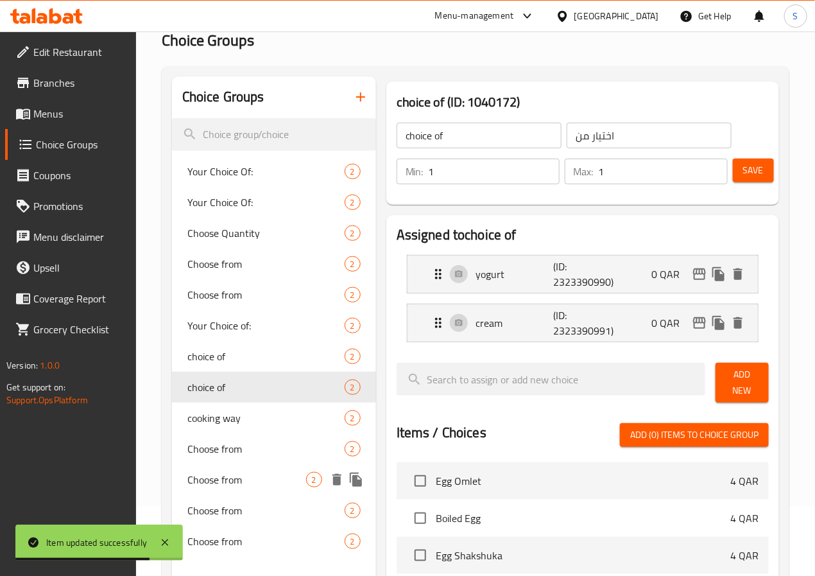
scroll to position [70, 0]
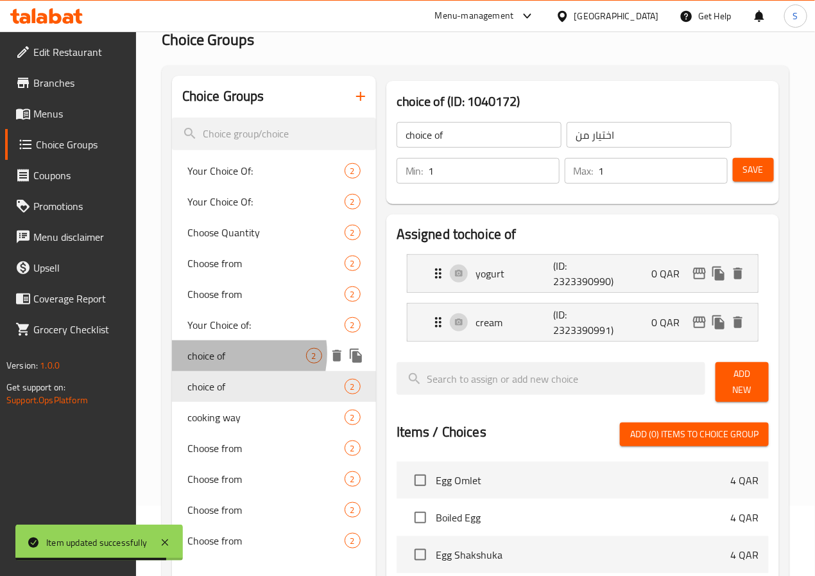
click at [230, 353] on span "choice of" at bounding box center [246, 355] width 119 height 15
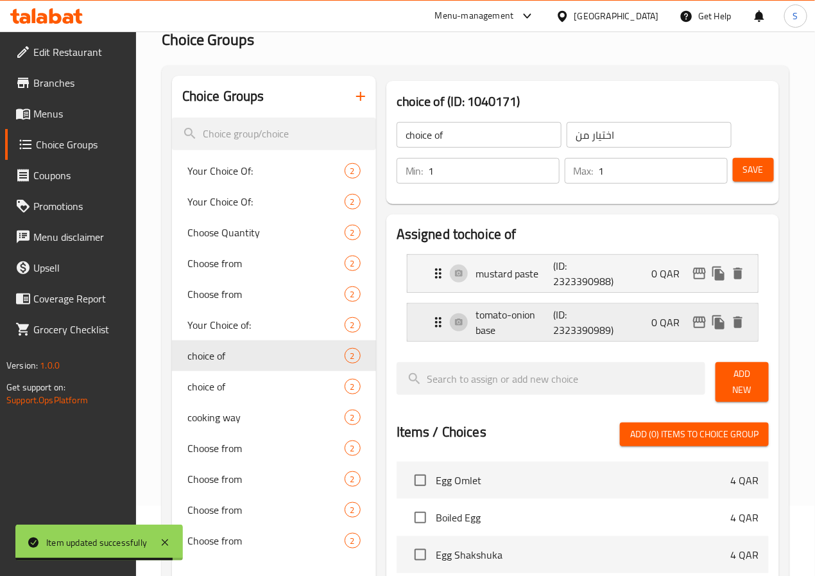
click at [503, 322] on p "tomato-onion base" at bounding box center [514, 322] width 77 height 31
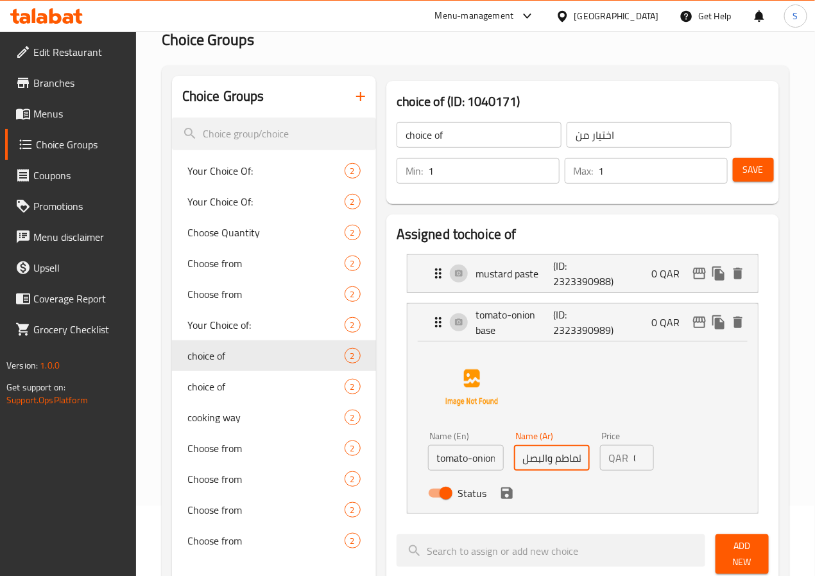
click at [514, 464] on input "اساس الطماطم والبصل" at bounding box center [552, 458] width 76 height 26
click at [214, 427] on div "cooking way 2" at bounding box center [274, 417] width 204 height 31
type input "cooking way"
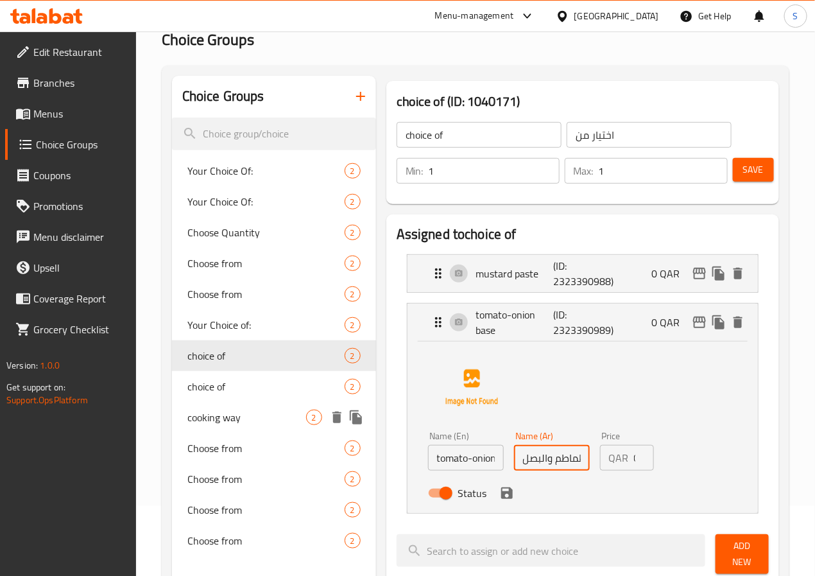
type input "طريقة الطبخ"
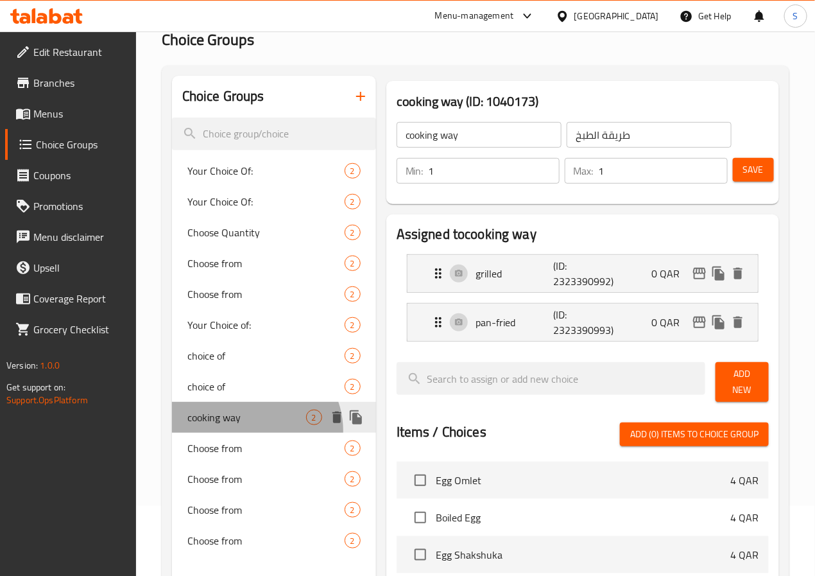
click at [255, 430] on div "cooking way 2" at bounding box center [274, 417] width 204 height 31
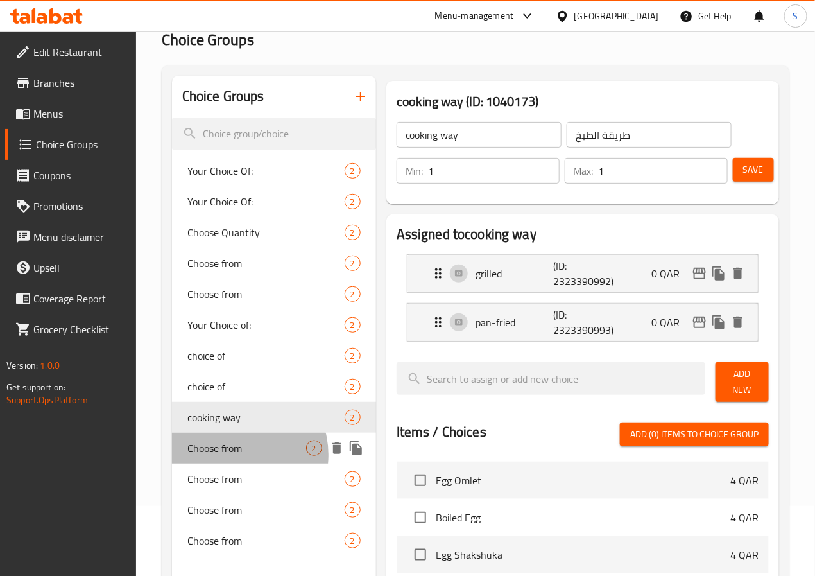
click at [237, 454] on span "Choose from" at bounding box center [246, 447] width 119 height 15
type input "Choose from"
type input "اختر من"
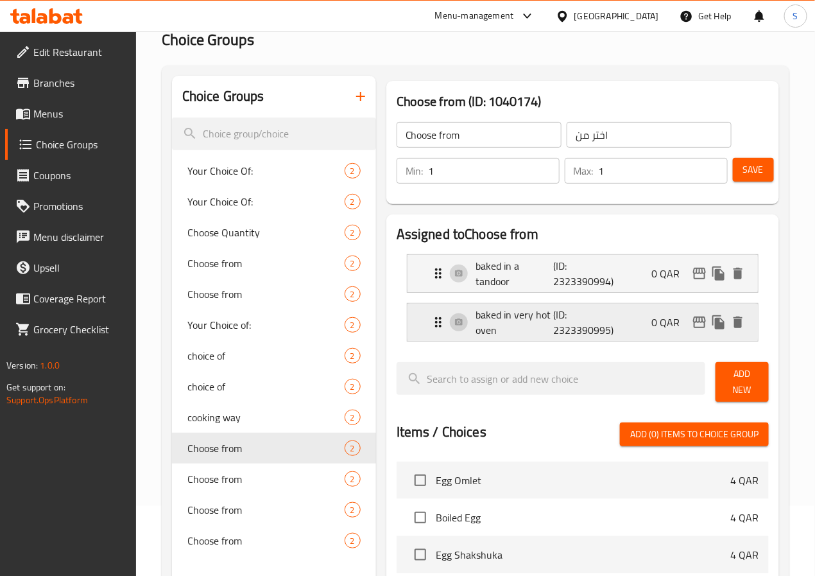
click at [431, 333] on div "baked in very hot oven (ID: 2323390995) 0 QAR" at bounding box center [587, 322] width 312 height 37
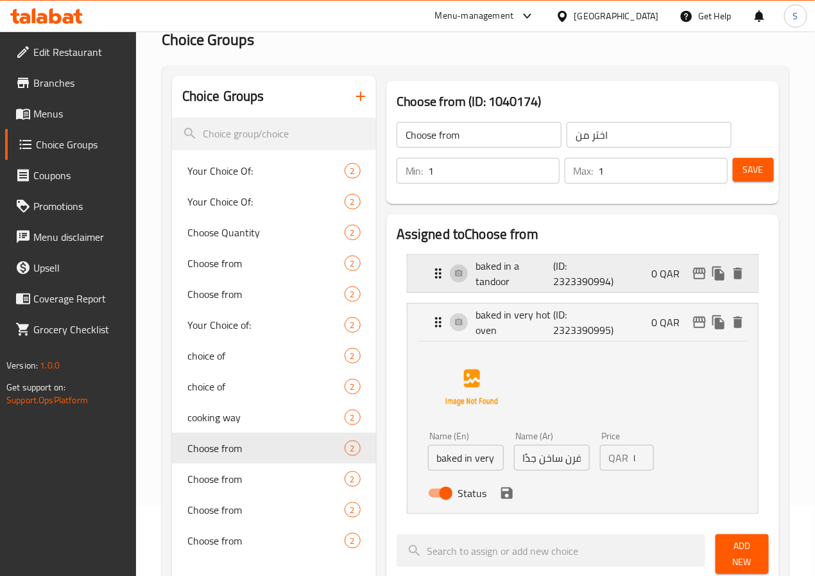
click at [431, 277] on icon "Expand" at bounding box center [438, 273] width 15 height 15
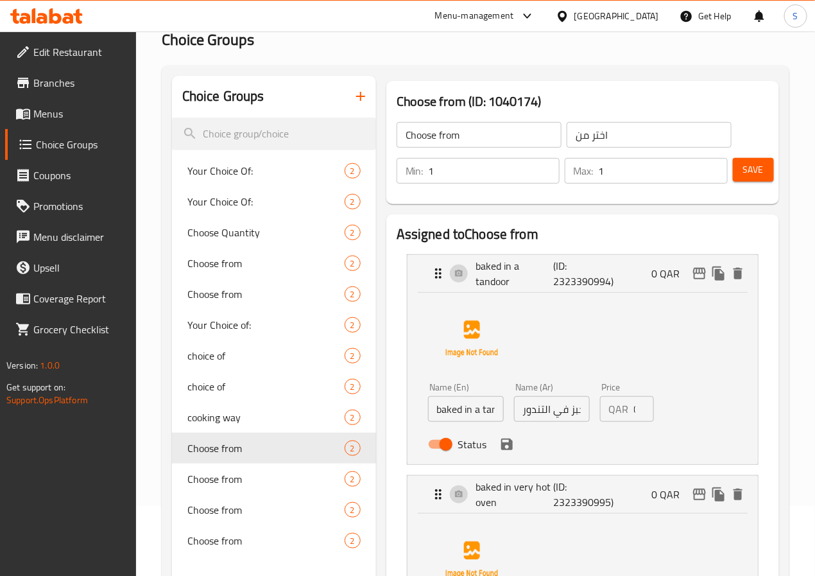
click at [539, 411] on input "يُخبز في التندور" at bounding box center [552, 409] width 76 height 26
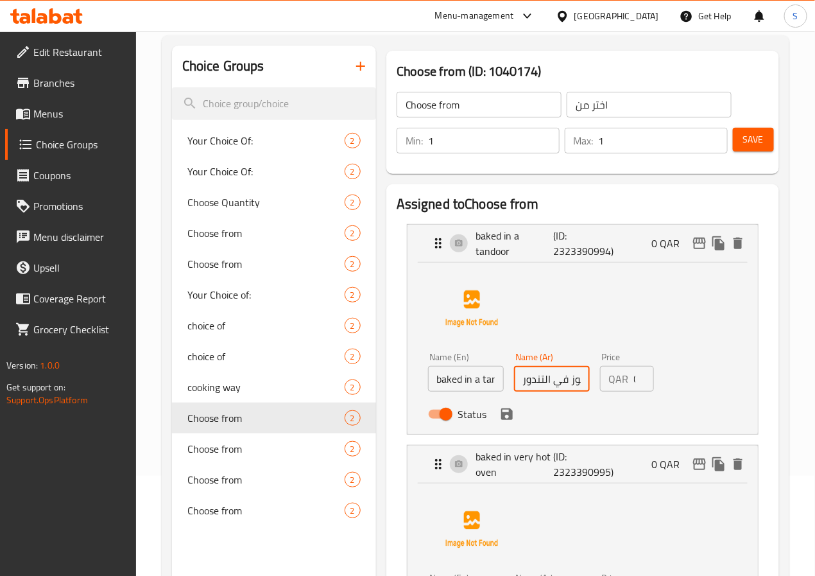
scroll to position [101, 0]
click at [499, 410] on icon "save" at bounding box center [506, 413] width 15 height 15
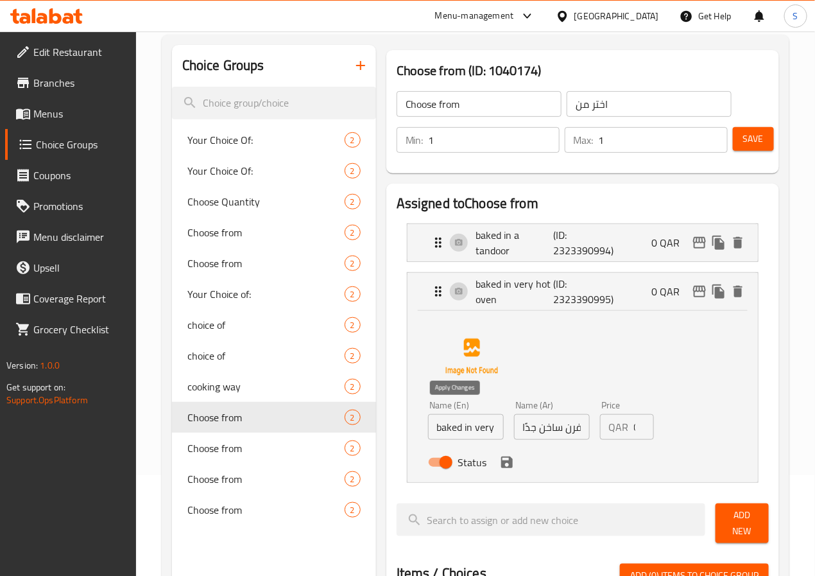
type input "مخبوز في التندور"
click at [517, 428] on input "يُخبز في فرن ساخن جدًا" at bounding box center [552, 427] width 76 height 26
click at [547, 424] on input "يُخبز في فرن ساخن جدًا" at bounding box center [552, 427] width 76 height 26
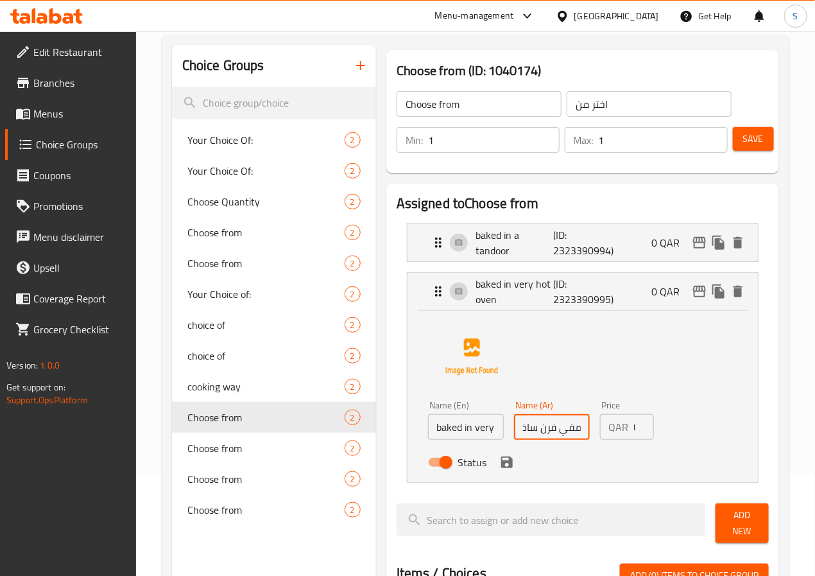
scroll to position [0, 12]
click at [499, 469] on icon "save" at bounding box center [506, 461] width 15 height 15
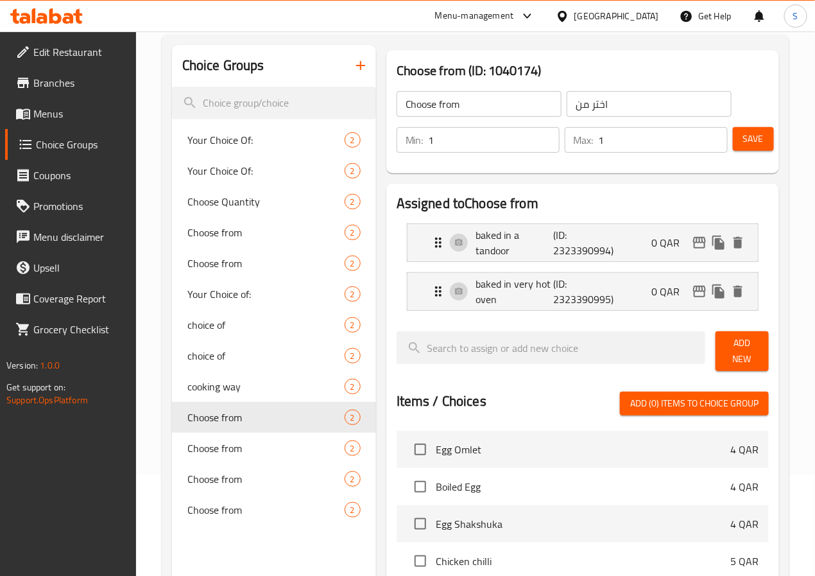
type input "مخبوز في فرن ساخن جدًا"
click at [749, 142] on span "Save" at bounding box center [753, 139] width 21 height 16
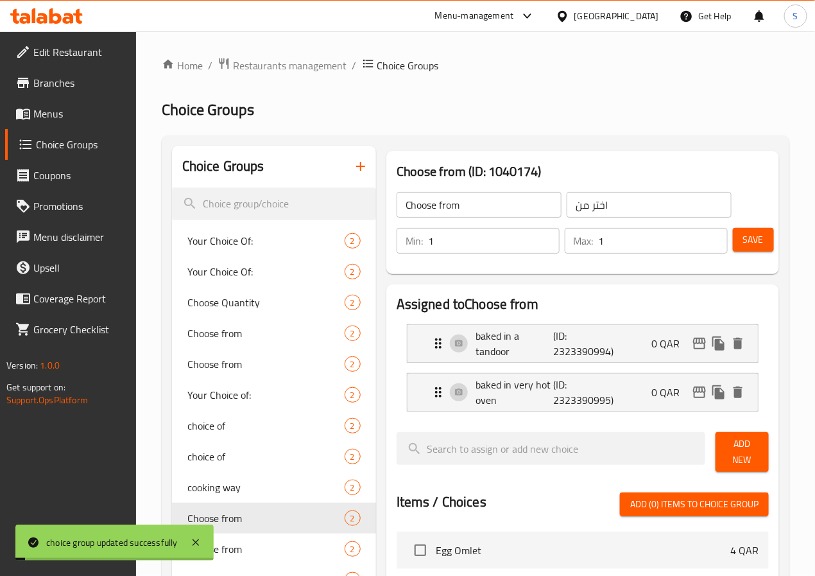
click at [66, 120] on span "Menus" at bounding box center [79, 113] width 92 height 15
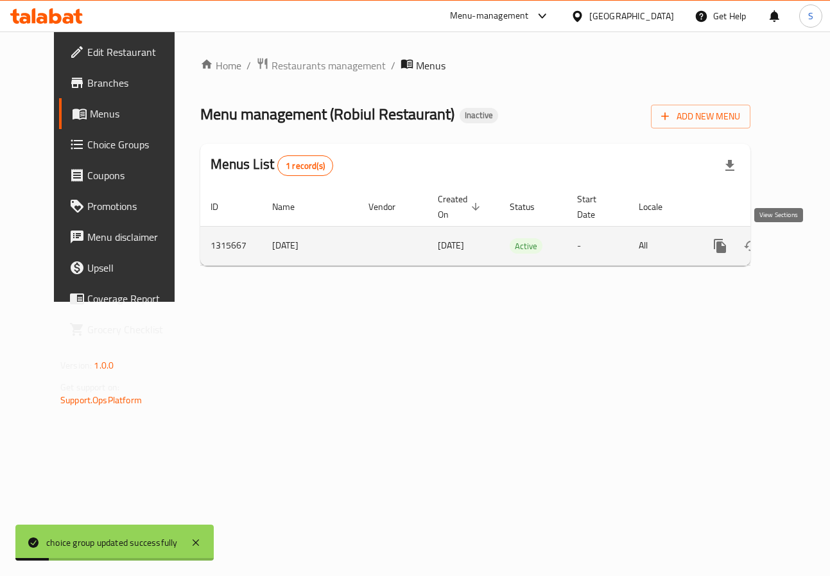
click at [805, 241] on icon "enhanced table" at bounding box center [812, 245] width 15 height 15
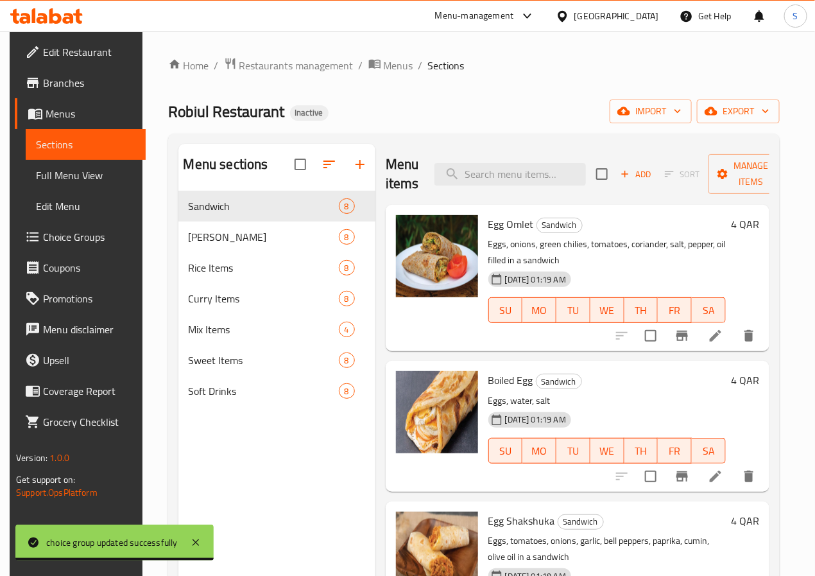
click at [33, 252] on link "Coupons" at bounding box center [80, 267] width 131 height 31
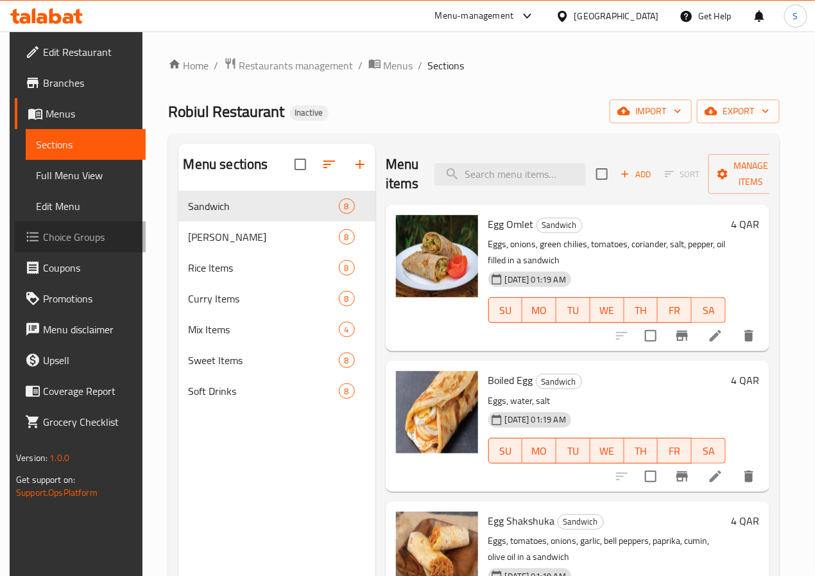
click at [43, 239] on span "Choice Groups" at bounding box center [89, 236] width 92 height 15
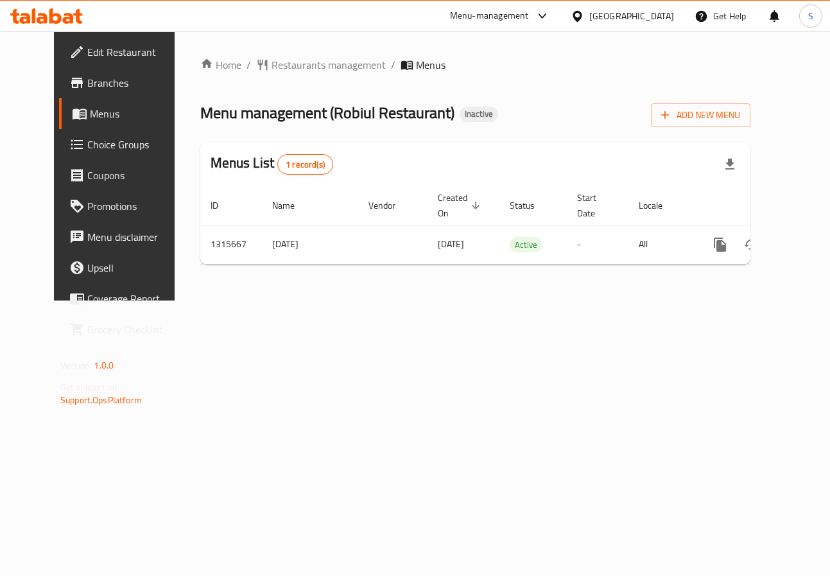
click at [87, 146] on span "Choice Groups" at bounding box center [134, 144] width 95 height 15
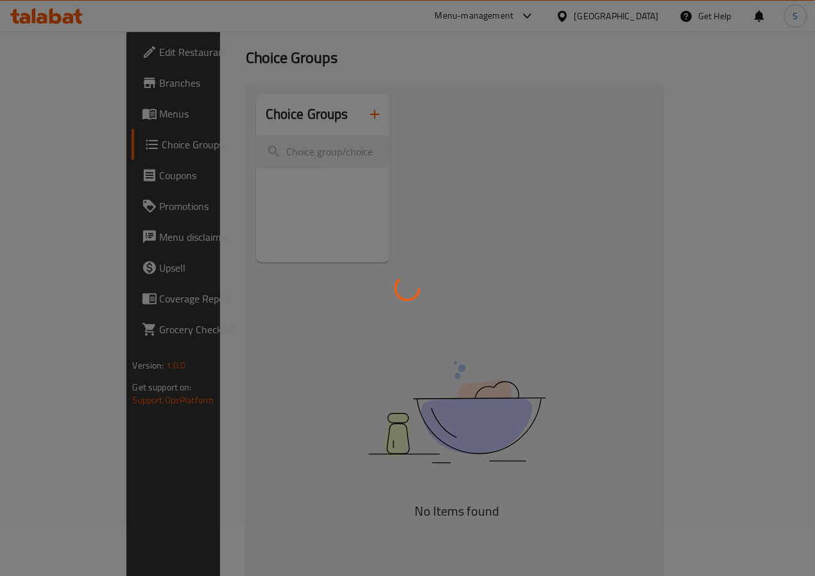
scroll to position [180, 0]
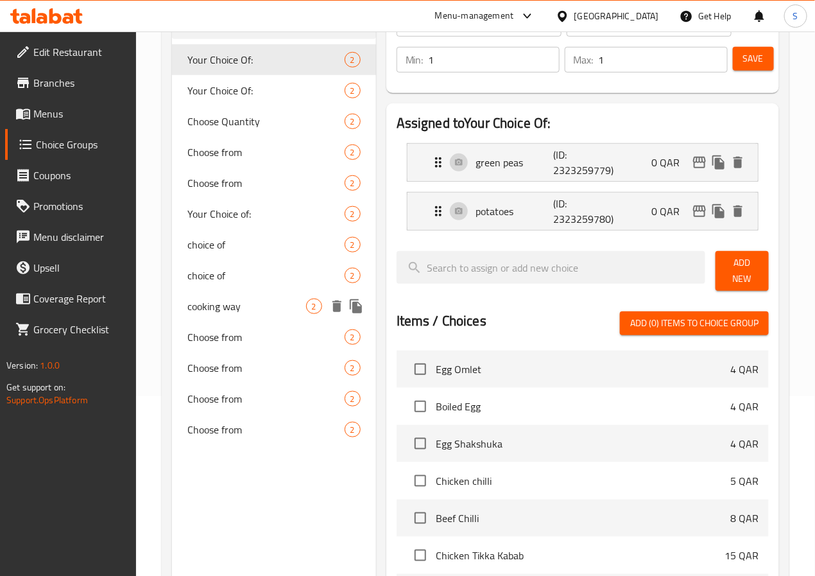
click at [224, 309] on span "cooking way" at bounding box center [246, 305] width 119 height 15
type input "cooking way"
type input "طريقة الطبخ"
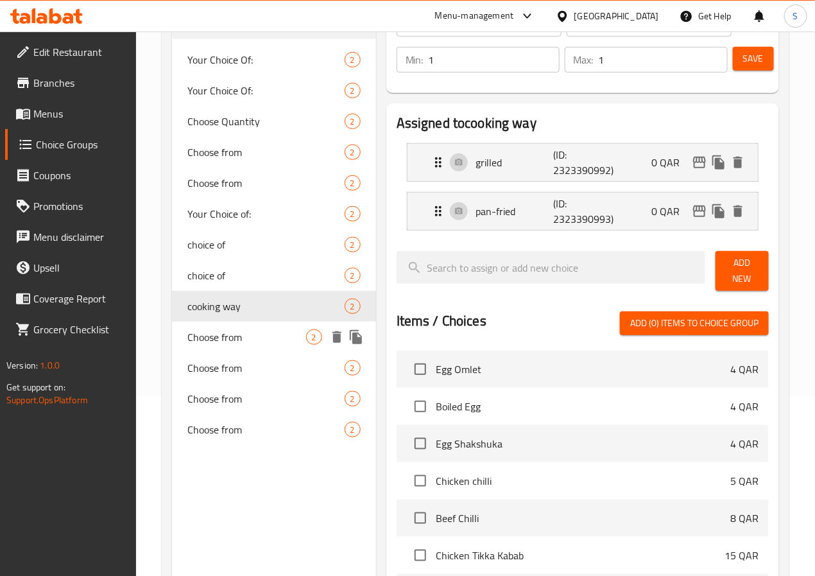
click at [224, 334] on span "Choose from" at bounding box center [246, 336] width 119 height 15
type input "Choose from"
type input "اختر من"
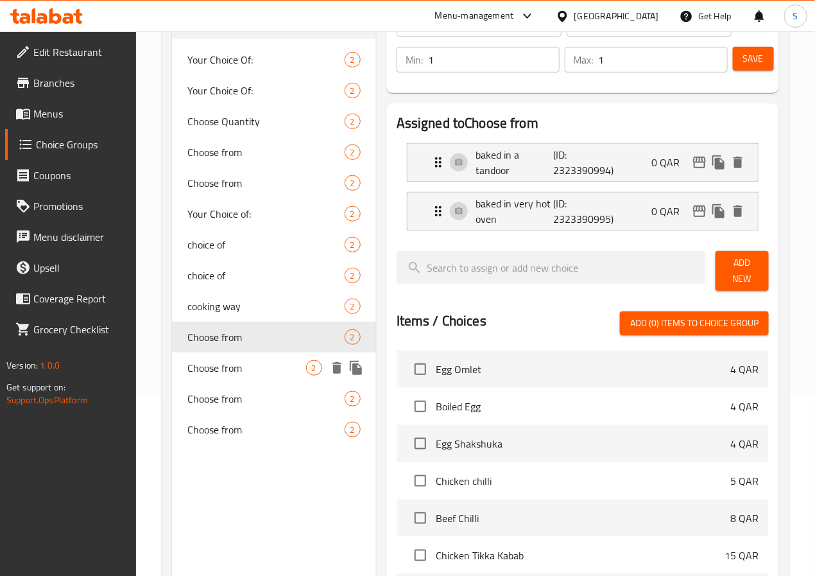
click at [224, 360] on span "Choose from" at bounding box center [246, 367] width 119 height 15
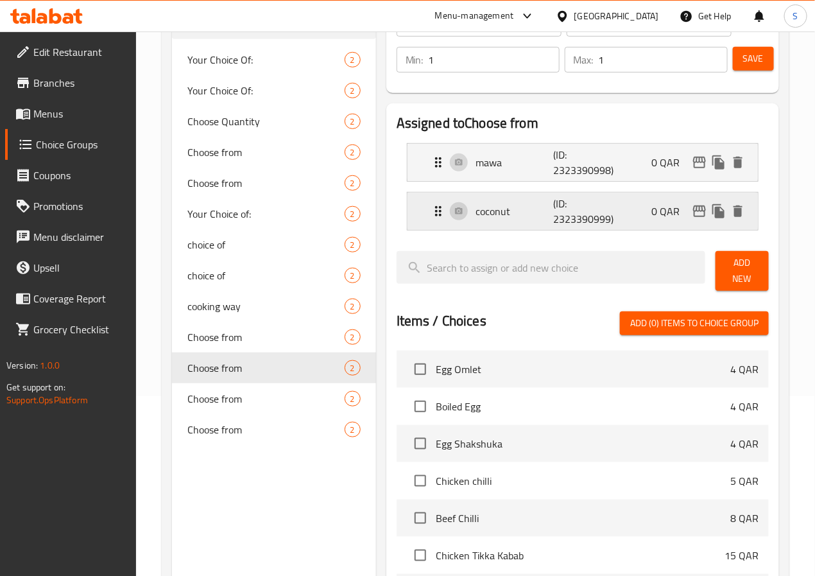
click at [476, 210] on p "coconut" at bounding box center [514, 210] width 77 height 15
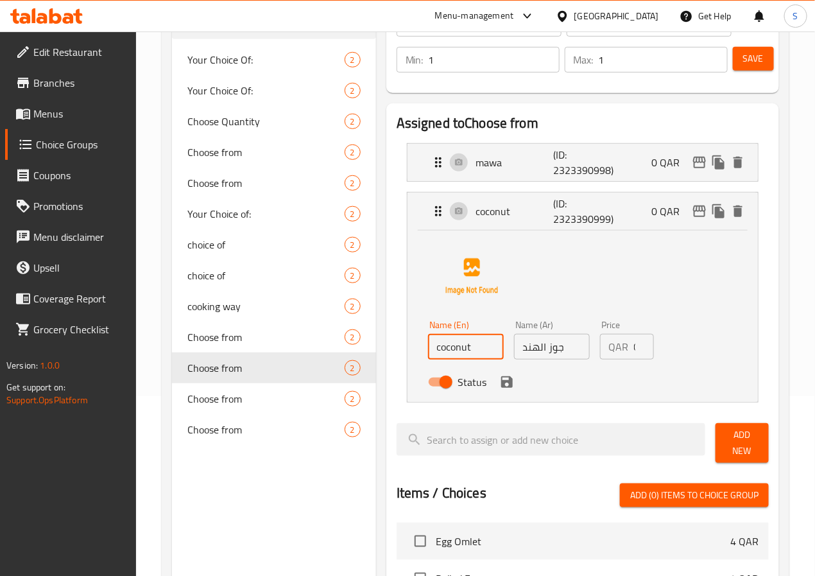
click at [443, 352] on input "coconut" at bounding box center [466, 347] width 76 height 26
type input "Coconut Flakes"
click at [517, 349] on input "جوز الهند" at bounding box center [552, 347] width 76 height 26
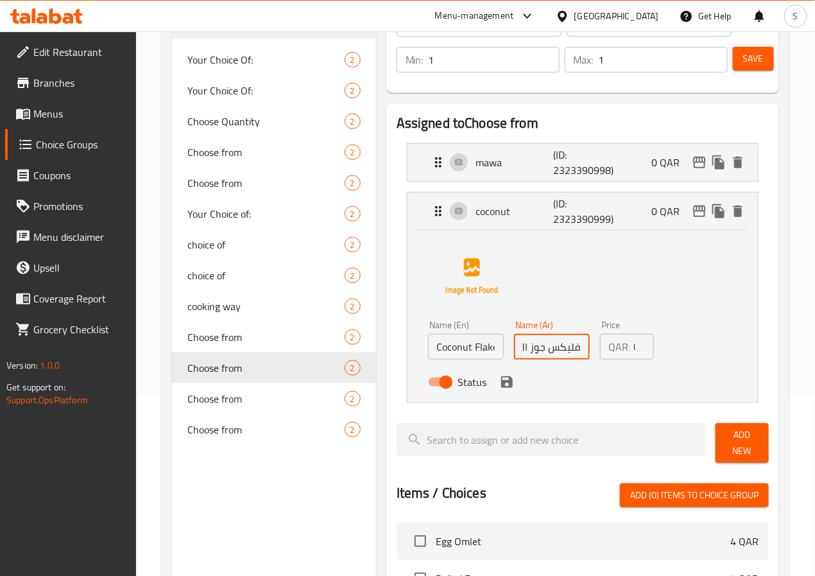
click at [501, 387] on icon "save" at bounding box center [507, 382] width 12 height 12
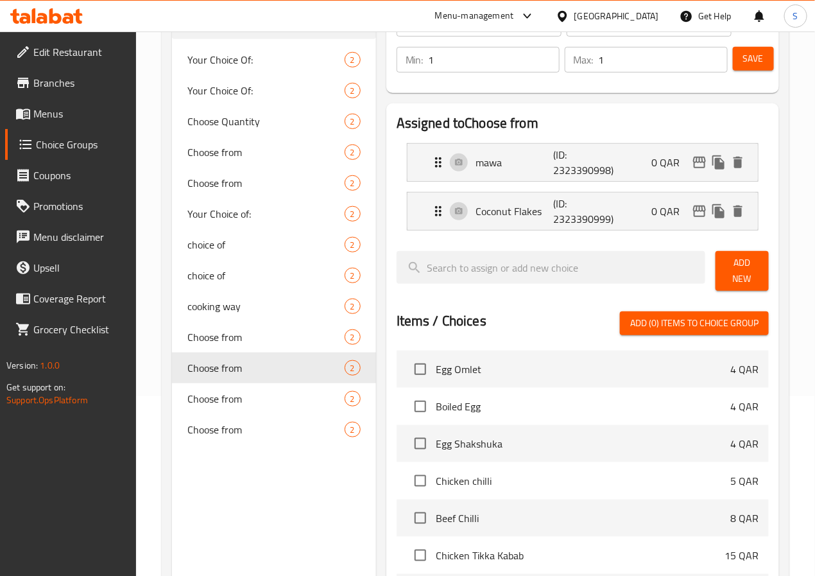
type input "فليكس جوز الهند"
click at [476, 160] on p "mawa" at bounding box center [514, 162] width 77 height 15
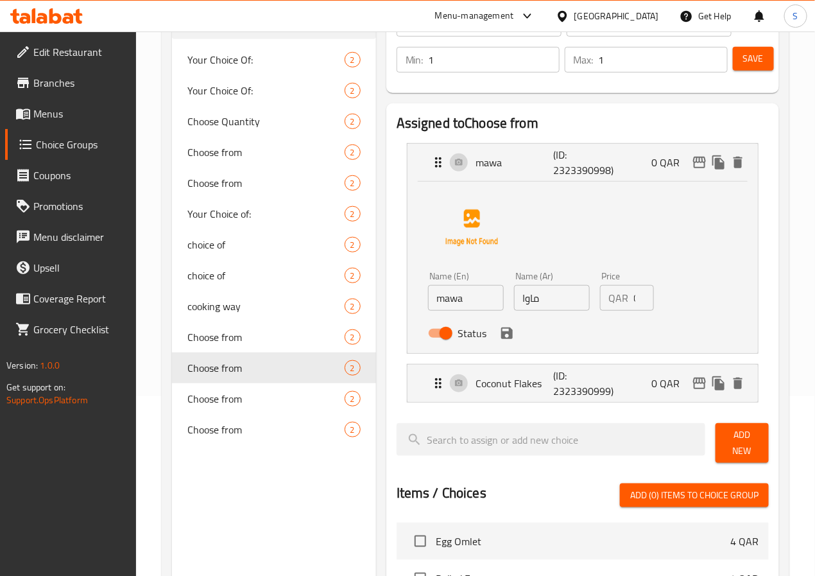
click at [428, 301] on input "mawa" at bounding box center [466, 298] width 76 height 26
click at [501, 338] on icon "save" at bounding box center [507, 333] width 12 height 12
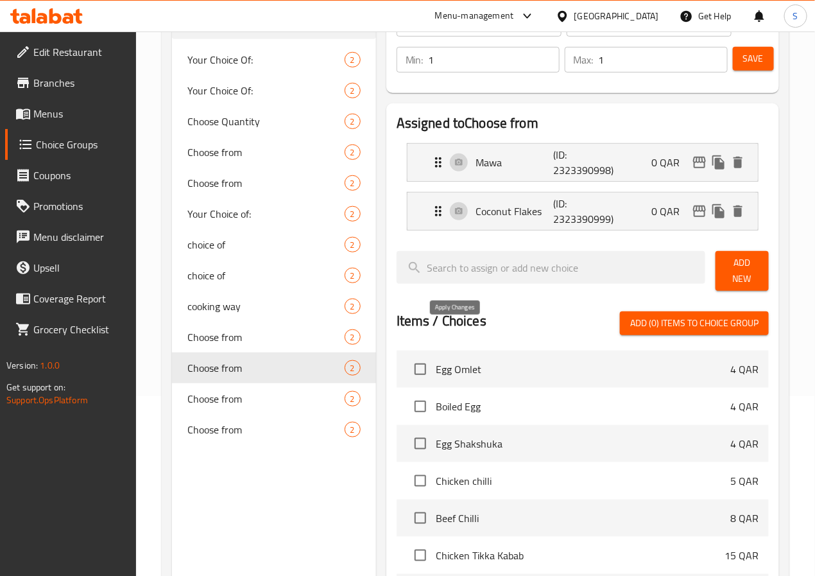
type input "Mawa"
click at [749, 52] on span "Save" at bounding box center [753, 59] width 21 height 16
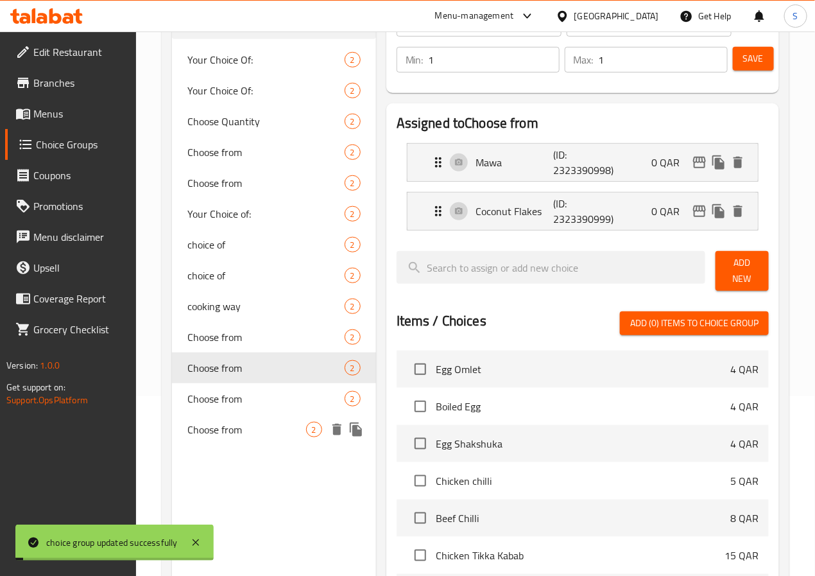
click at [260, 418] on div "Choose from 2" at bounding box center [274, 429] width 204 height 31
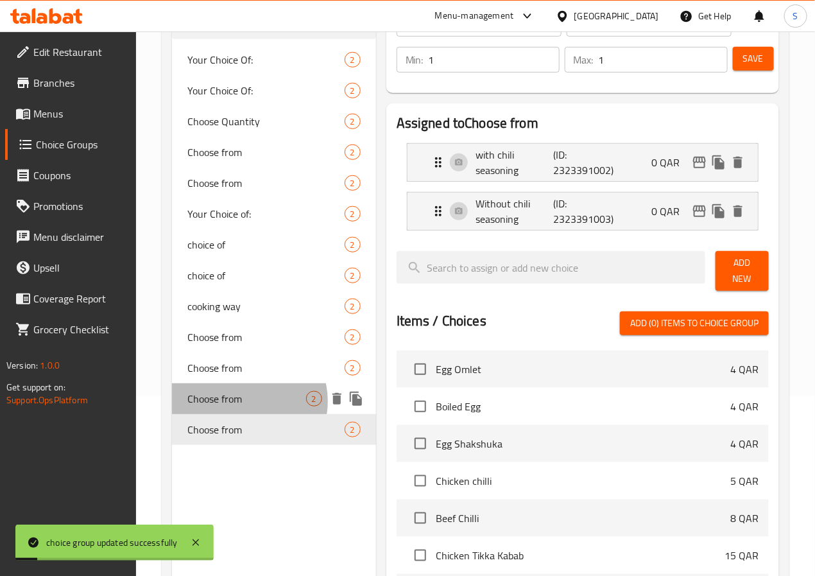
click at [245, 401] on span "Choose from" at bounding box center [246, 398] width 119 height 15
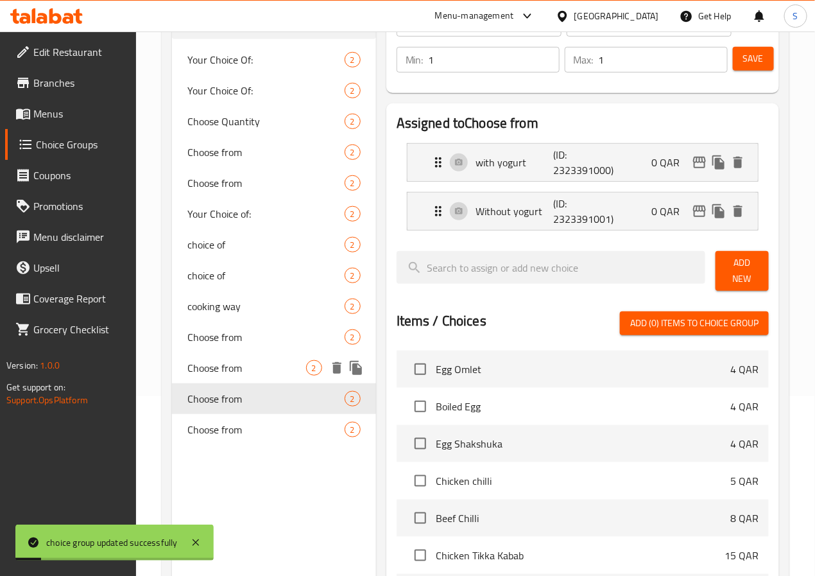
click at [235, 361] on span "Choose from" at bounding box center [246, 367] width 119 height 15
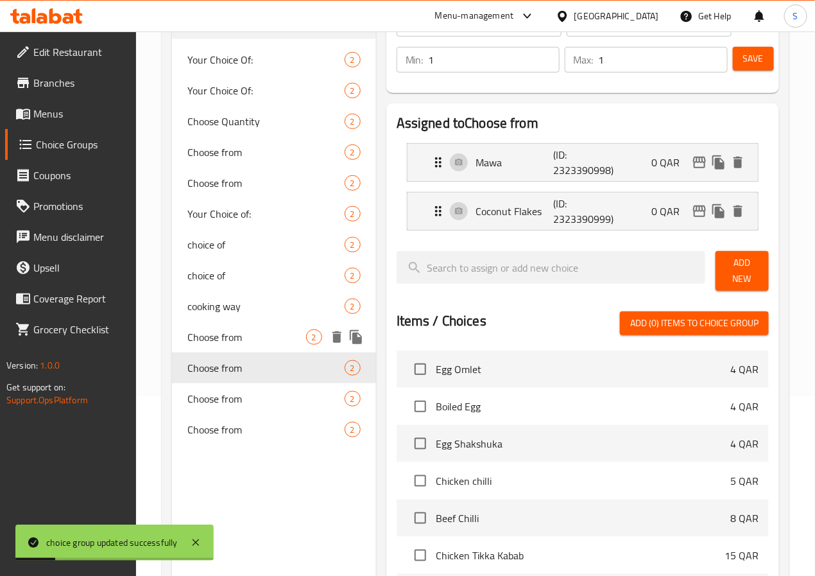
click at [231, 330] on span "Choose from" at bounding box center [246, 336] width 119 height 15
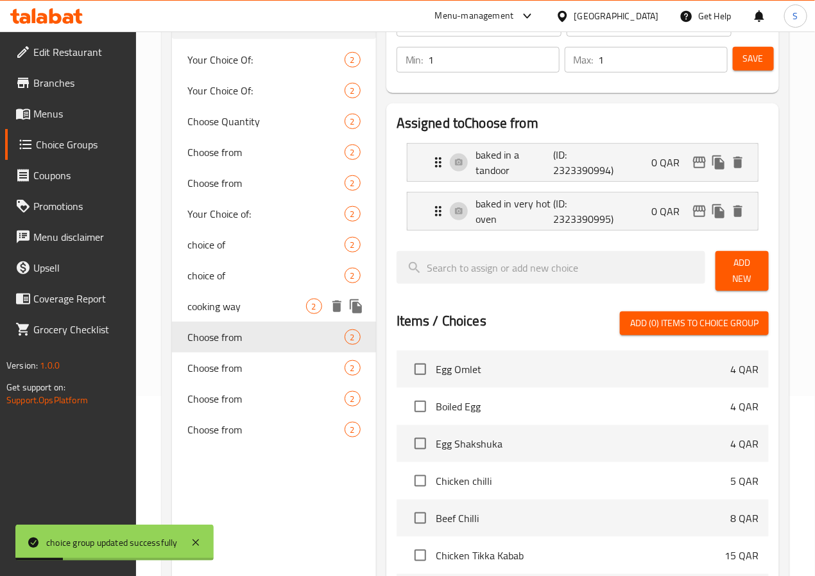
click at [230, 302] on span "cooking way" at bounding box center [246, 305] width 119 height 15
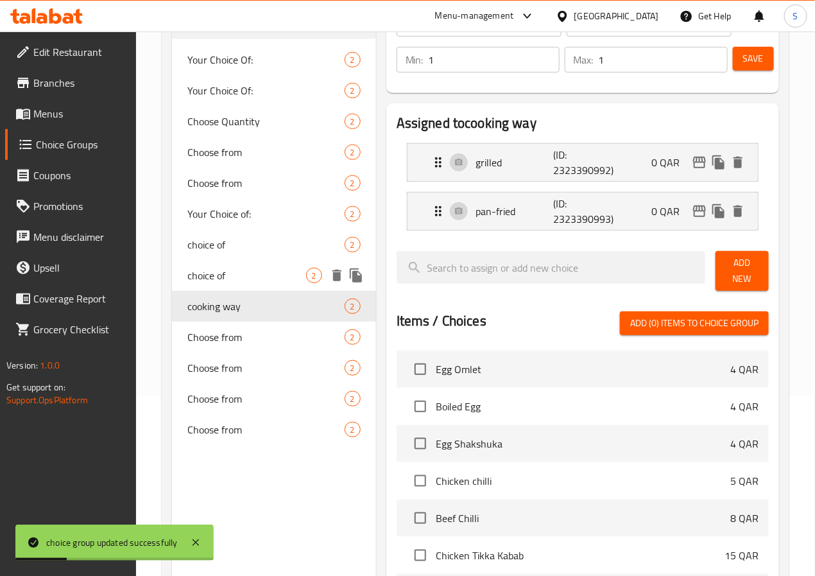
type input "cooking way"
type input "طريقة الطبخ"
click at [227, 272] on span "choice of" at bounding box center [246, 275] width 119 height 15
type input "choice of"
type input "اختيار من"
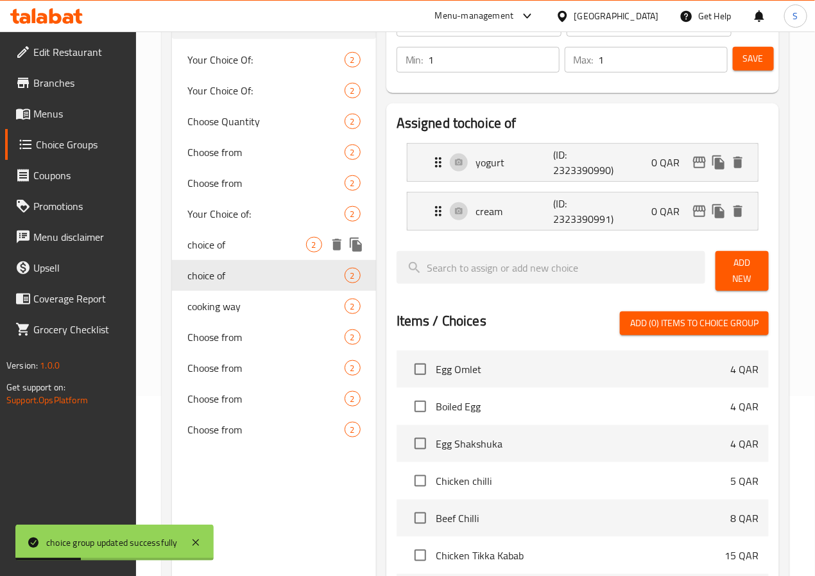
click at [226, 237] on span "choice of" at bounding box center [246, 244] width 119 height 15
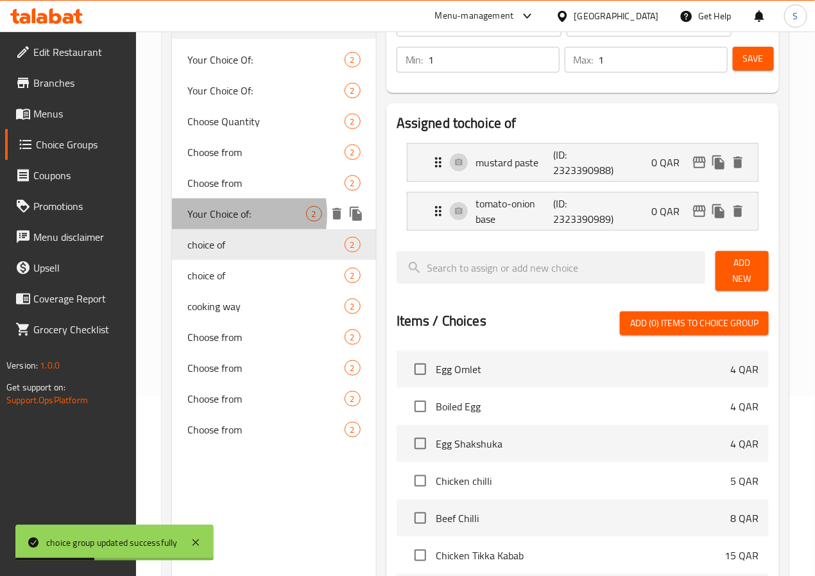
click at [226, 214] on span "Your Choice of:" at bounding box center [246, 213] width 119 height 15
type input "Your Choice of:"
type input "إختيارك من:"
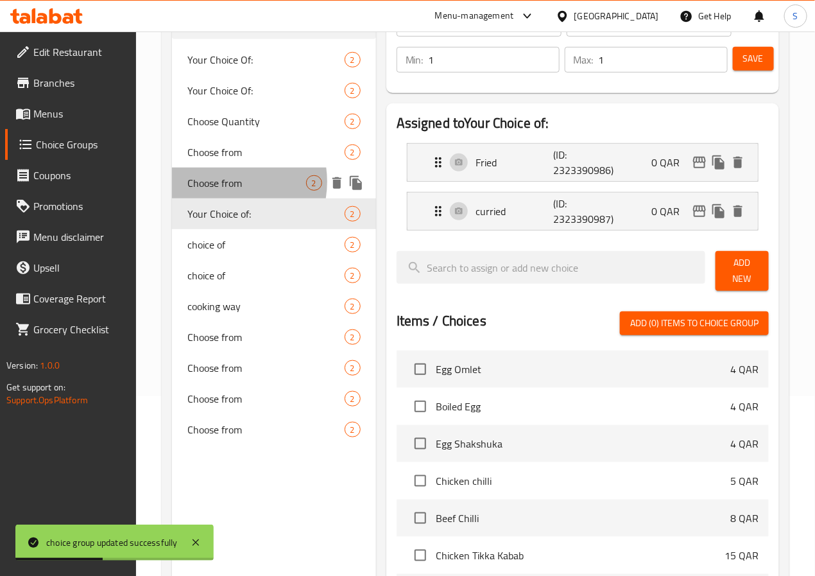
click at [222, 181] on span "Choose from" at bounding box center [246, 182] width 119 height 15
type input "Choose from"
type input "اختر من"
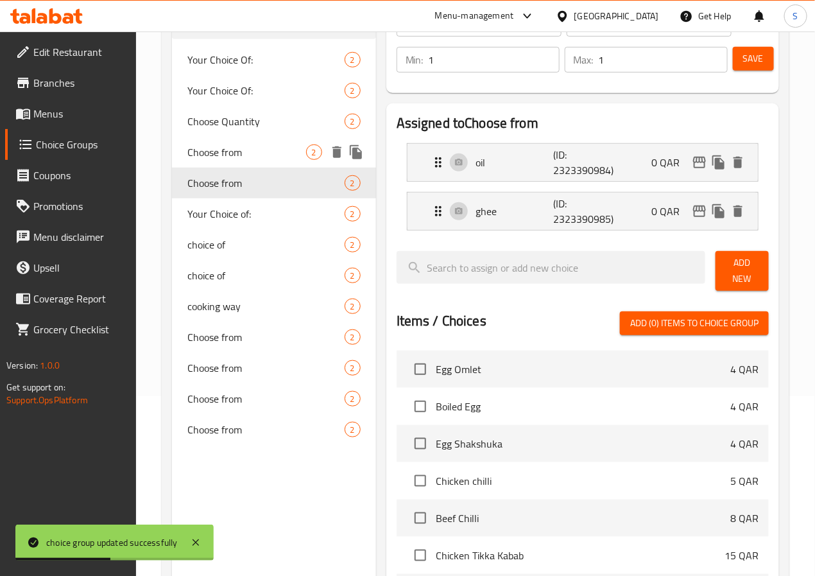
click at [222, 160] on span "Choose from" at bounding box center [246, 151] width 119 height 15
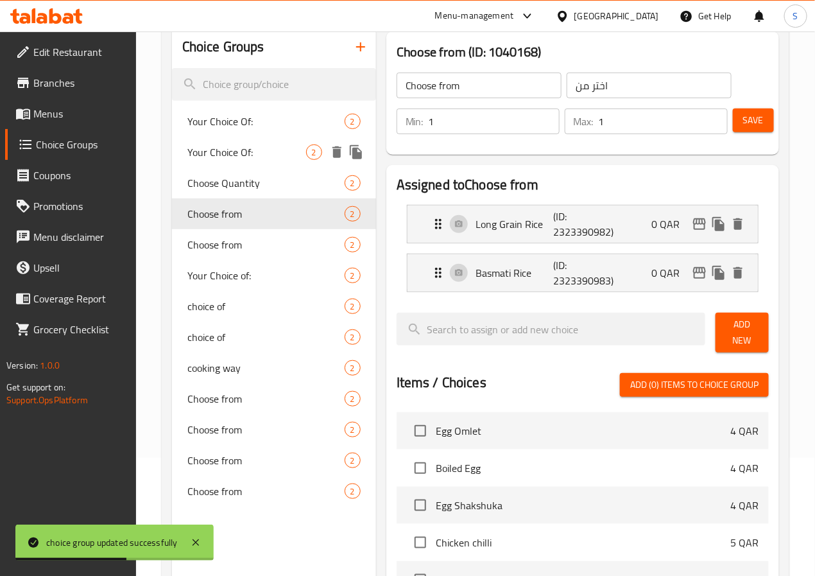
scroll to position [83, 0]
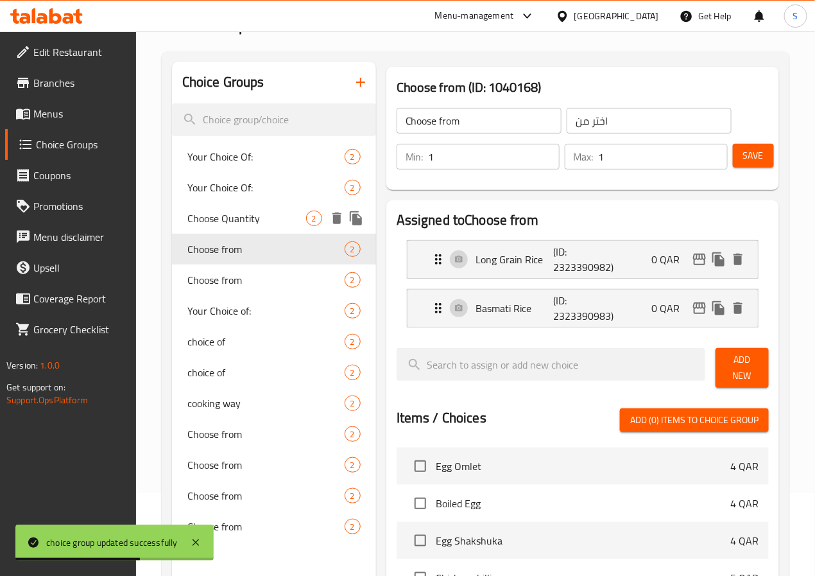
click at [220, 226] on span "Choose Quantity" at bounding box center [246, 218] width 119 height 15
type input "Choose Quantity"
type input "اختر الكمية"
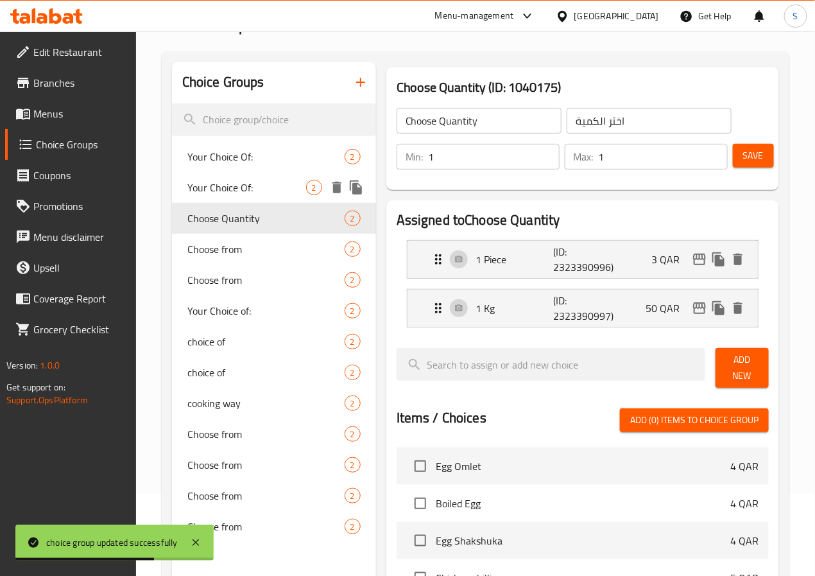
click at [228, 187] on span "Your Choice Of:" at bounding box center [246, 187] width 119 height 15
type input "Your Choice Of:"
type input "إختيارك من:"
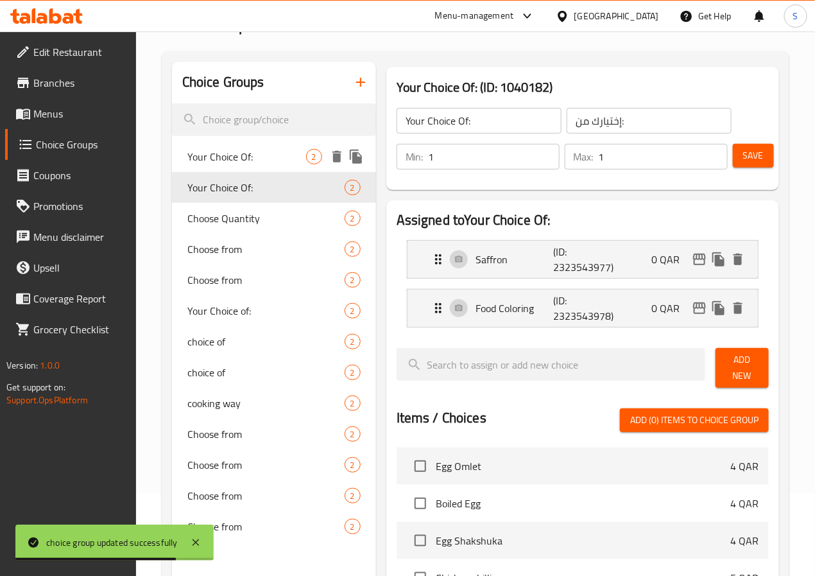
click at [231, 151] on span "Your Choice Of:" at bounding box center [246, 156] width 119 height 15
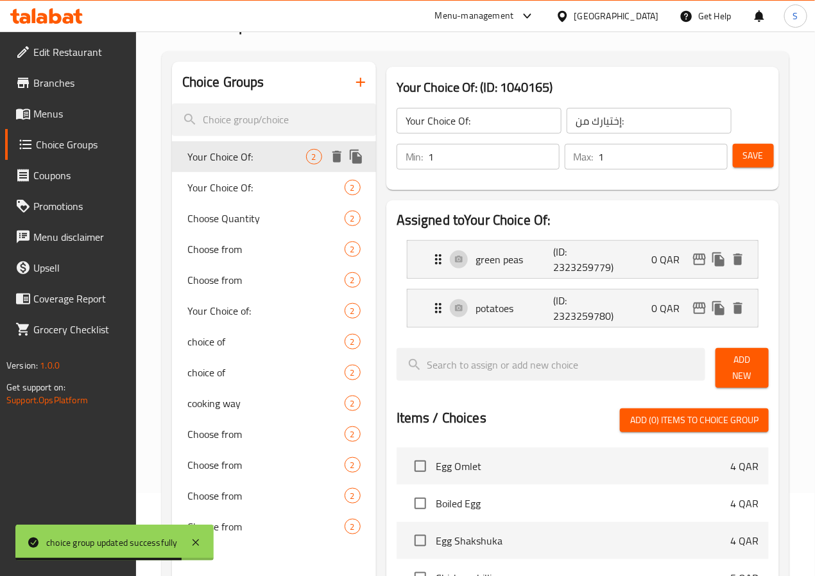
type input "Your Choice Of:"
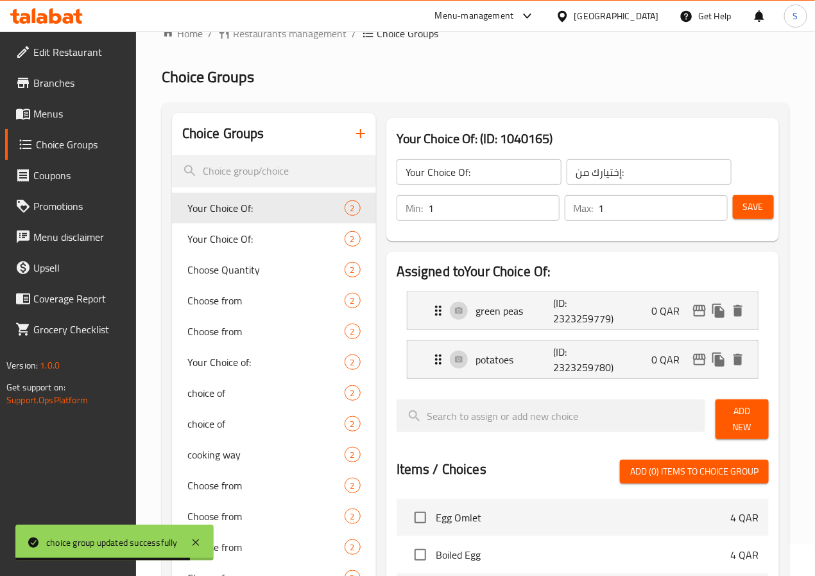
scroll to position [0, 0]
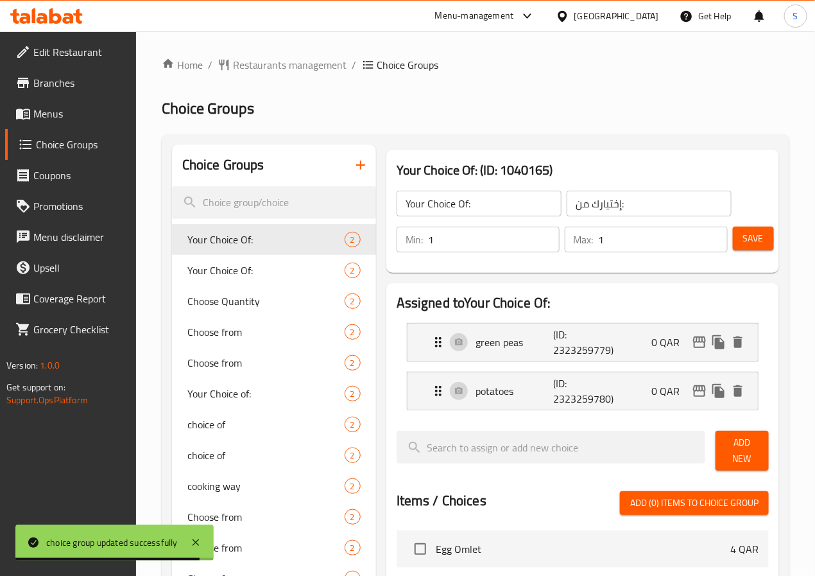
drag, startPoint x: 87, startPoint y: 108, endPoint x: 193, endPoint y: 130, distance: 108.6
click at [87, 108] on span "Menus" at bounding box center [79, 113] width 92 height 15
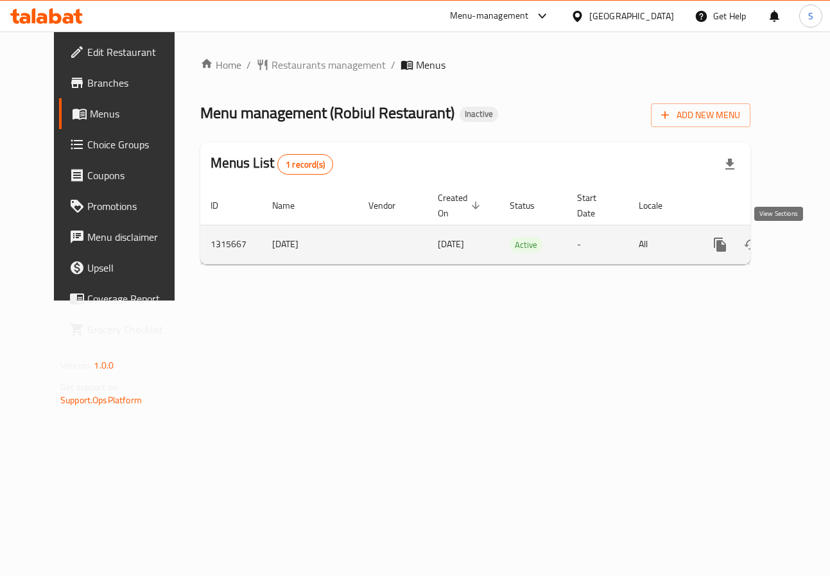
click at [797, 253] on link "enhanced table" at bounding box center [812, 244] width 31 height 31
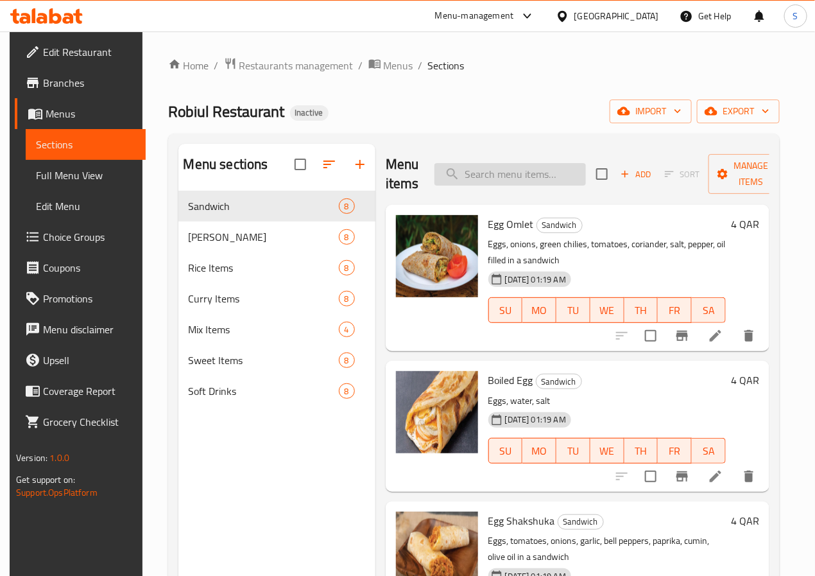
click at [496, 177] on input "search" at bounding box center [510, 174] width 151 height 22
paste input "Kala Jam Sweet"
type input "Kala Jam Sweet"
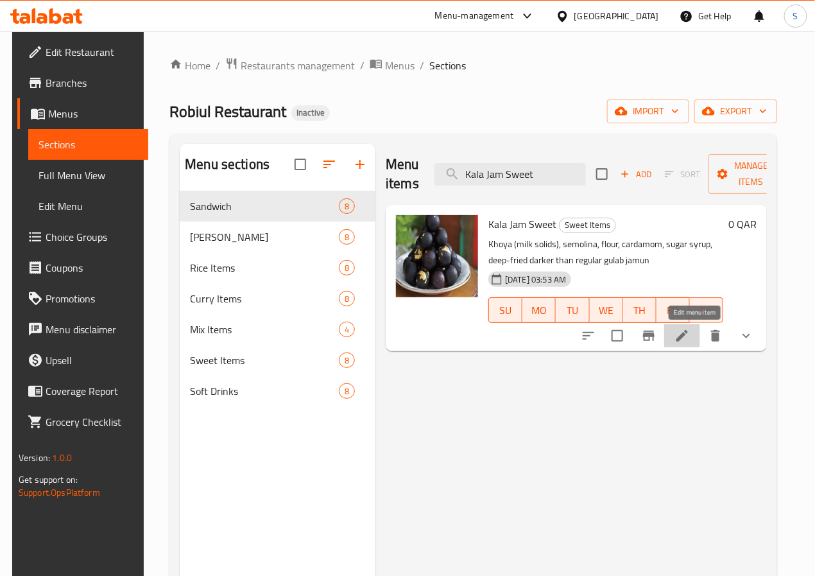
click at [690, 341] on icon at bounding box center [682, 335] width 15 height 15
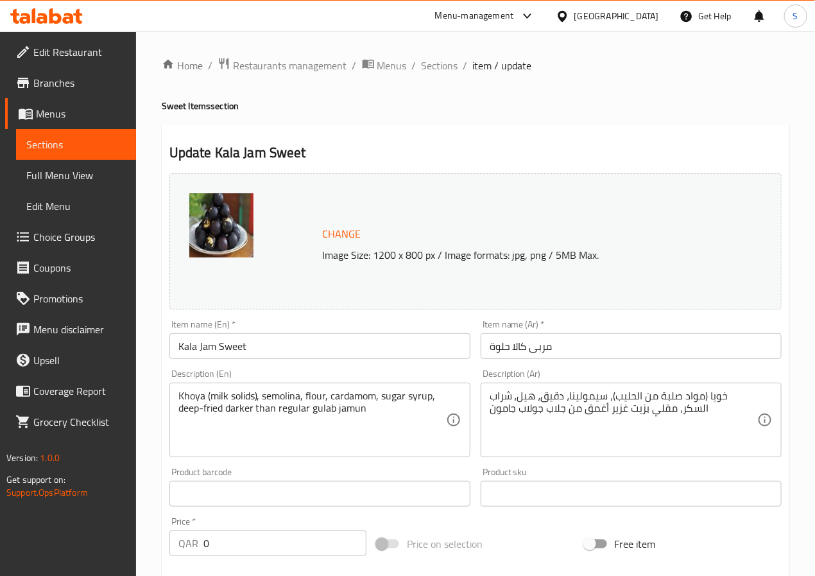
click at [557, 412] on textarea "خويا (مواد صلبة من الحليب)، سيمولينا، دقيق، هيل، شراب السكر، مقلي بزيت غزير أغم…" at bounding box center [624, 420] width 268 height 61
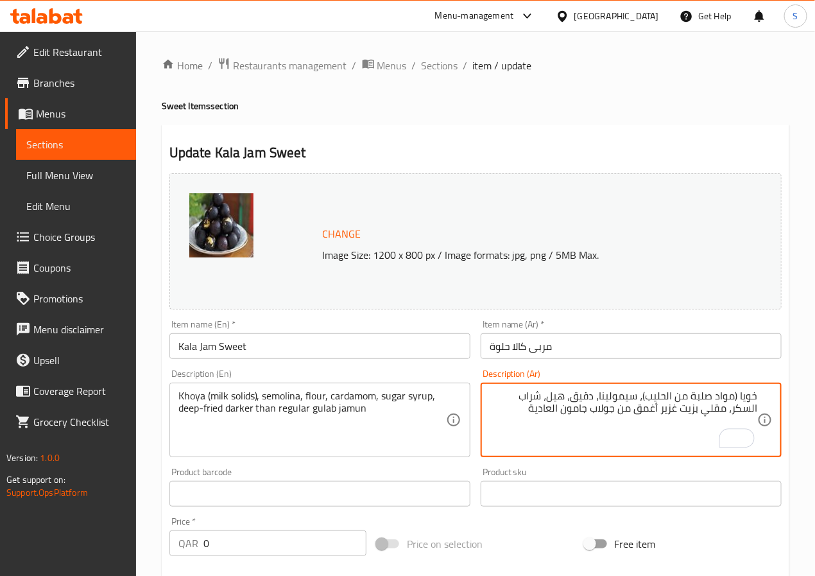
type textarea "خويا (مواد صلبة من الحليب)، سيمولينا، دقيق، هيل، شراب السكر، مقلي بزيت غزير أغم…"
click at [578, 347] on input "مربى كالا حلوة" at bounding box center [631, 346] width 301 height 26
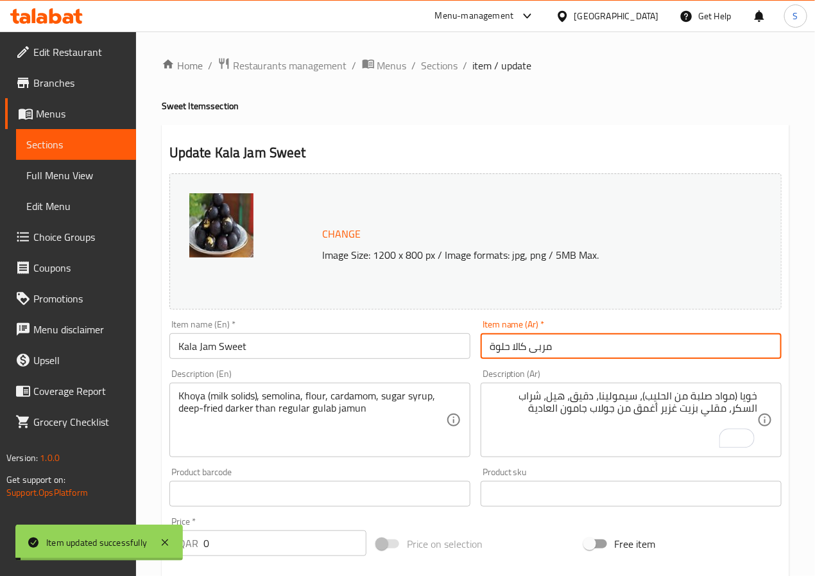
drag, startPoint x: 437, startPoint y: 68, endPoint x: 413, endPoint y: 1, distance: 71.7
click at [437, 68] on span "Sections" at bounding box center [440, 65] width 37 height 15
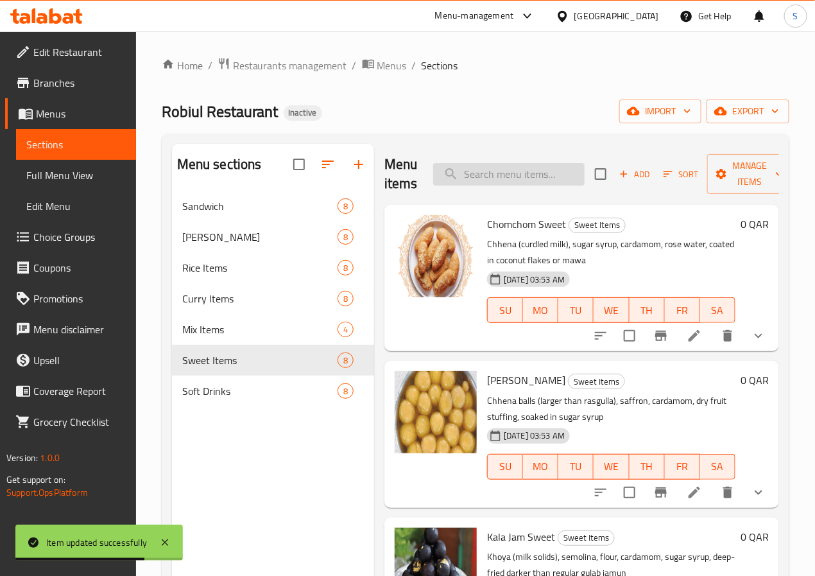
click at [513, 181] on input "search" at bounding box center [508, 174] width 151 height 22
paste input "Jilebi 1 Piece"
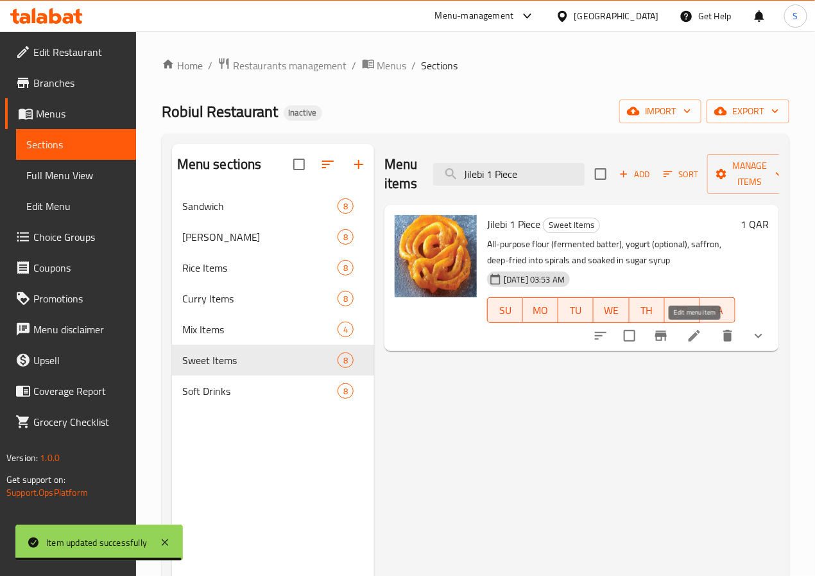
type input "Jilebi 1 Piece"
click at [694, 334] on icon at bounding box center [694, 335] width 15 height 15
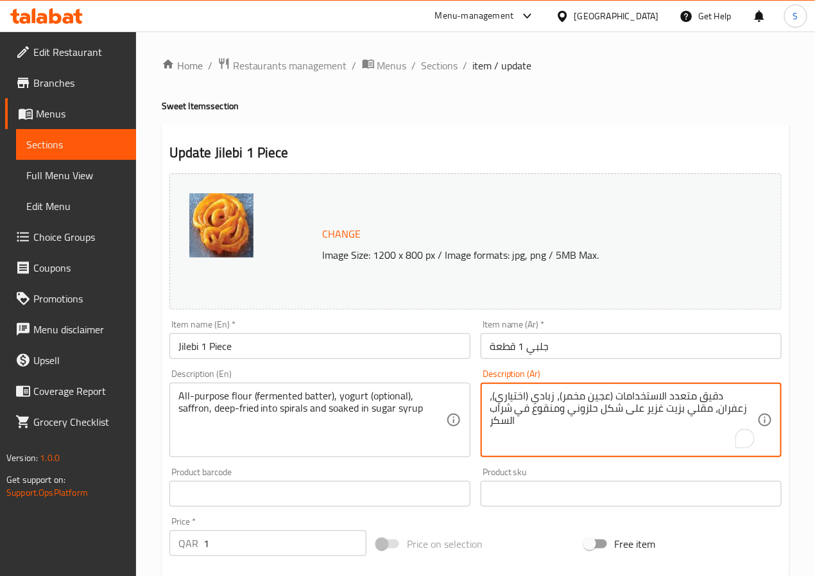
click at [632, 399] on textarea "دقيق متعدد الاستخدامات (عجين مخمر)، زبادي (اختياري)، زعفران، مقلي بزيت غزير على…" at bounding box center [624, 420] width 268 height 61
click at [638, 412] on textarea "دقيق متعدد الاستخدامات (خليط مخمر)، زبادي (اختياري)، زعفران، مقلي بزيت غزير على…" at bounding box center [624, 420] width 268 height 61
click at [608, 411] on textarea "دقيق متعدد الاستخدامات (خليط مخمر)، زبادي (اختياري)، زعفران، مقلي بزيت غزير الي…" at bounding box center [624, 420] width 268 height 61
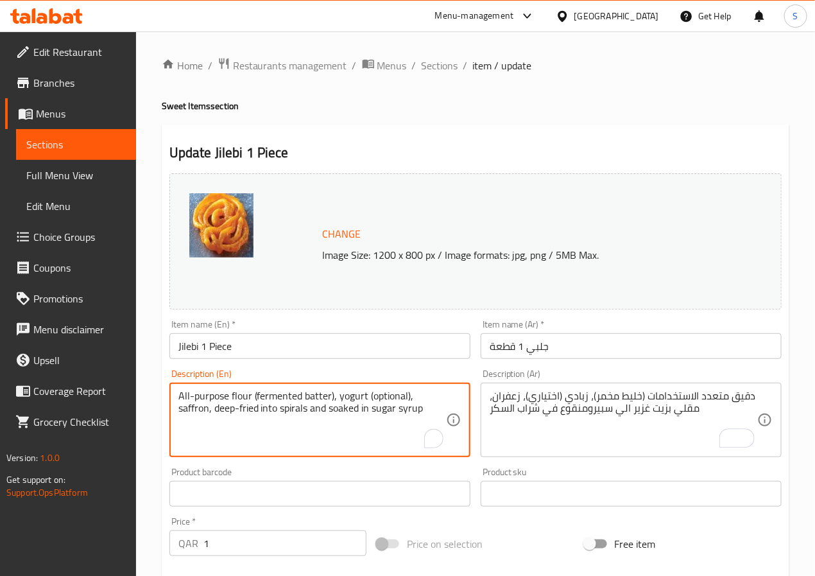
click at [257, 406] on textarea "All-purpose flour (fermented batter), yogurt (optional), saffron, deep-fried in…" at bounding box center [312, 420] width 268 height 61
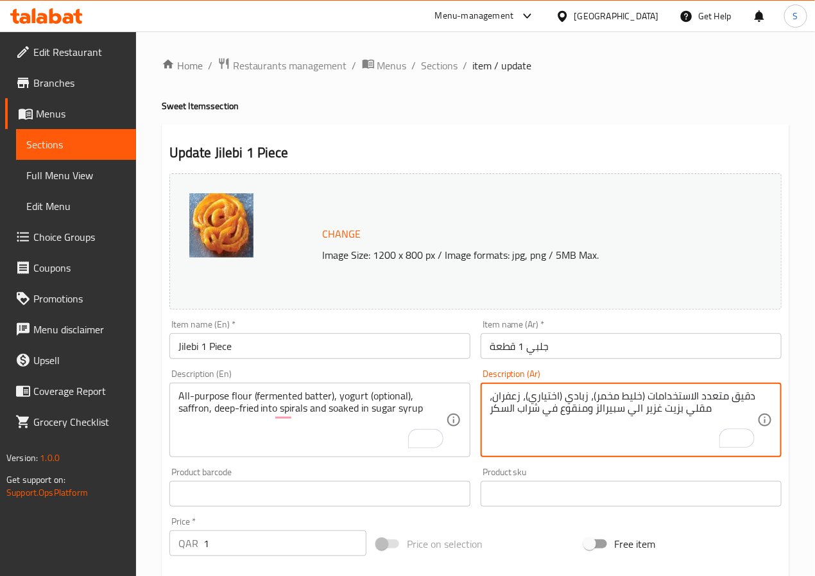
type textarea "دقيق متعدد الاستخدامات (خليط مخمر)، زبادي (اختياري)، زعفران، مقلي بزيت غزير الي…"
click at [564, 345] on input "جلبي 1 قطعة" at bounding box center [631, 346] width 301 height 26
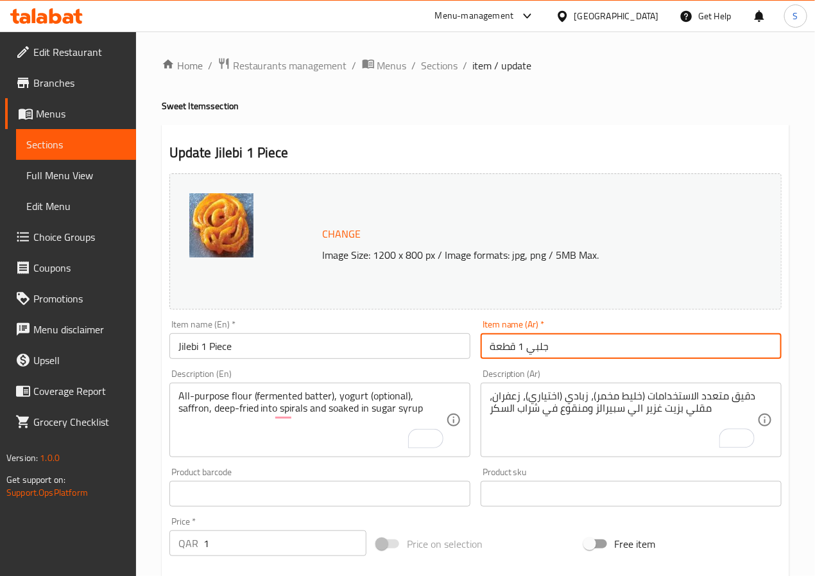
scroll to position [372, 0]
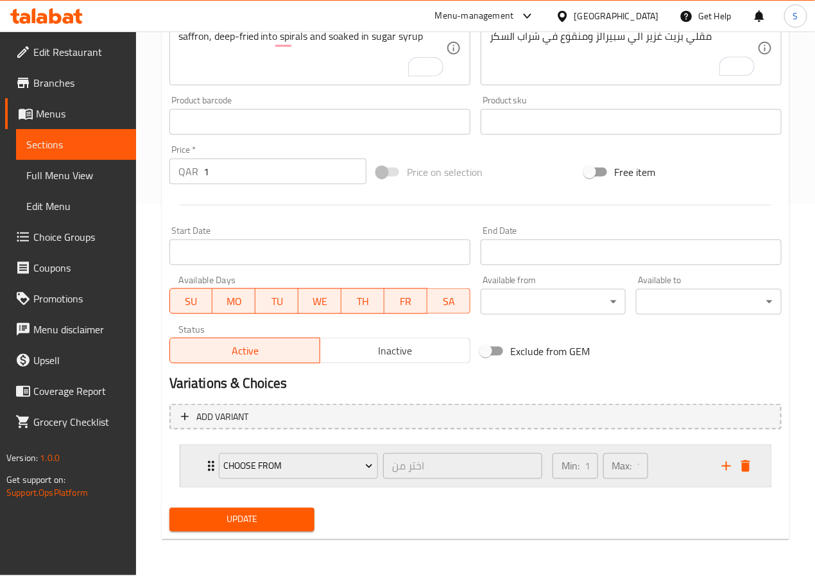
click at [206, 463] on icon "Expand" at bounding box center [210, 465] width 15 height 15
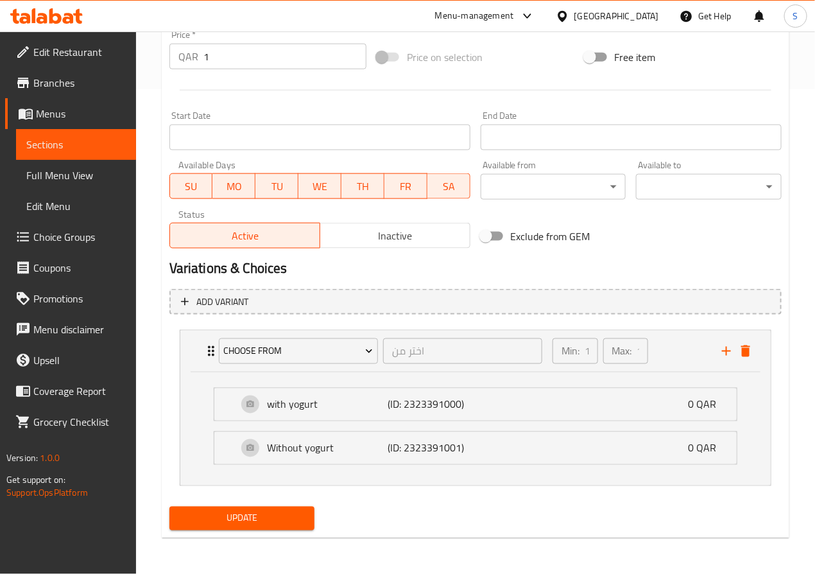
scroll to position [0, 0]
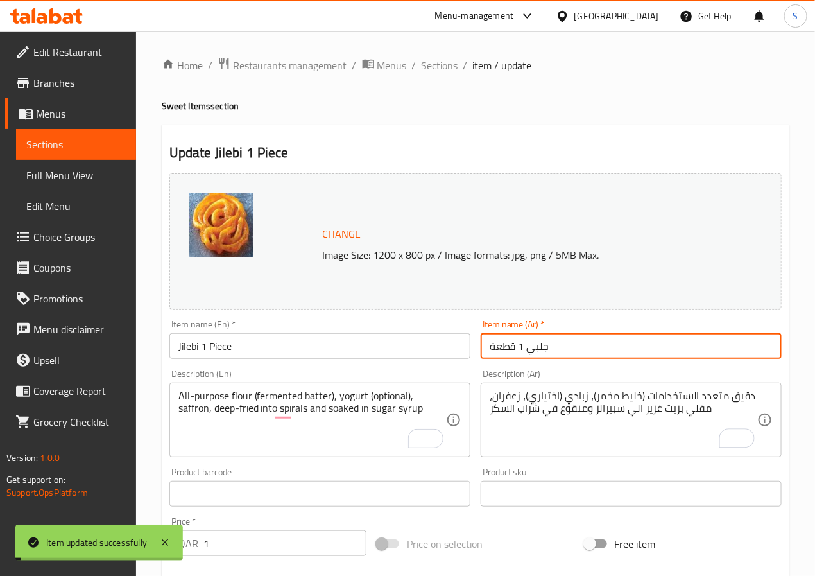
drag, startPoint x: 431, startPoint y: 60, endPoint x: 422, endPoint y: 30, distance: 32.1
click at [431, 60] on span "Sections" at bounding box center [440, 65] width 37 height 15
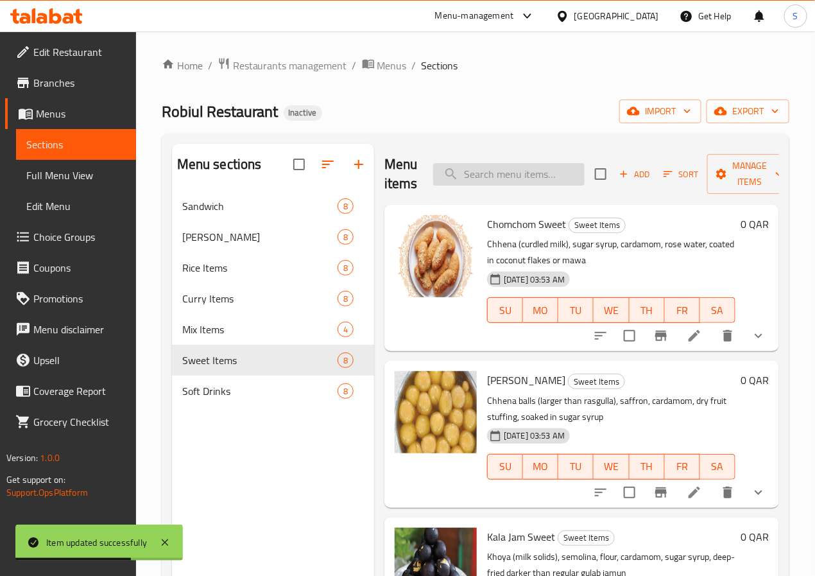
click at [472, 168] on input "search" at bounding box center [508, 174] width 151 height 22
paste input "Falooda"
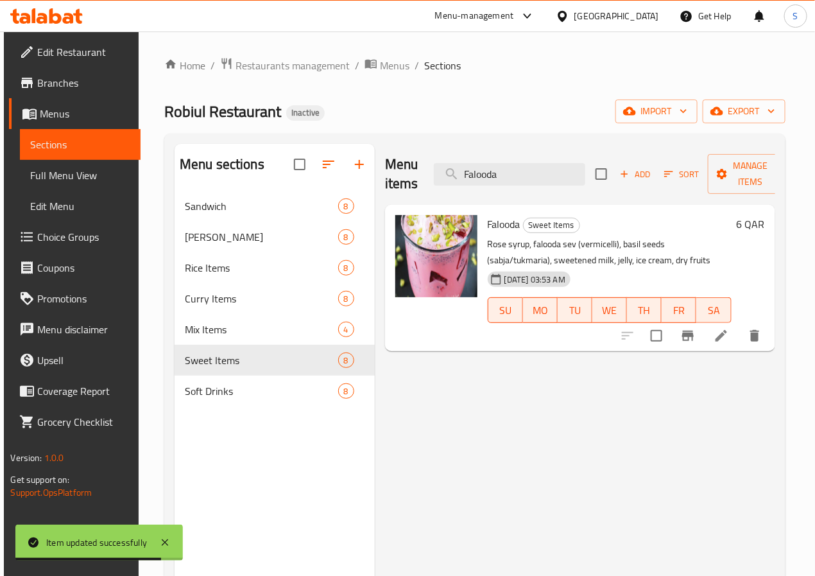
type input "Falooda"
click at [715, 336] on li at bounding box center [721, 335] width 36 height 23
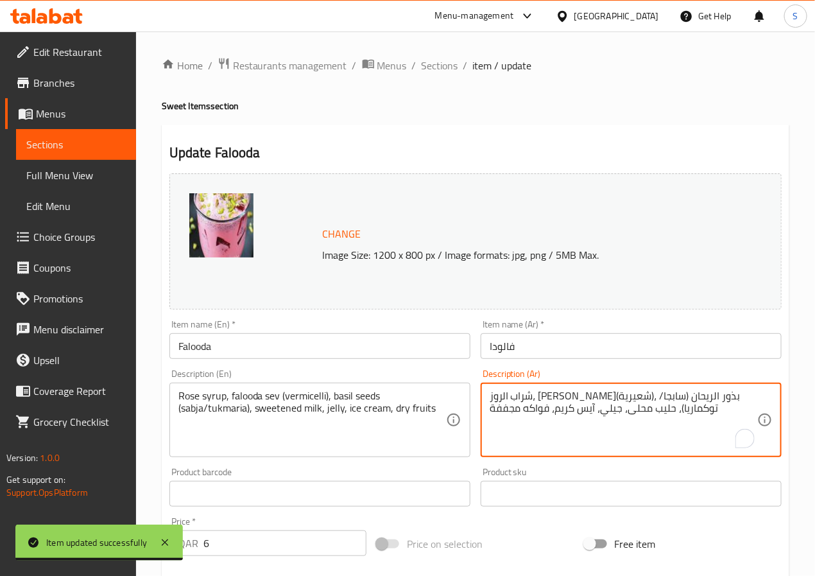
click at [718, 399] on textarea "شراب الروز، فالودة سيف(شعيرية)، بذور الريحان (سابجا/توكماريا)، حليب محلى، جيلي،…" at bounding box center [624, 420] width 268 height 61
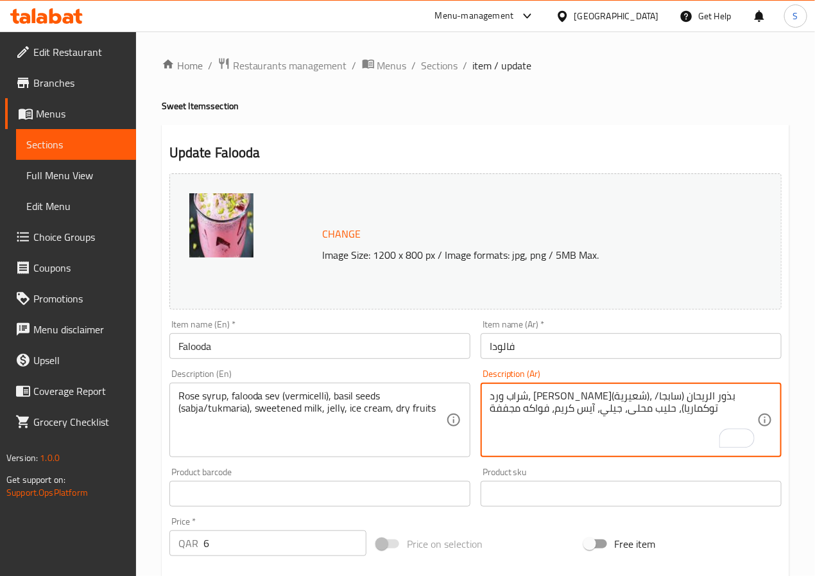
click at [678, 399] on textarea "شراب ورد، فالودة سيف(شعيرية)، بذور الريحان (سابجا/توكماريا)، حليب محلى، جيلي، آ…" at bounding box center [624, 420] width 268 height 61
click at [651, 401] on textarea "شراب ورد، فالودا سيف(شعيرية)، بذور الريحان (سابجا/توكماريا)، حليب محلى، جيلي، آ…" at bounding box center [624, 420] width 268 height 61
type textarea "شراب ورد، فالودا سيف (شعيرية)، بذور الريحان (سابجا/توكماريا)، حليب محلى، جيلي، …"
click at [601, 358] on input "فالودا" at bounding box center [631, 346] width 301 height 26
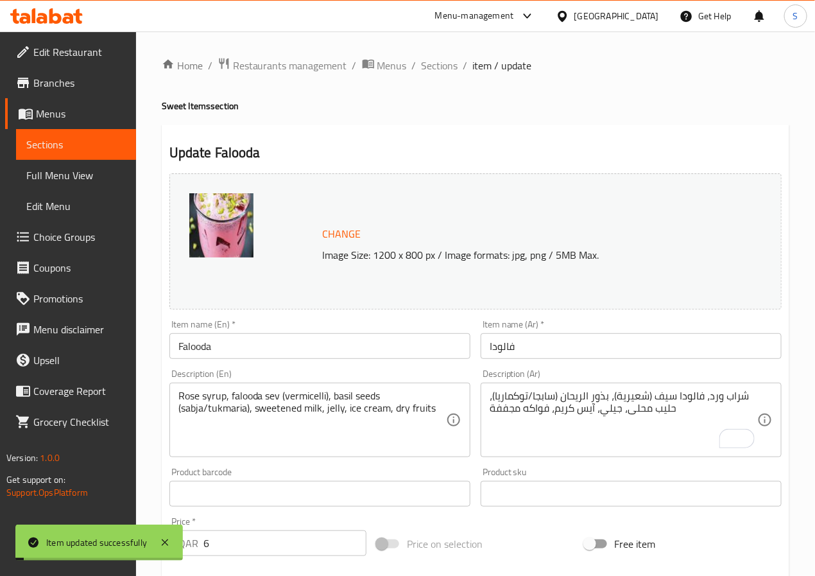
click at [434, 75] on div "Home / Restaurants management / Menus / Sections / item / update Sweet Items se…" at bounding box center [476, 478] width 628 height 843
drag, startPoint x: 430, startPoint y: 62, endPoint x: 395, endPoint y: 14, distance: 59.3
click at [430, 62] on span "Sections" at bounding box center [440, 65] width 37 height 15
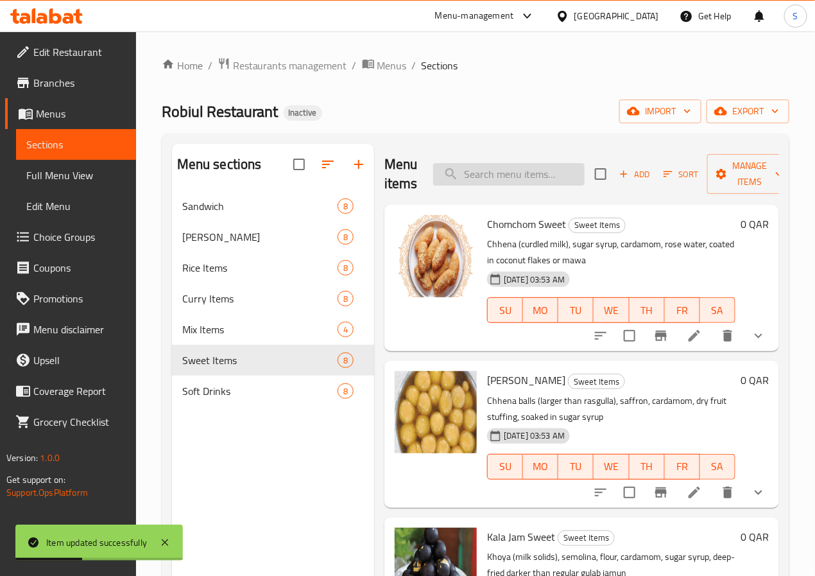
click at [444, 175] on input "search" at bounding box center [508, 174] width 151 height 22
paste input "Potato Fries"
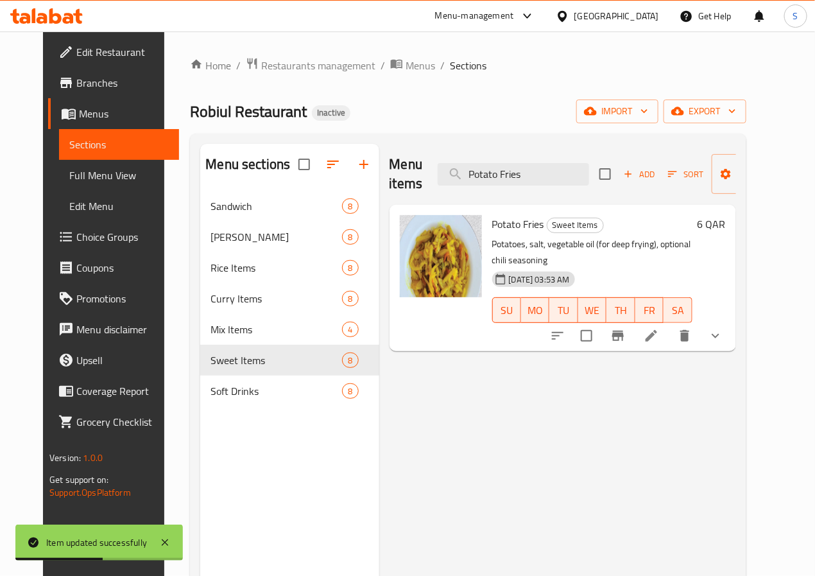
type input "Potato Fries"
click at [694, 333] on div at bounding box center [636, 335] width 189 height 31
click at [657, 330] on icon at bounding box center [652, 336] width 12 height 12
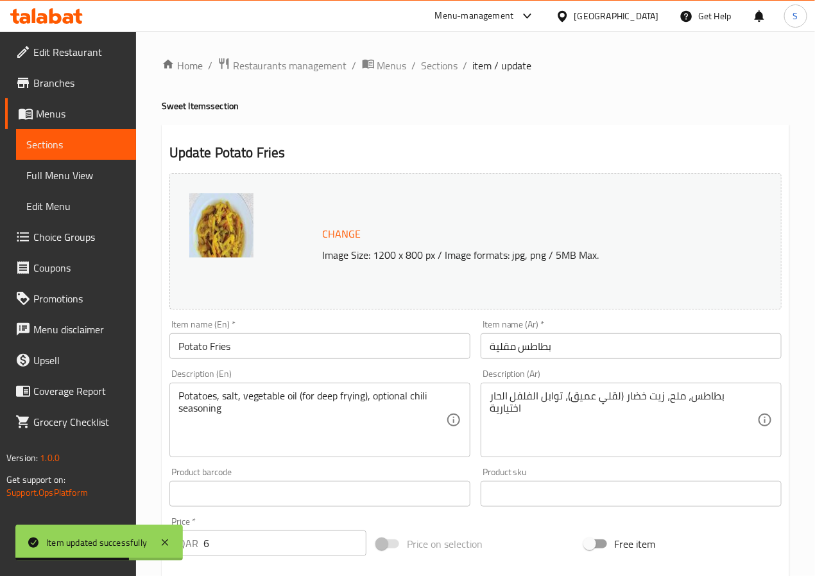
click at [522, 343] on input "بطاطس مقلية" at bounding box center [631, 346] width 301 height 26
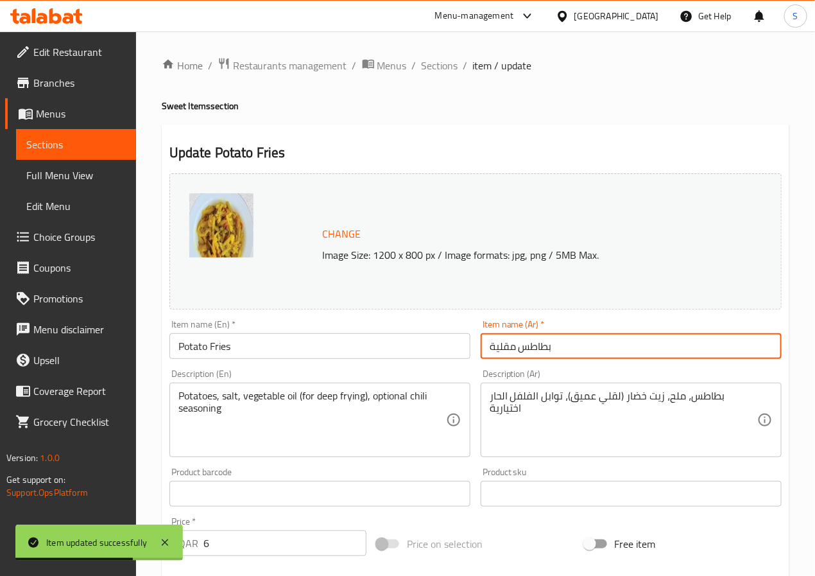
click at [522, 343] on input "بطاطس مقلية" at bounding box center [631, 346] width 301 height 26
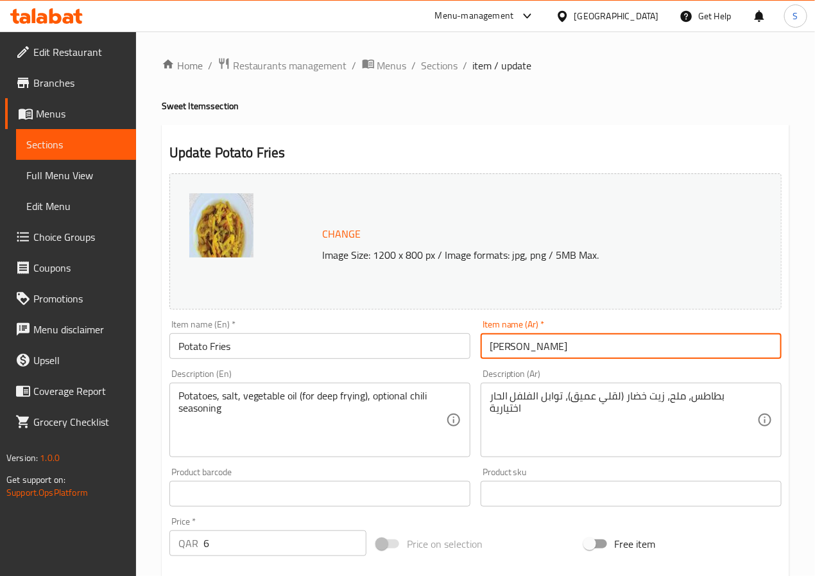
type input "[PERSON_NAME]"
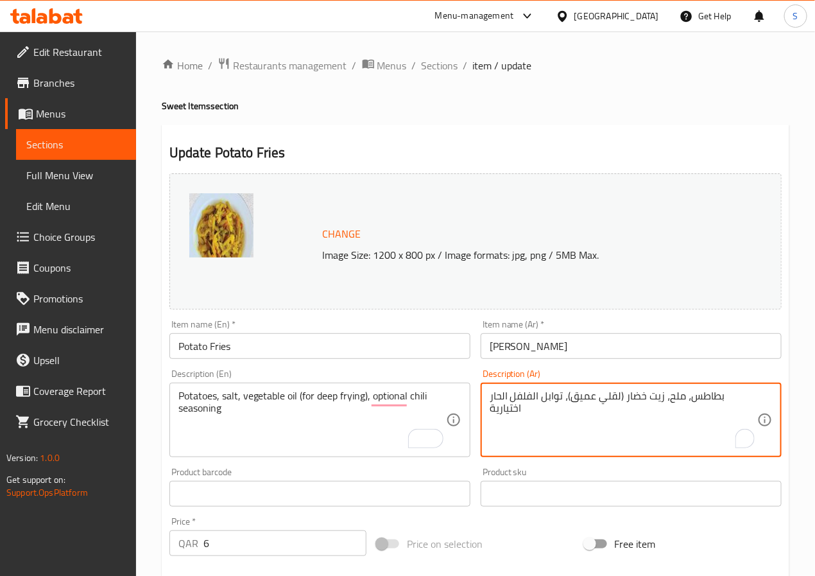
click at [588, 405] on textarea "بطاطس، ملح، زيت خضار (لقلي عميق)، توابل الفلفل الحار اختيارية" at bounding box center [624, 420] width 268 height 61
type textarea "بطاطس، ملح، زيت خضار (لقلي عميق)، تتبيلة الفلفل الحار اختيارية"
click at [563, 343] on input "[PERSON_NAME]" at bounding box center [631, 346] width 301 height 26
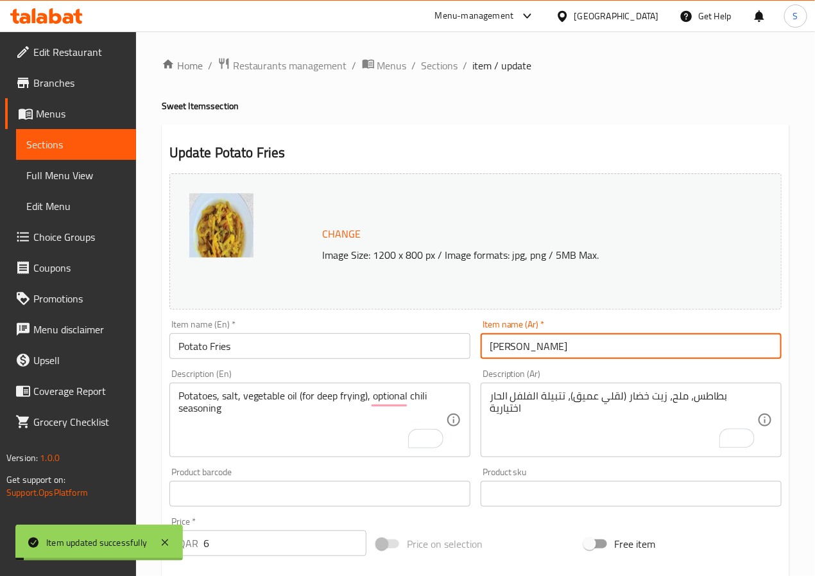
drag, startPoint x: 442, startPoint y: 60, endPoint x: 417, endPoint y: 15, distance: 51.4
click at [442, 60] on span "Sections" at bounding box center [440, 65] width 37 height 15
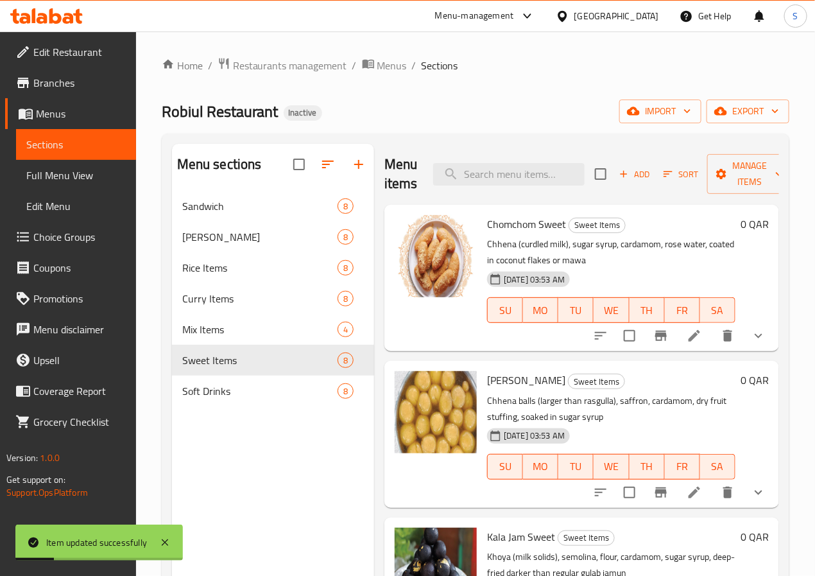
click at [71, 234] on span "Choice Groups" at bounding box center [79, 236] width 92 height 15
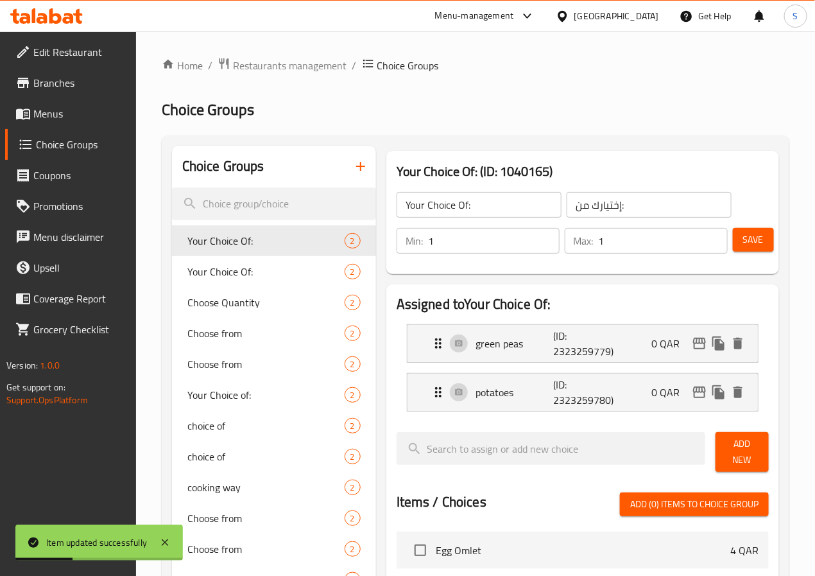
scroll to position [431, 0]
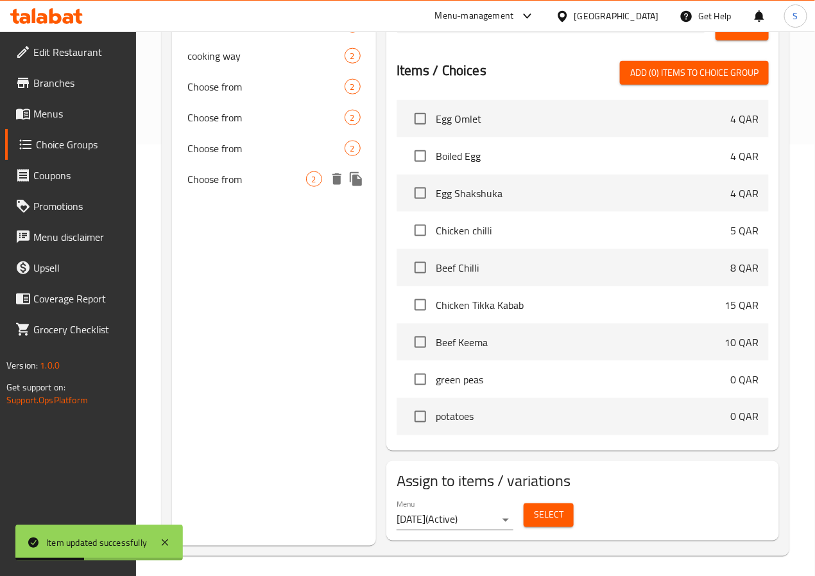
type input "Choose from"
type input "اختر من"
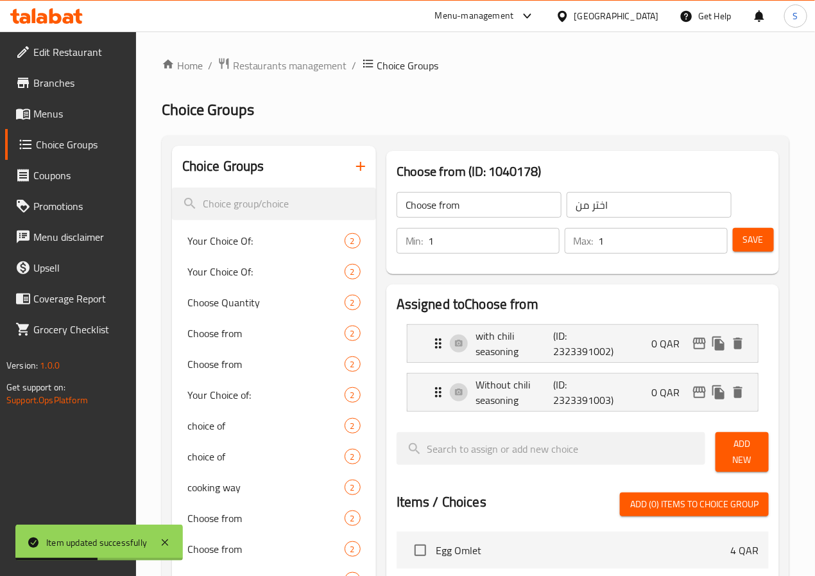
scroll to position [1, 0]
click at [431, 393] on icon "Expand" at bounding box center [438, 391] width 15 height 15
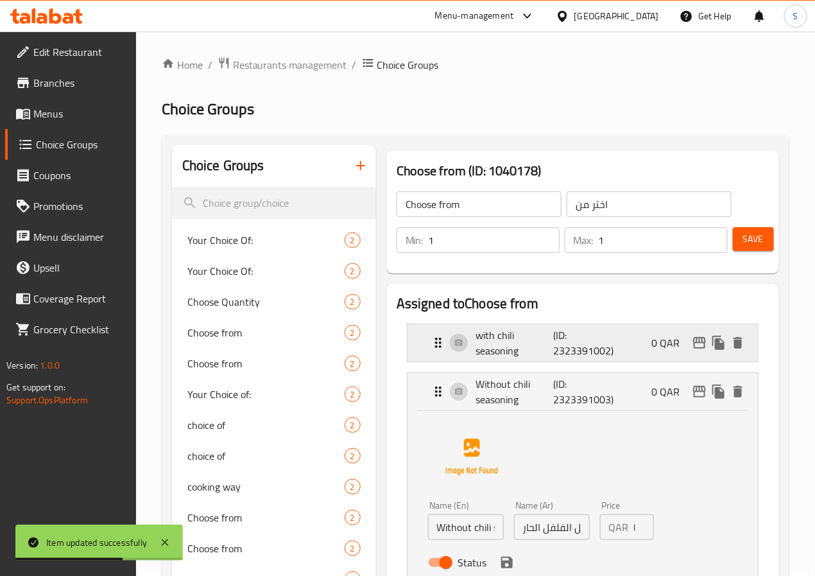
click at [431, 350] on div "with chili seasoning (ID: 2323391002) 0 QAR" at bounding box center [587, 342] width 312 height 37
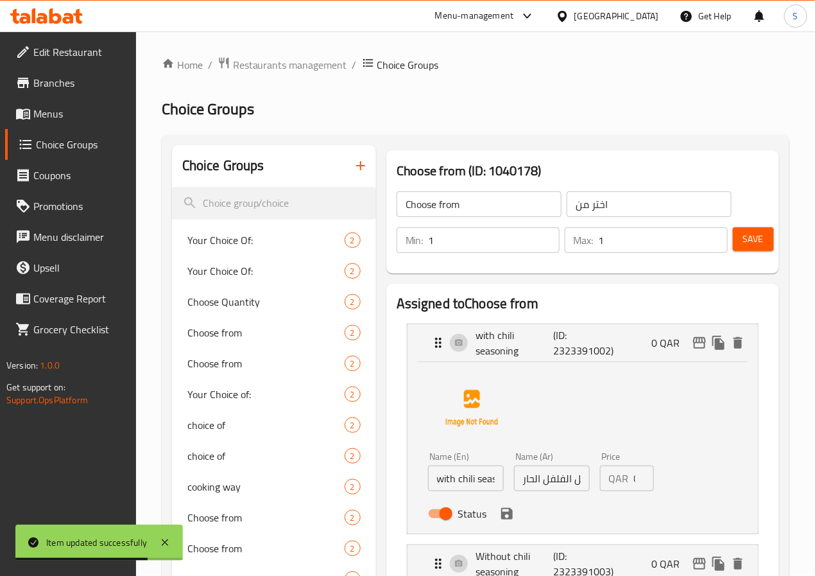
click at [428, 479] on input "with chili seasoning" at bounding box center [466, 478] width 76 height 26
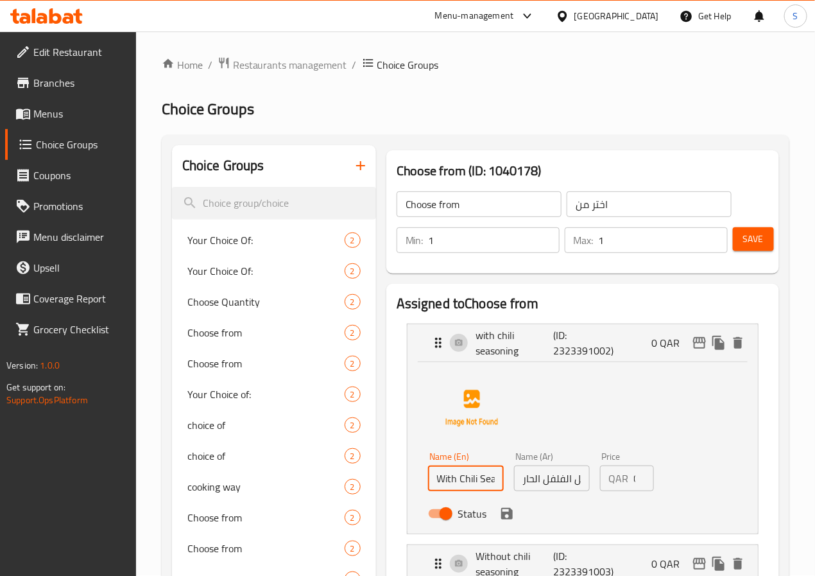
type input "With Chili Seasoning"
click at [551, 482] on input "مع توابل الفلفل الحار" at bounding box center [552, 478] width 76 height 26
click at [532, 478] on input "مع توابل الفلفل الحار" at bounding box center [552, 478] width 76 height 26
click at [537, 484] on input "مع توابل الفلفل الحار" at bounding box center [552, 478] width 76 height 26
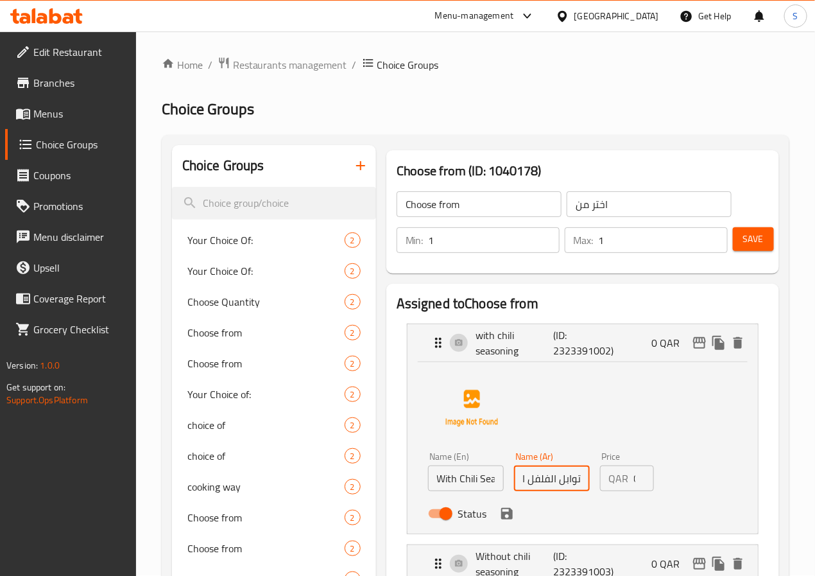
click at [537, 484] on input "مع توابل الفلفل الحار" at bounding box center [552, 478] width 76 height 26
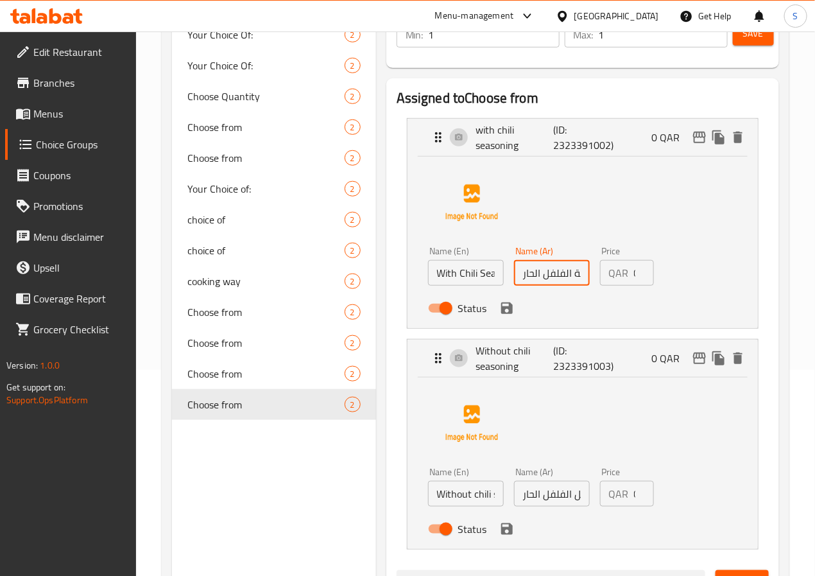
scroll to position [287, 0]
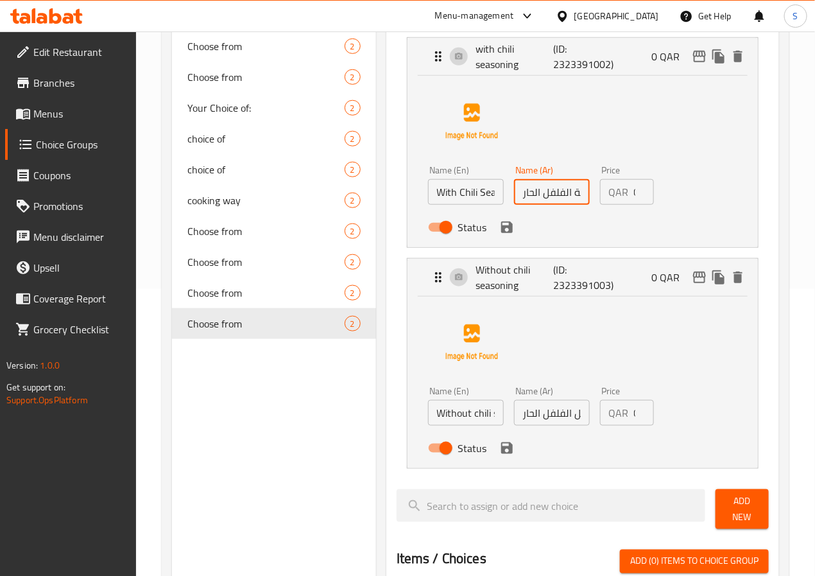
type input "مع تتبيلة الفلفل الحار"
click at [528, 416] on input "بدون توابل الفلفل الحار" at bounding box center [552, 413] width 76 height 26
click at [553, 415] on input "بدون توابل الفلفل الحار" at bounding box center [552, 413] width 76 height 26
type input "بدون تتبيلة الفلفل الحار"
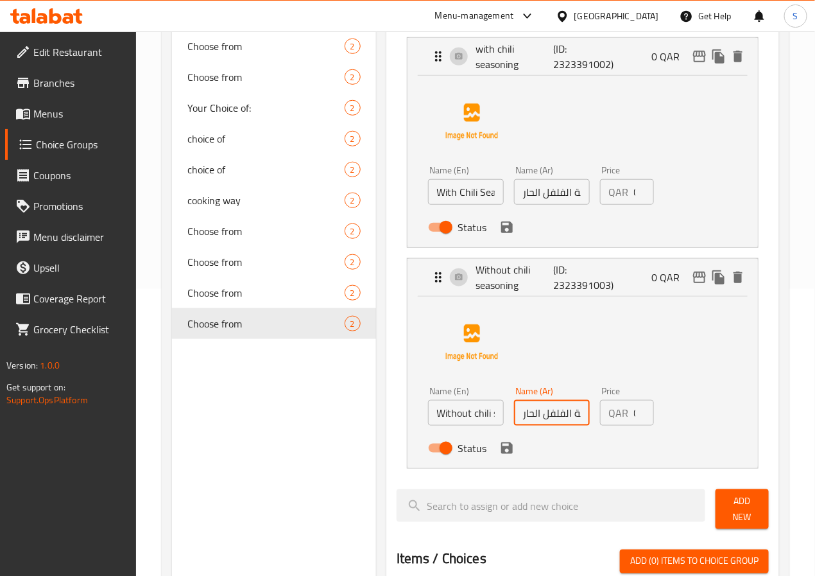
click at [428, 418] on input "Without chili seasoning" at bounding box center [466, 413] width 76 height 26
click at [514, 418] on input "بدون تتبيلة الفلفل الحار" at bounding box center [552, 413] width 76 height 26
click at [542, 198] on input "مع تتبيلة الفلفل الحار" at bounding box center [552, 192] width 76 height 26
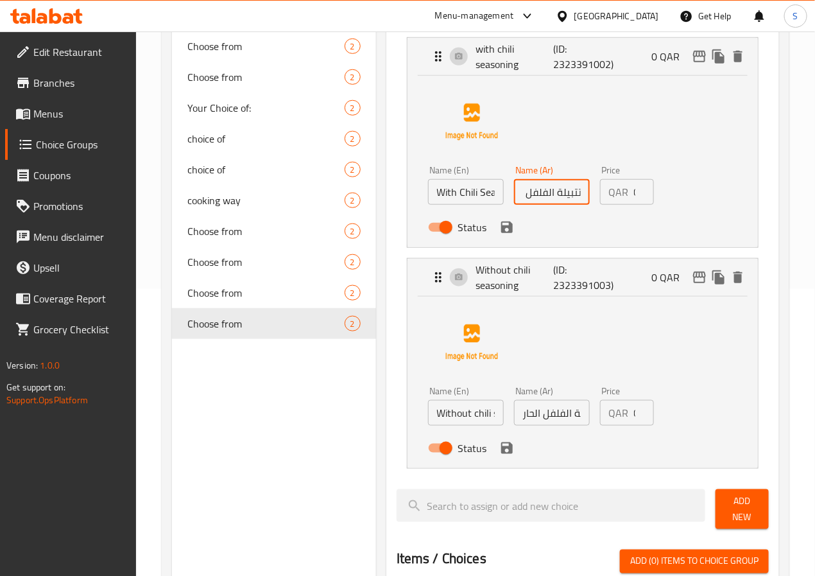
click at [530, 420] on input "بدون تتبيلة الفلفل الحار" at bounding box center [552, 413] width 76 height 26
click at [428, 410] on input "Without chili seasoning" at bounding box center [466, 413] width 76 height 26
click at [499, 445] on icon "save" at bounding box center [506, 447] width 15 height 15
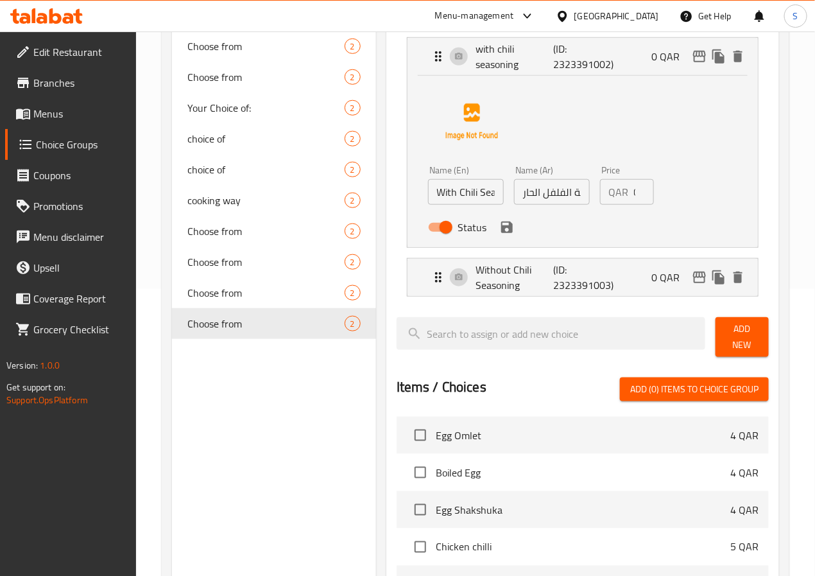
type input "Without Chili Seasoning"
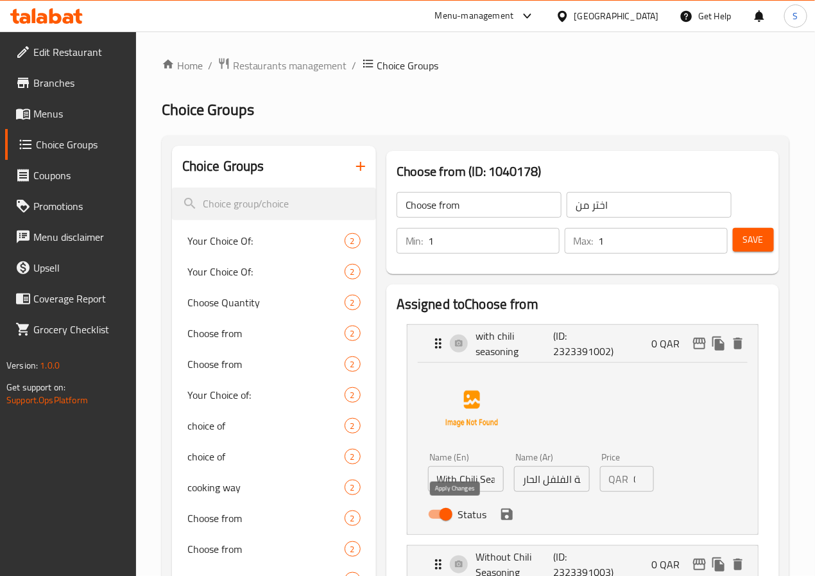
scroll to position [0, 0]
click at [499, 518] on icon "save" at bounding box center [506, 513] width 15 height 15
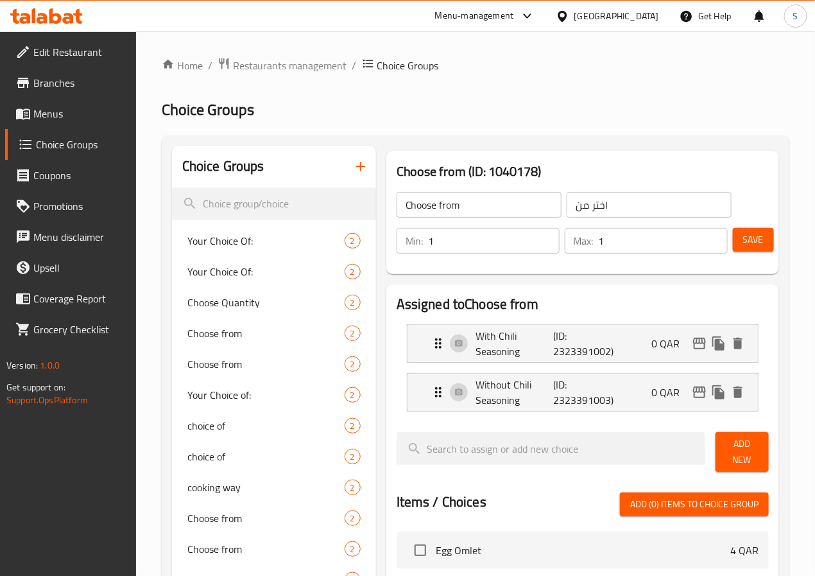
click at [768, 237] on button "Save" at bounding box center [753, 240] width 41 height 24
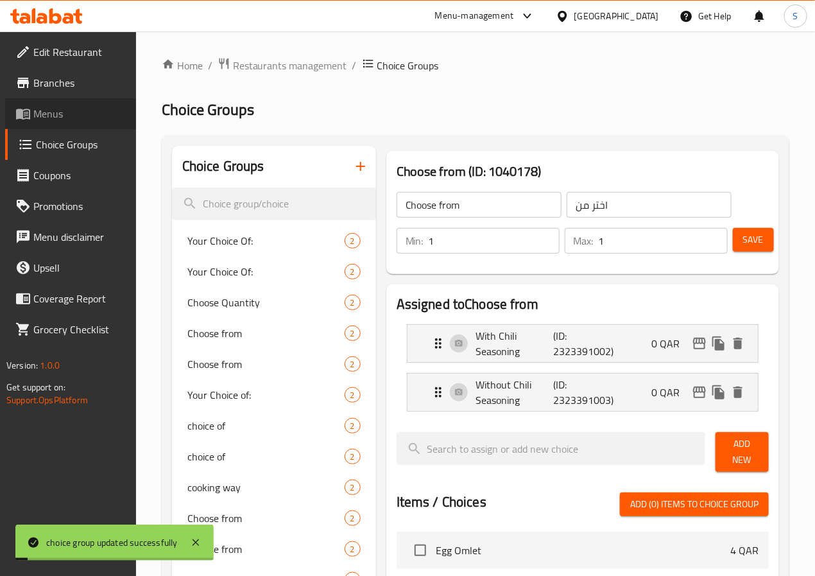
click at [74, 117] on span "Menus" at bounding box center [79, 113] width 92 height 15
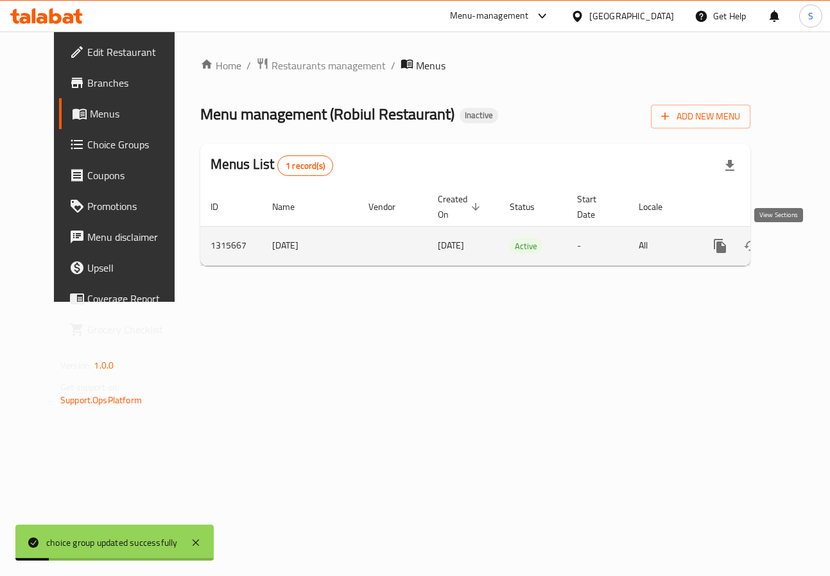
click at [797, 243] on link "enhanced table" at bounding box center [812, 245] width 31 height 31
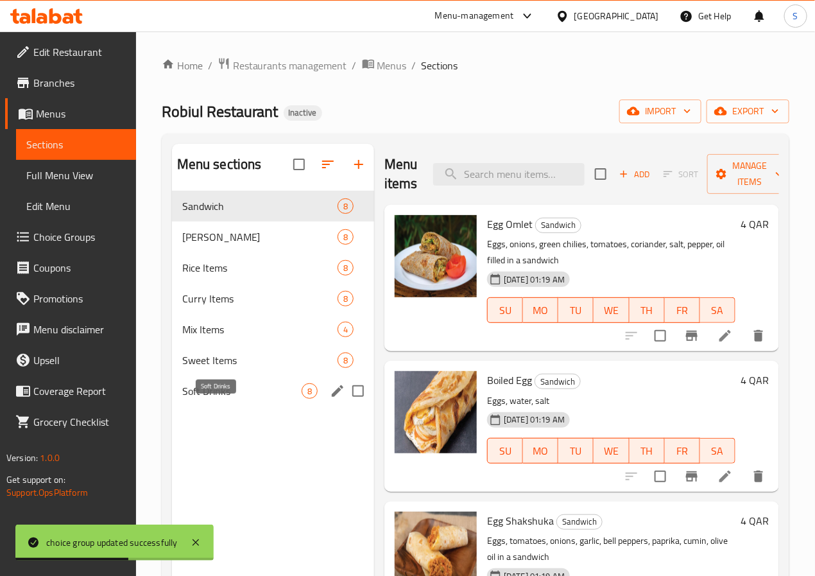
click at [229, 399] on span "Soft Drinks" at bounding box center [241, 390] width 119 height 15
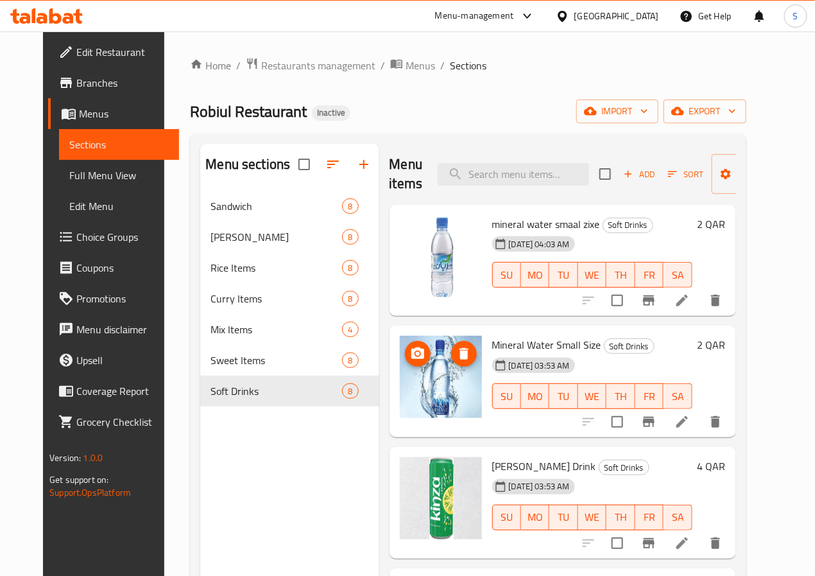
click at [653, 316] on div "Menu items Add Sort Manage items mineral water smaal zixe Soft Drinks [DATE] 04…" at bounding box center [557, 432] width 357 height 576
click at [731, 291] on button "delete" at bounding box center [715, 300] width 31 height 31
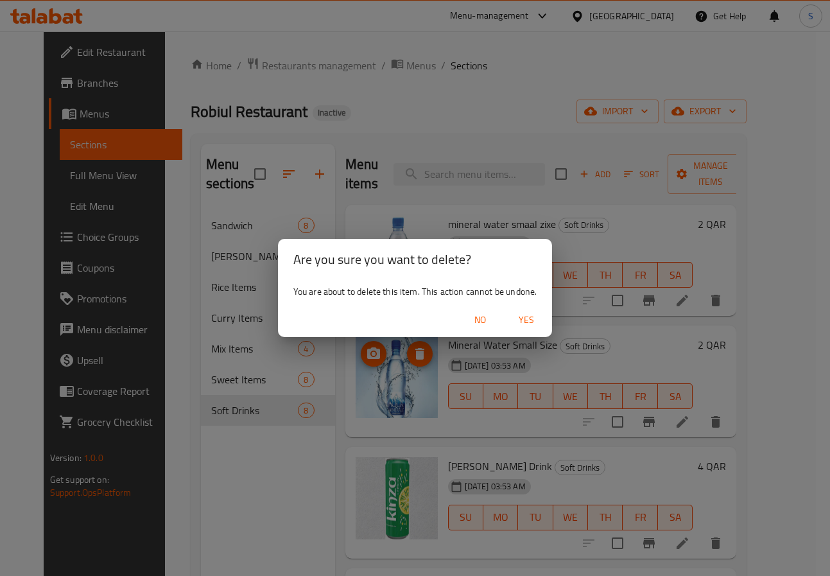
click at [521, 312] on span "Yes" at bounding box center [526, 320] width 31 height 16
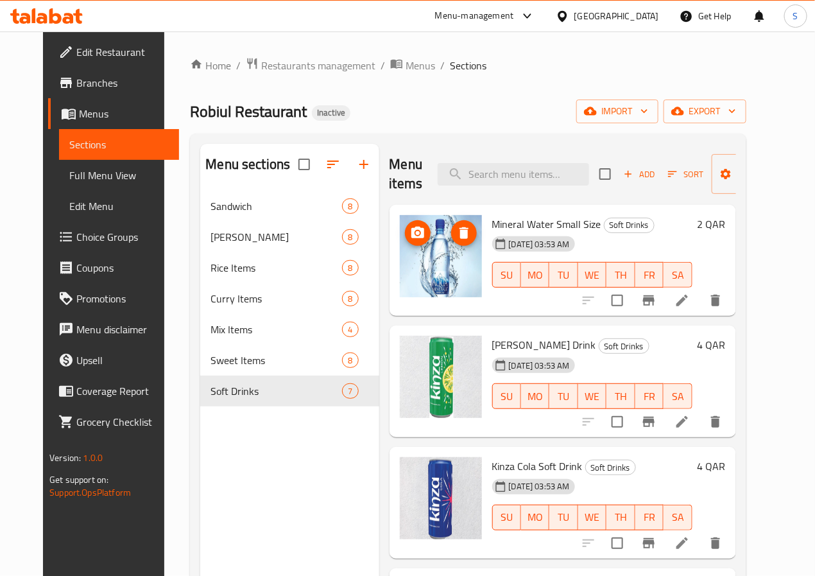
click at [350, 98] on div "Home / Restaurants management / Menus / Sections Robiul Restaurant Inactive imp…" at bounding box center [468, 393] width 556 height 673
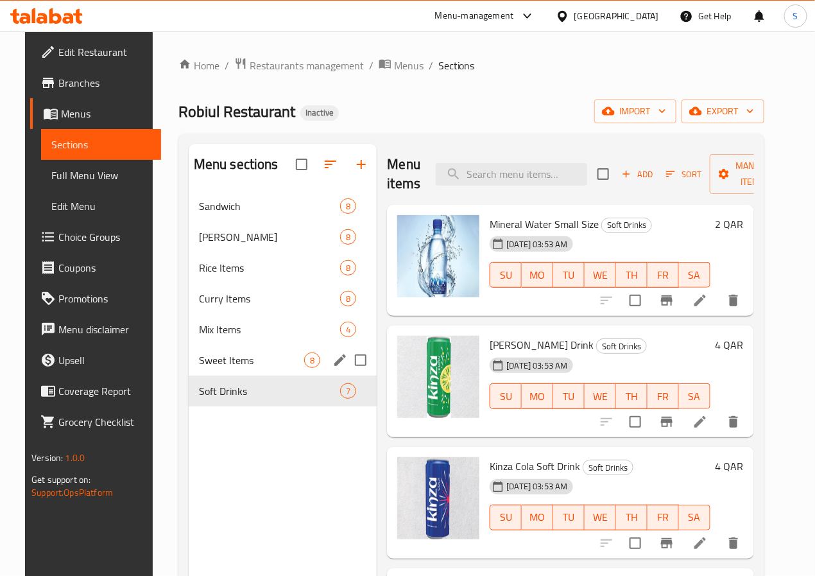
click at [246, 365] on div "Sweet Items 8" at bounding box center [283, 360] width 189 height 31
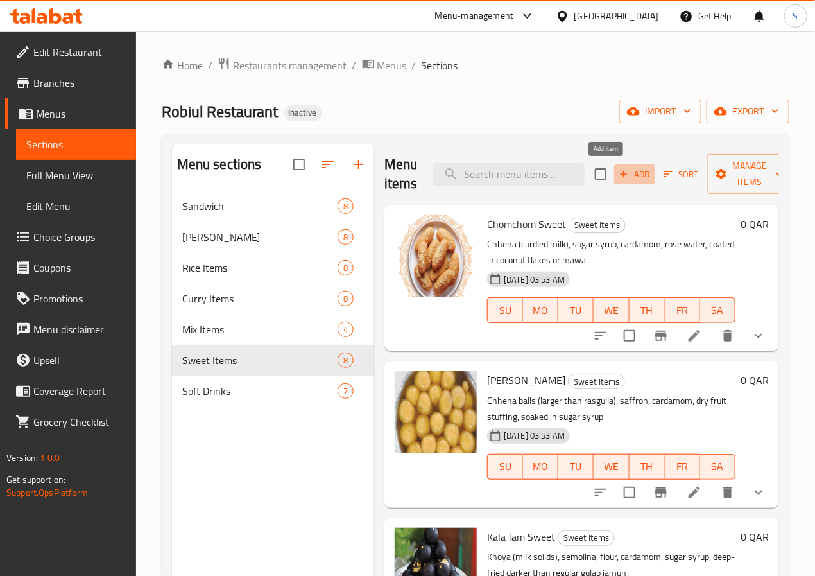
click at [617, 171] on span "Add" at bounding box center [634, 174] width 35 height 15
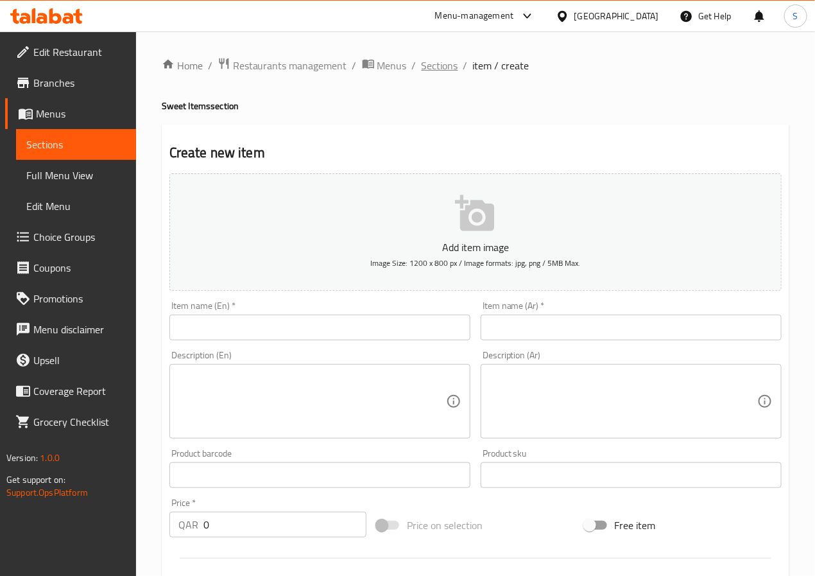
click at [447, 69] on span "Sections" at bounding box center [440, 65] width 37 height 15
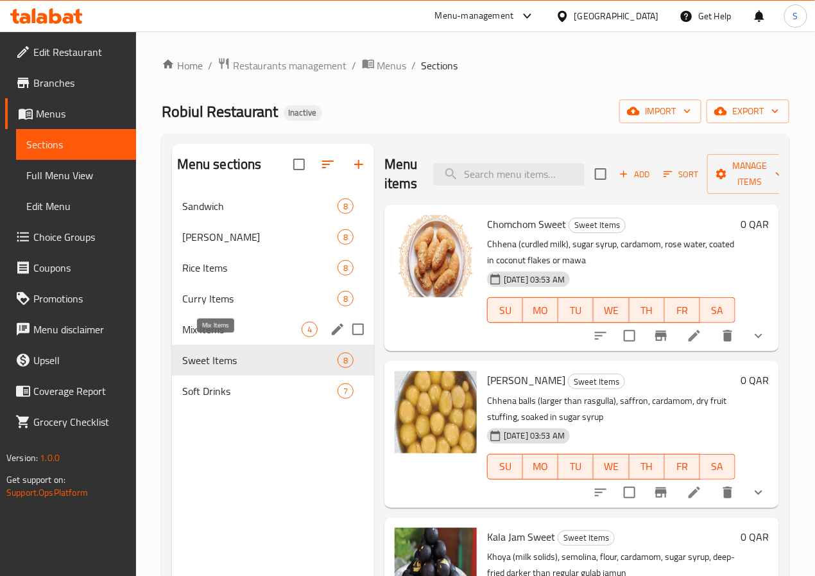
click at [229, 337] on span "Mix Items" at bounding box center [241, 329] width 119 height 15
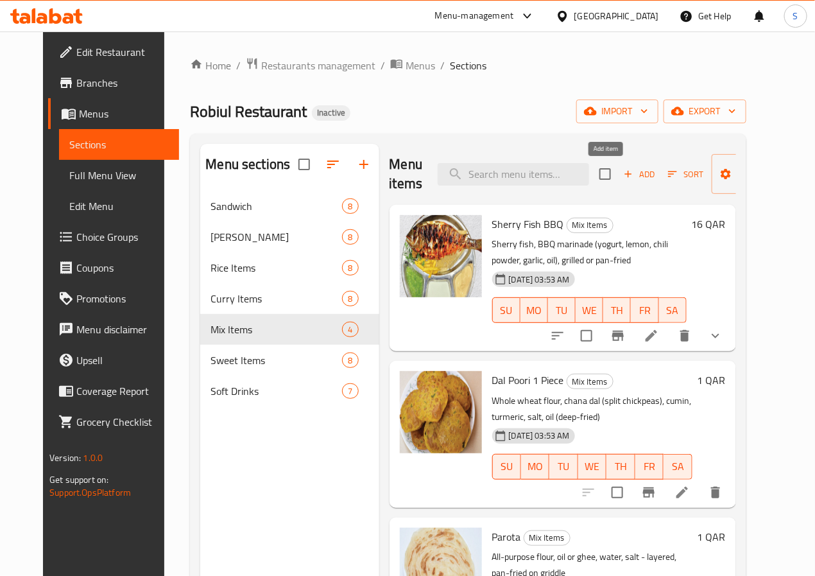
click at [622, 181] on span "Add" at bounding box center [639, 174] width 35 height 15
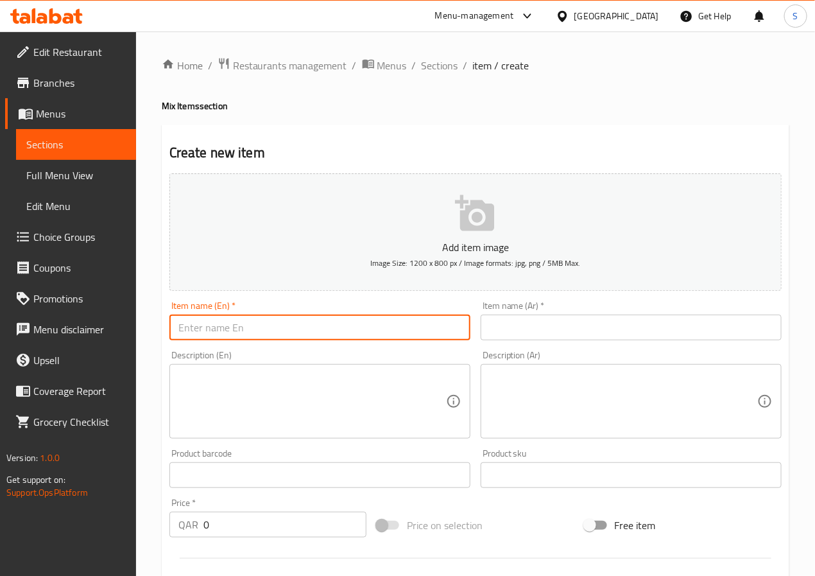
click at [194, 333] on input "text" at bounding box center [319, 328] width 301 height 26
paste input "alu singara 1 piece"
type input "alu singara 1 piece"
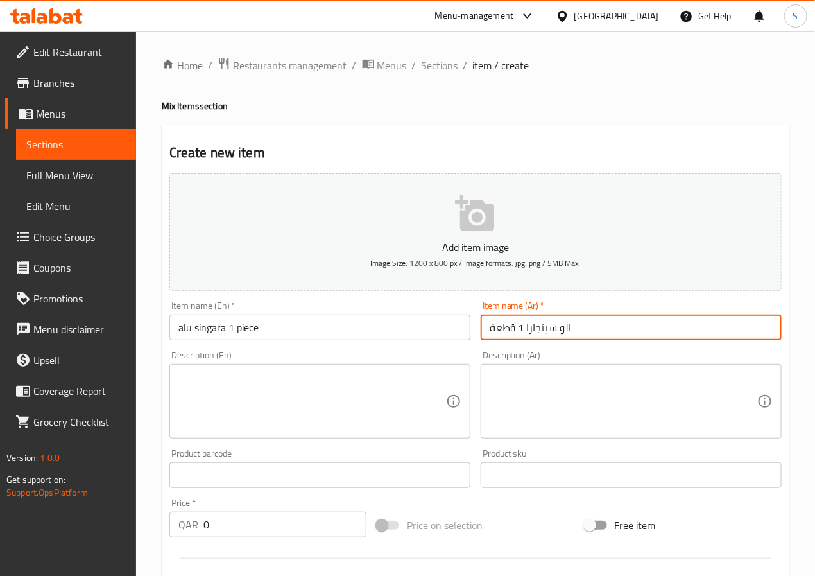
type input "الو سينجارا 1 قطعة"
click at [227, 522] on input "0" at bounding box center [284, 525] width 163 height 26
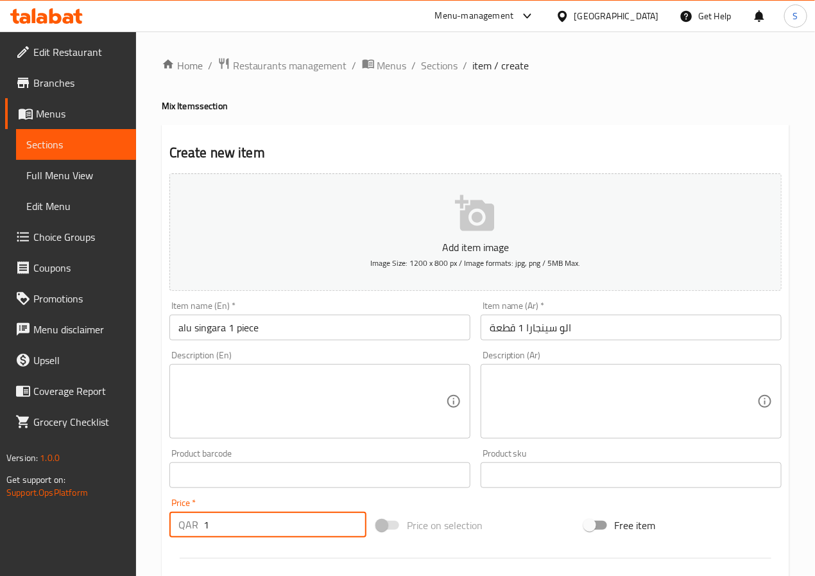
type input "1"
click at [251, 420] on textarea at bounding box center [312, 401] width 268 height 61
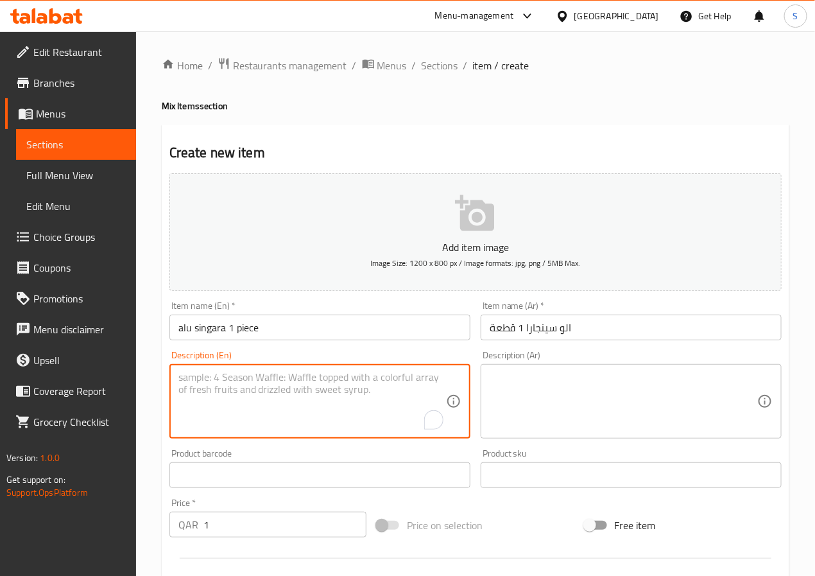
paste textarea "Similar to samosa, with mashed potato filling, peas, cumin, chili, fried in tri…"
click at [218, 381] on textarea "Similar to samosa, with mashed potato filling, peas, cumin, chili, fried in tri…" at bounding box center [312, 401] width 268 height 61
type textarea "Similar to samosa, with mashed potato filling, peas, cumin, chili, fried in tri…"
click at [624, 393] on textarea at bounding box center [624, 401] width 268 height 61
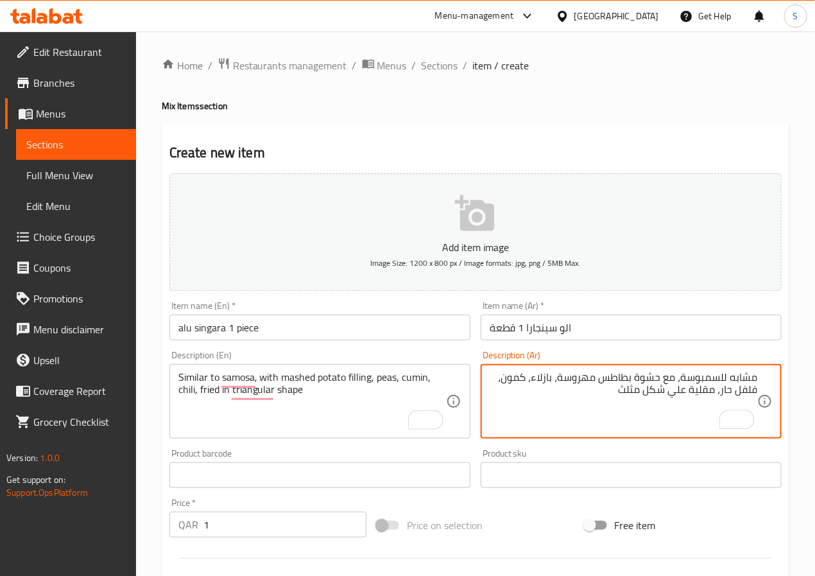
type textarea "مشابه للسمبوسة، مع حشوة بطاطس مهروسة، بازلاء، كمون، فلفل حار، مقلية علي شكل مثلث"
click at [532, 325] on input "الو سينجارا 1 قطعة" at bounding box center [631, 328] width 301 height 26
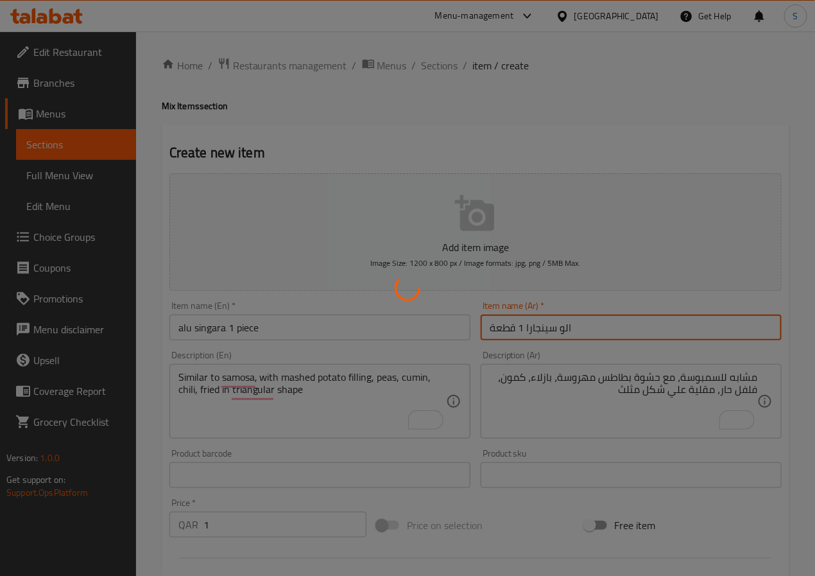
type input "0"
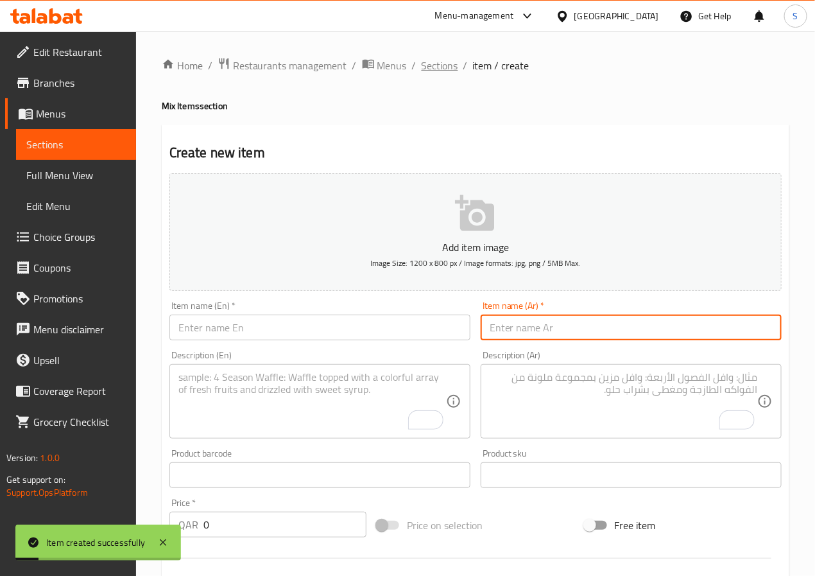
click at [427, 64] on span "Sections" at bounding box center [440, 65] width 37 height 15
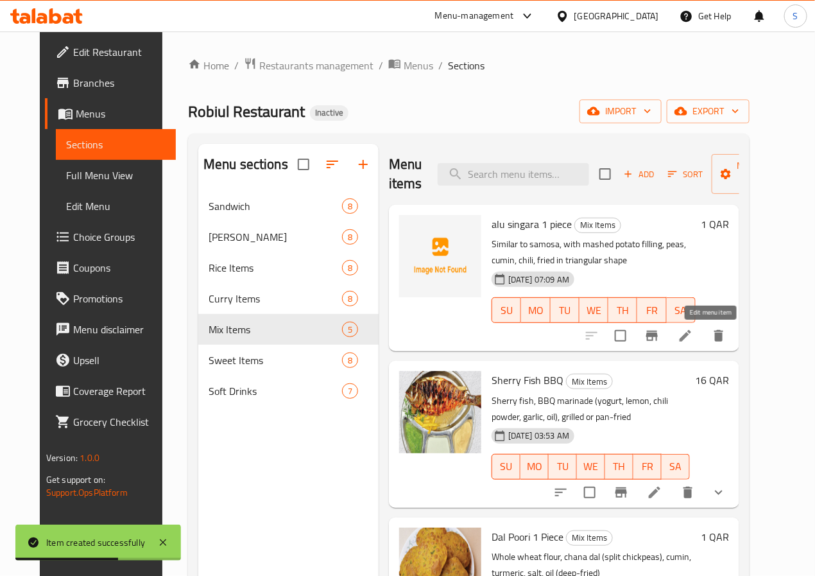
click at [691, 337] on icon at bounding box center [686, 336] width 12 height 12
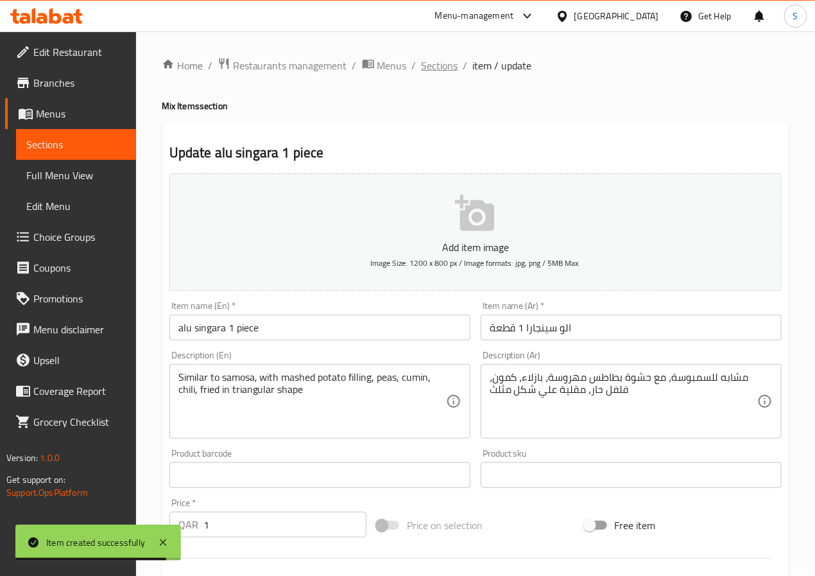
click at [432, 70] on span "Sections" at bounding box center [440, 65] width 37 height 15
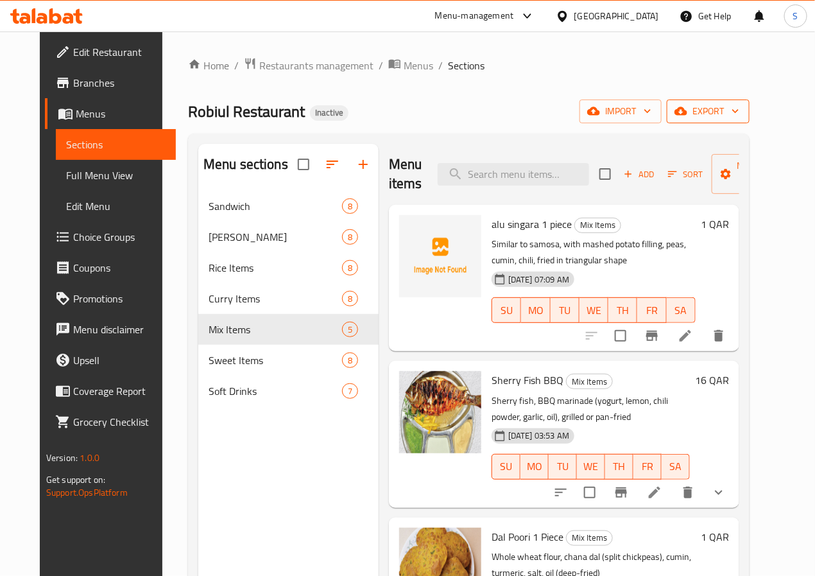
click at [739, 116] on span "export" at bounding box center [708, 111] width 62 height 16
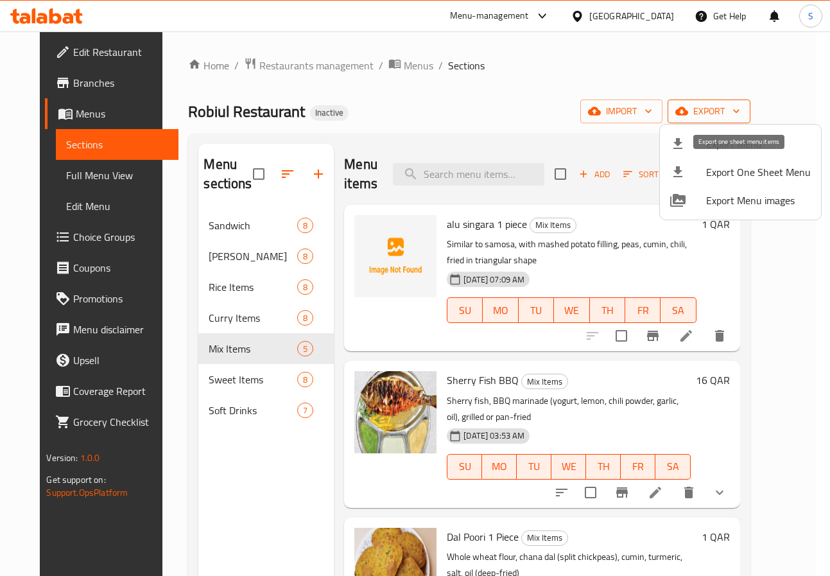
click at [732, 148] on span "Export Menu" at bounding box center [758, 143] width 105 height 15
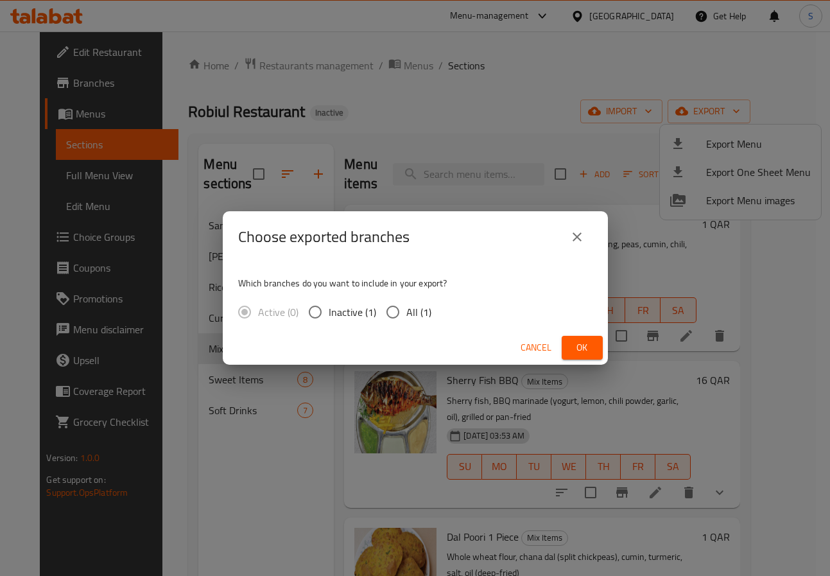
click at [397, 314] on input "All (1)" at bounding box center [392, 311] width 27 height 27
radio input "true"
click at [580, 343] on span "Ok" at bounding box center [582, 348] width 21 height 16
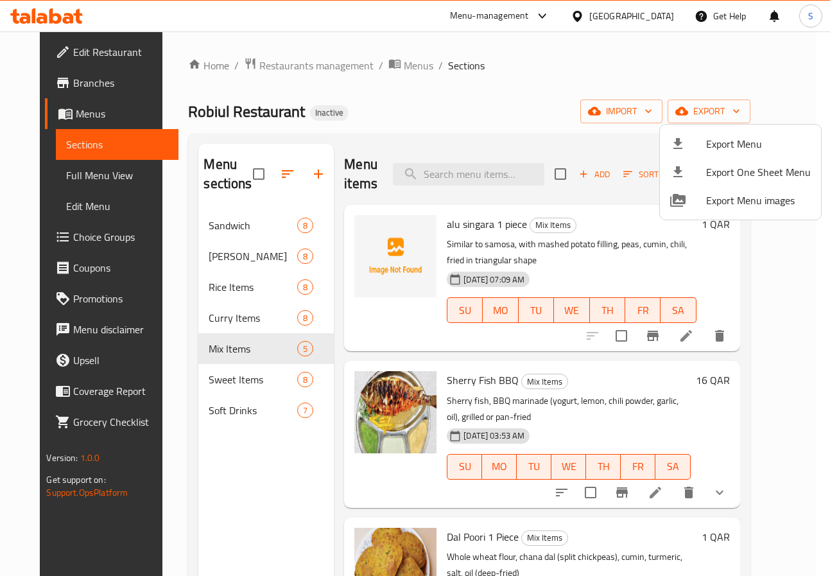
click at [108, 46] on div at bounding box center [415, 288] width 830 height 576
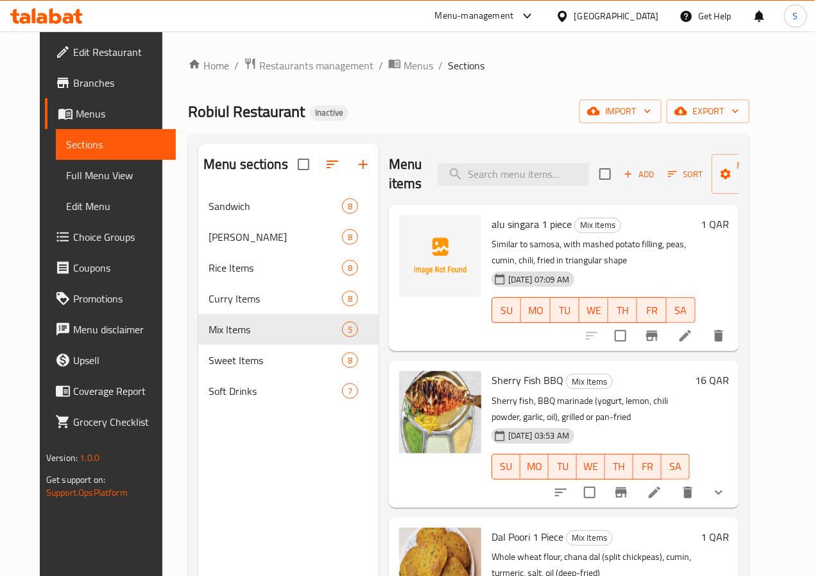
click at [75, 51] on span "Edit Restaurant" at bounding box center [119, 51] width 92 height 15
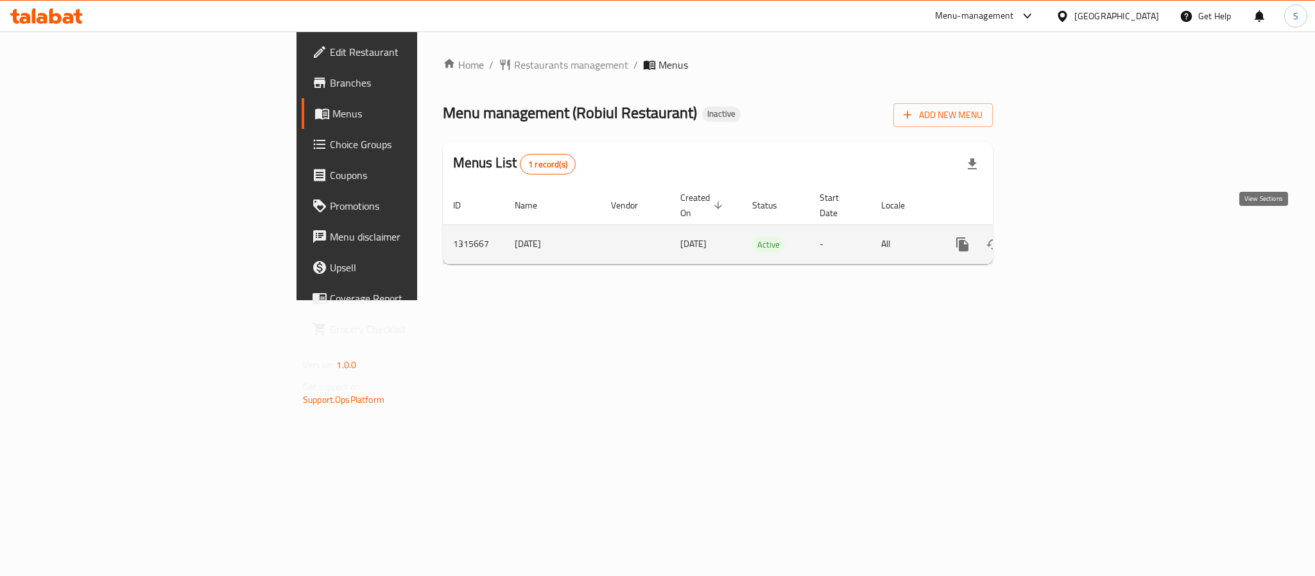
click at [1063, 237] on icon "enhanced table" at bounding box center [1054, 244] width 15 height 15
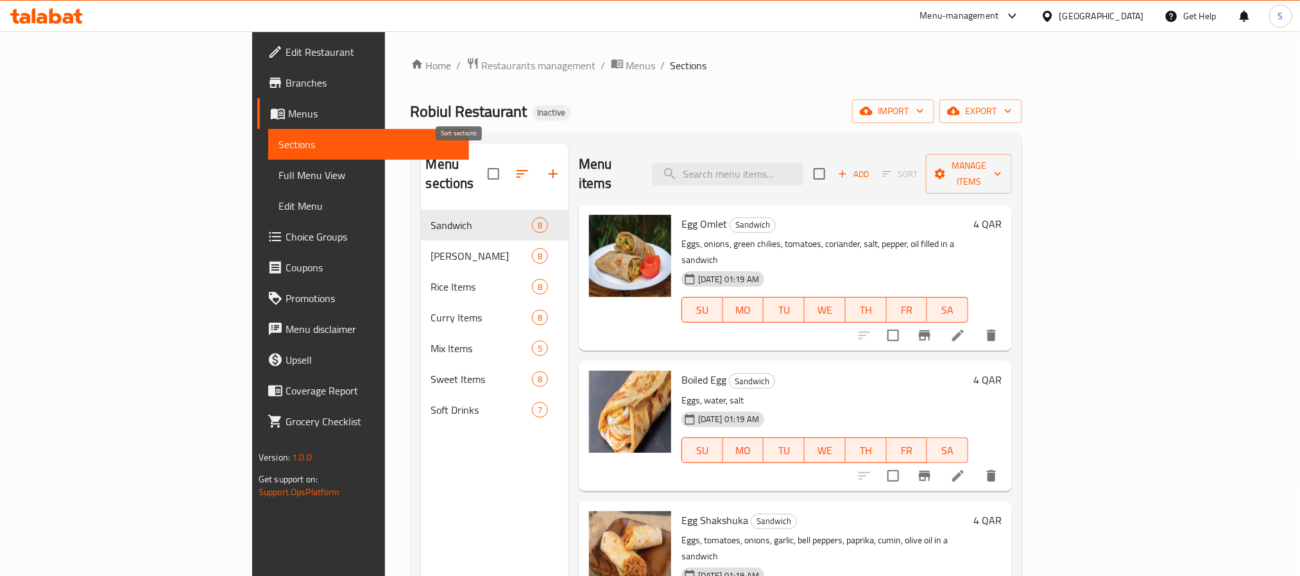
click at [515, 171] on icon "button" at bounding box center [522, 173] width 15 height 15
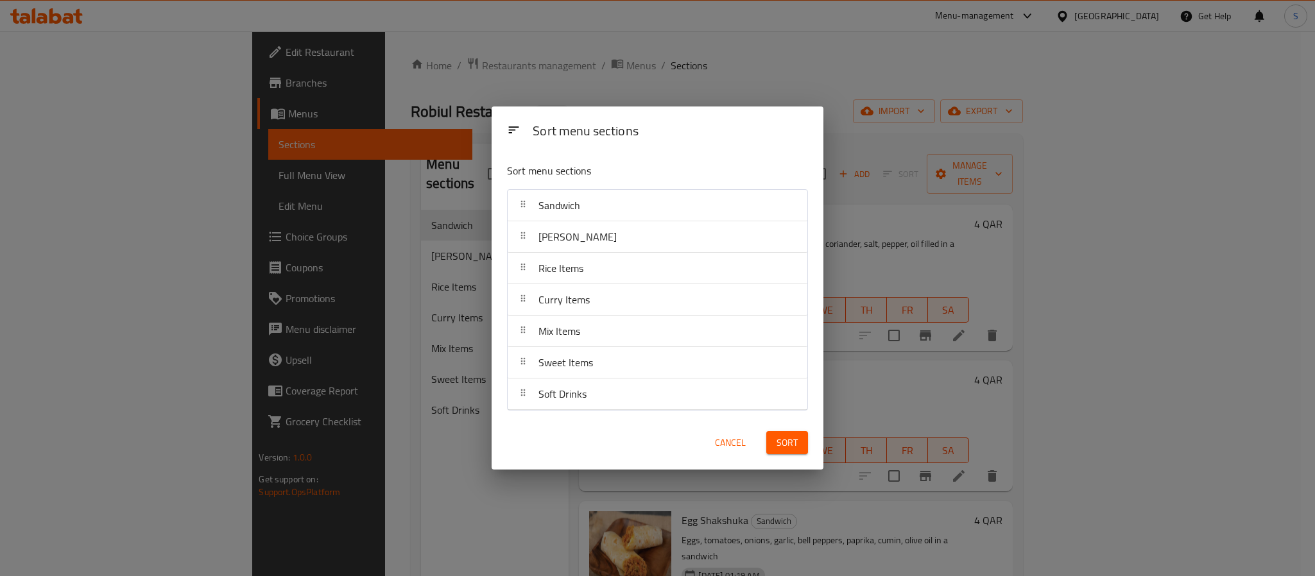
click at [727, 447] on span "Cancel" at bounding box center [730, 443] width 31 height 16
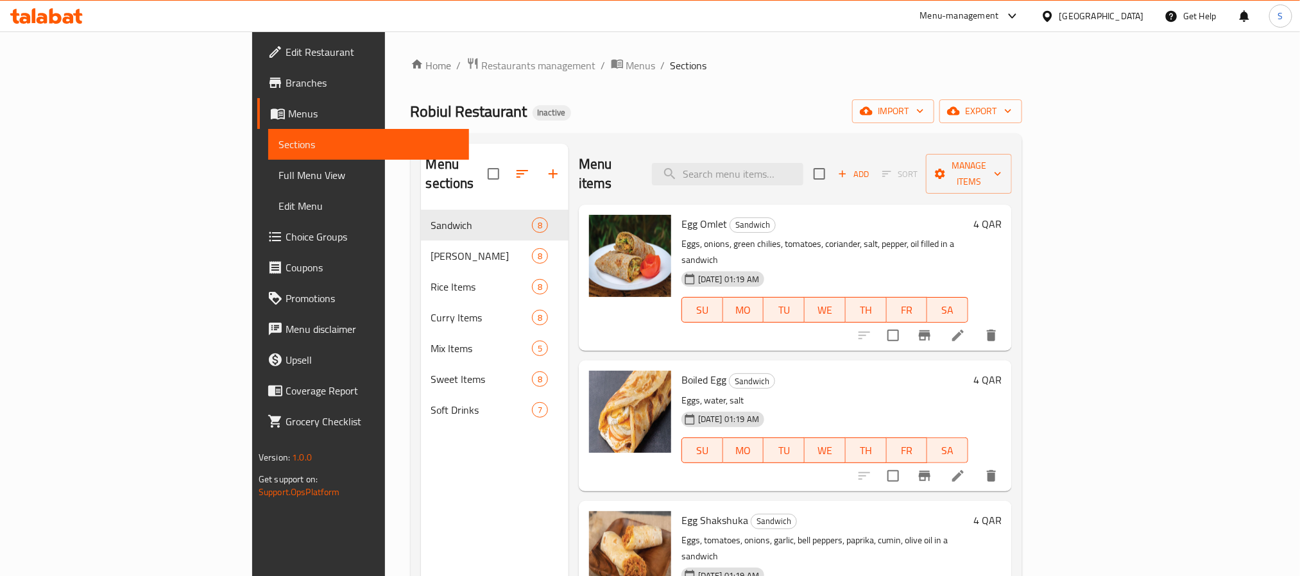
click at [723, 100] on div "Robiul Restaurant Inactive import export" at bounding box center [717, 111] width 612 height 24
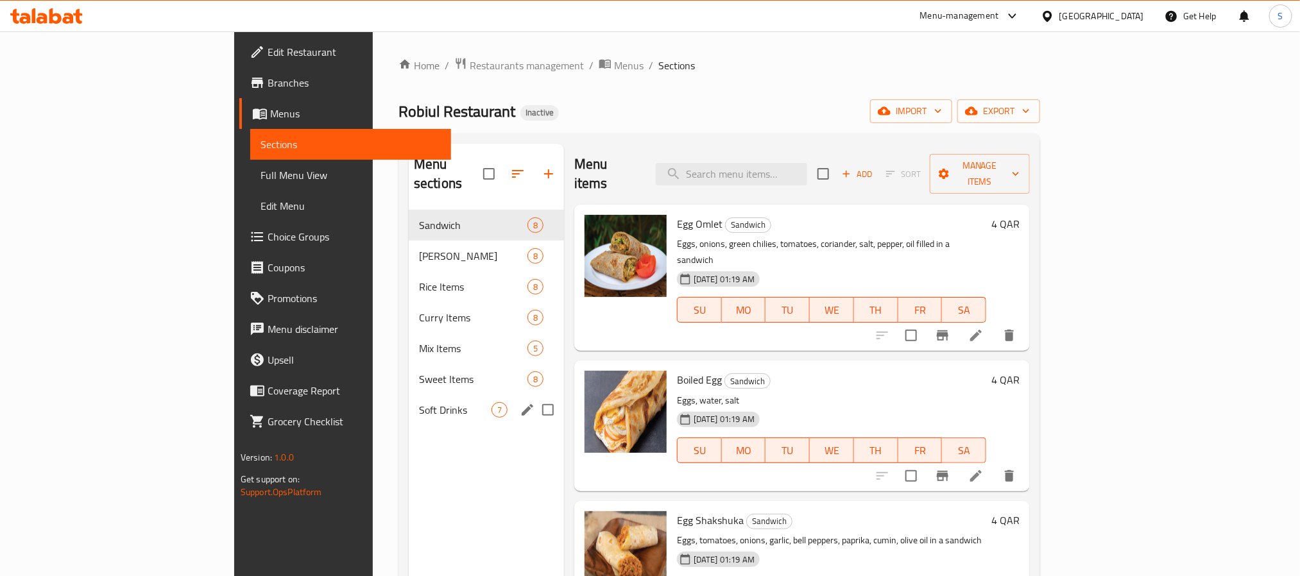
click at [409, 399] on div "Soft Drinks 7" at bounding box center [486, 410] width 155 height 31
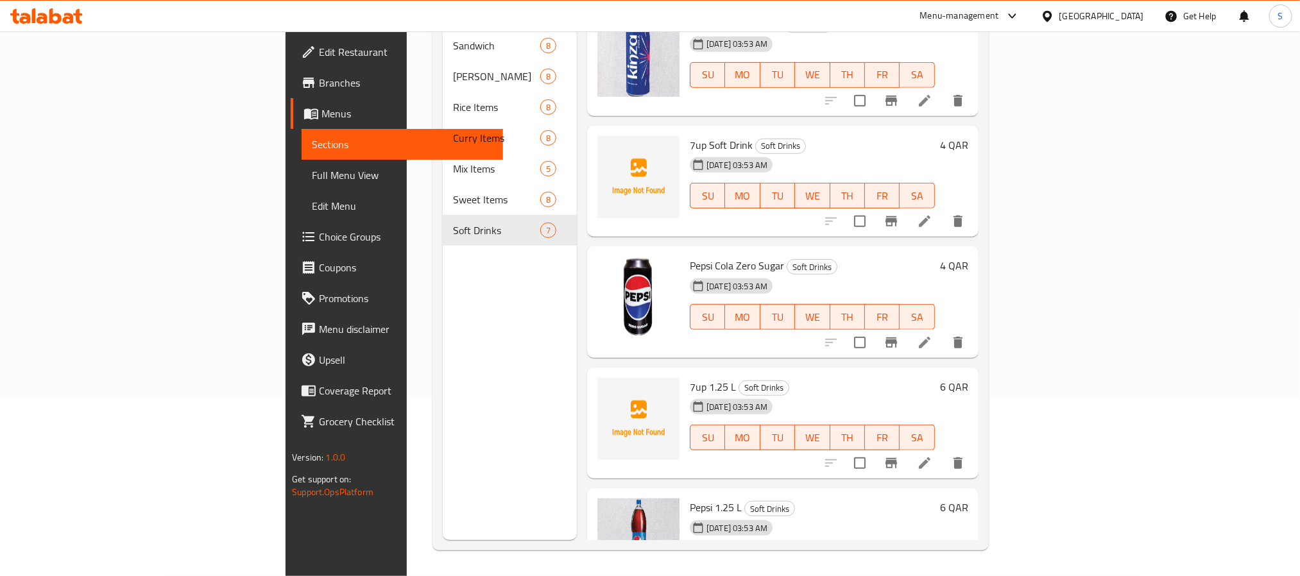
scroll to position [248, 0]
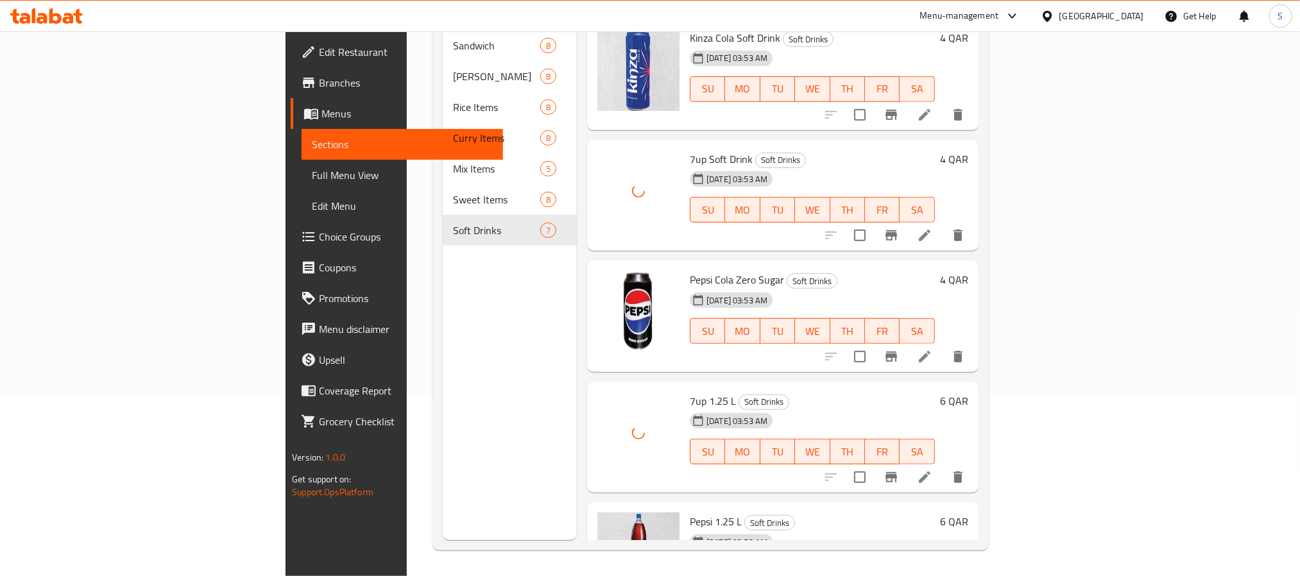
click at [780, 360] on div "Menu items Add Sort Manage items Mineral Water Small Size Soft Drinks [DATE] 03…" at bounding box center [778, 252] width 402 height 576
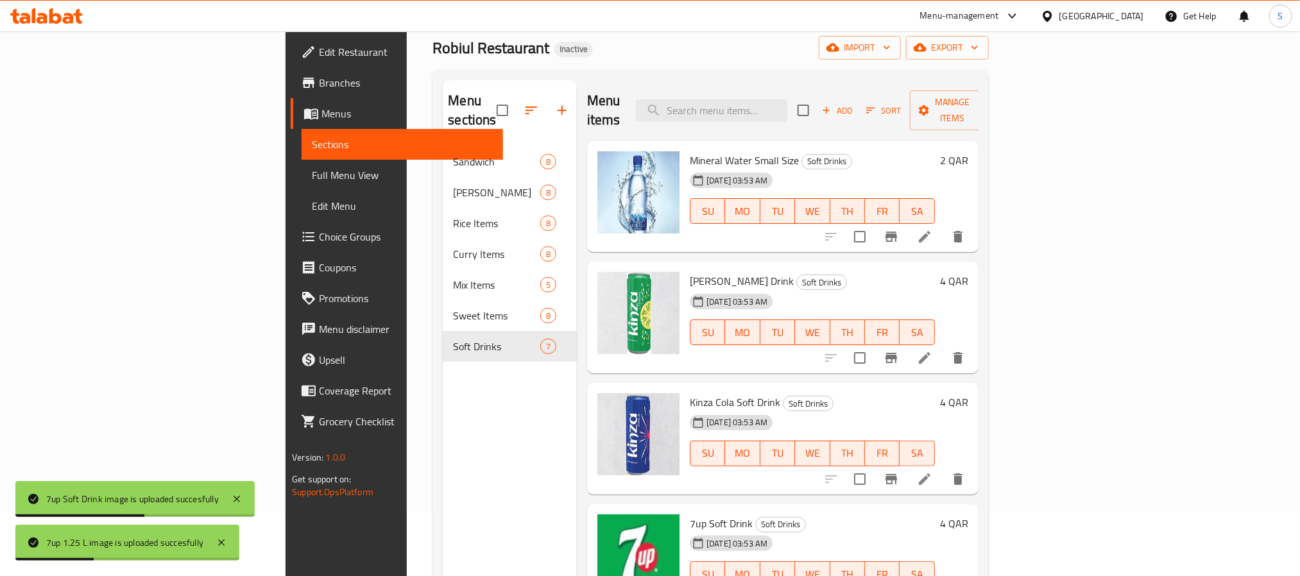
scroll to position [0, 0]
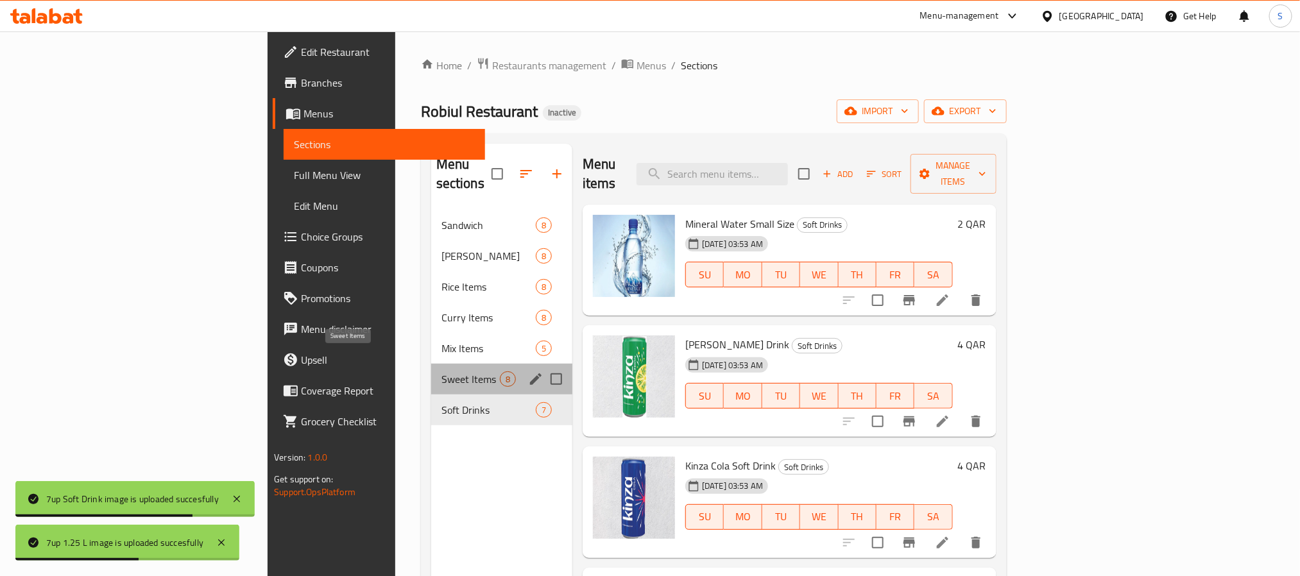
click at [442, 372] on span "Sweet Items" at bounding box center [471, 379] width 58 height 15
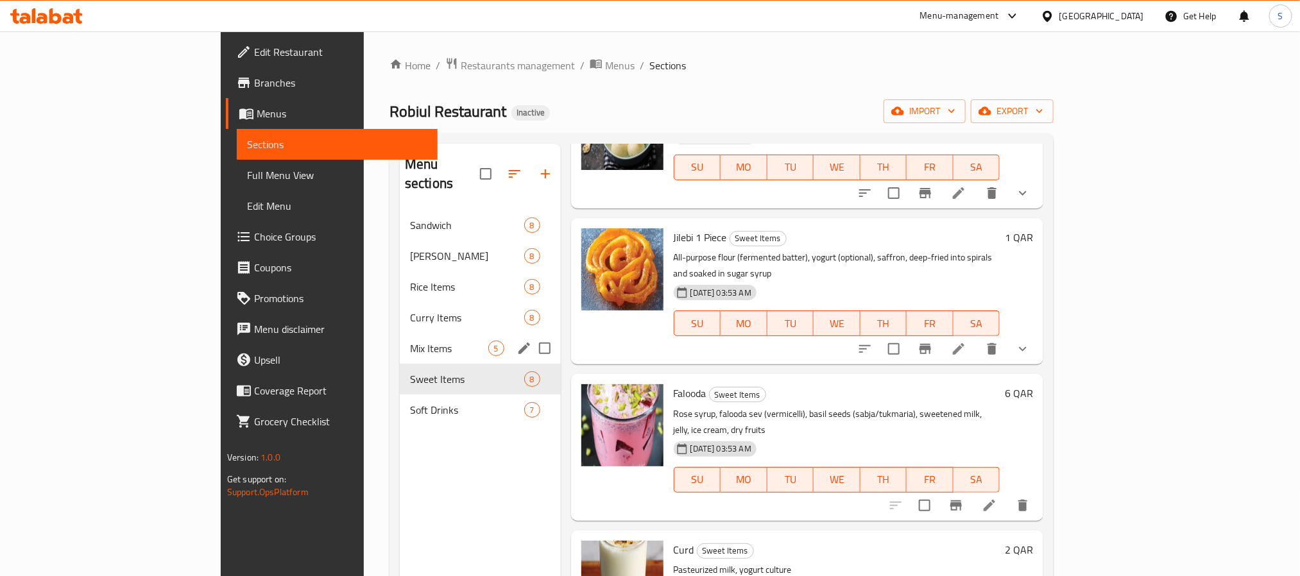
click at [400, 333] on div "Mix Items 5" at bounding box center [480, 348] width 161 height 31
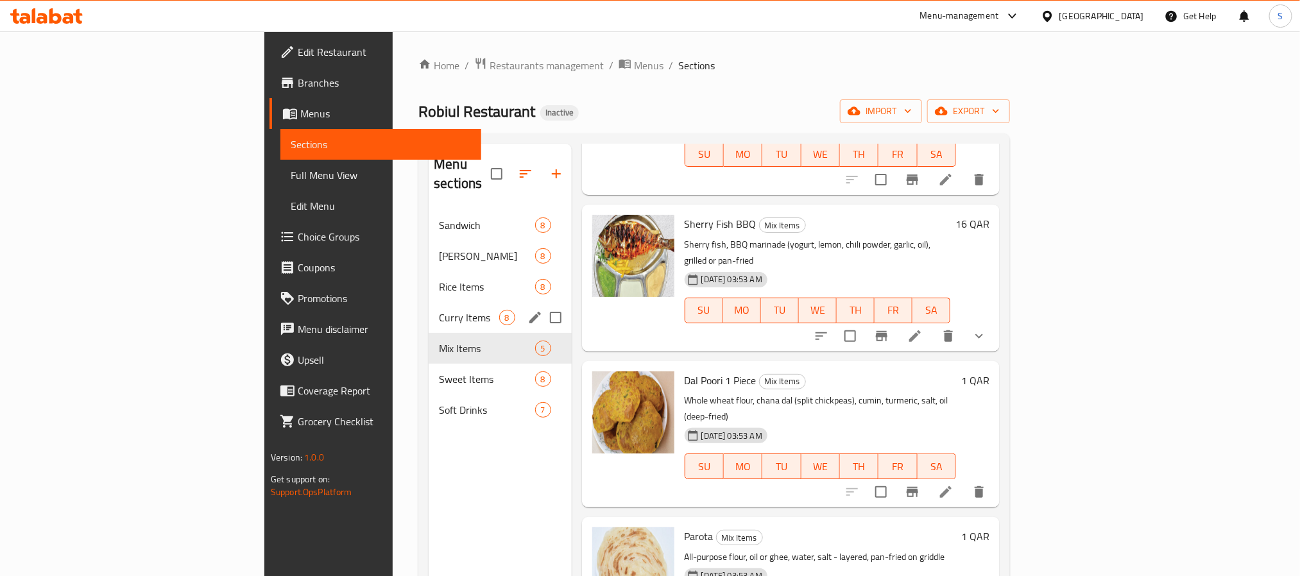
click at [429, 309] on div "Curry Items 8" at bounding box center [500, 317] width 142 height 31
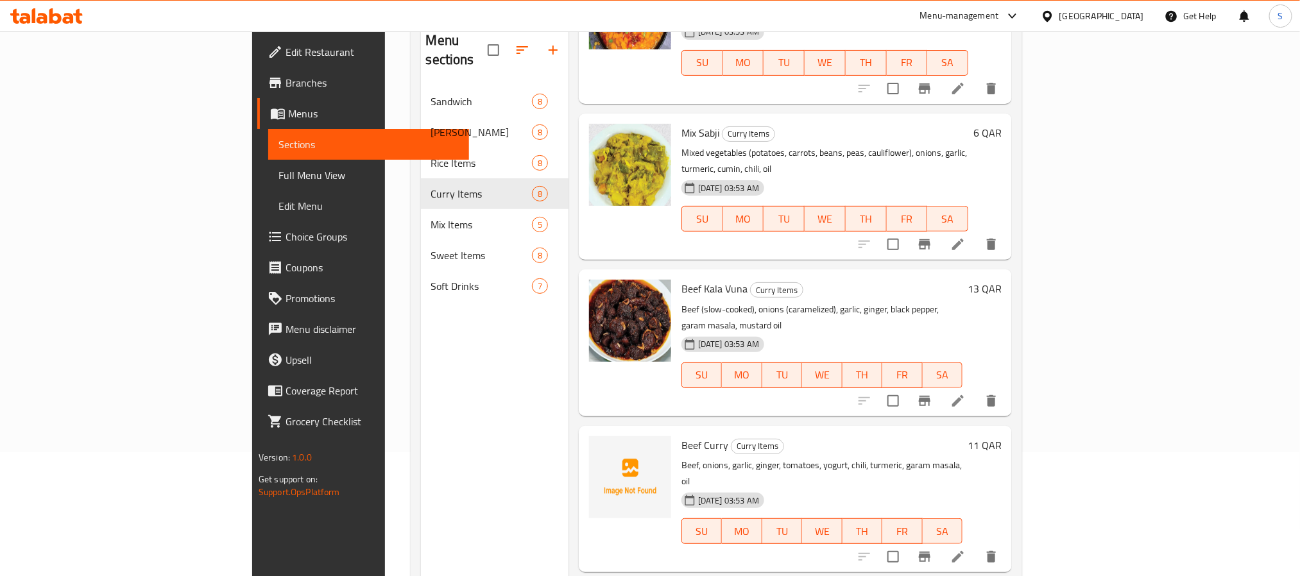
scroll to position [180, 0]
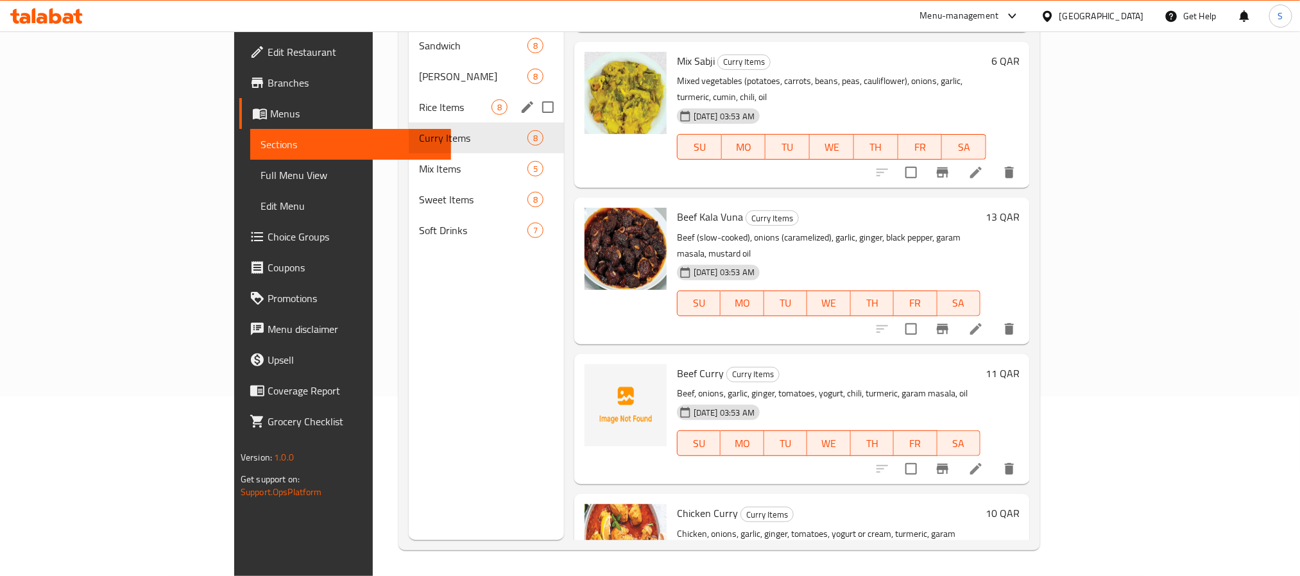
click at [419, 99] on span "Rice Items" at bounding box center [455, 106] width 73 height 15
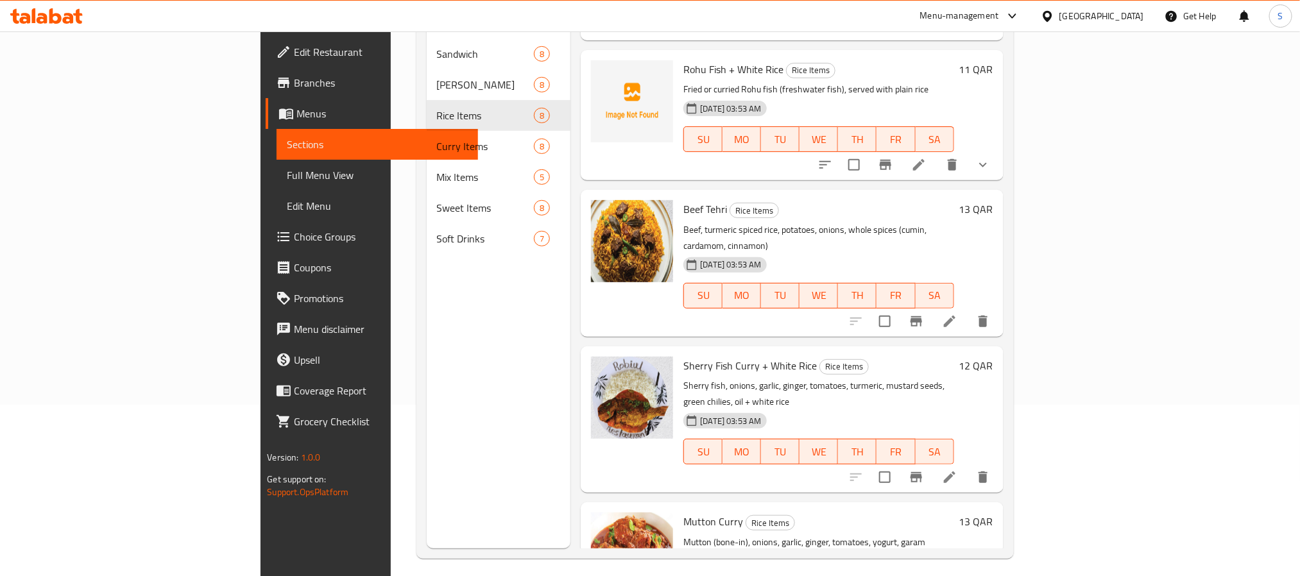
scroll to position [180, 0]
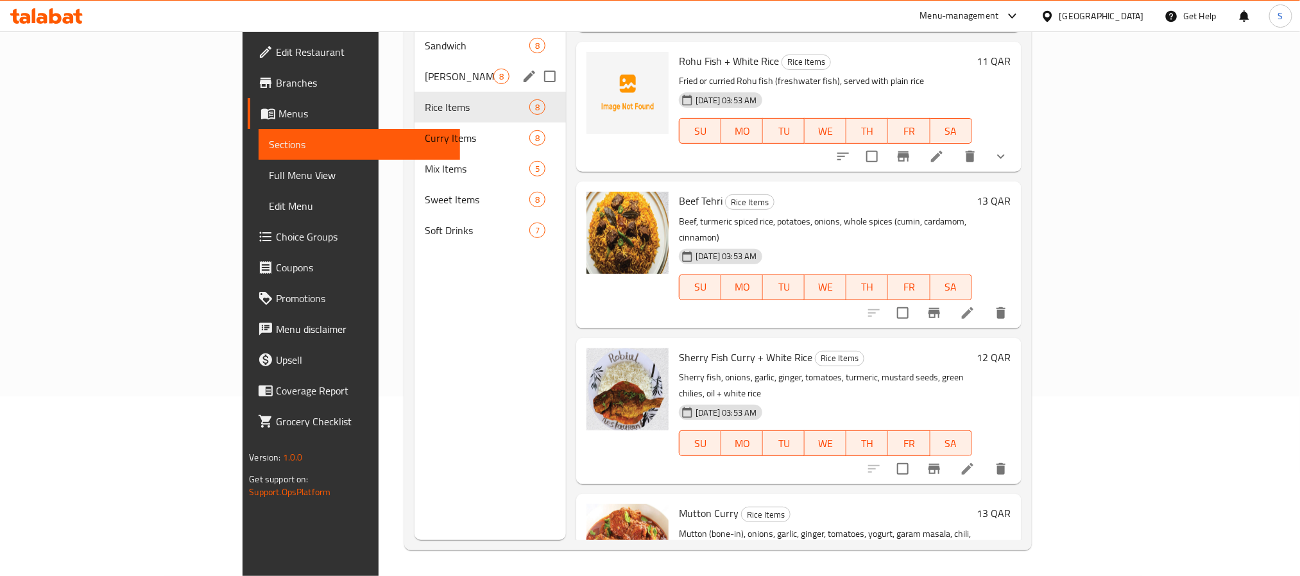
click at [425, 69] on span "[PERSON_NAME]" at bounding box center [459, 76] width 69 height 15
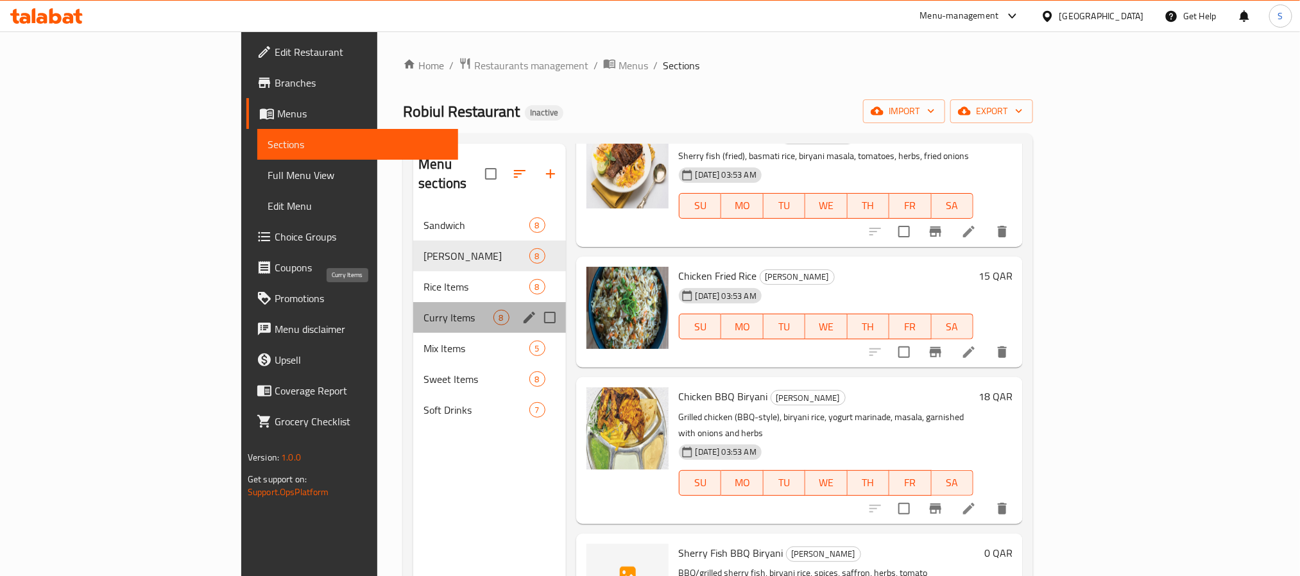
click at [424, 310] on span "Curry Items" at bounding box center [458, 317] width 69 height 15
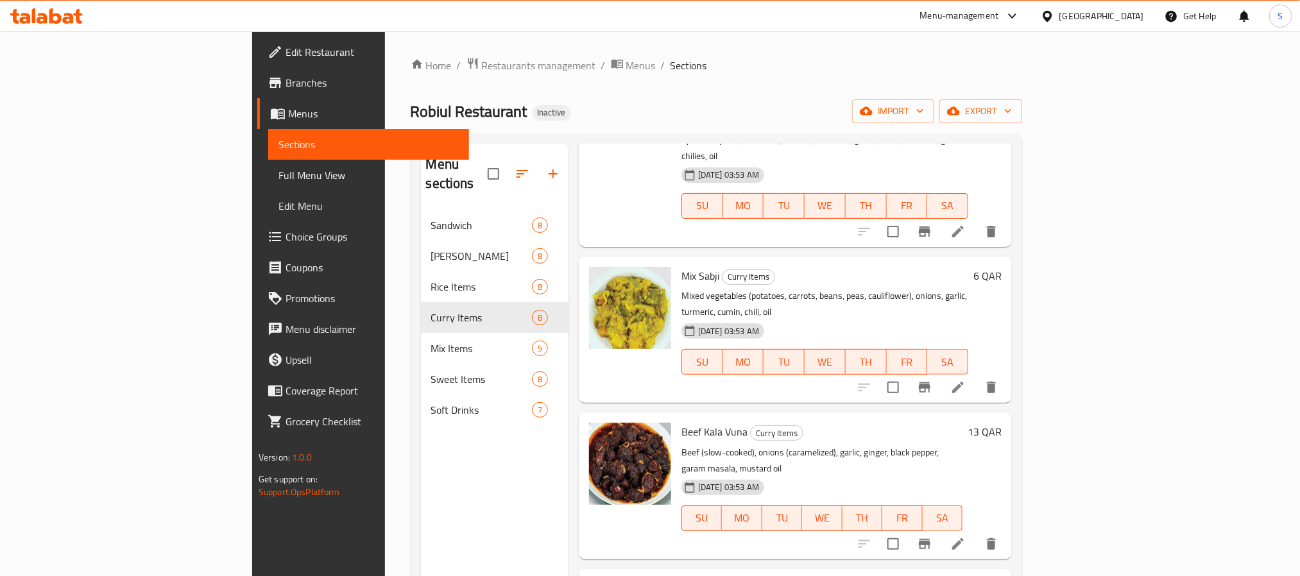
click at [841, 95] on div "Home / Restaurants management / Menus / Sections Robiul Restaurant Inactive imp…" at bounding box center [717, 393] width 612 height 673
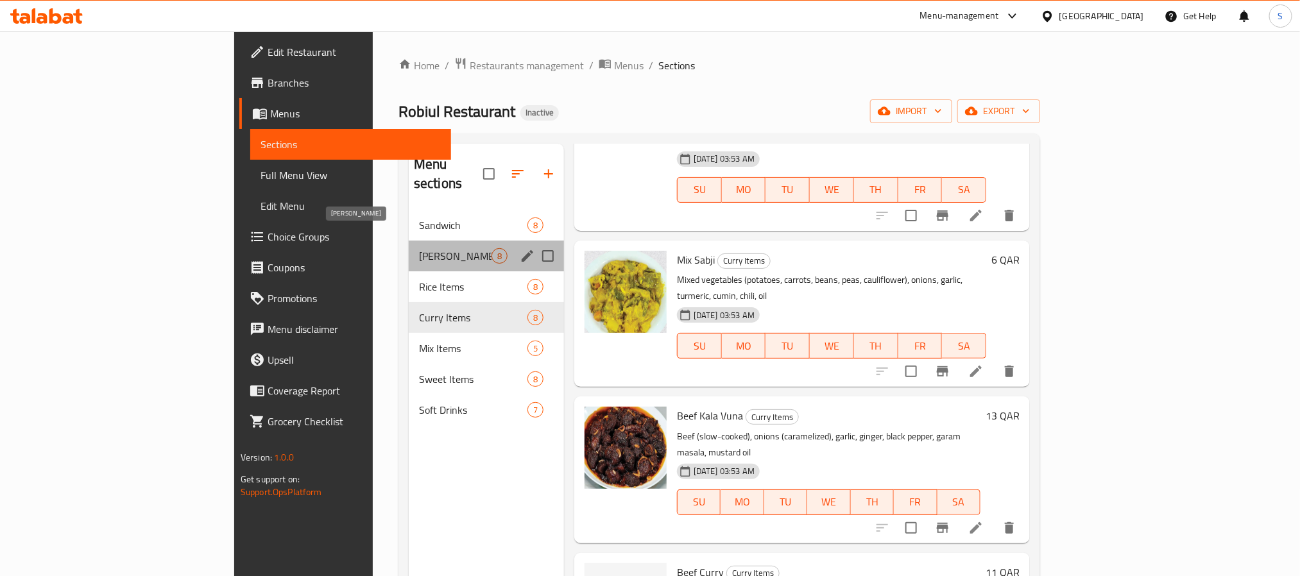
click at [419, 248] on span "[PERSON_NAME]" at bounding box center [455, 255] width 73 height 15
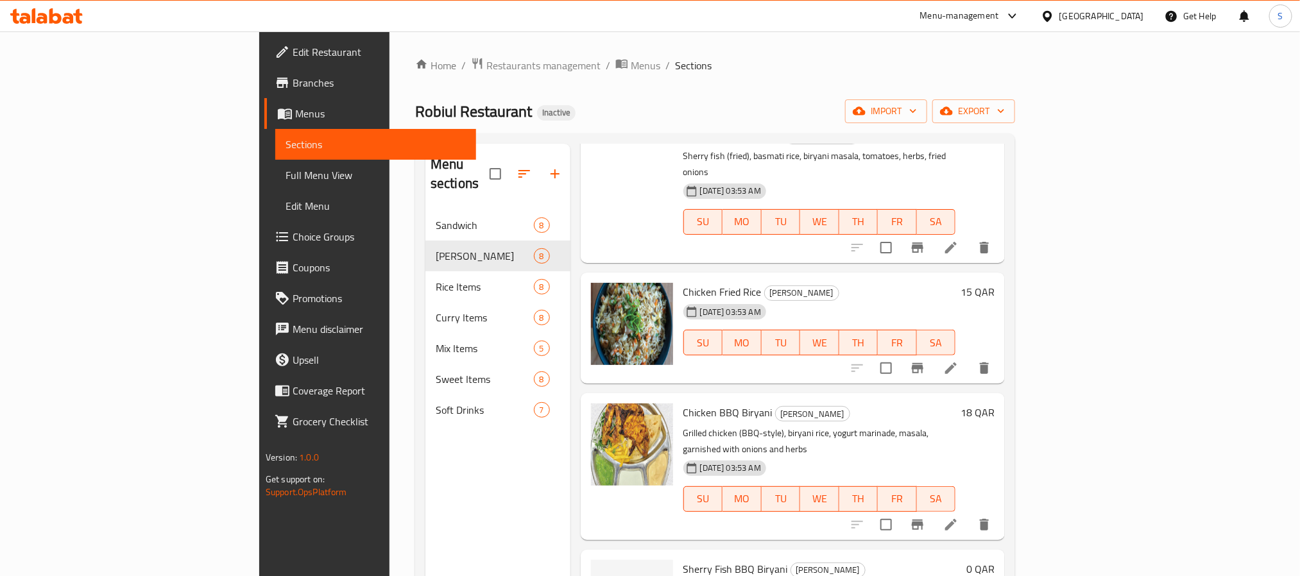
click at [861, 560] on h6 "Sherry Fish BBQ Biryani Biryani Rice" at bounding box center [823, 569] width 278 height 18
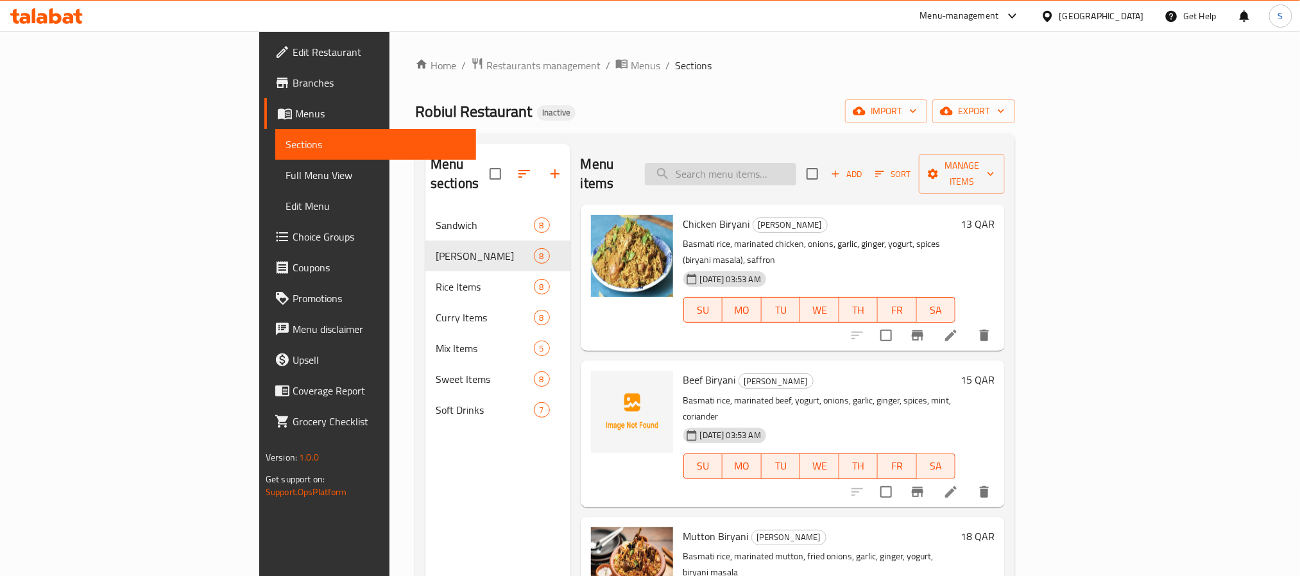
click at [797, 163] on input "search" at bounding box center [720, 174] width 151 height 22
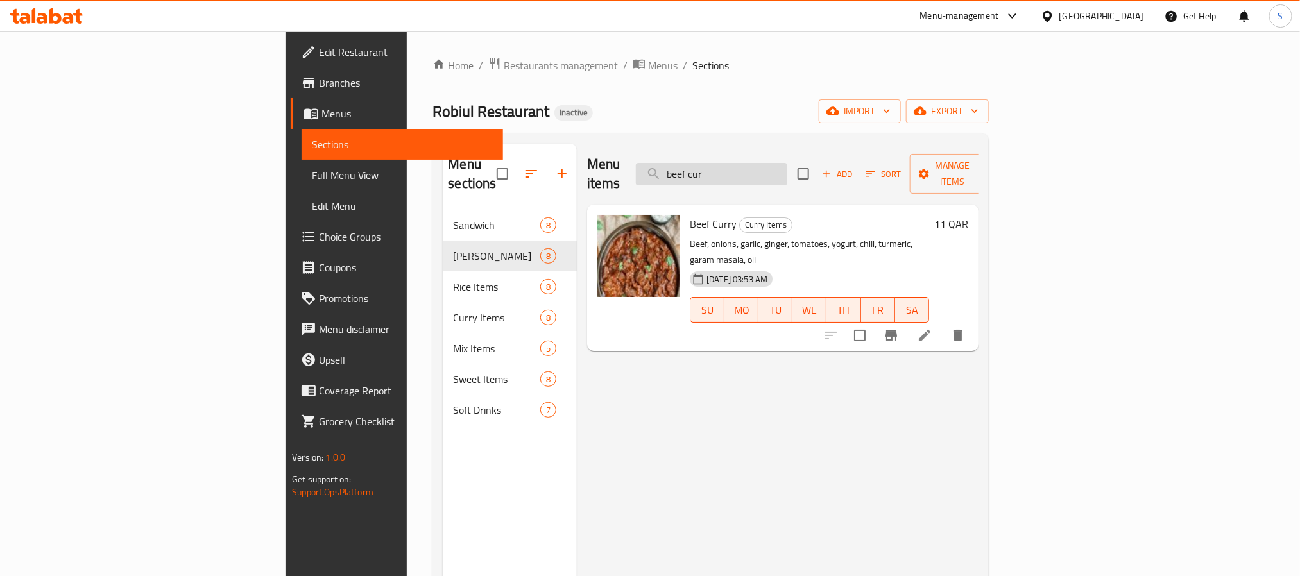
click at [788, 163] on input "beef cur" at bounding box center [711, 174] width 151 height 22
type input "beef bi"
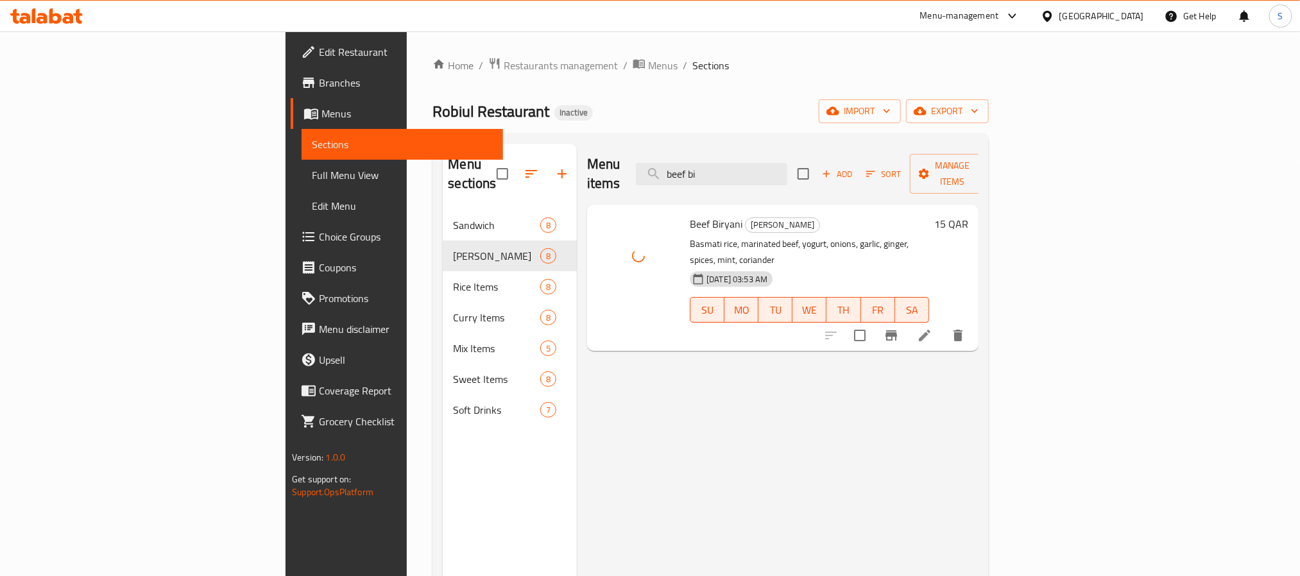
click at [626, 349] on div "Menu items beef bi Add Sort Manage items Beef Biryani Biryani Rice Basmati rice…" at bounding box center [778, 432] width 402 height 576
click at [788, 173] on input "beef bi" at bounding box center [711, 174] width 151 height 22
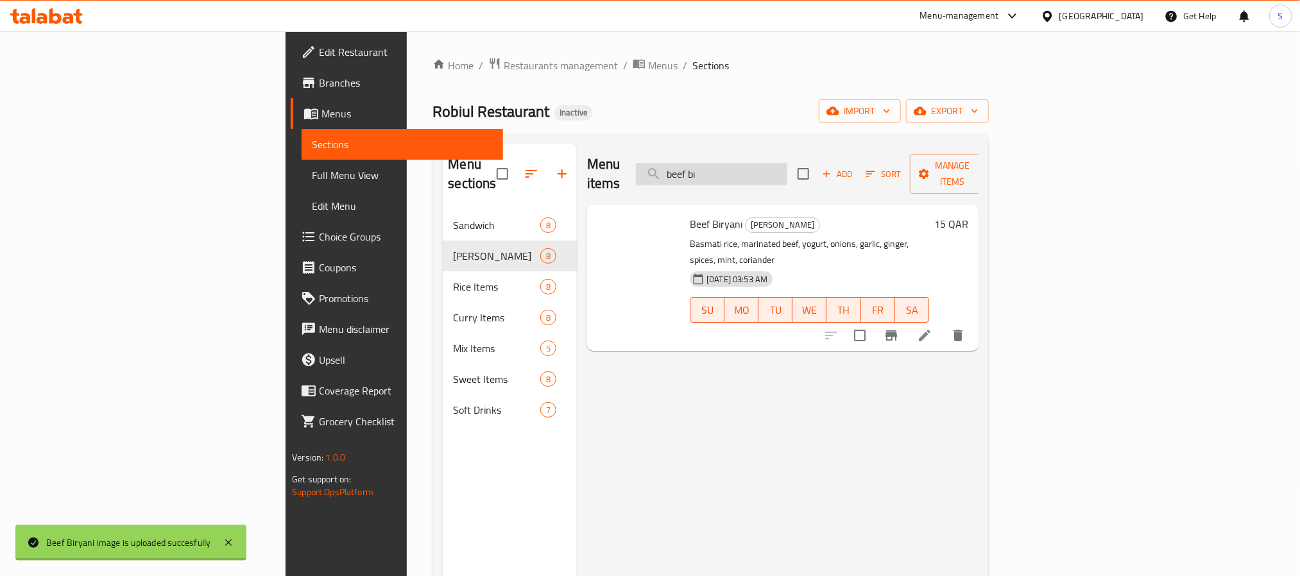
click at [788, 173] on input "beef bi" at bounding box center [711, 174] width 151 height 22
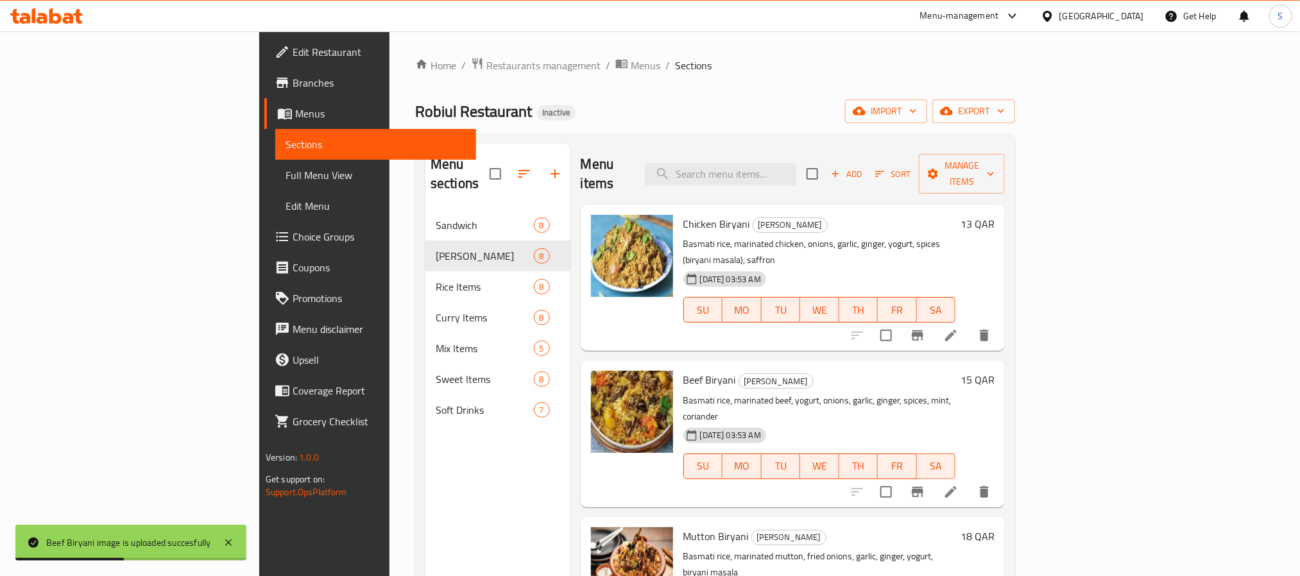
click at [694, 139] on div "Menu sections Sandwich 8 Biryani Rice 8 Rice Items 8 Curry Items 8 Mix Items 5 …" at bounding box center [715, 432] width 600 height 597
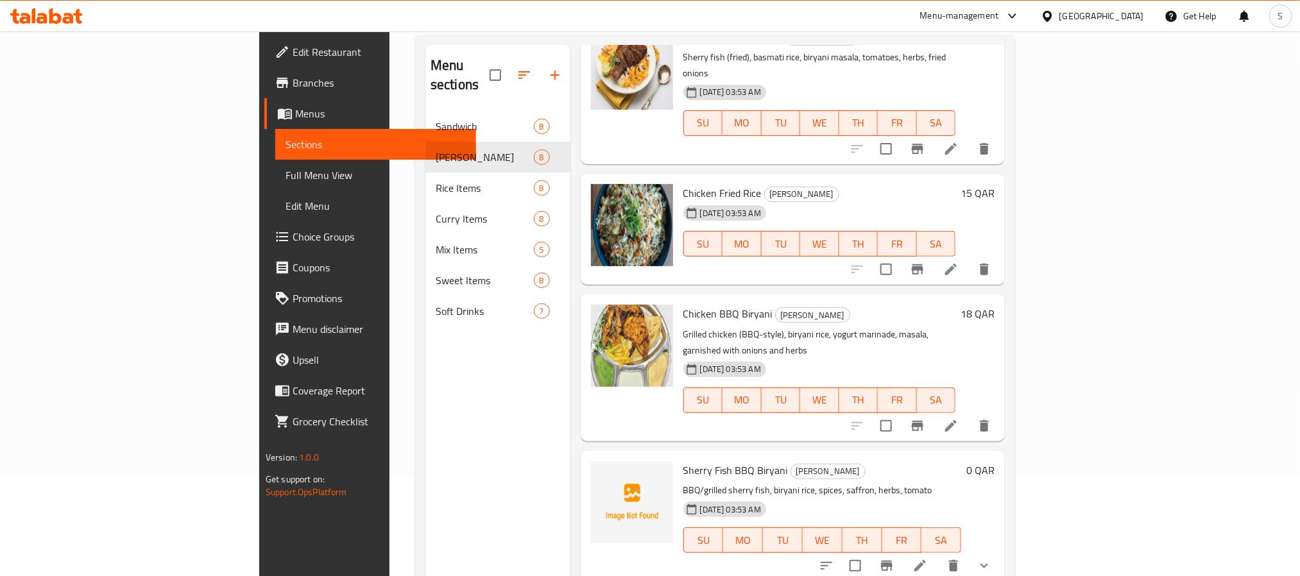
scroll to position [180, 0]
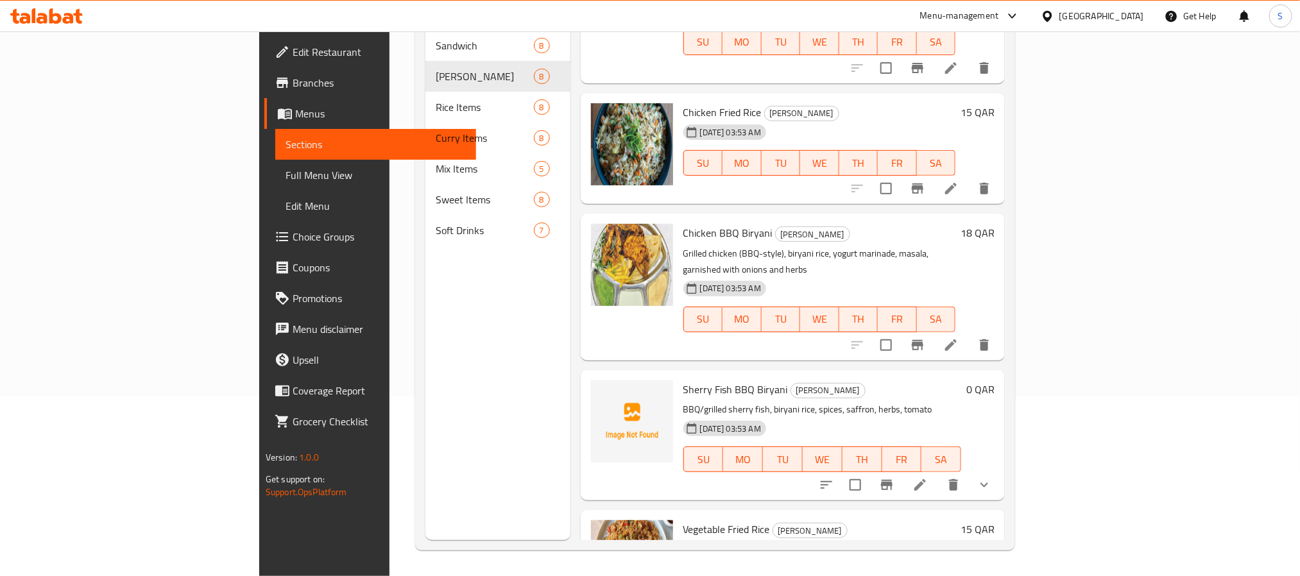
click at [608, 262] on div "Menu items Add Sort Manage items Chicken Biryani Biryani Rice Basmati rice, mar…" at bounding box center [788, 252] width 435 height 576
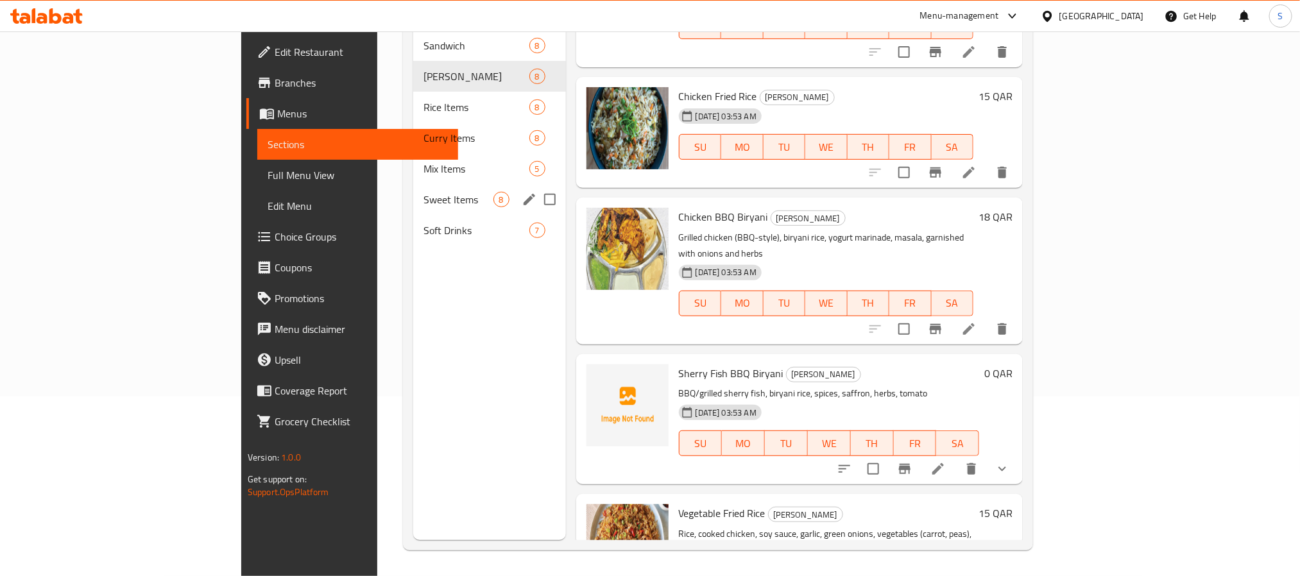
click at [413, 184] on div "Sweet Items 8" at bounding box center [489, 199] width 152 height 31
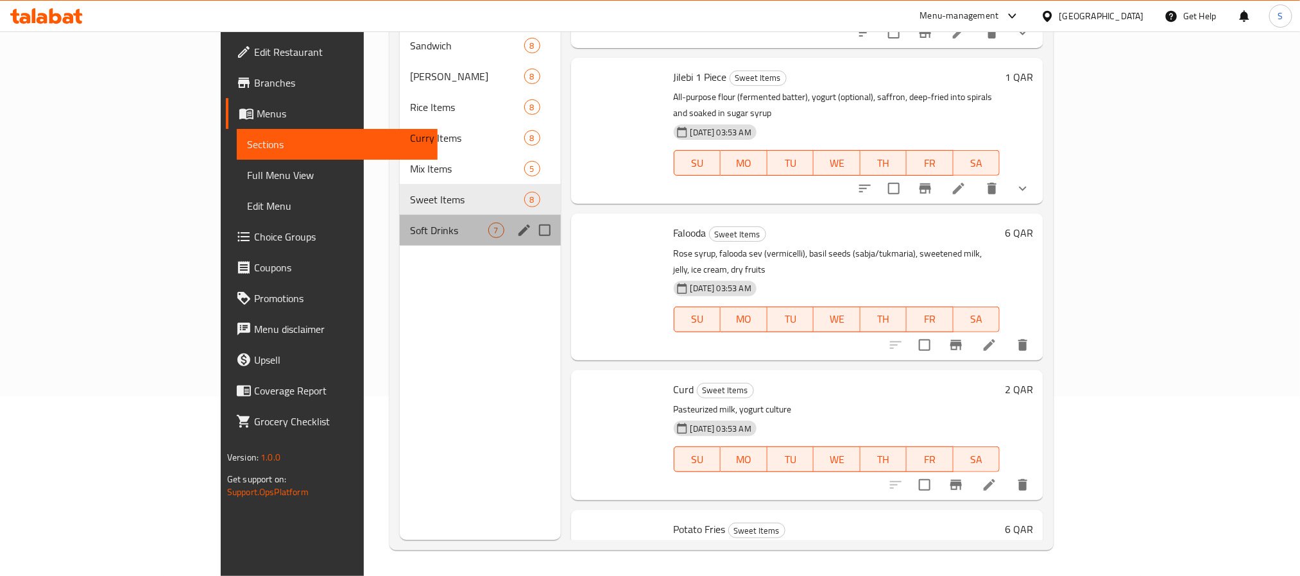
click at [410, 223] on span "Soft Drinks" at bounding box center [449, 230] width 78 height 15
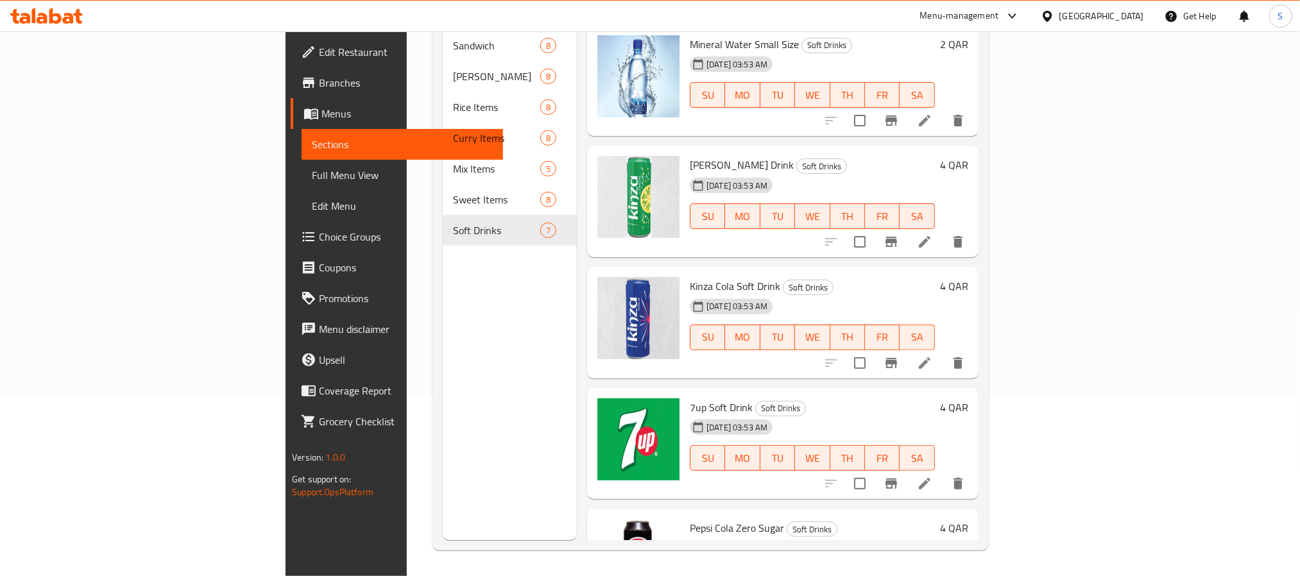
scroll to position [302, 0]
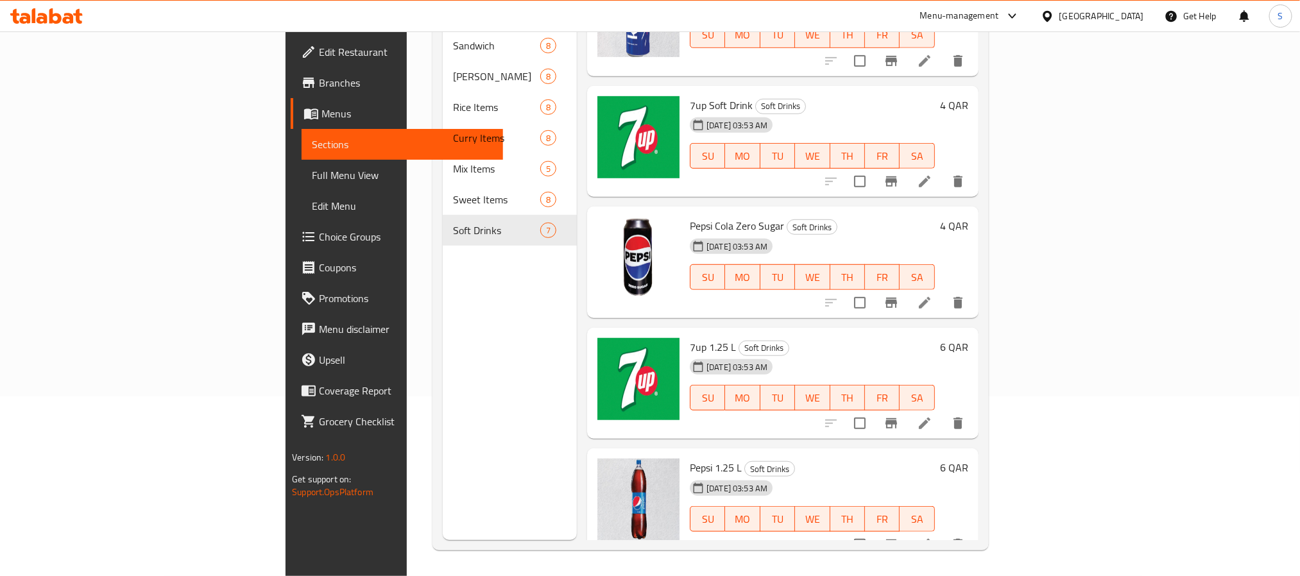
click at [822, 179] on div "Menu items Add Sort Manage items Mineral Water Small Size Soft Drinks 04-10-202…" at bounding box center [778, 252] width 402 height 576
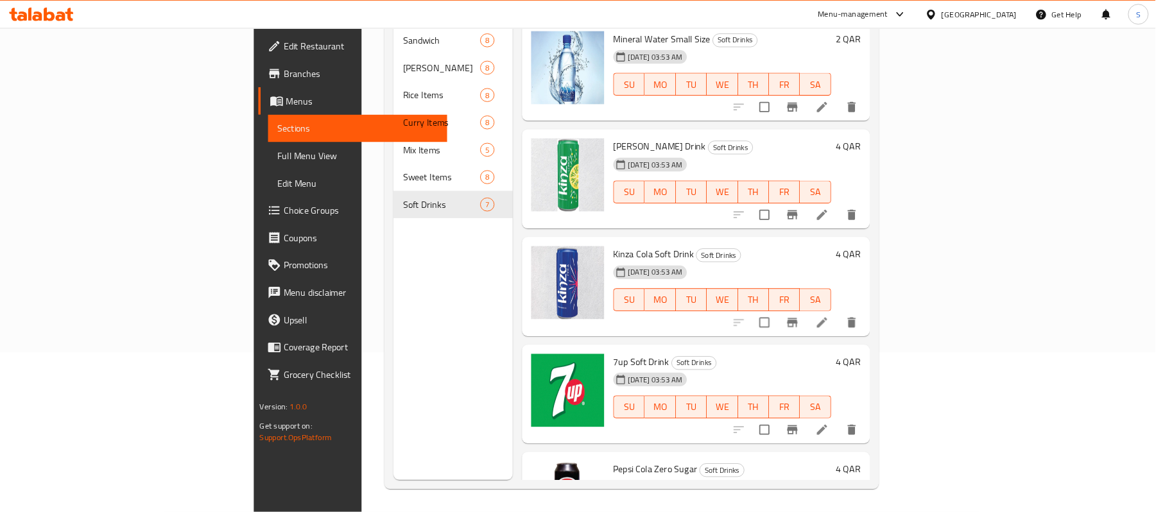
scroll to position [0, 0]
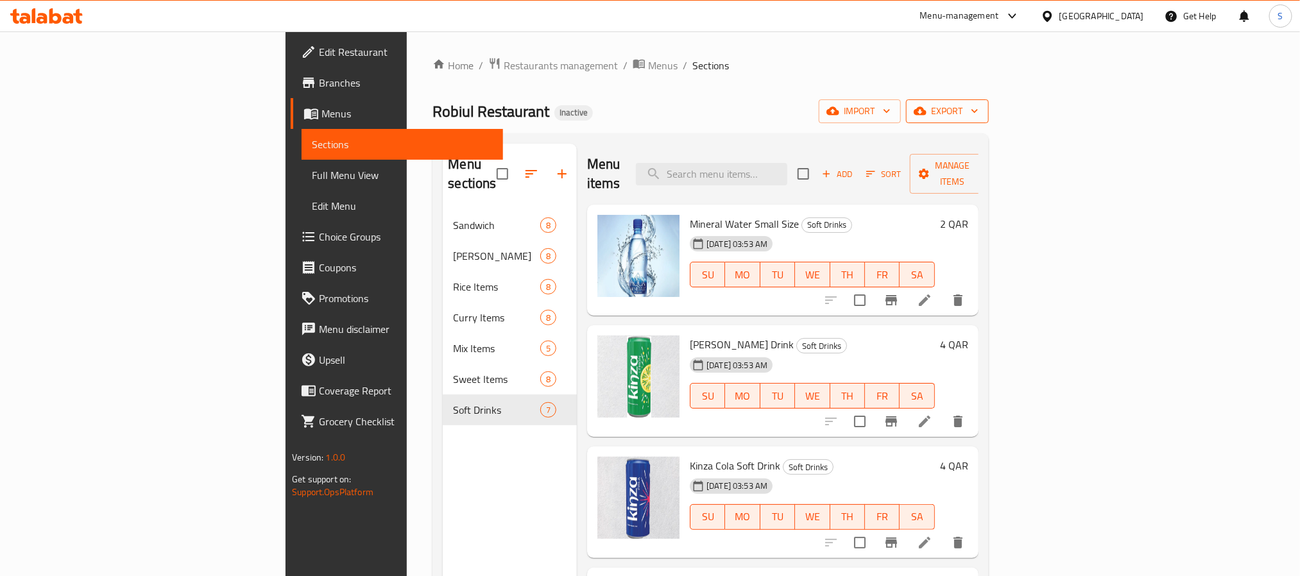
click at [981, 112] on icon "button" at bounding box center [975, 111] width 13 height 13
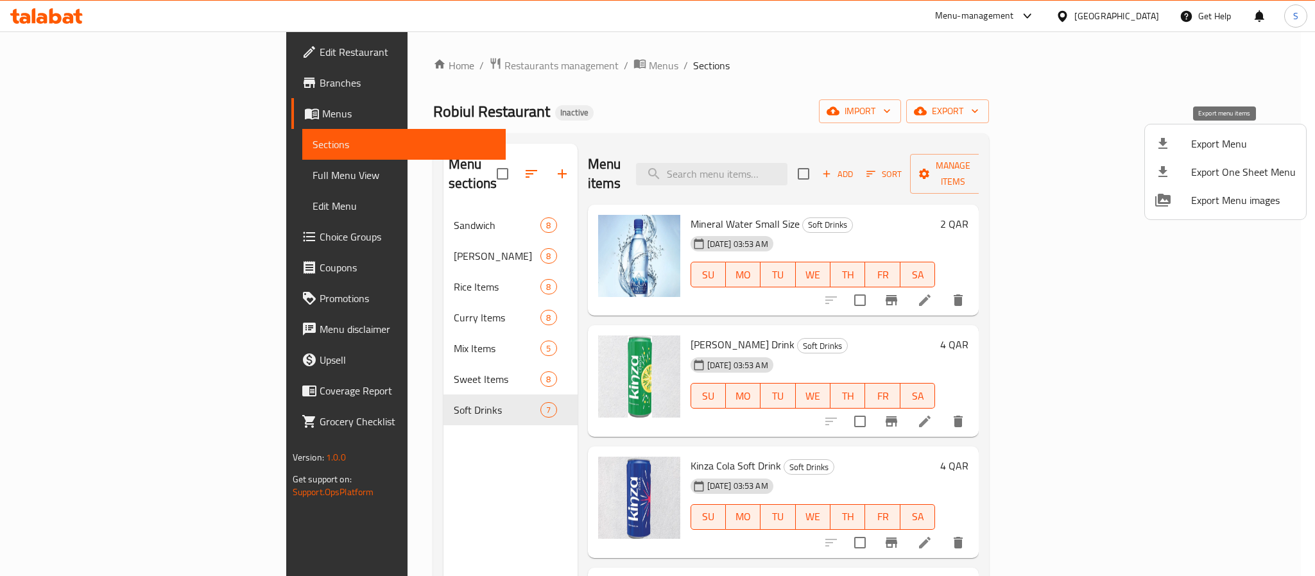
click at [1205, 145] on span "Export Menu" at bounding box center [1243, 143] width 105 height 15
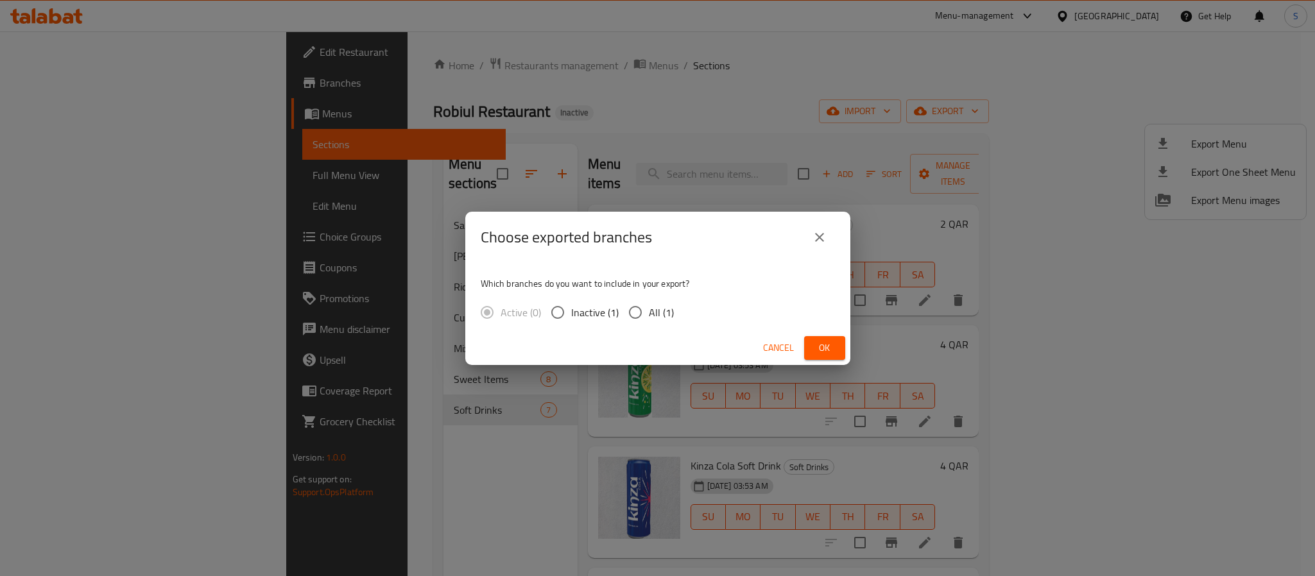
click at [641, 318] on input "All (1)" at bounding box center [635, 312] width 27 height 27
radio input "true"
click at [834, 341] on span "Ok" at bounding box center [825, 348] width 21 height 16
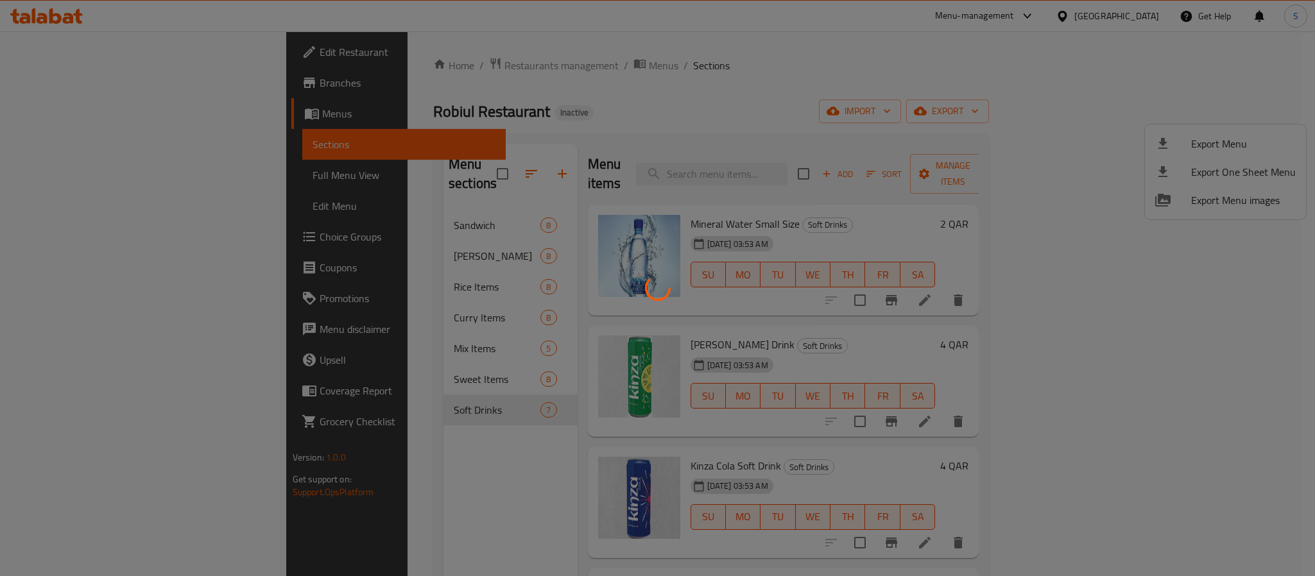
click at [772, 108] on div at bounding box center [657, 288] width 1315 height 576
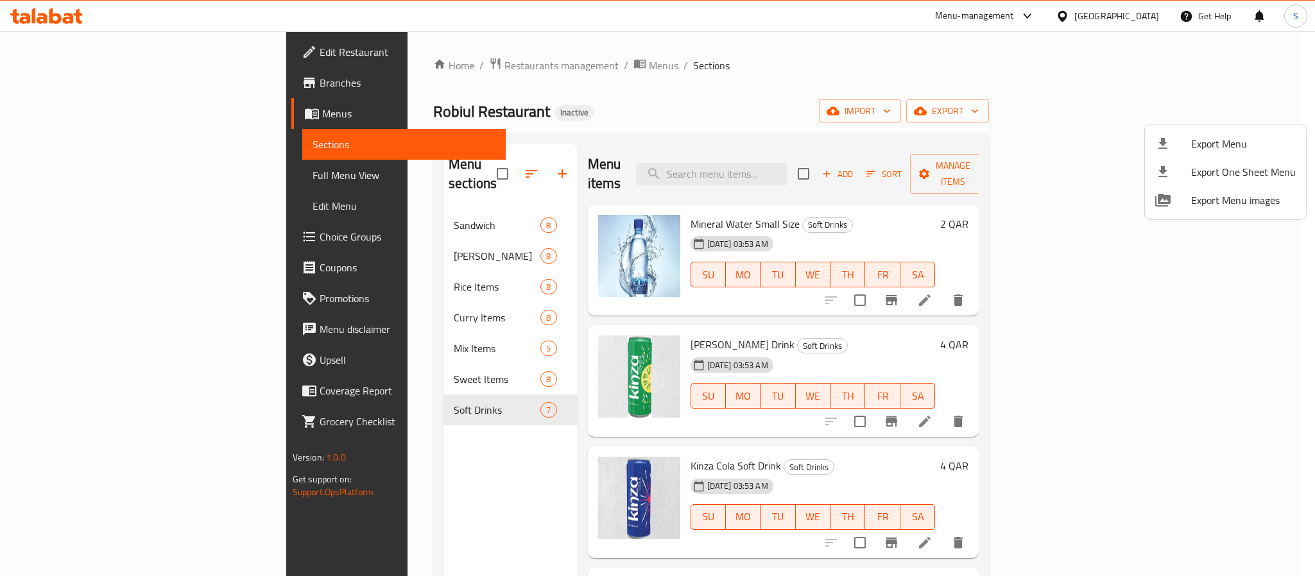
click at [728, 108] on div at bounding box center [657, 288] width 1315 height 576
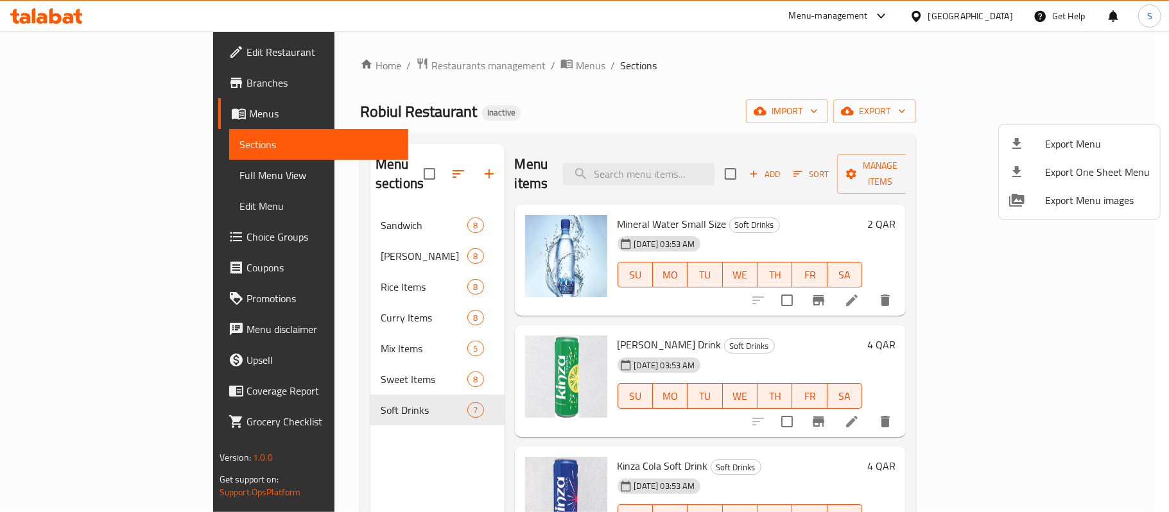
click at [608, 150] on div at bounding box center [584, 256] width 1169 height 512
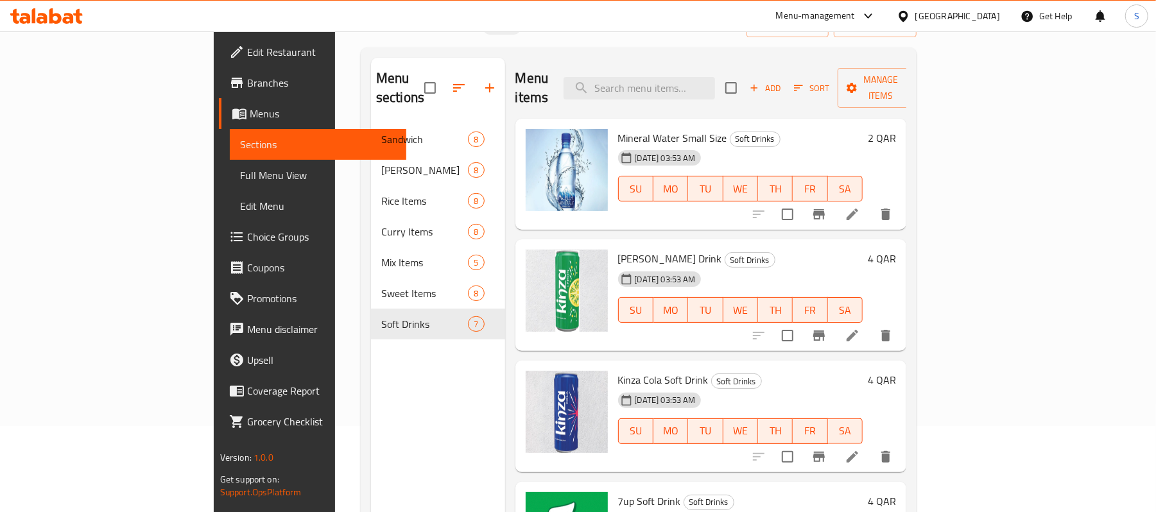
scroll to position [180, 0]
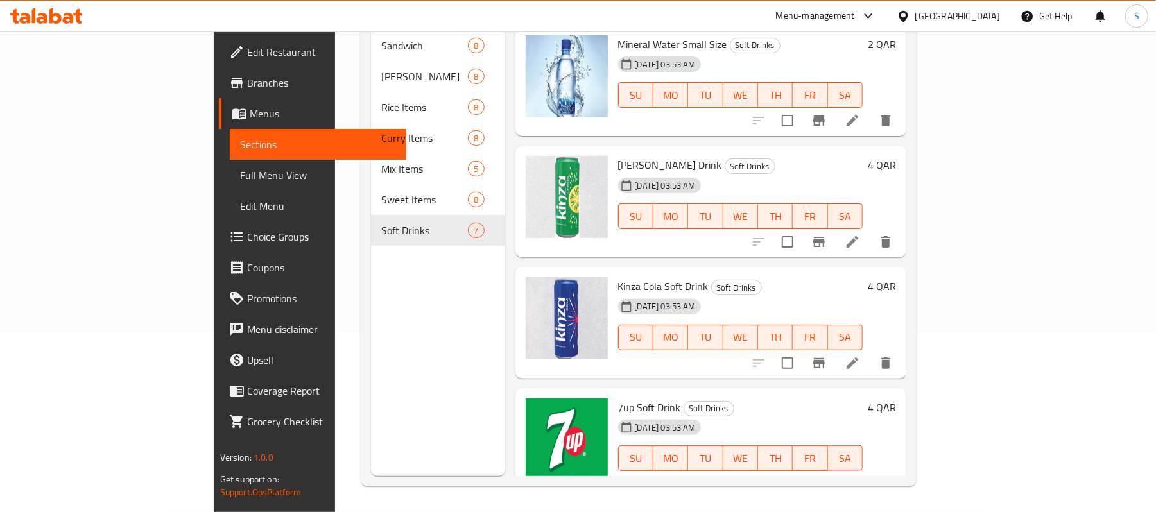
click at [618, 398] on span "7up Soft Drink" at bounding box center [649, 407] width 63 height 19
copy h6 "7up Soft Drink"
click at [621, 354] on div "Kinza Cola Soft Drink Soft Drinks 04-10-2025 03:53 AM SU MO TU WE TH FR SA 4 QAR" at bounding box center [711, 323] width 392 height 112
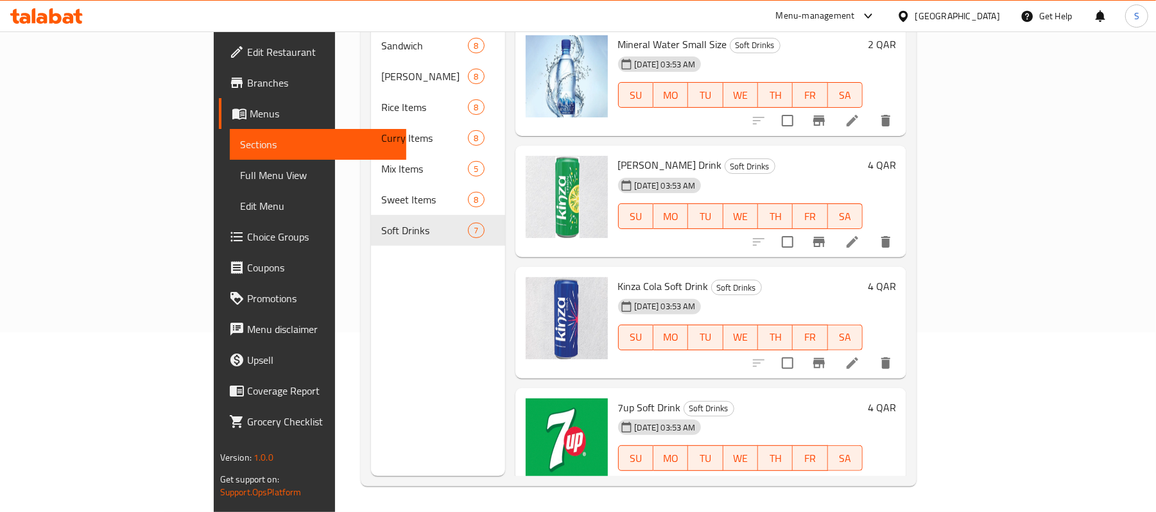
scroll to position [366, 0]
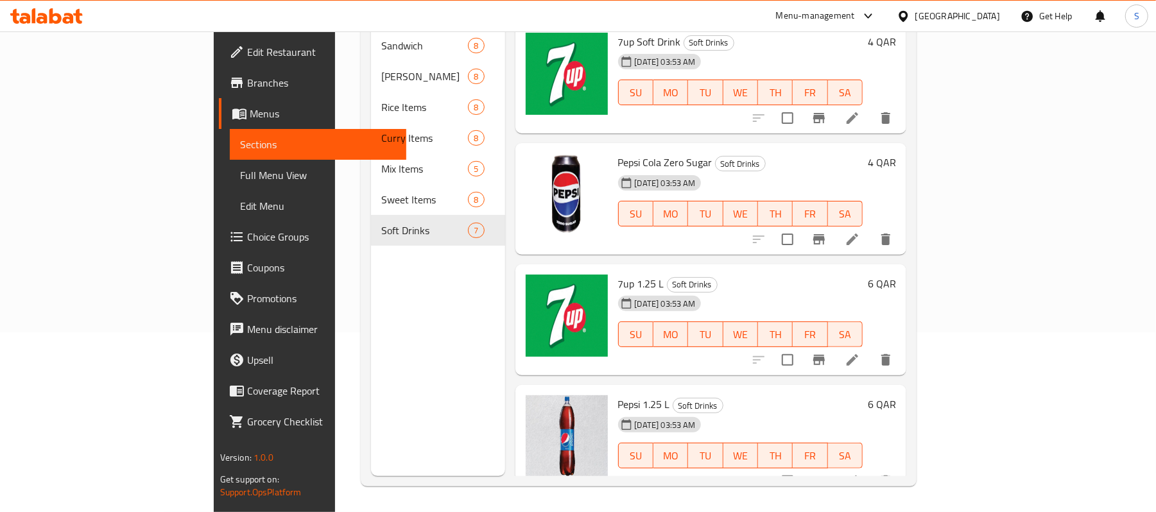
click at [618, 274] on span "7up 1.25 L" at bounding box center [641, 283] width 46 height 19
copy h6 "7up 1.25 L"
click at [692, 239] on div "Menu items Add Sort Manage items Mineral Water Small Size Soft Drinks 04-10-202…" at bounding box center [706, 220] width 402 height 512
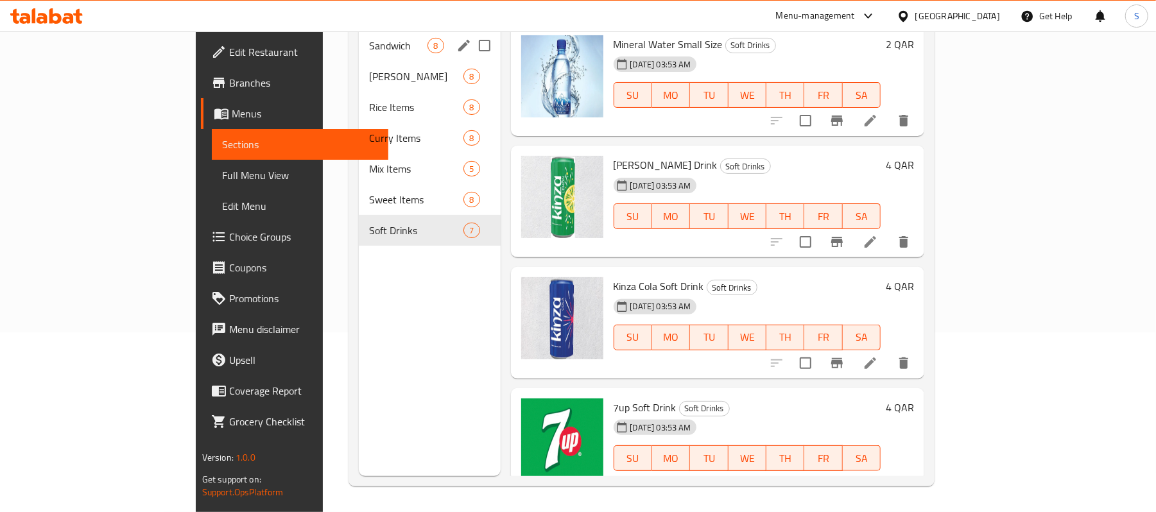
scroll to position [0, 0]
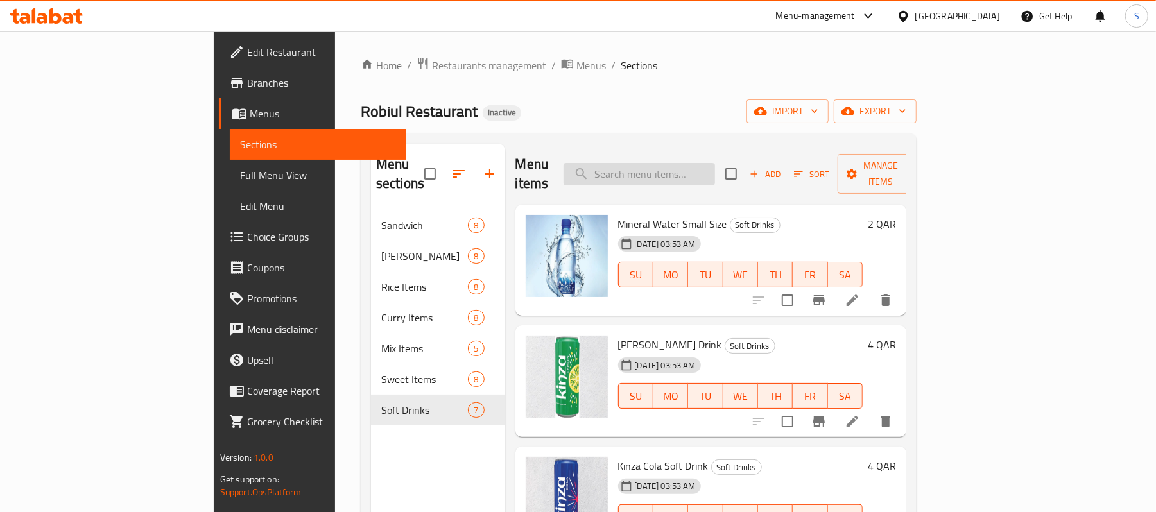
click at [715, 169] on input "search" at bounding box center [639, 174] width 151 height 22
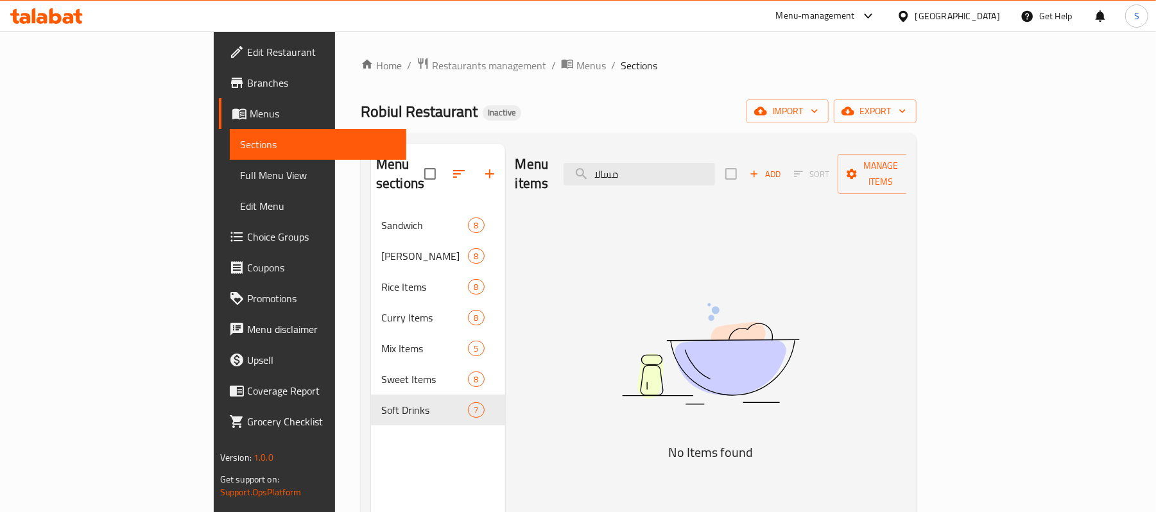
type input "مسالا"
click at [686, 178] on div "Menu items مسالا Add Sort Manage items" at bounding box center [711, 174] width 392 height 61
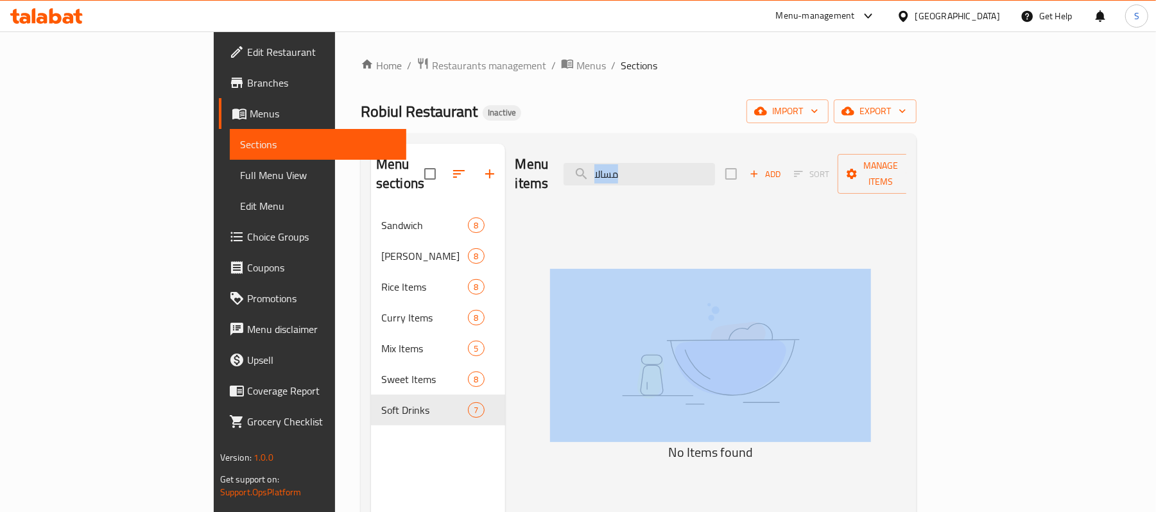
click at [686, 178] on div "Menu items مسالا Add Sort Manage items" at bounding box center [711, 174] width 392 height 61
click at [684, 170] on input "مسالا" at bounding box center [639, 174] width 151 height 22
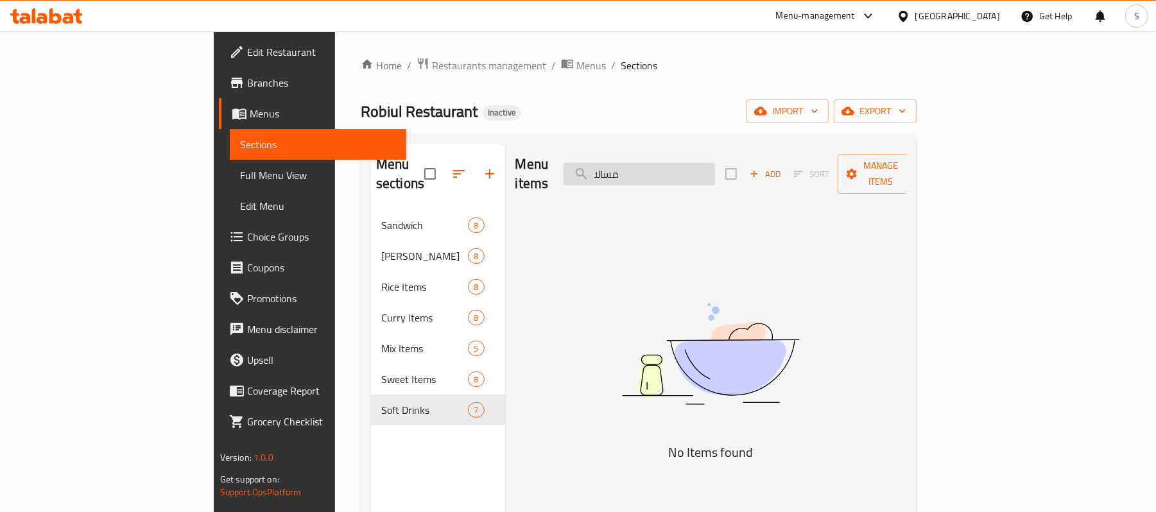
click at [684, 170] on input "مسالا" at bounding box center [639, 174] width 151 height 22
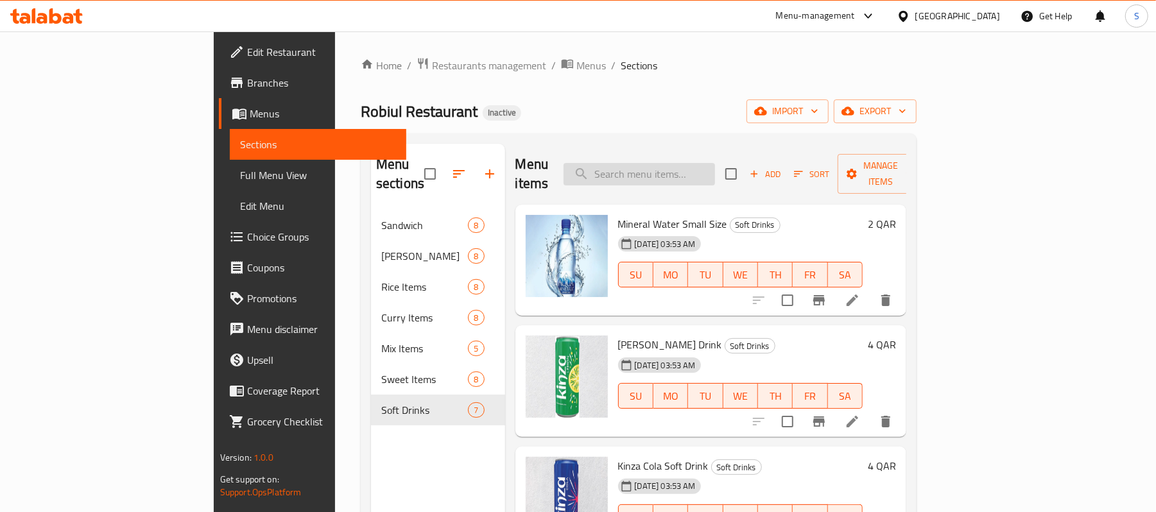
paste input "Chicken Biryani"
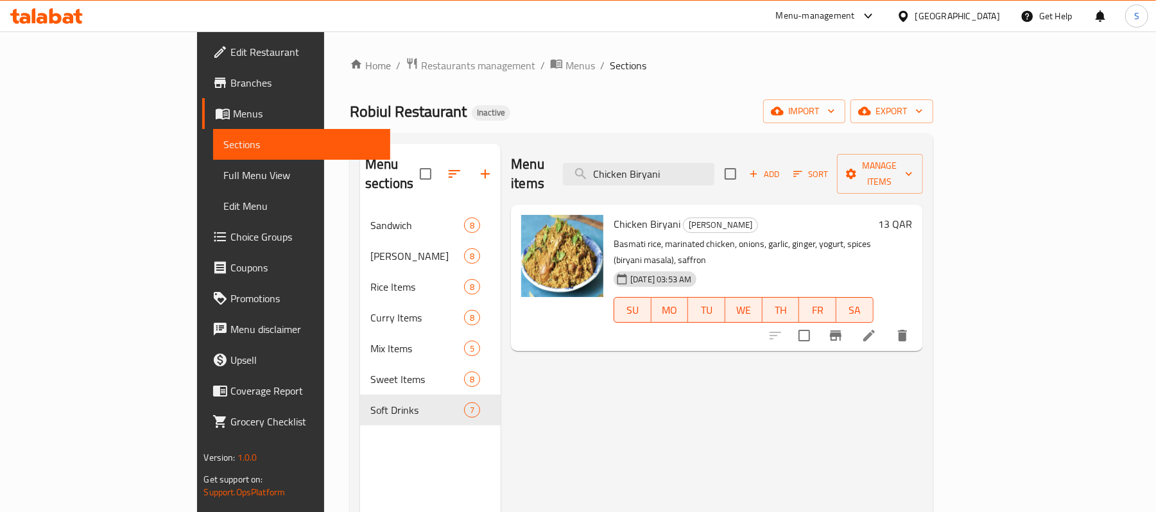
type input "Chicken Biryani"
click at [877, 328] on icon at bounding box center [868, 335] width 15 height 15
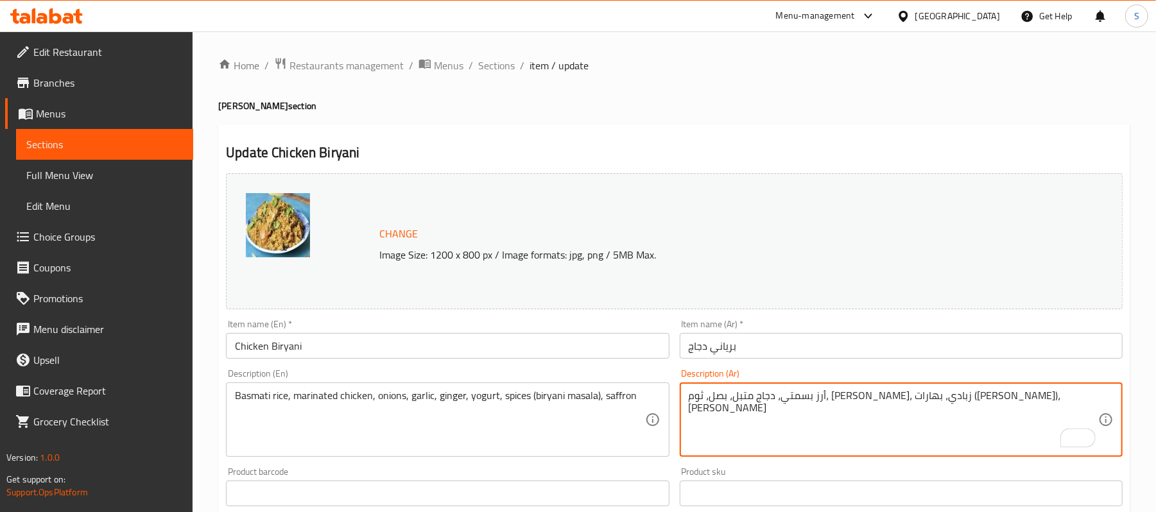
type textarea "أرز بسمتي، دجاج متبل، بصل، ثوم، [PERSON_NAME]، [PERSON_NAME]، بهارات ([PERSON_N…"
click at [771, 348] on input "برياني دجاج" at bounding box center [901, 346] width 443 height 26
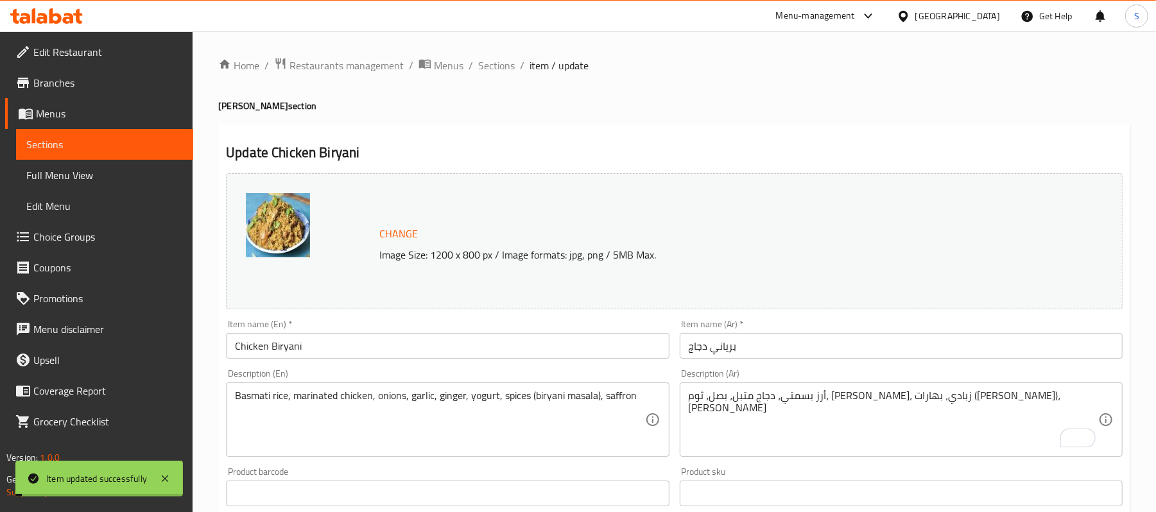
click at [621, 144] on h2 "Update Chicken Biryani" at bounding box center [674, 152] width 897 height 19
click at [492, 72] on span "Sections" at bounding box center [496, 65] width 37 height 15
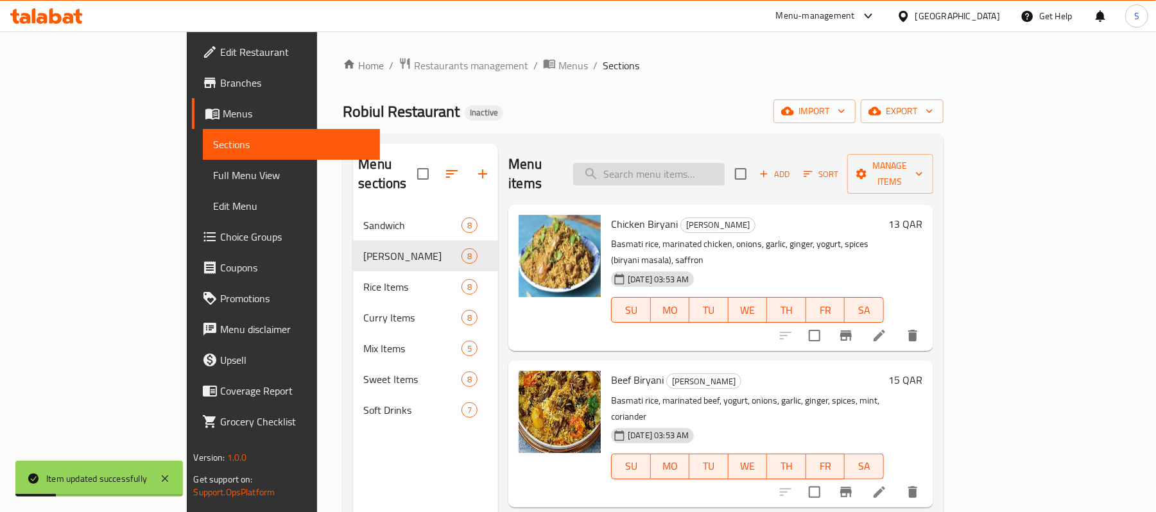
click at [682, 163] on input "search" at bounding box center [648, 174] width 151 height 22
paste input "Mutton Biryani"
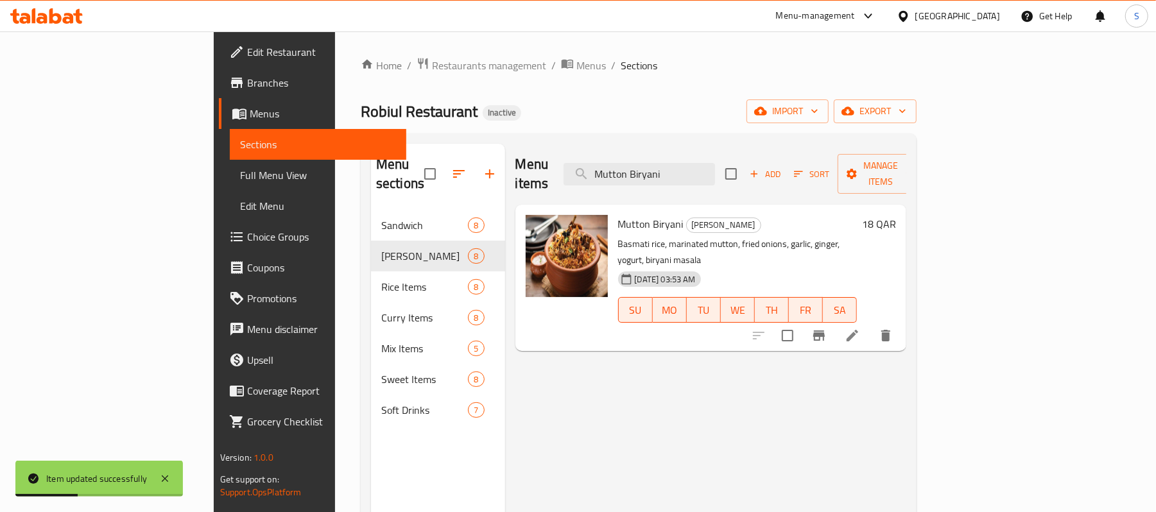
type input "Mutton Biryani"
click at [860, 328] on icon at bounding box center [852, 335] width 15 height 15
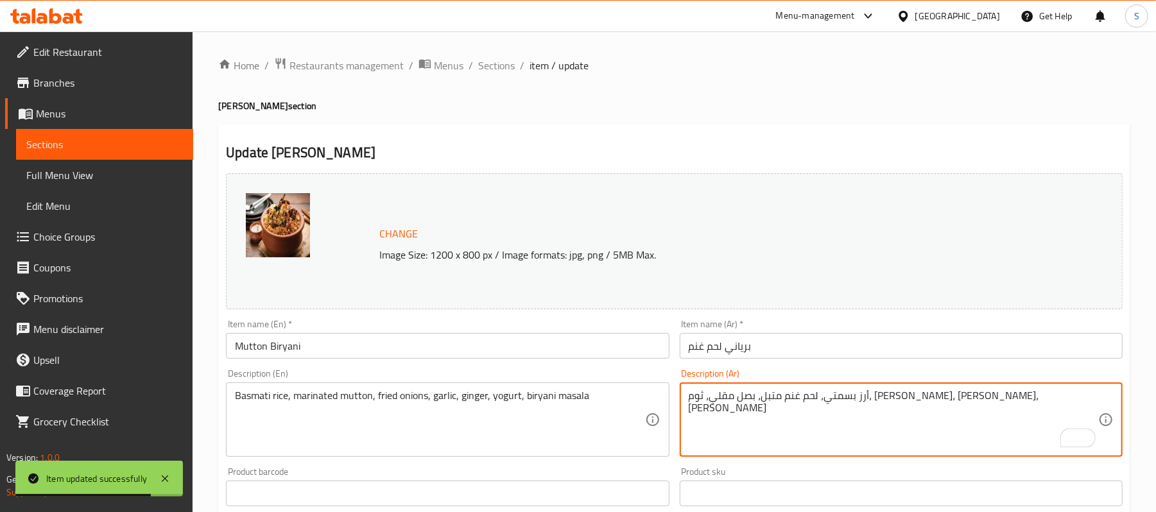
type textarea "أرز بسمتي، لحم غنم متبل، بصل مقلي، ثوم، [PERSON_NAME]، [PERSON_NAME]، [PERSON_N…"
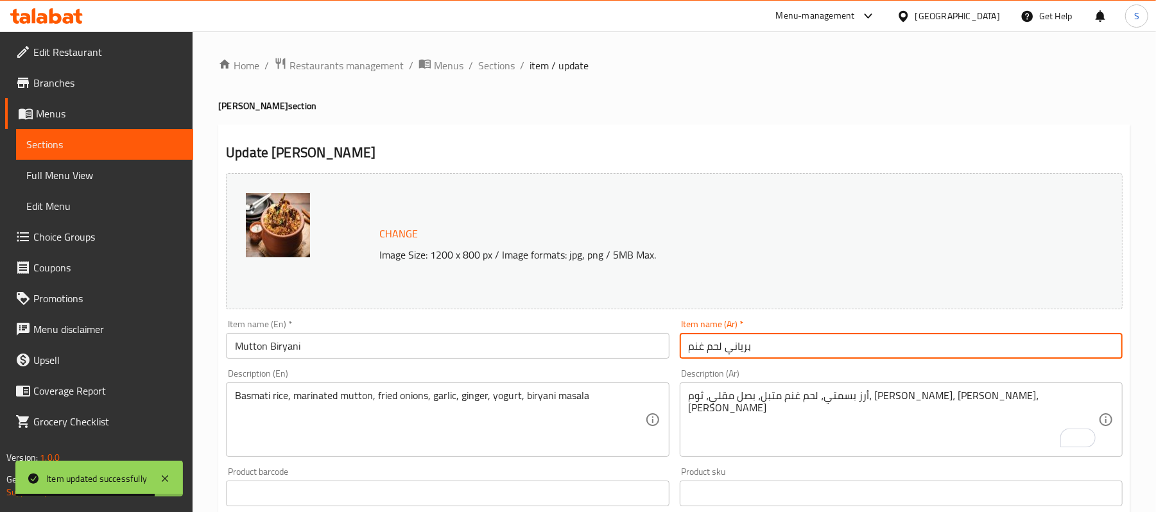
click at [868, 355] on input "برياني لحم غنم" at bounding box center [901, 346] width 443 height 26
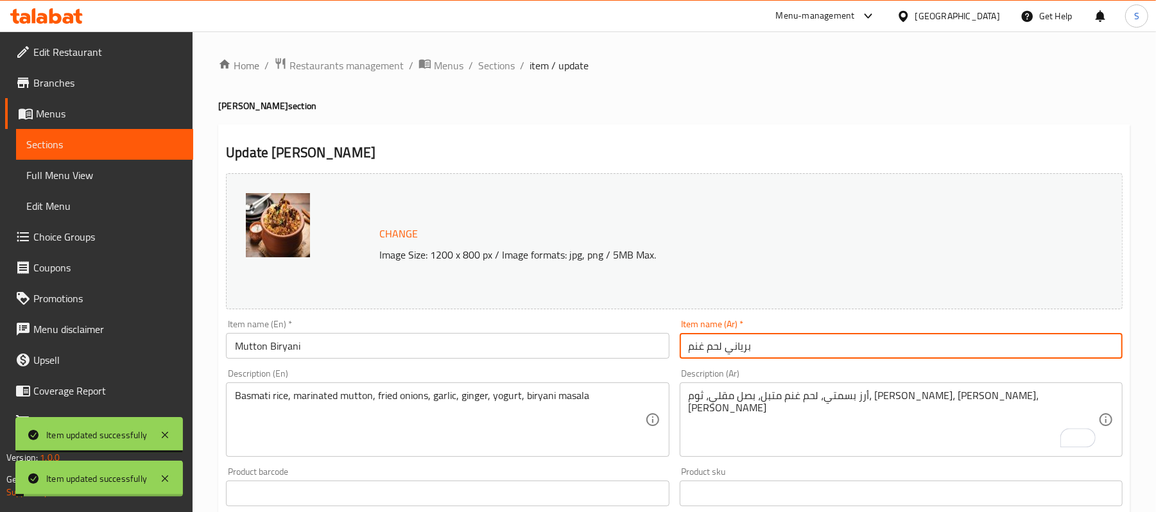
drag, startPoint x: 497, startPoint y: 67, endPoint x: 445, endPoint y: 8, distance: 79.2
click at [497, 67] on span "Sections" at bounding box center [496, 65] width 37 height 15
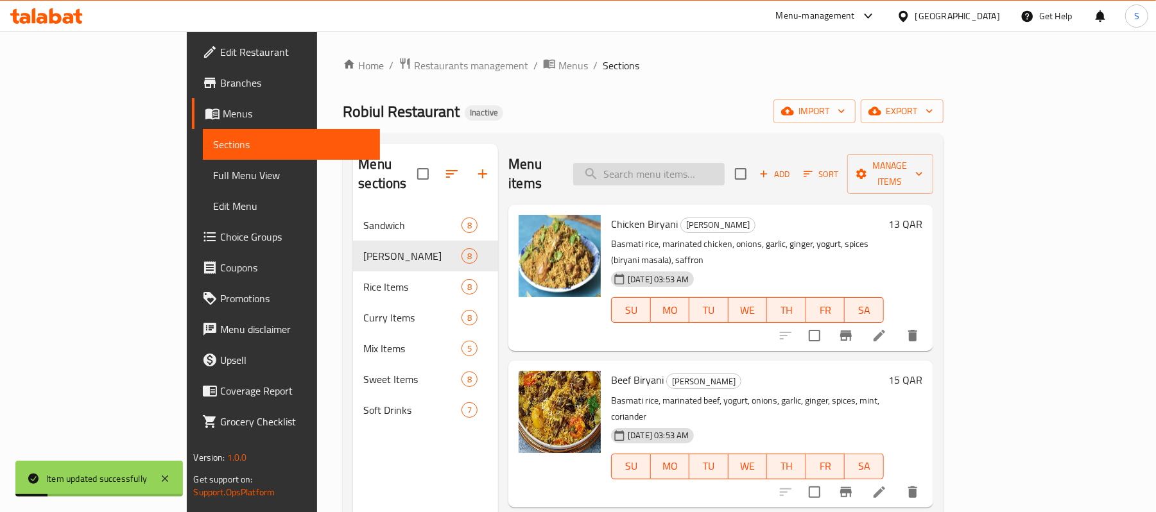
click at [676, 163] on input "search" at bounding box center [648, 174] width 151 height 22
paste input "Chicken BBQ Biryani"
type input "Chicken BBQ Biryani"
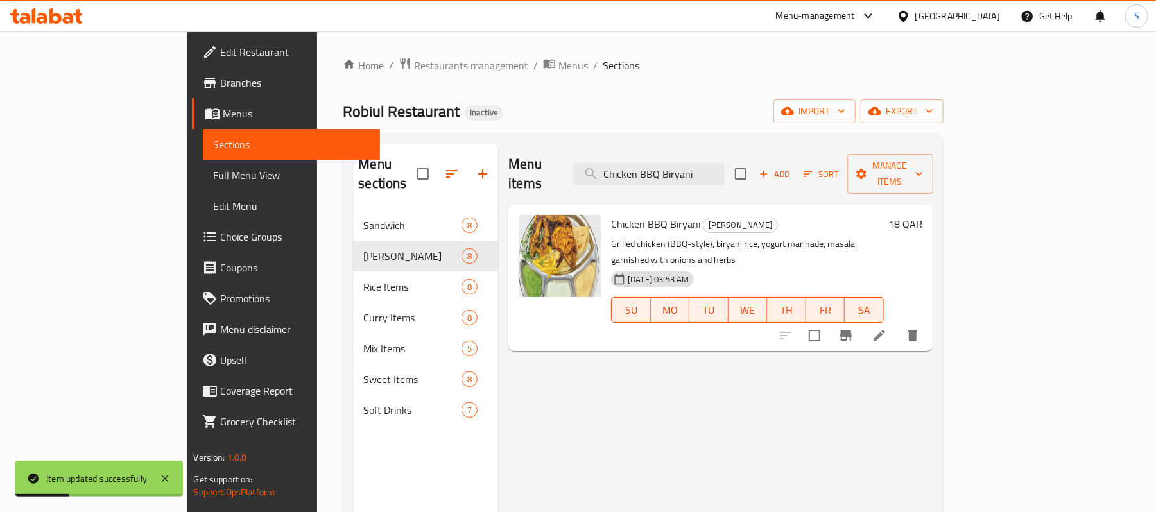
click at [897, 324] on li at bounding box center [879, 335] width 36 height 23
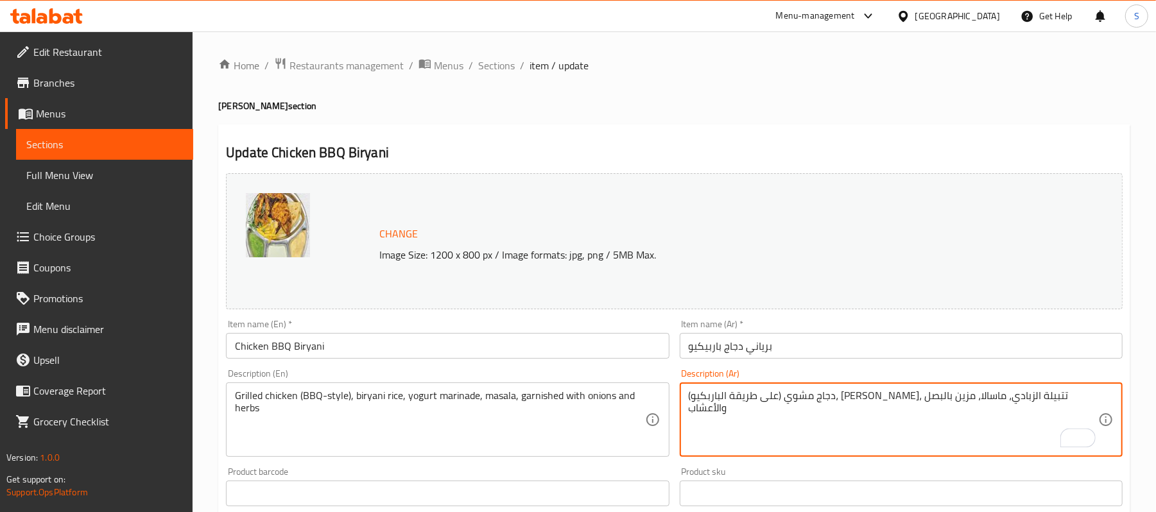
type textarea "دجاج مشوي (على طريقة الباربكيو)، [PERSON_NAME]، تتبيلة الزبادي، ماسالا، مزين با…"
click at [824, 345] on input "برياني دجاج باربيكيو" at bounding box center [901, 346] width 443 height 26
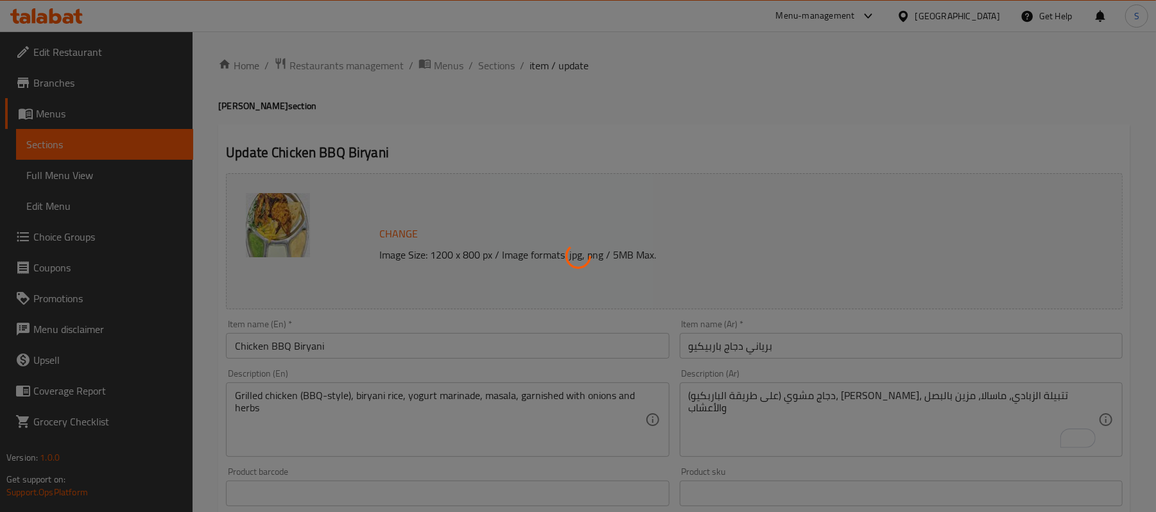
click at [612, 144] on div at bounding box center [578, 256] width 1156 height 512
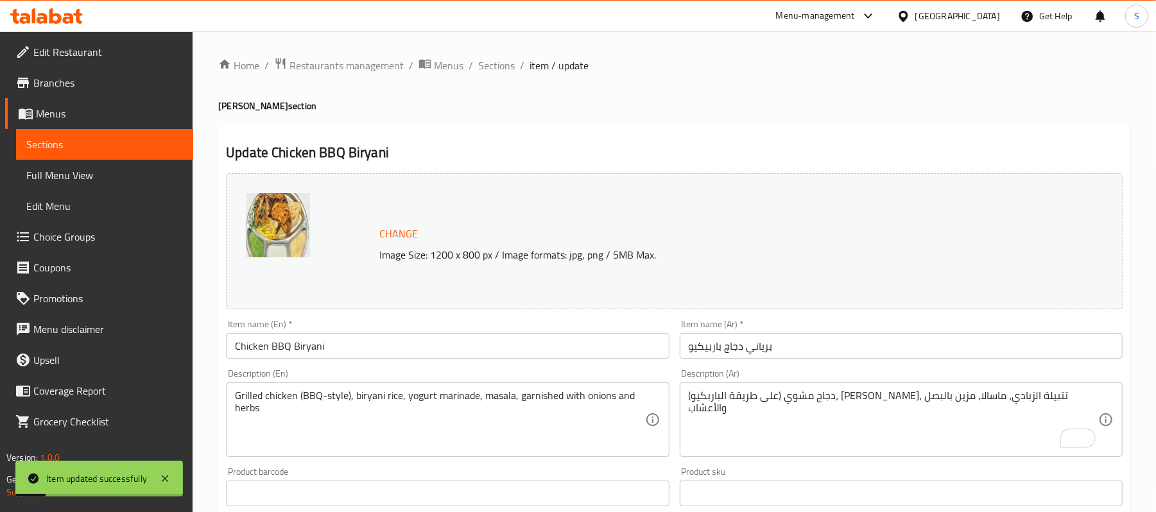
click at [484, 70] on span "Sections" at bounding box center [496, 65] width 37 height 15
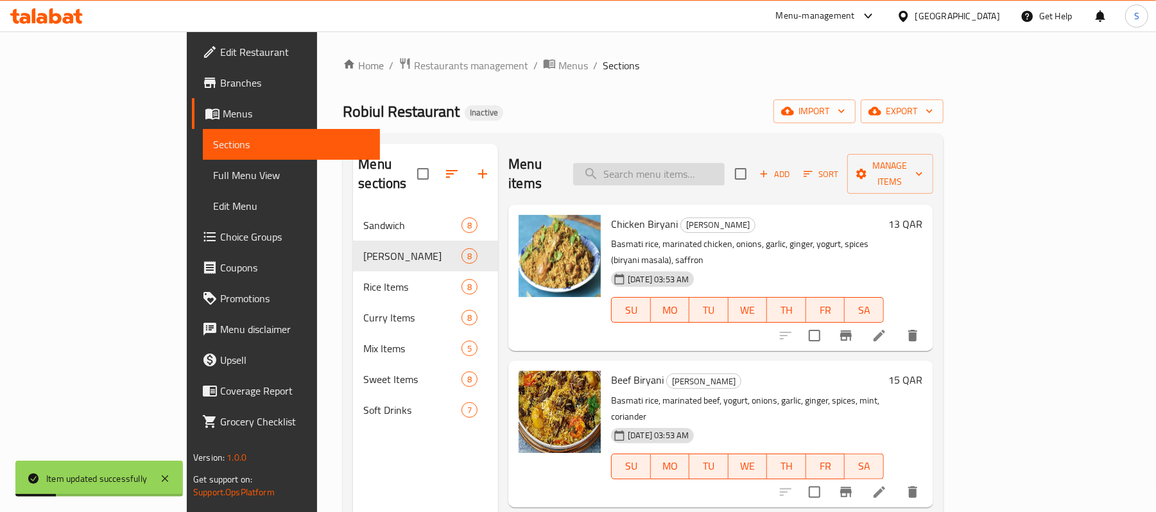
click at [707, 163] on input "search" at bounding box center [648, 174] width 151 height 22
paste input "Mutton Curry"
click at [725, 171] on input "Mutton Curry" at bounding box center [648, 174] width 151 height 22
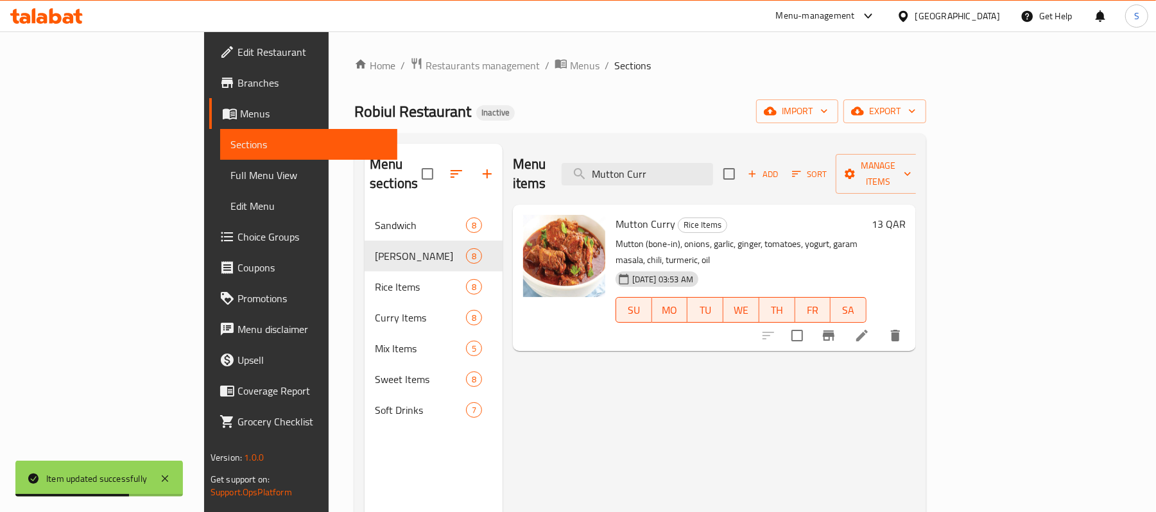
type input "Mutton Curr"
click at [870, 328] on icon at bounding box center [861, 335] width 15 height 15
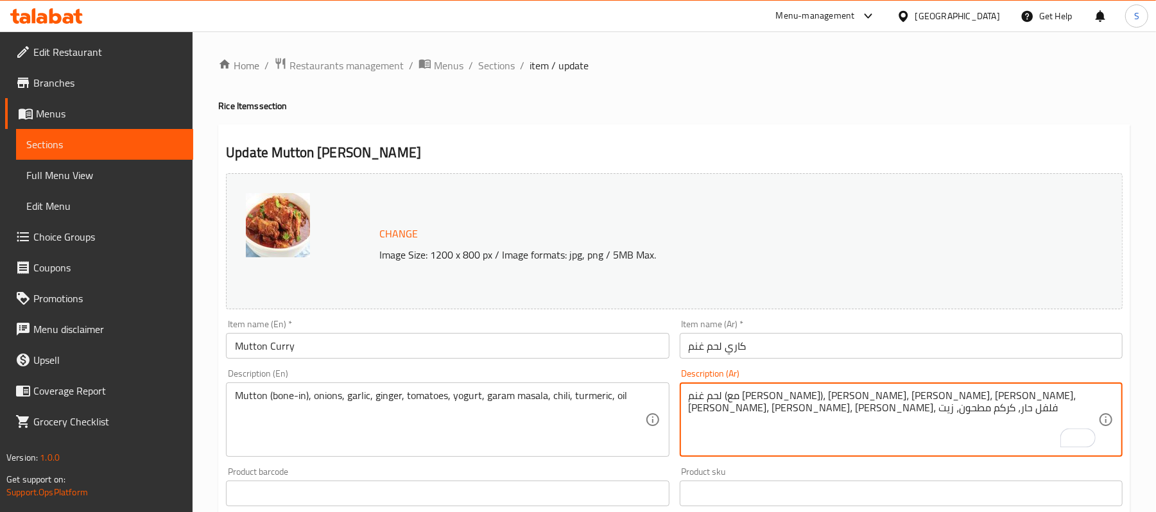
type textarea "لحم غنم (مع العظم)، بصل، ثوم، زنجبيل، طماطم، [PERSON_NAME]، جارام ماسالا، فلفل …"
click at [859, 350] on input "كاري لحم غنم" at bounding box center [901, 346] width 443 height 26
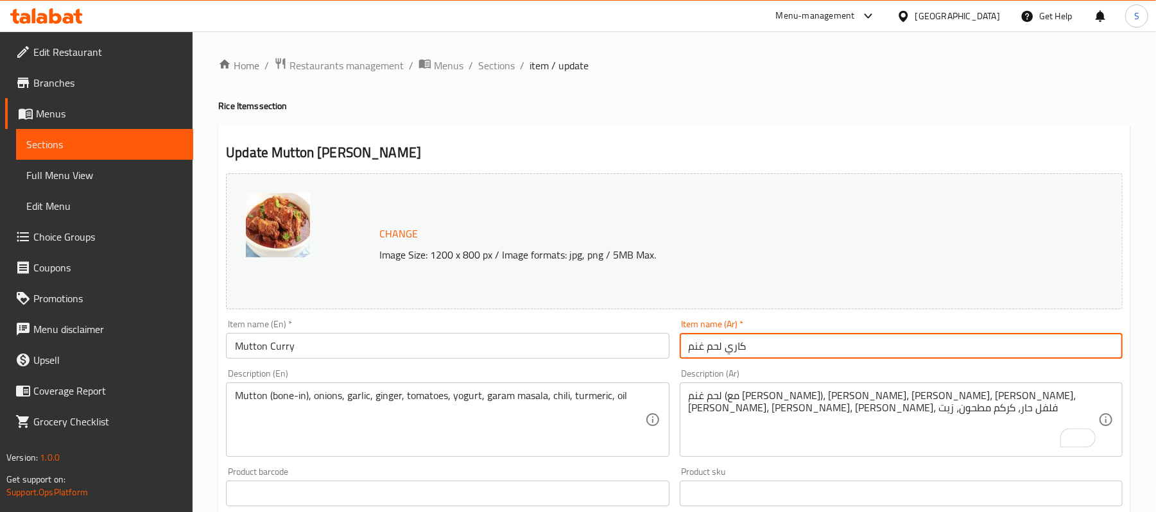
click at [499, 58] on span "Sections" at bounding box center [496, 65] width 37 height 15
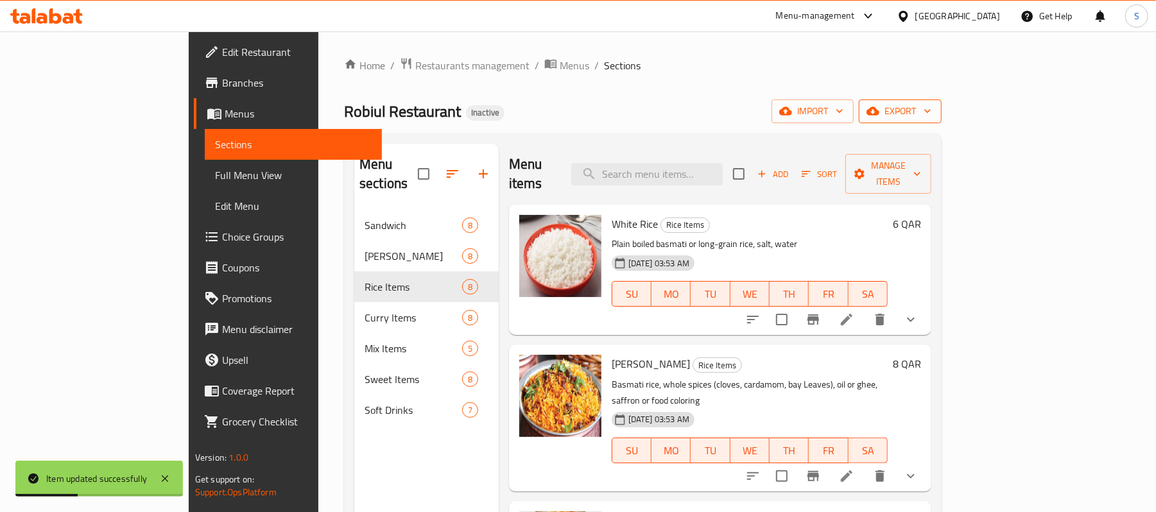
click at [931, 114] on span "export" at bounding box center [900, 111] width 62 height 16
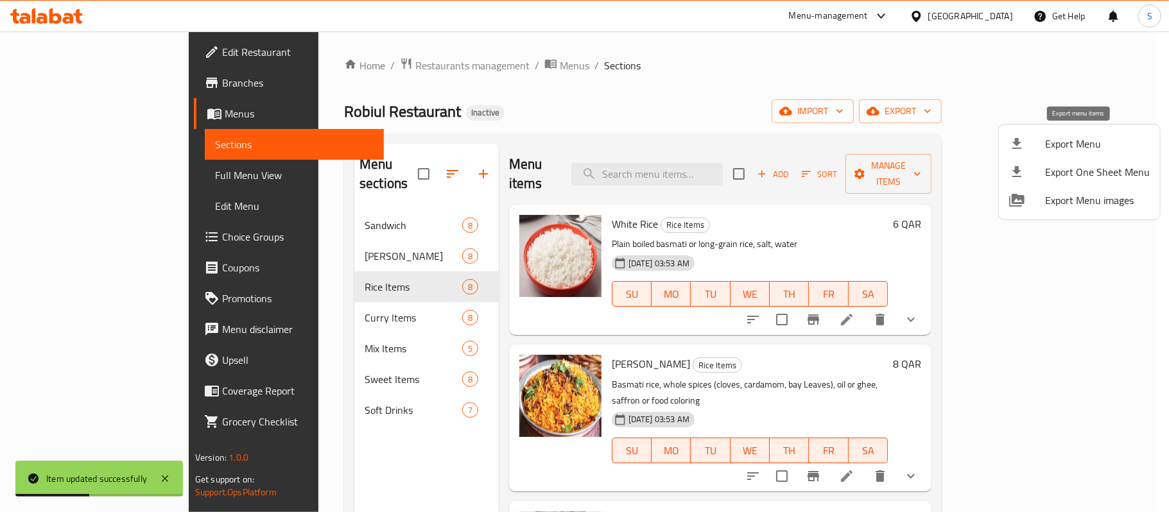
click at [1058, 148] on span "Export Menu" at bounding box center [1097, 143] width 105 height 15
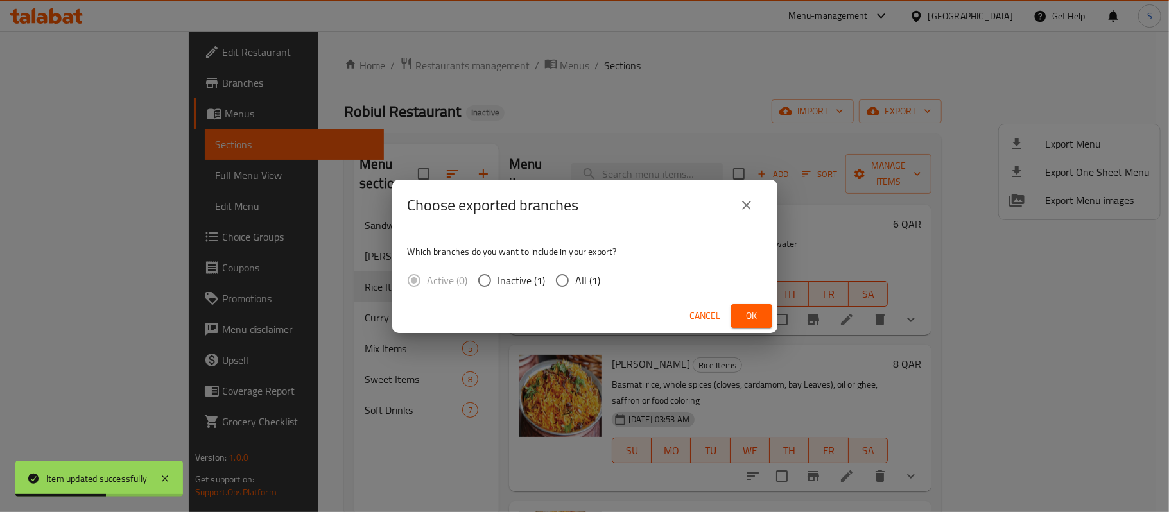
drag, startPoint x: 588, startPoint y: 270, endPoint x: 594, endPoint y: 278, distance: 10.5
click at [588, 268] on label "All (1)" at bounding box center [575, 280] width 52 height 27
click at [576, 268] on input "All (1)" at bounding box center [562, 280] width 27 height 27
radio input "true"
click at [763, 324] on button "Ok" at bounding box center [751, 316] width 41 height 24
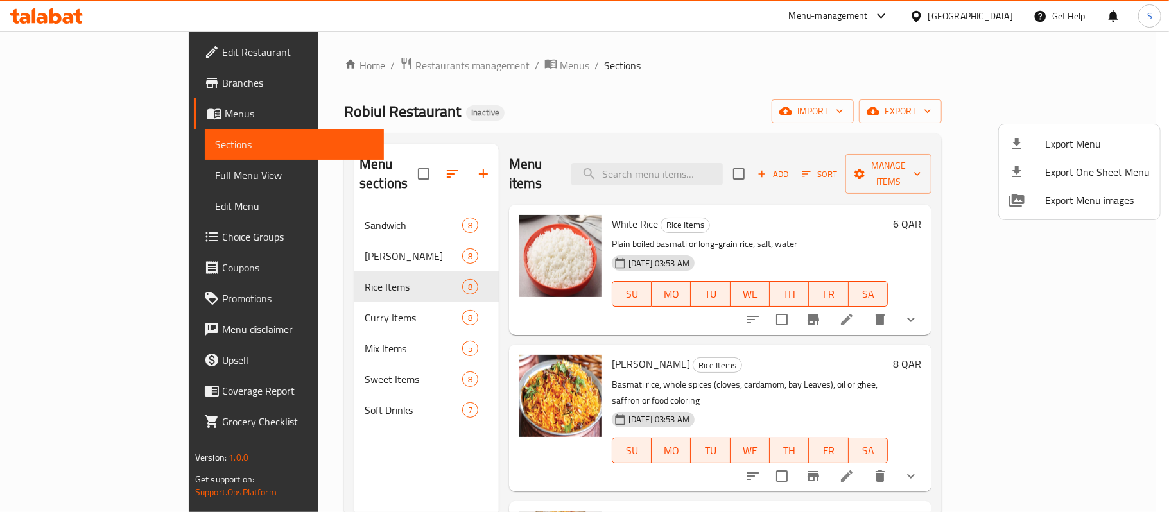
click at [303, 367] on div at bounding box center [584, 256] width 1169 height 512
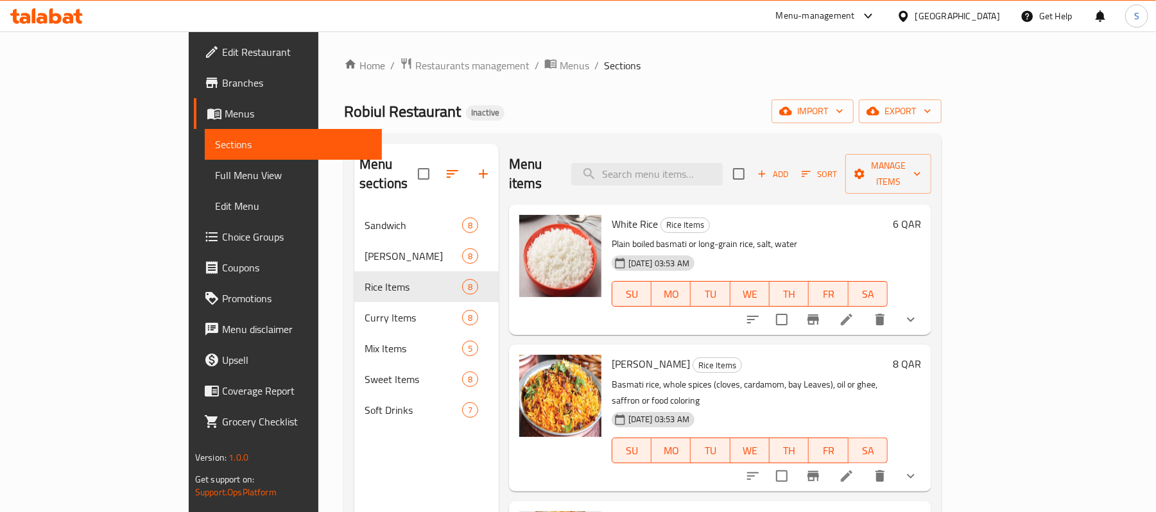
click at [365, 372] on span "Sweet Items" at bounding box center [414, 379] width 98 height 15
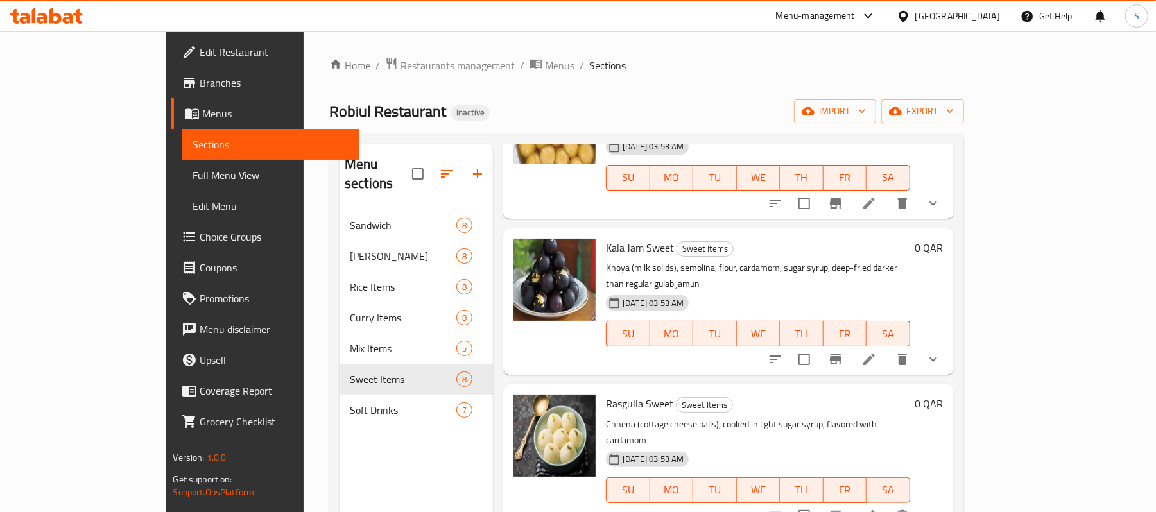
scroll to position [276, 0]
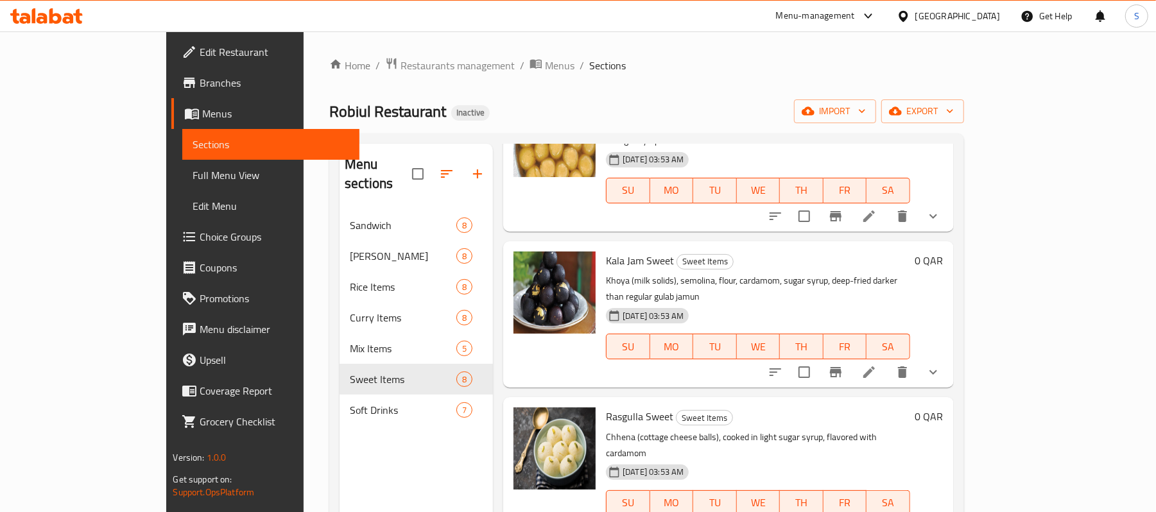
click at [606, 251] on span "Kala Jam Sweet" at bounding box center [640, 260] width 68 height 19
copy h6 "Kala Jam Sweet"
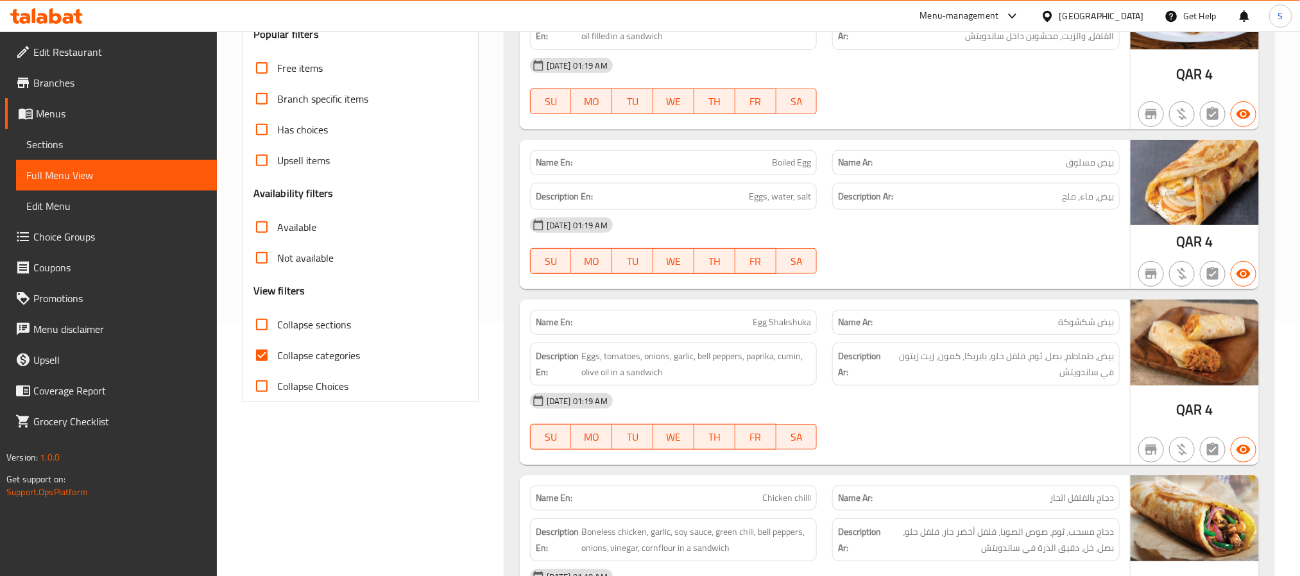
scroll to position [291, 0]
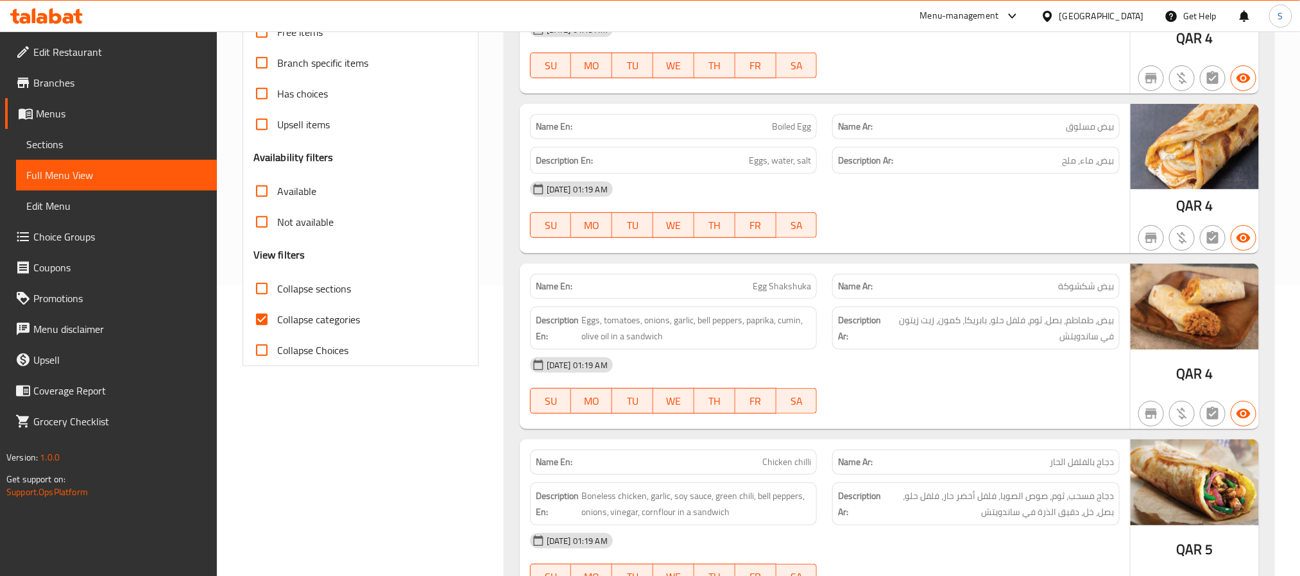
click at [261, 309] on input "Collapse categories" at bounding box center [261, 319] width 31 height 31
checkbox input "false"
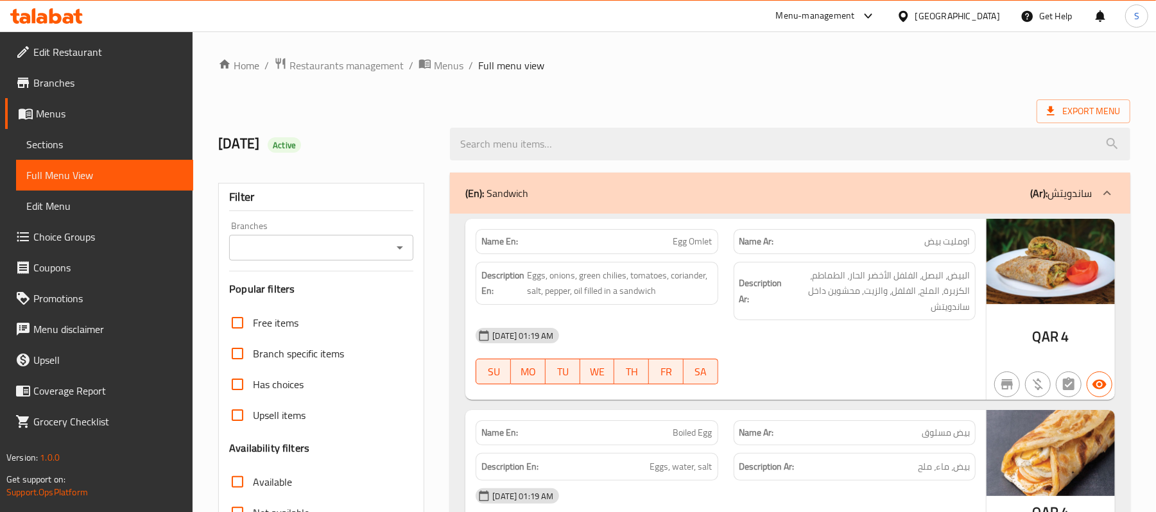
scroll to position [1345, 0]
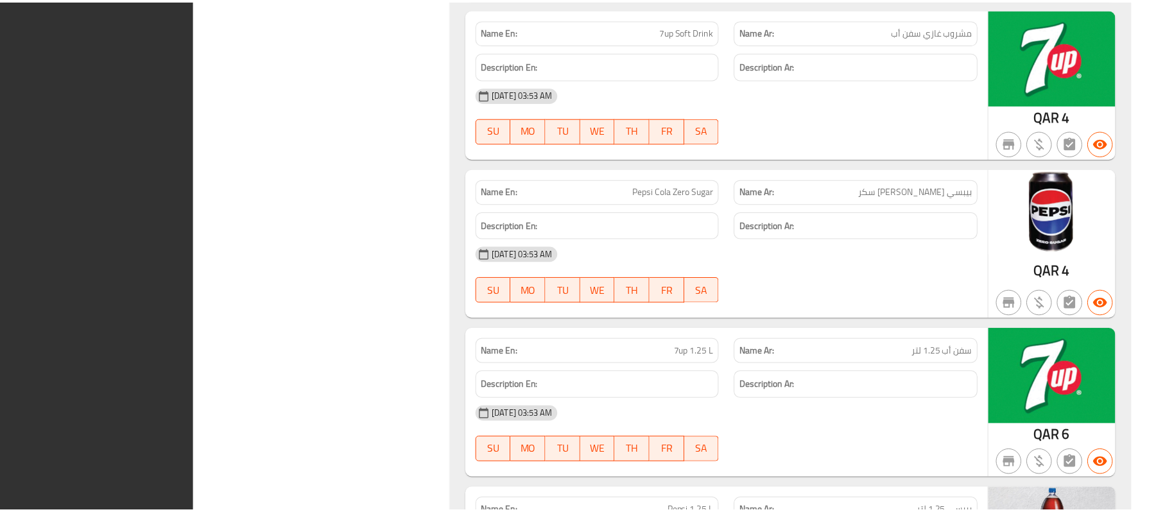
scroll to position [13162, 0]
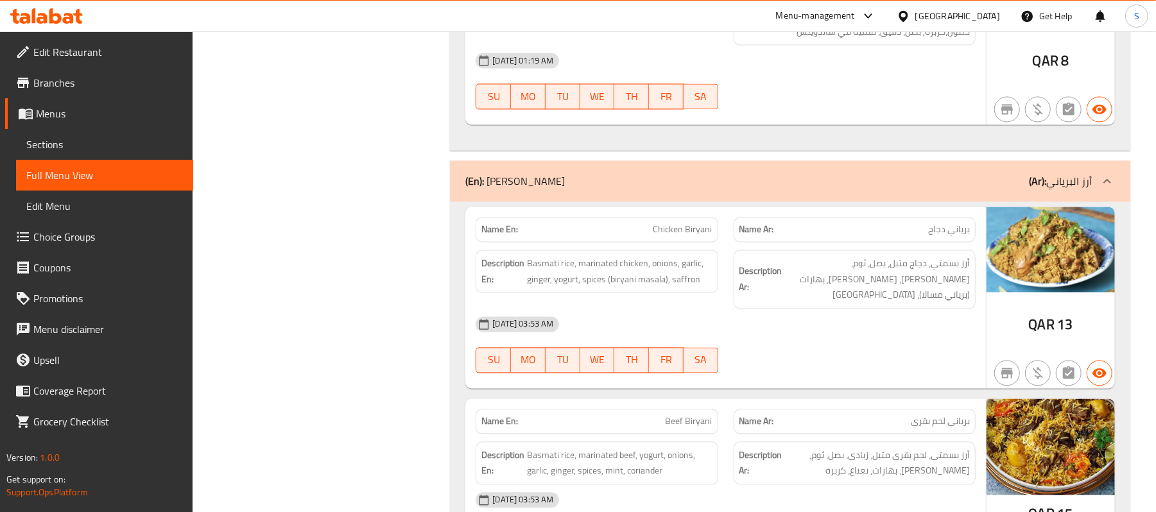
click at [691, 223] on span "Chicken Biryani" at bounding box center [682, 229] width 59 height 13
copy span "Chicken Biryani"
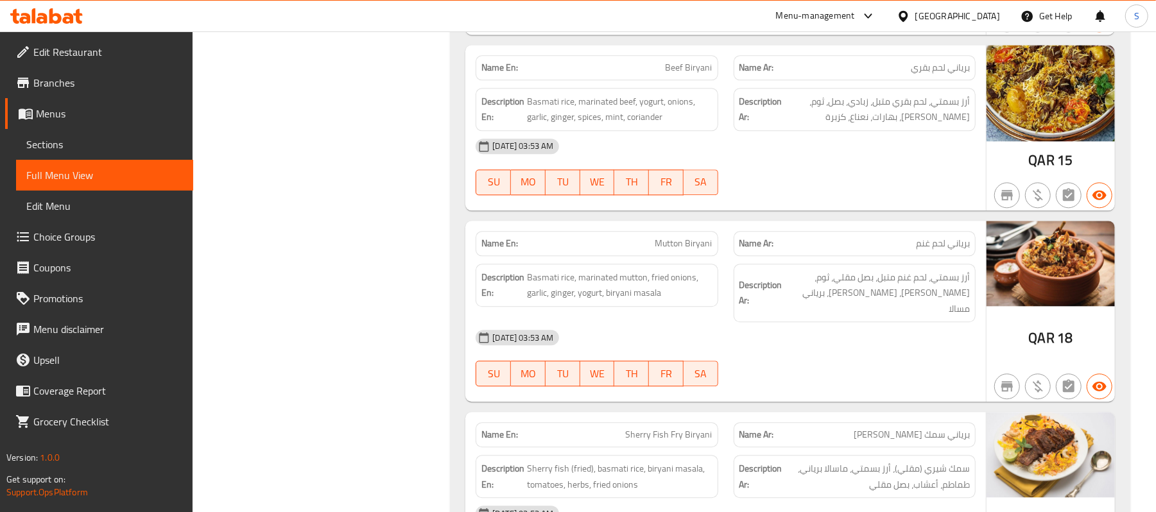
click at [694, 237] on span "Mutton Biryani" at bounding box center [683, 243] width 57 height 13
copy span "Mutton Biryani"
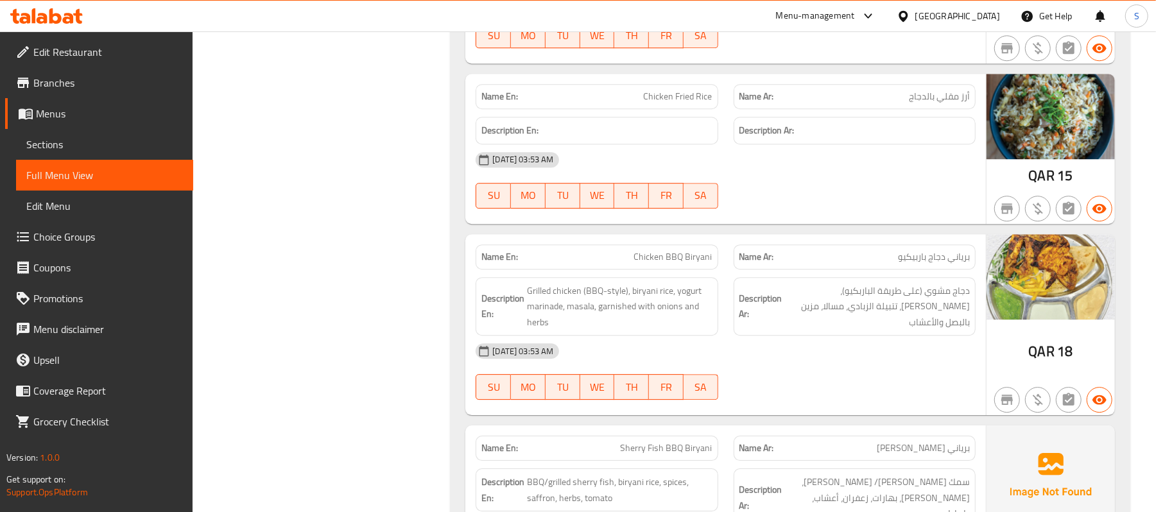
click at [668, 250] on span "Chicken BBQ Biryani" at bounding box center [673, 256] width 78 height 13
copy span "Chicken BBQ Biryani"
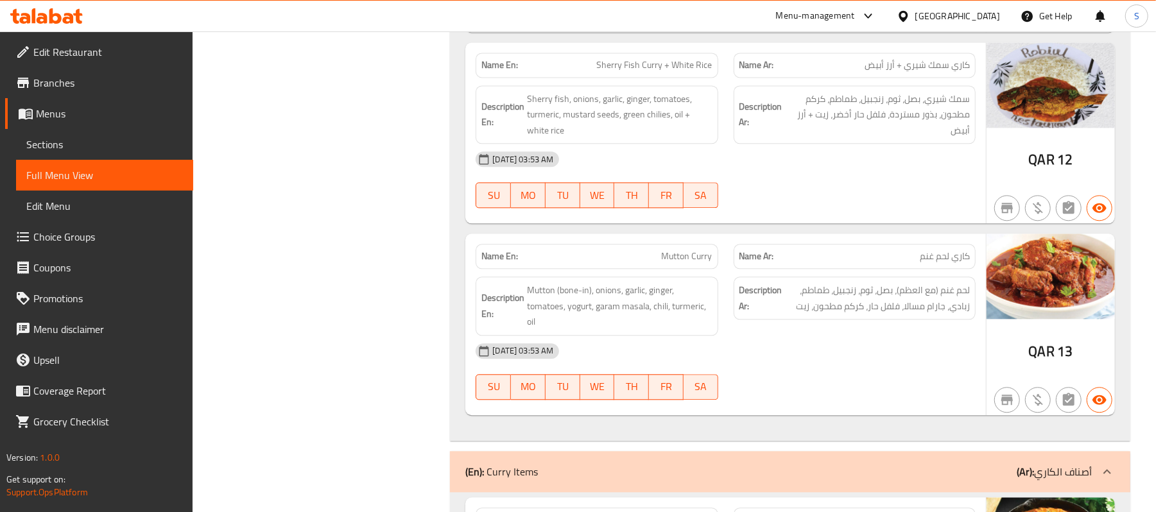
click at [685, 250] on span "Mutton Curry" at bounding box center [687, 256] width 51 height 13
copy span "Mutton Curry"
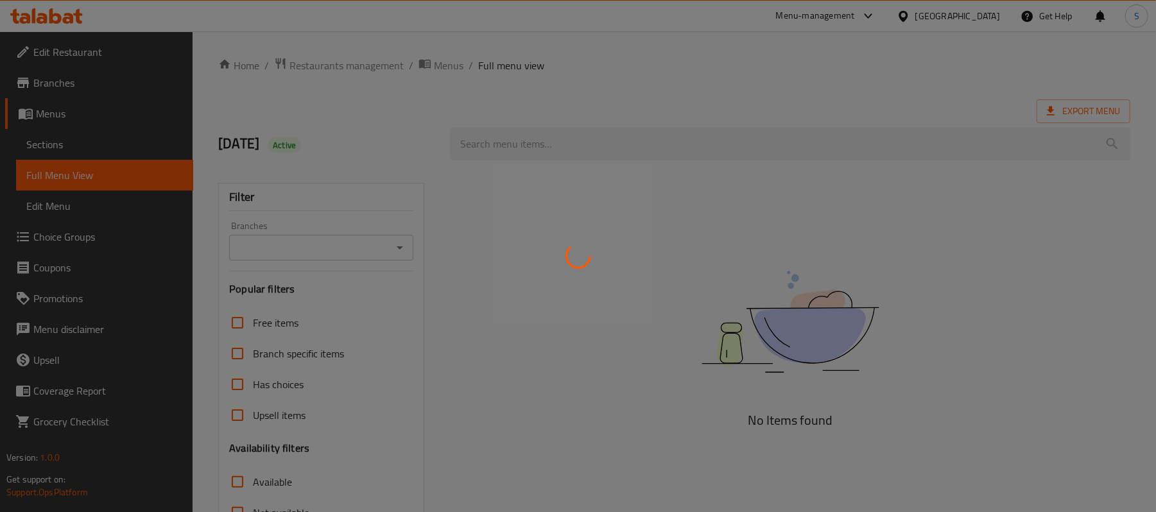
click at [397, 110] on div at bounding box center [578, 256] width 1156 height 512
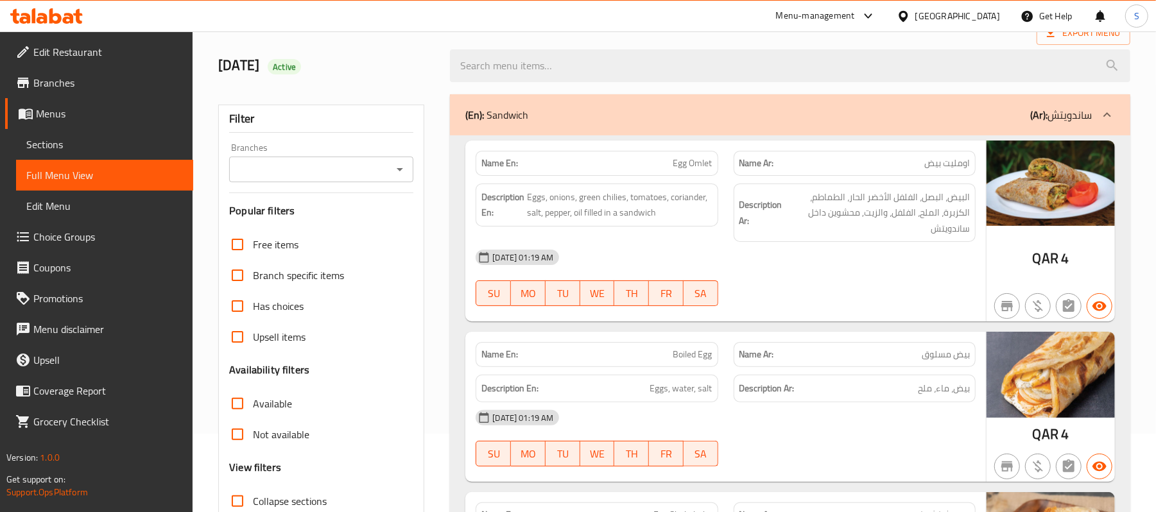
scroll to position [211, 0]
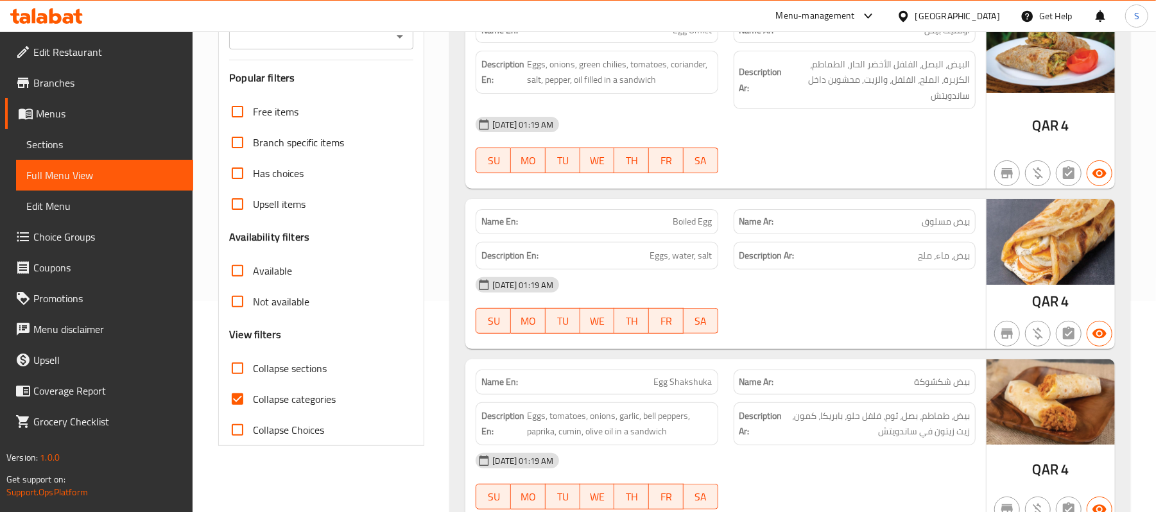
click at [243, 404] on input "Collapse categories" at bounding box center [237, 399] width 31 height 31
checkbox input "false"
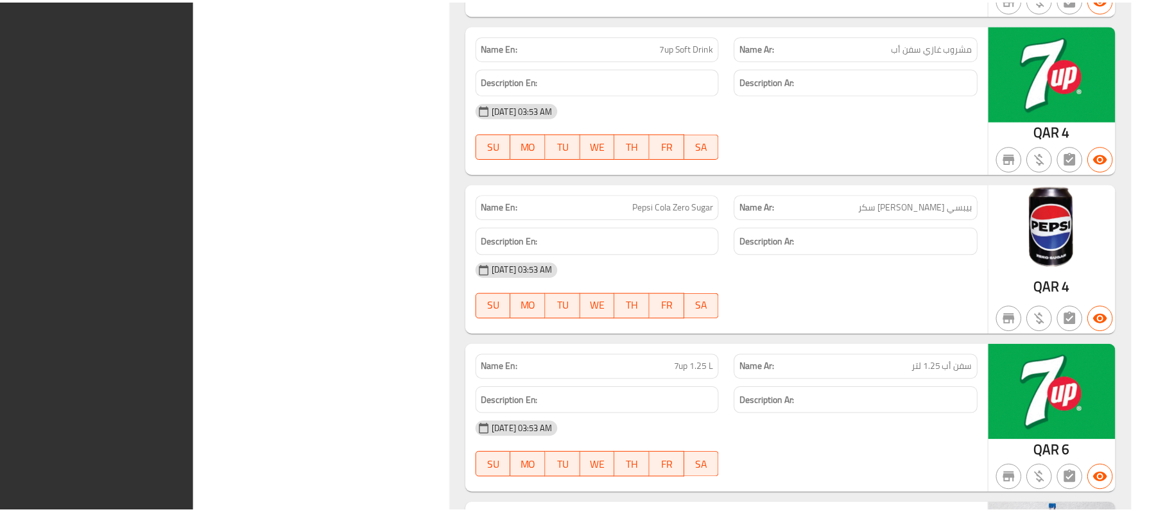
scroll to position [13162, 0]
